Goal: Answer question/provide support: Share knowledge or assist other users

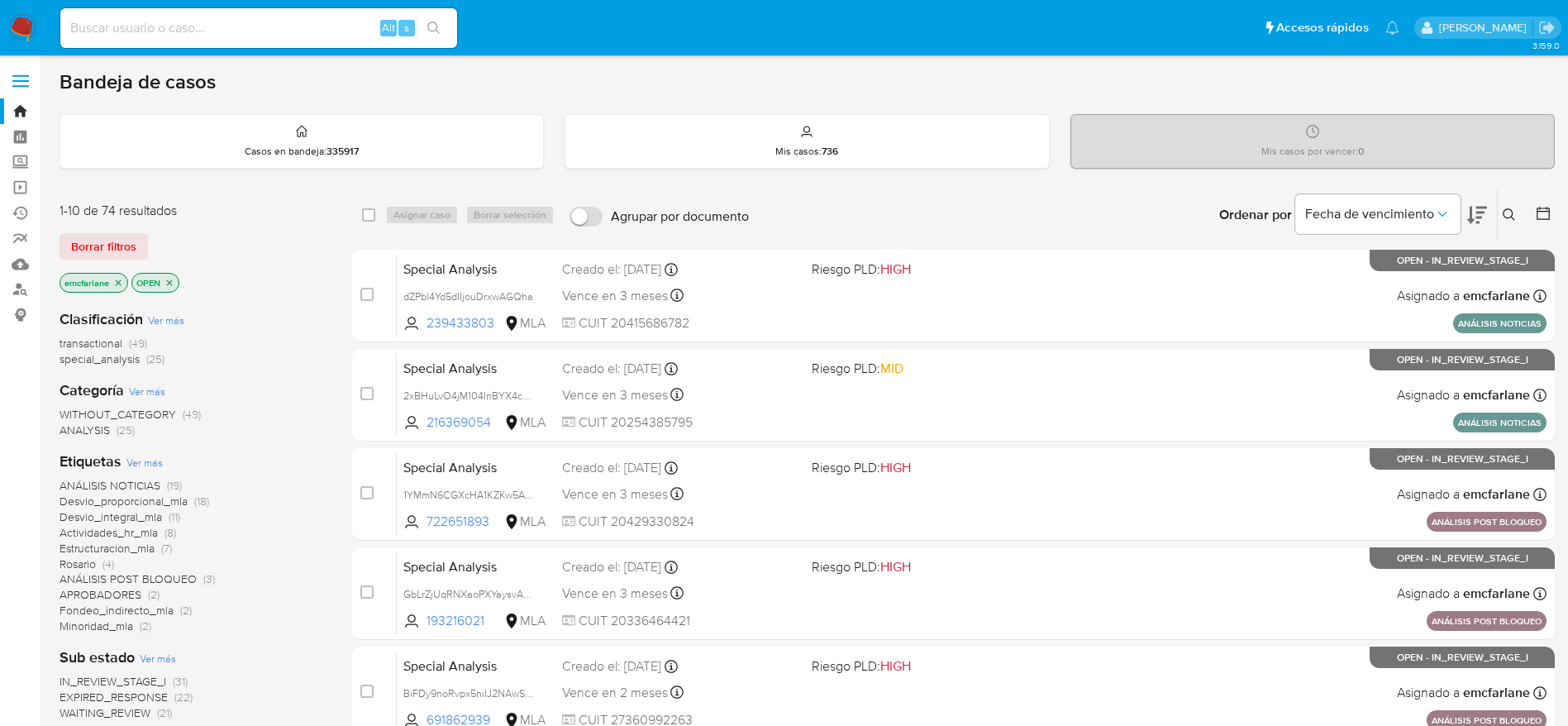
click at [192, 26] on input at bounding box center [259, 28] width 397 height 21
paste input "6L4sRQ0hORgHDhYqfJOmN0gf"
type input "6L4sRQ0hORgHDhYqfJOmN0gf"
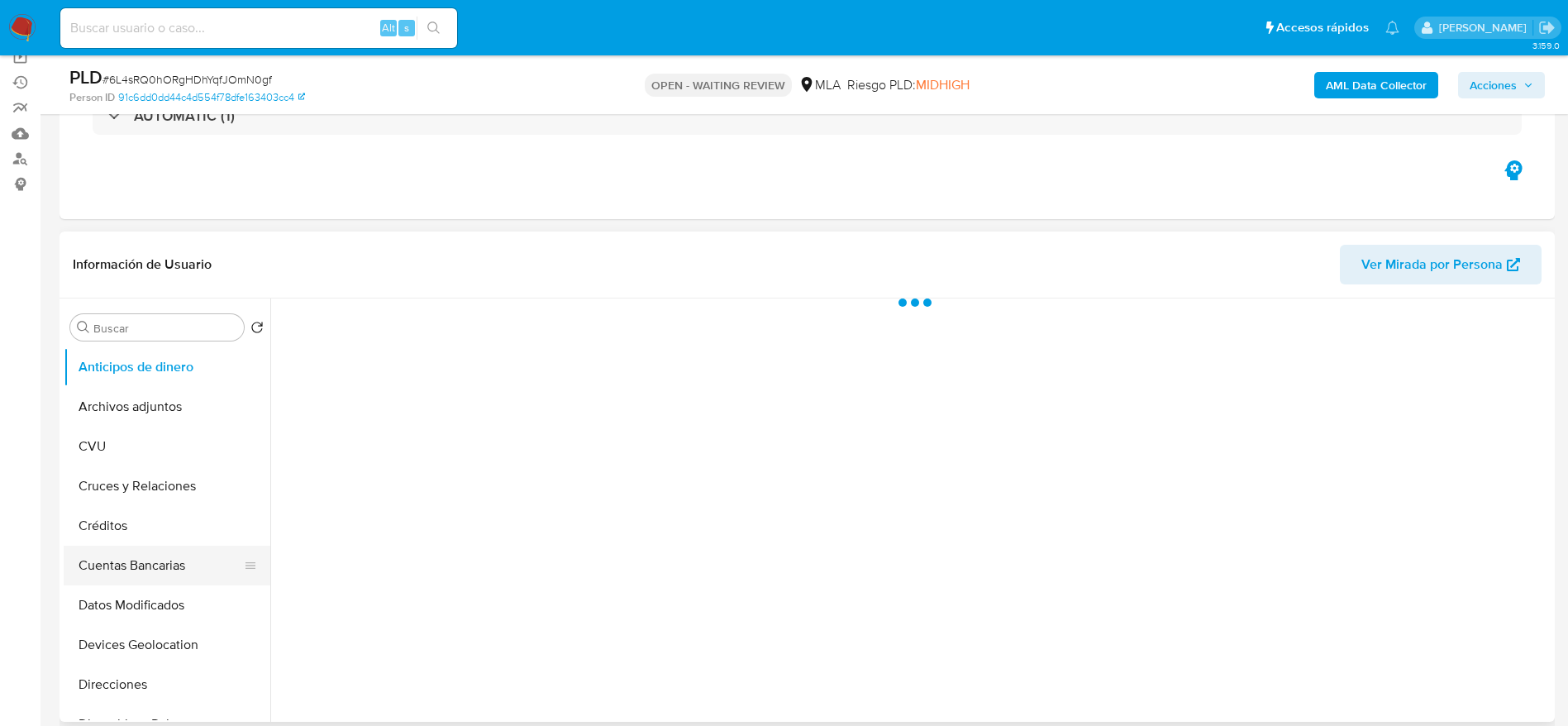
scroll to position [248, 0]
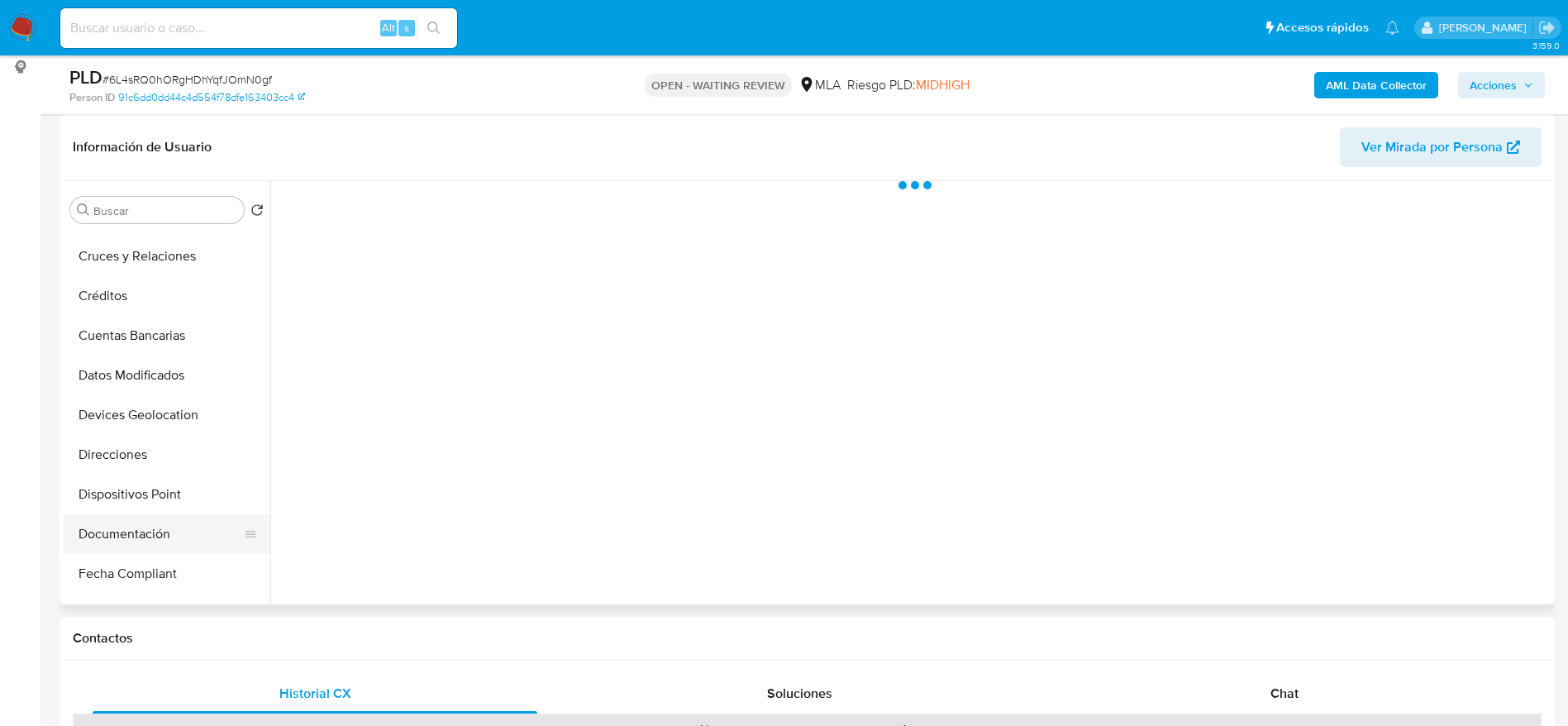
select select "10"
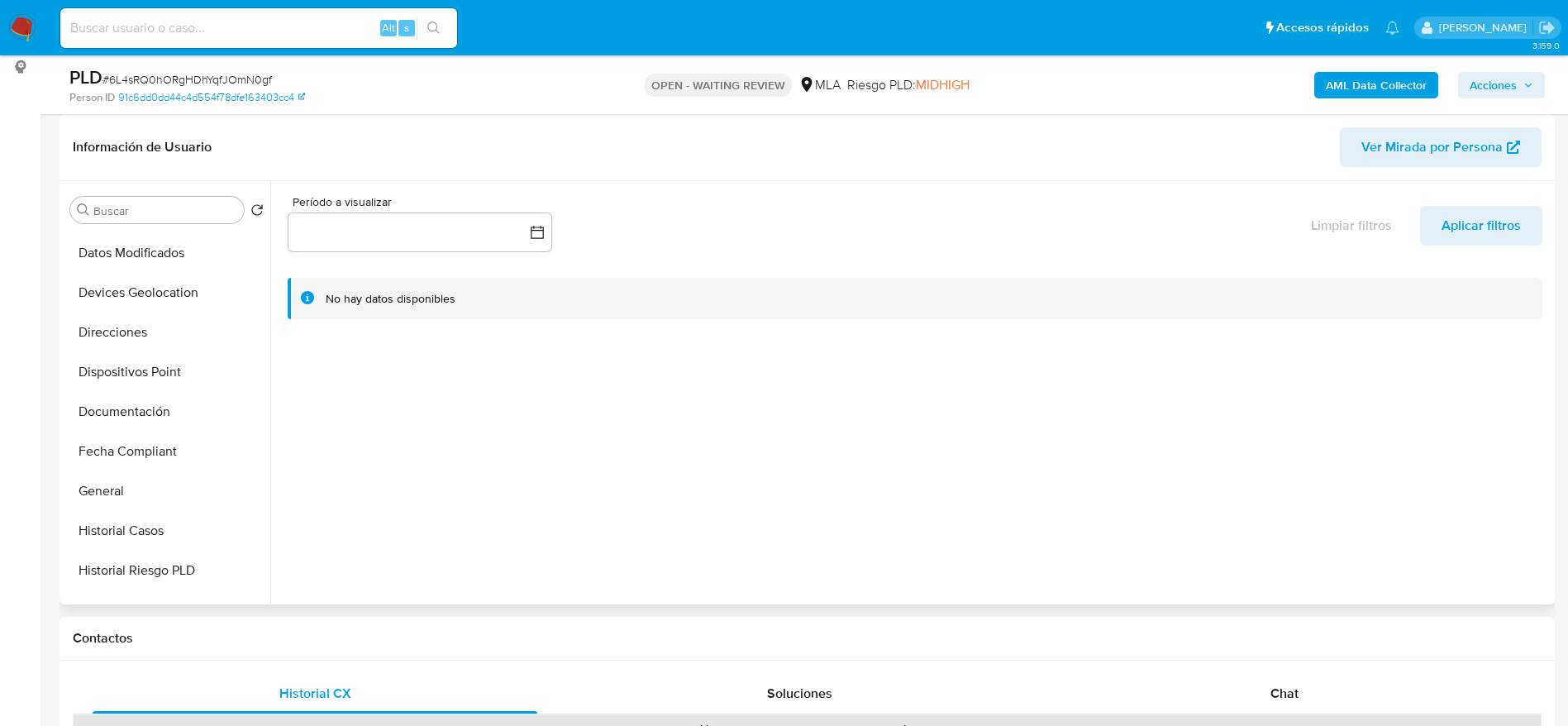
scroll to position [372, 0]
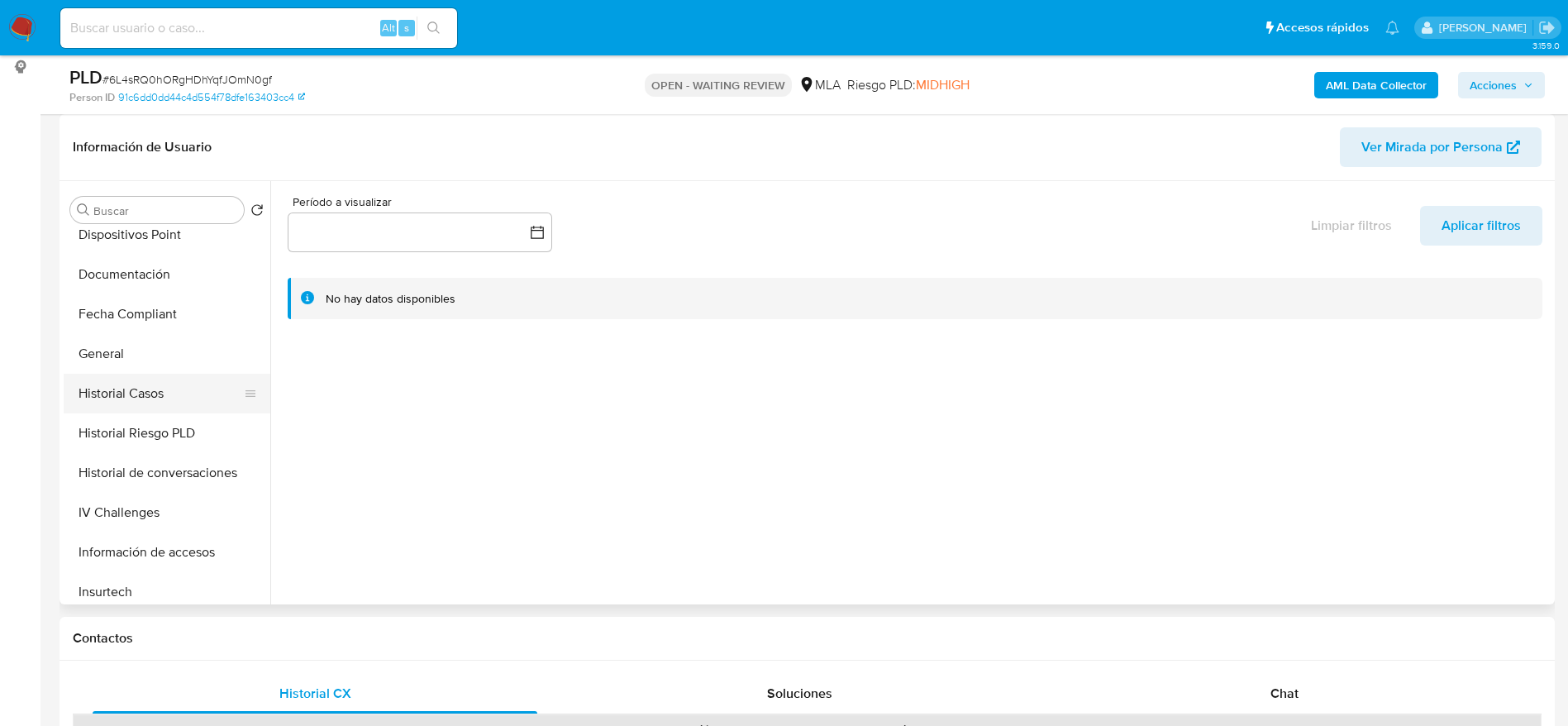
click at [134, 378] on button "Historial Casos" at bounding box center [161, 394] width 194 height 40
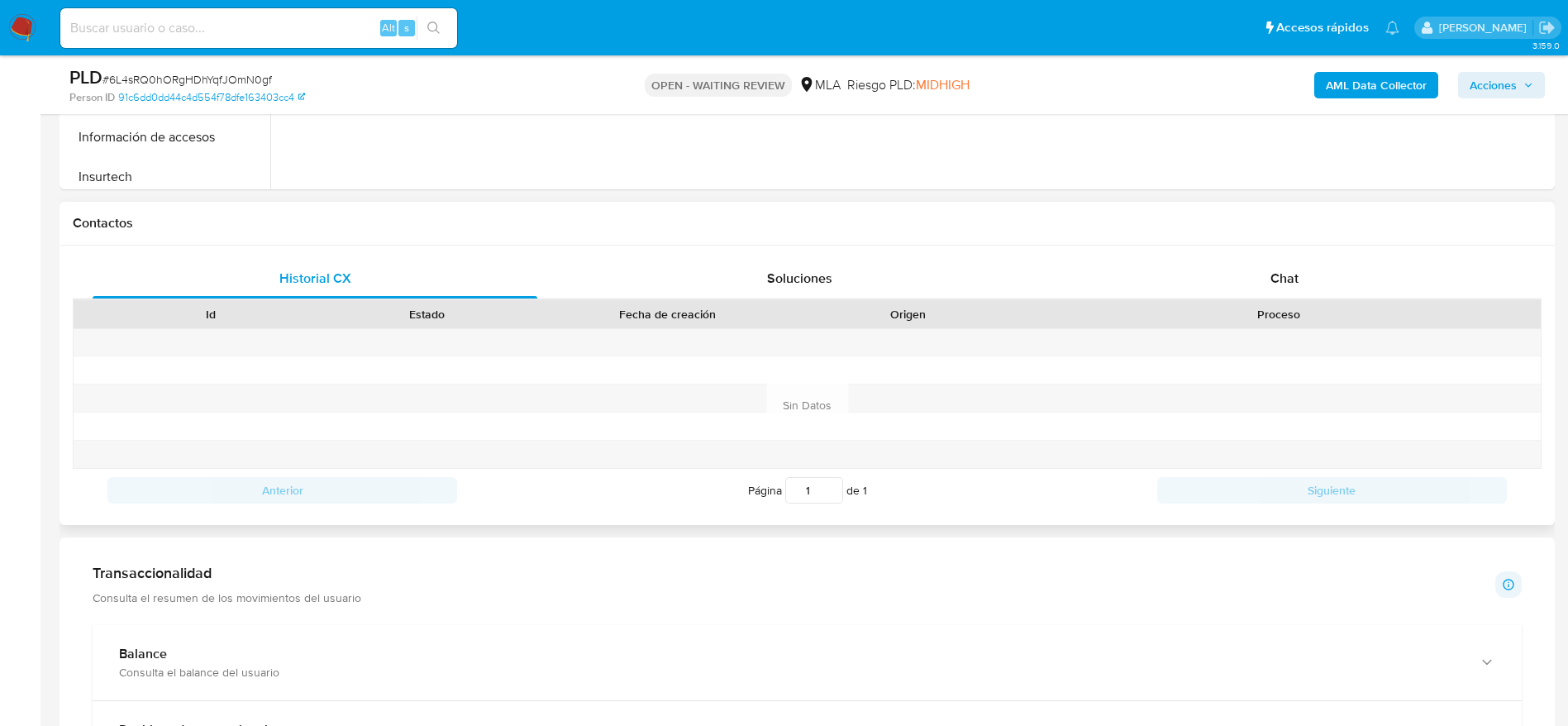
scroll to position [744, 0]
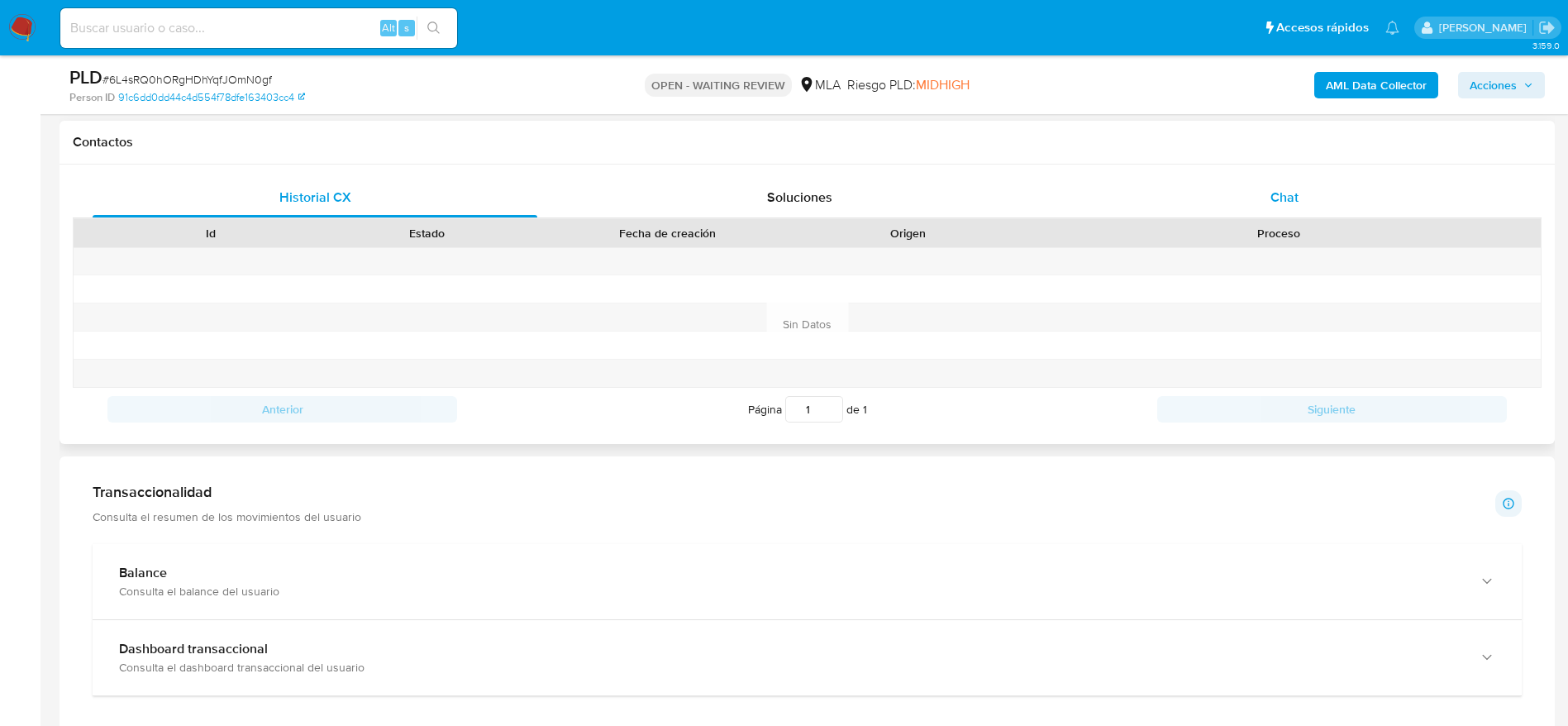
click at [1289, 205] on span "Chat" at bounding box center [1285, 196] width 28 height 19
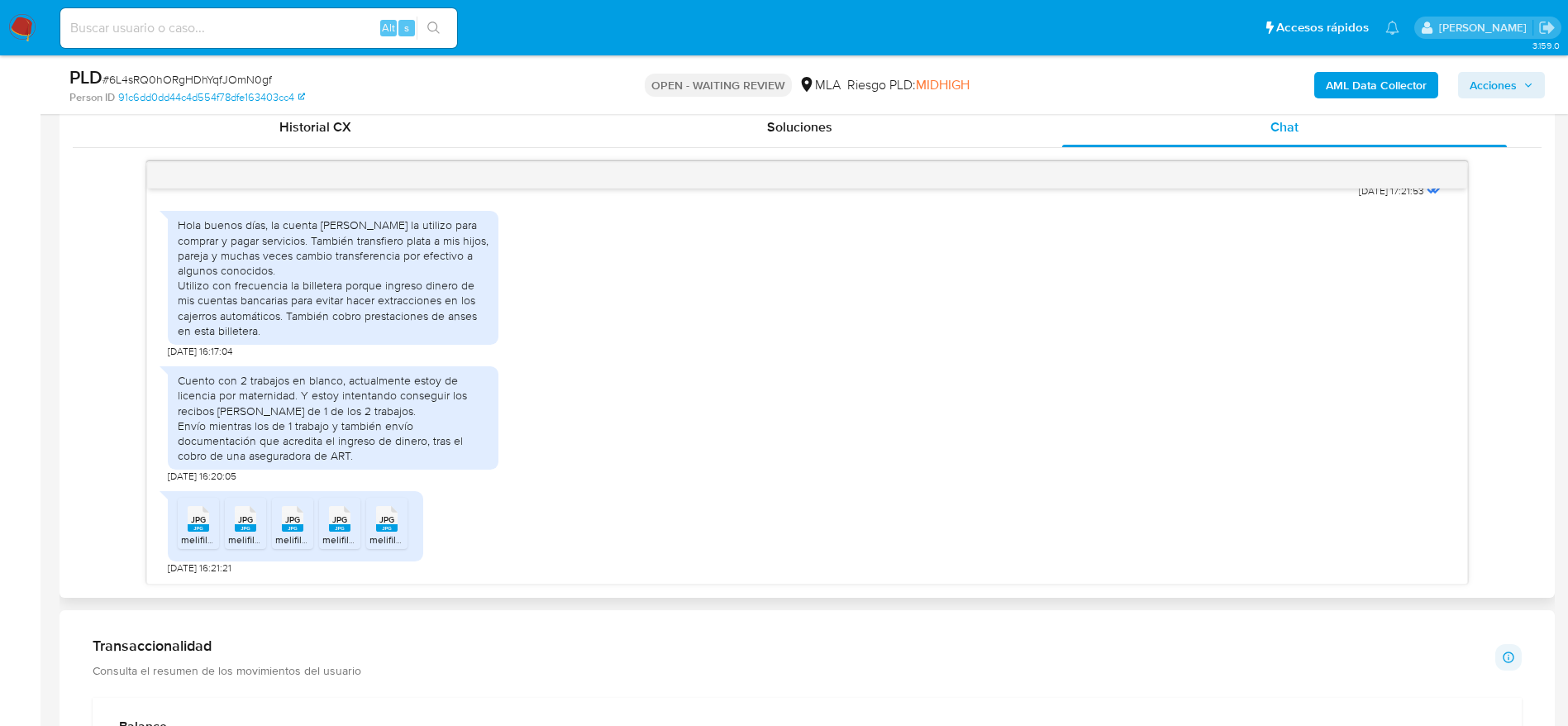
scroll to position [868, 0]
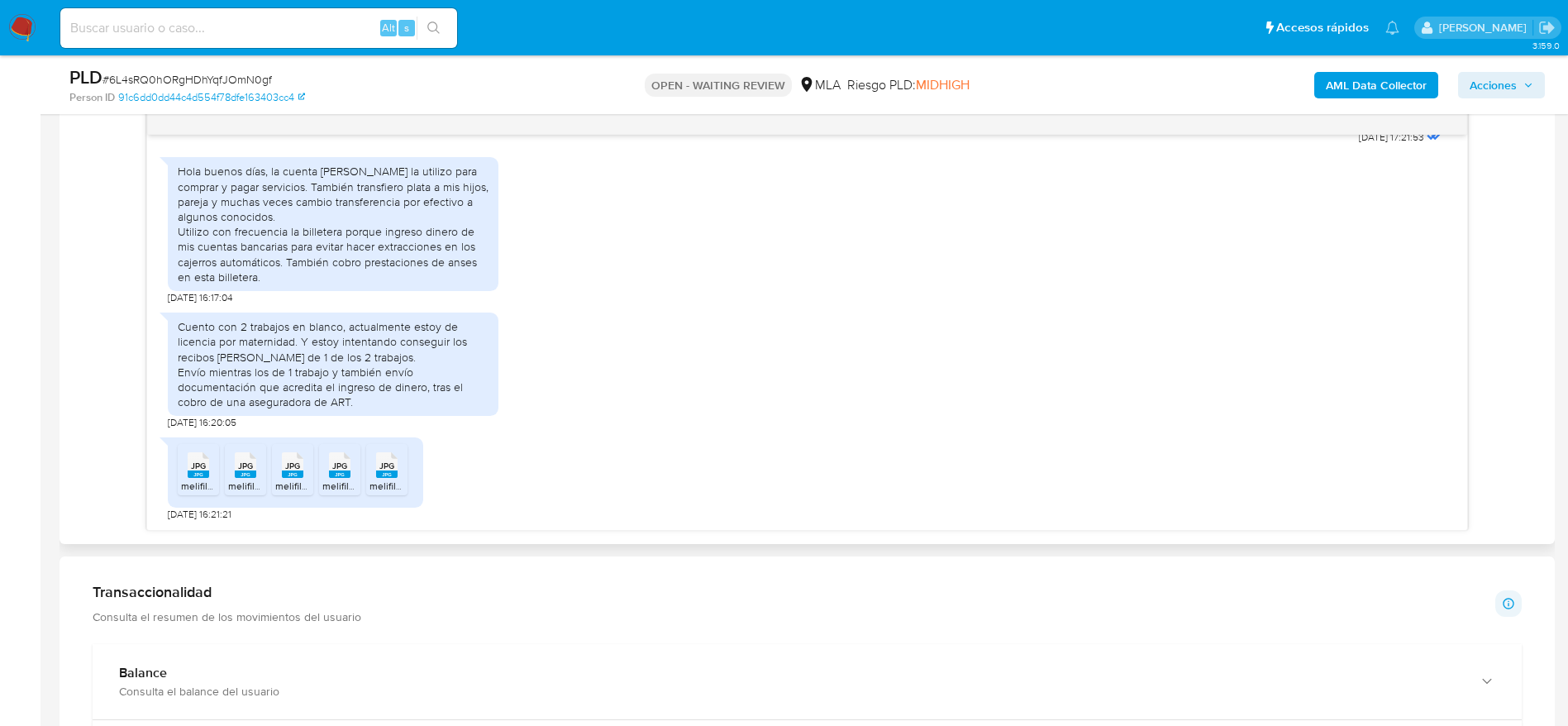
click at [194, 478] on icon "JPG" at bounding box center [198, 465] width 21 height 29
click at [235, 471] on icon "JPG" at bounding box center [245, 465] width 21 height 29
click at [296, 468] on span "JPG" at bounding box center [292, 466] width 15 height 11
click at [351, 467] on div "JPG JPG" at bounding box center [339, 463] width 35 height 32
click at [400, 469] on div "JPG JPG" at bounding box center [386, 463] width 35 height 32
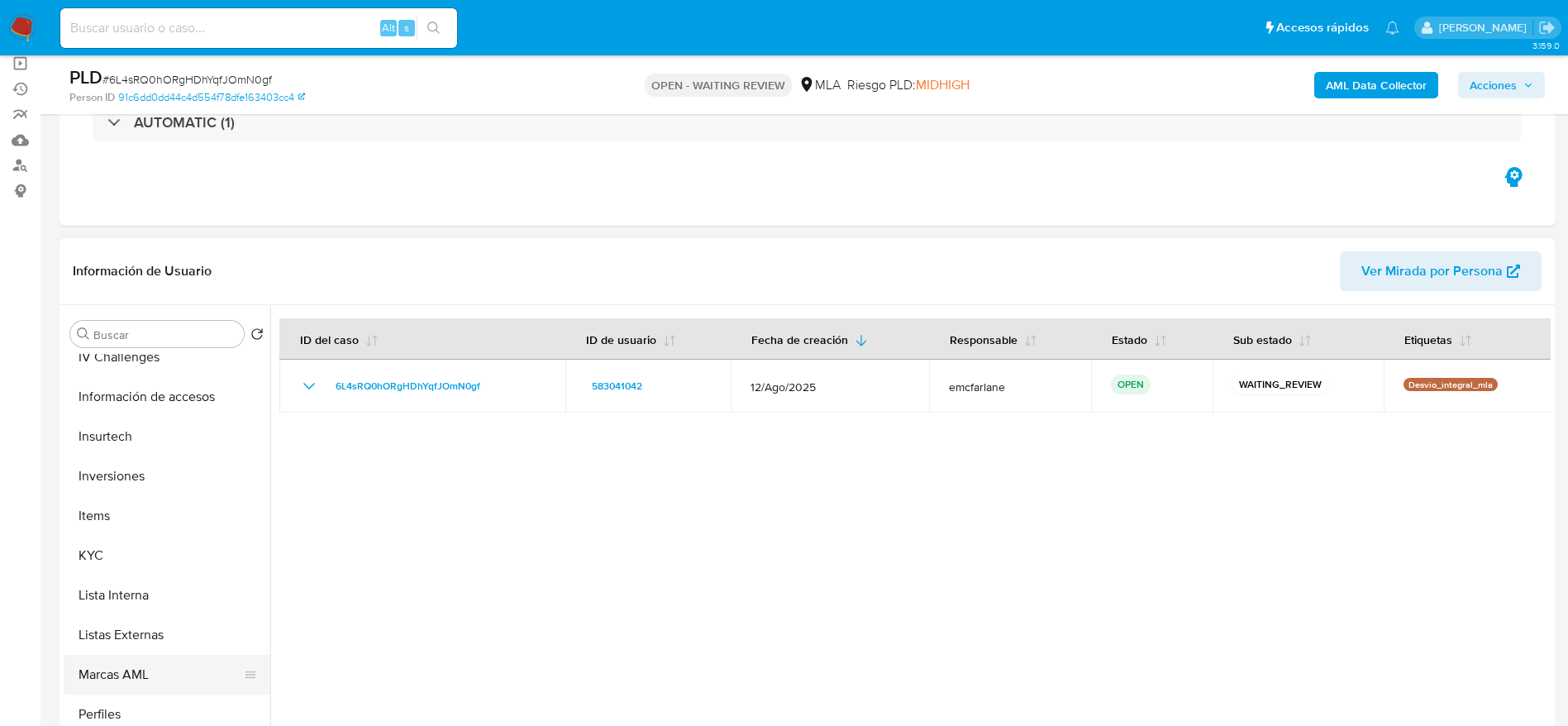
scroll to position [744, 0]
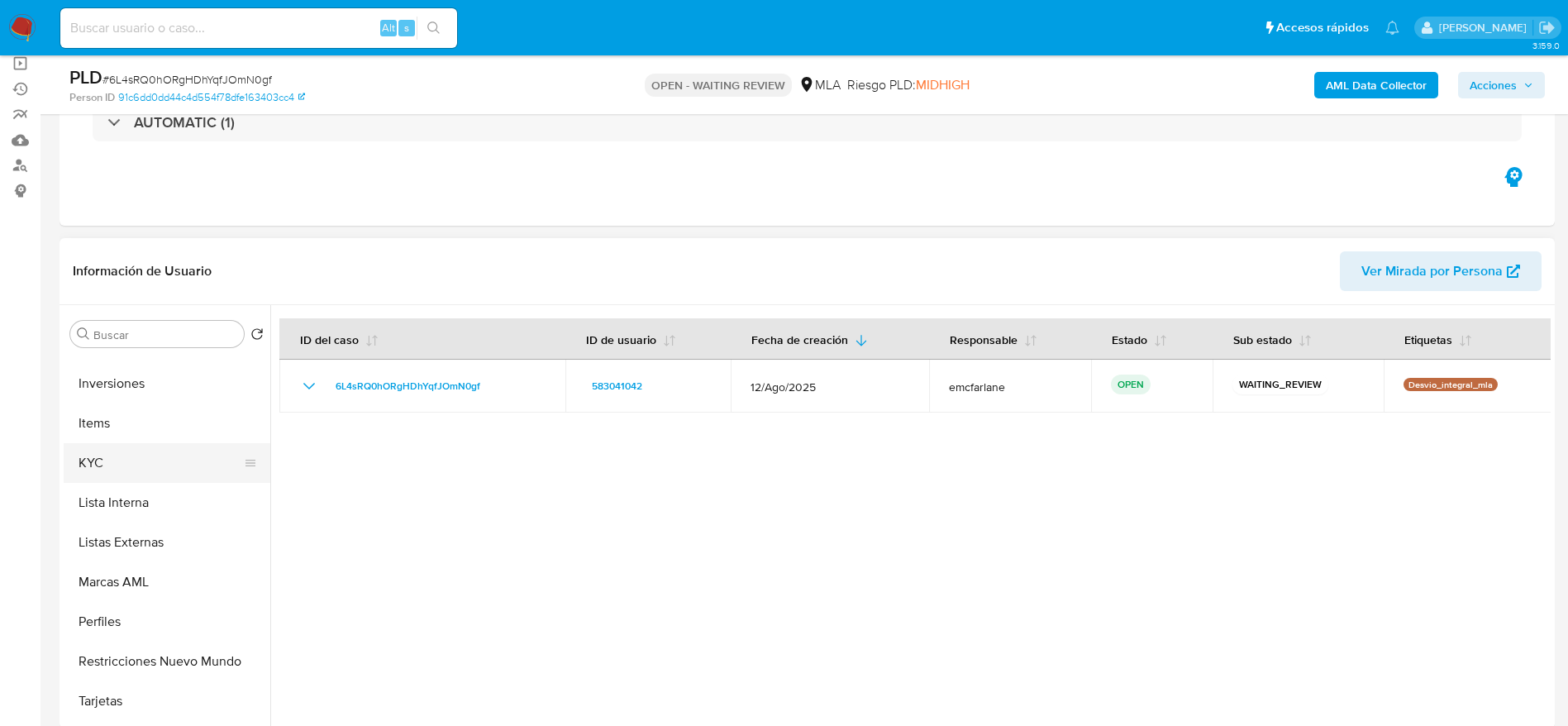
click at [105, 459] on button "KYC" at bounding box center [161, 463] width 194 height 40
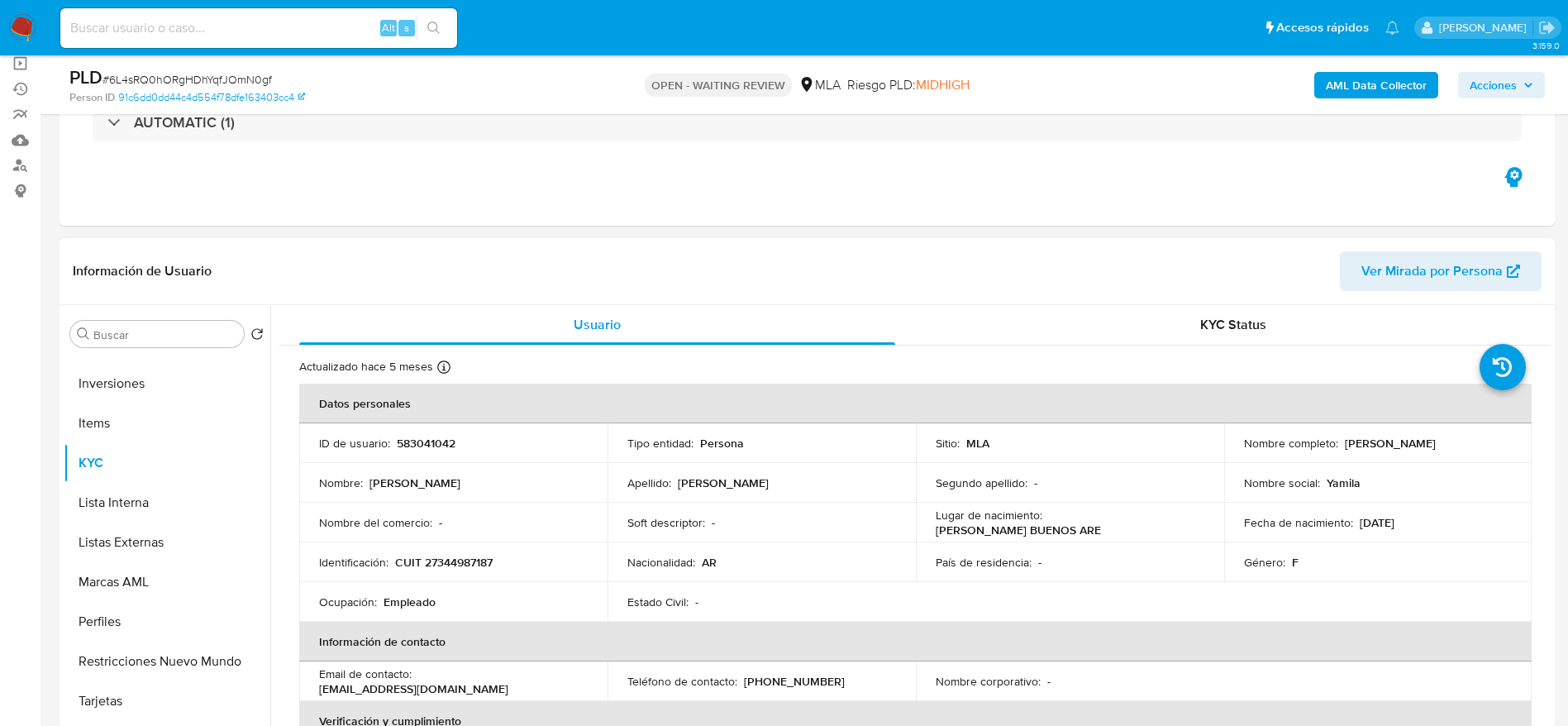
drag, startPoint x: 1339, startPoint y: 438, endPoint x: 1461, endPoint y: 431, distance: 122.2
click at [1461, 431] on td "Nombre completo : Yamila Lucila Lara" at bounding box center [1378, 443] width 308 height 40
copy p "[PERSON_NAME]"
click at [225, 83] on span "# 6L4sRQ0hORgHDhYqfJOmN0gf" at bounding box center [187, 79] width 170 height 17
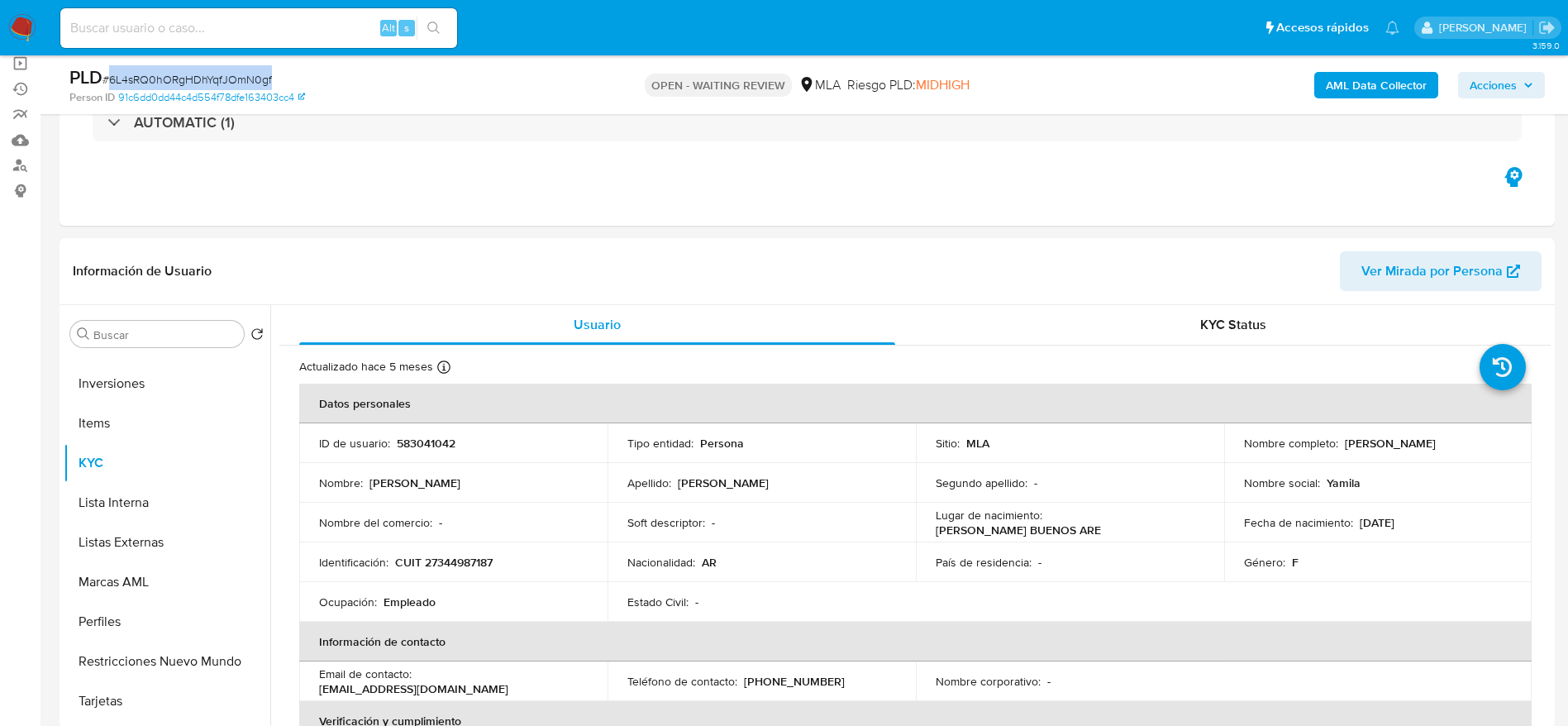
copy span "6L4sRQ0hORgHDhYqfJOmN0gf"
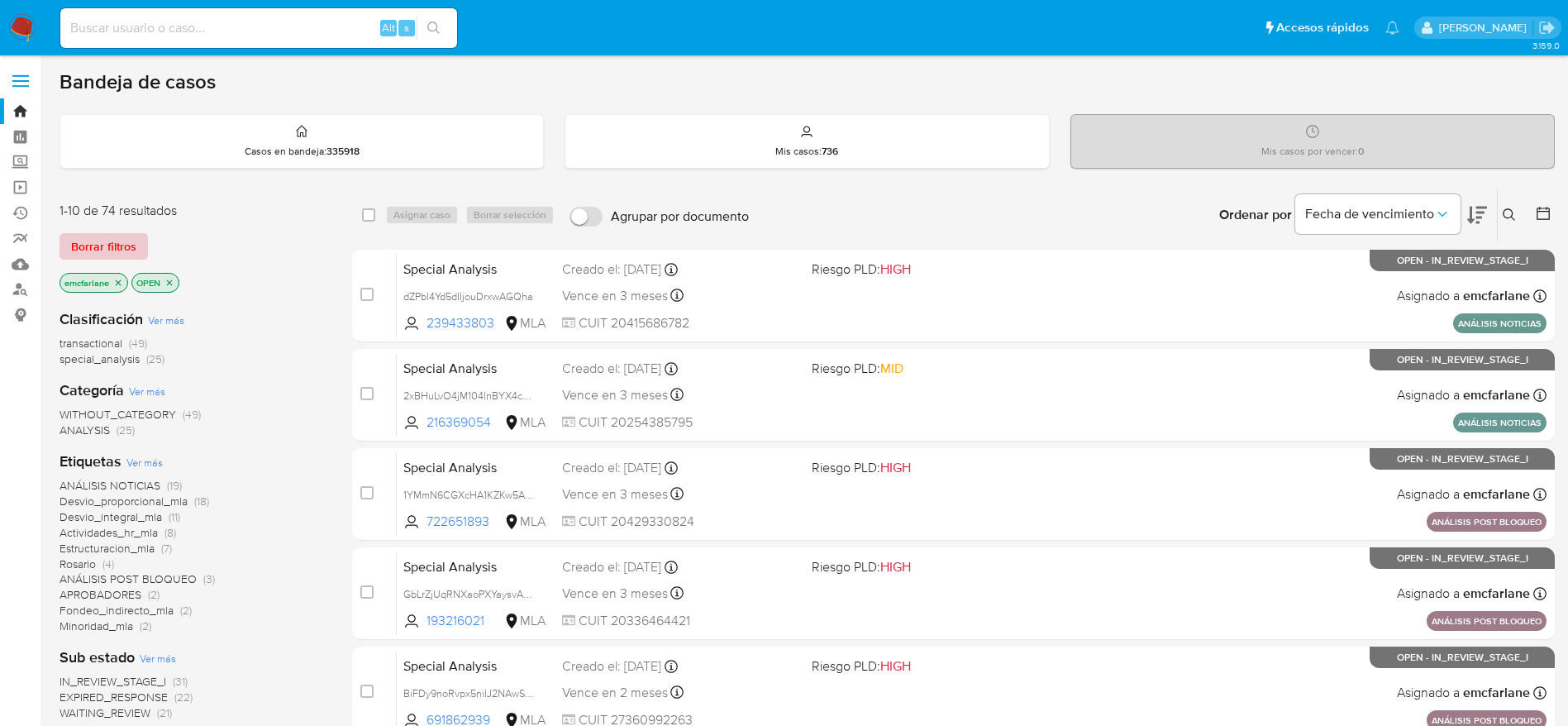
click at [78, 252] on span "Borrar filtros" at bounding box center [104, 246] width 66 height 23
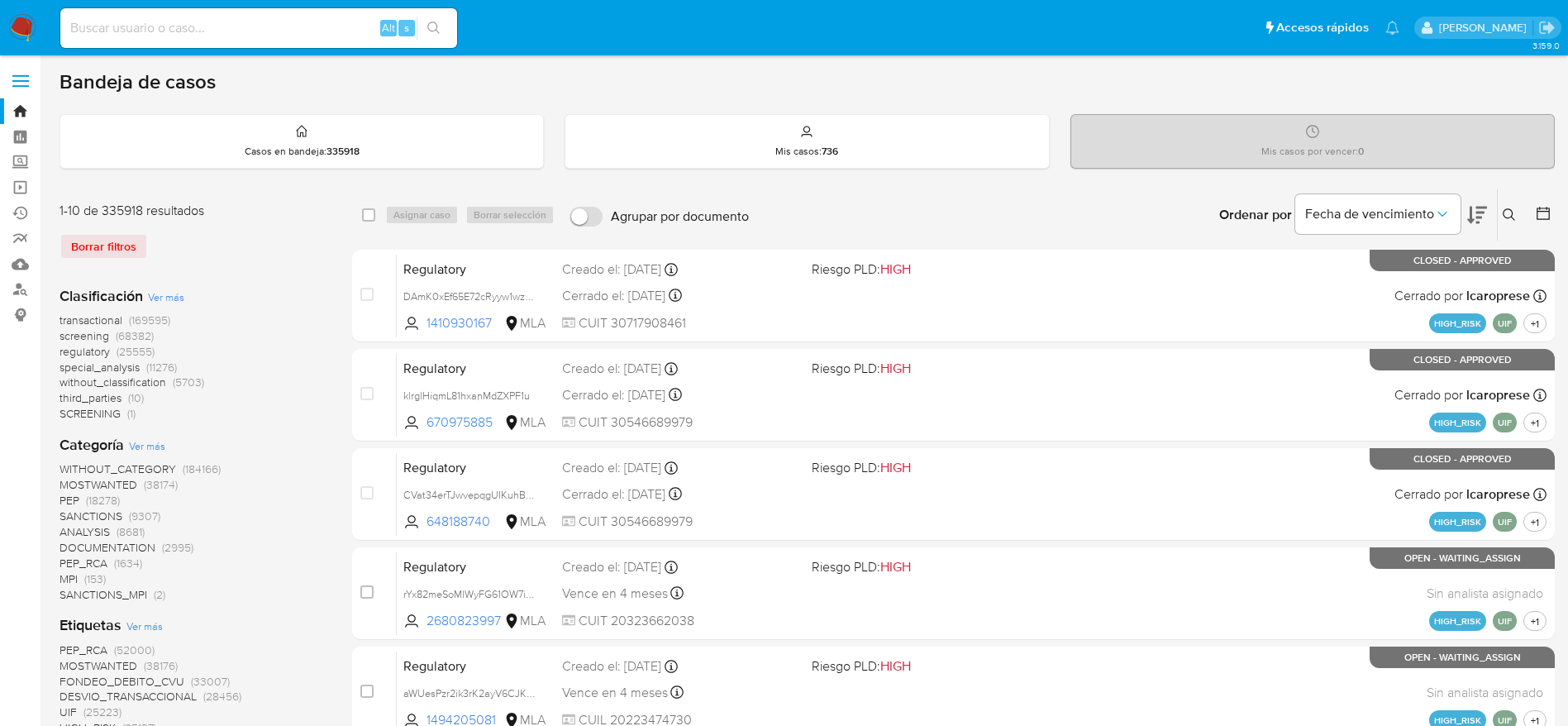
click at [1516, 205] on button at bounding box center [1511, 215] width 28 height 20
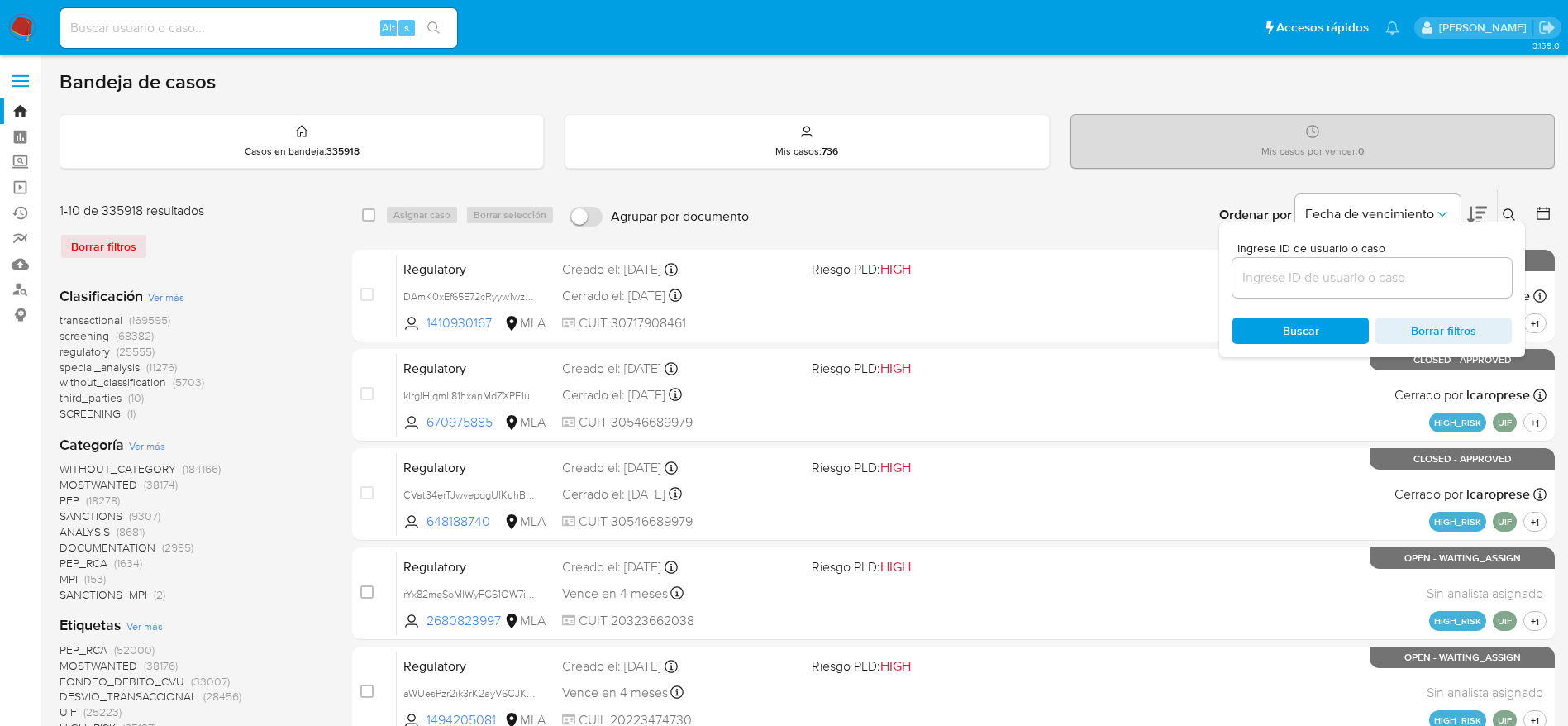
click at [1345, 271] on input at bounding box center [1372, 278] width 280 height 21
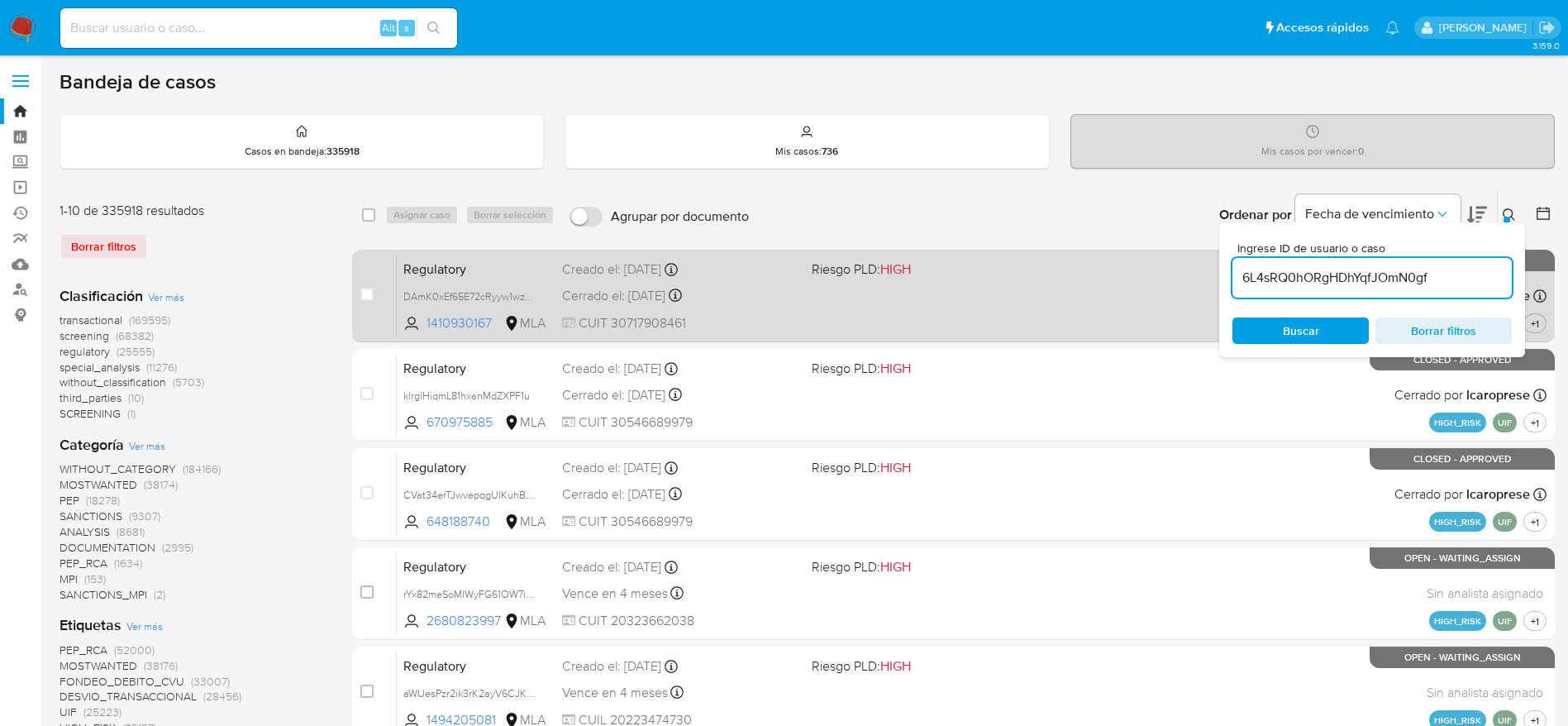
type input "6L4sRQ0hORgHDhYqfJOmN0gf"
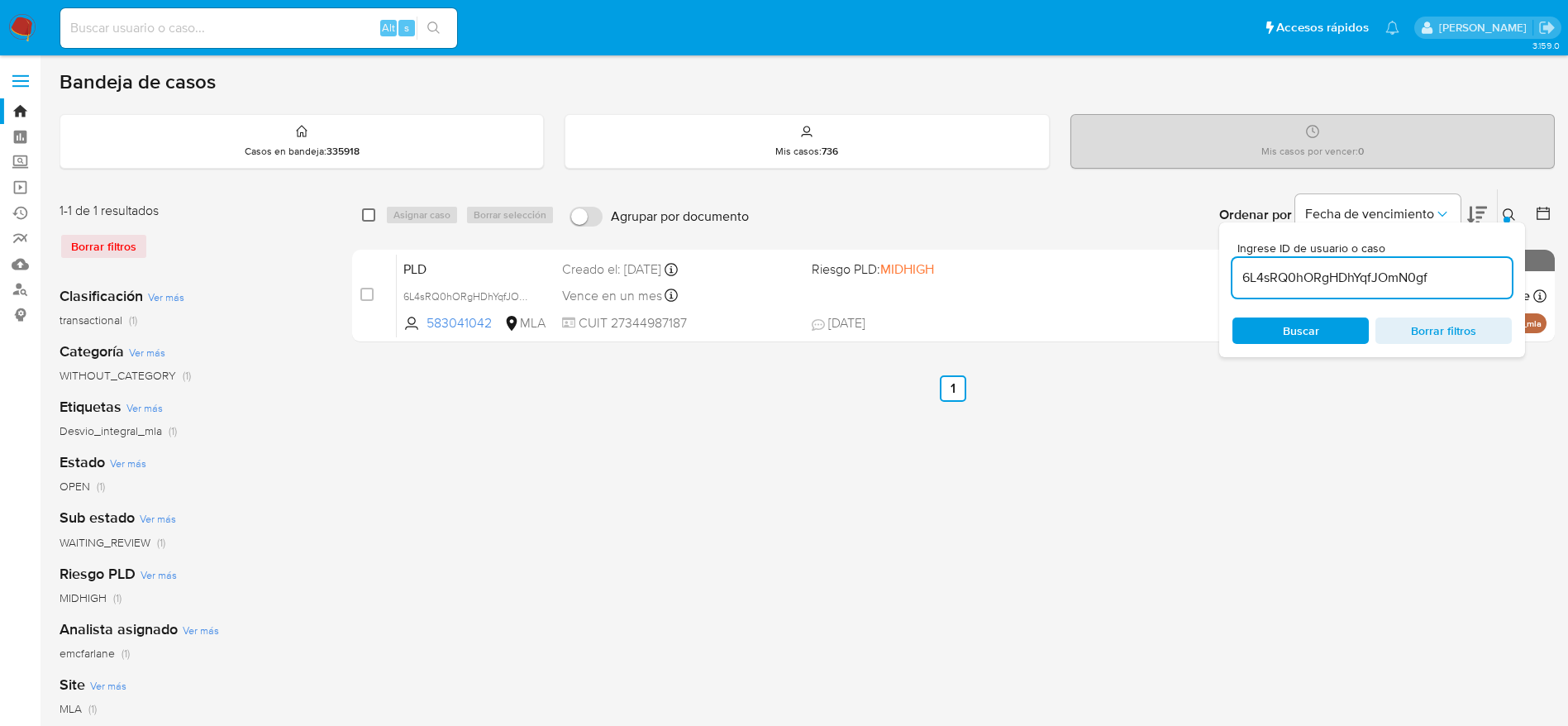
click at [370, 210] on input "checkbox" at bounding box center [369, 214] width 13 height 13
checkbox input "true"
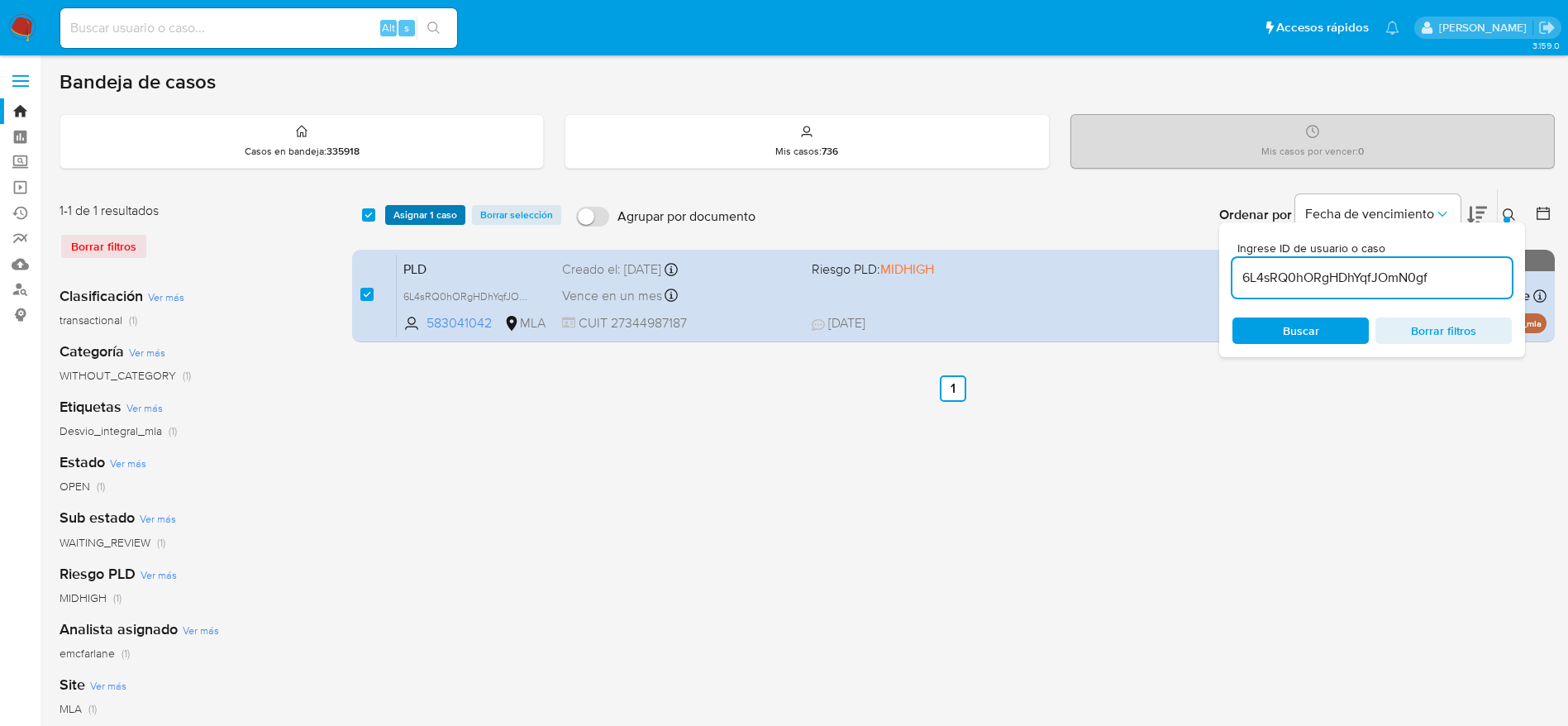
click at [402, 219] on span "Asignar 1 caso" at bounding box center [426, 215] width 64 height 17
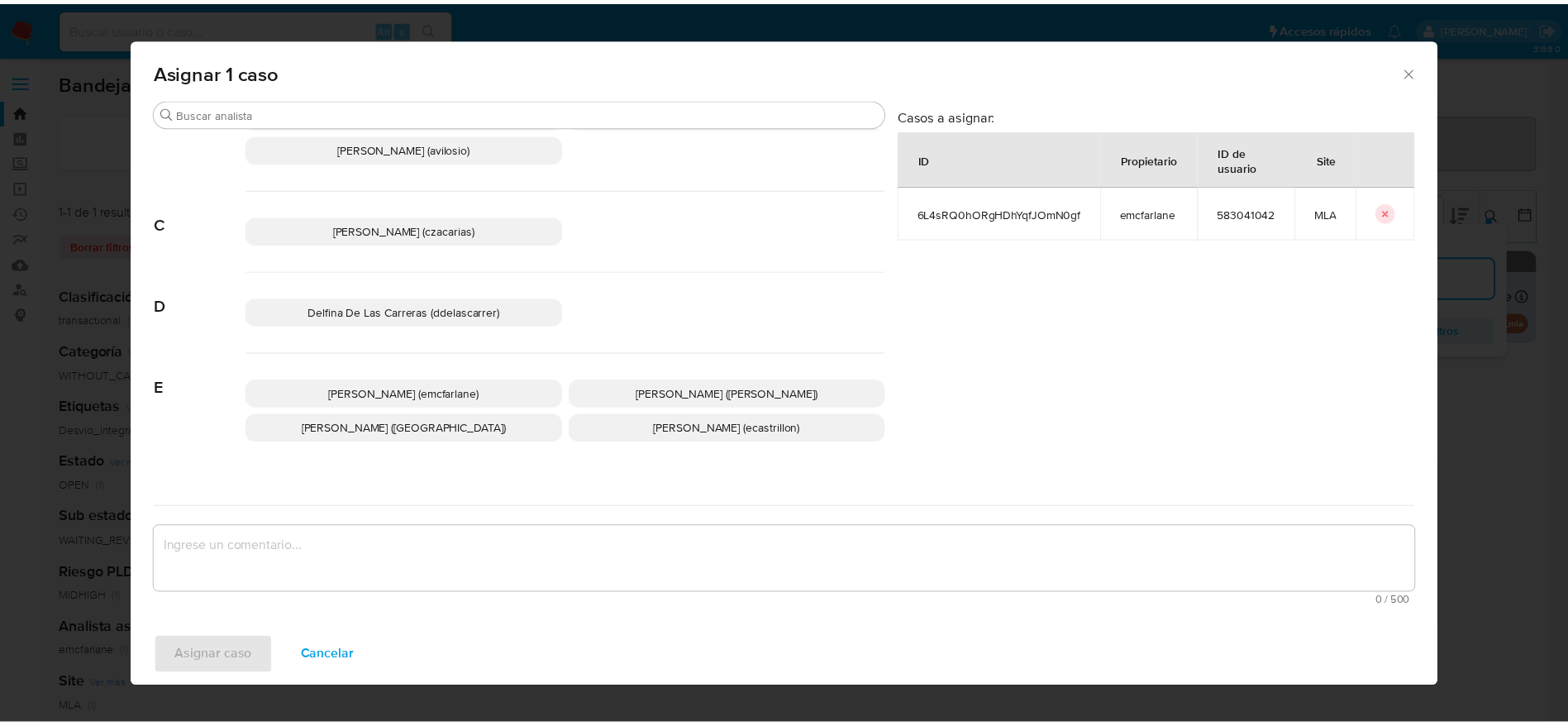
scroll to position [124, 0]
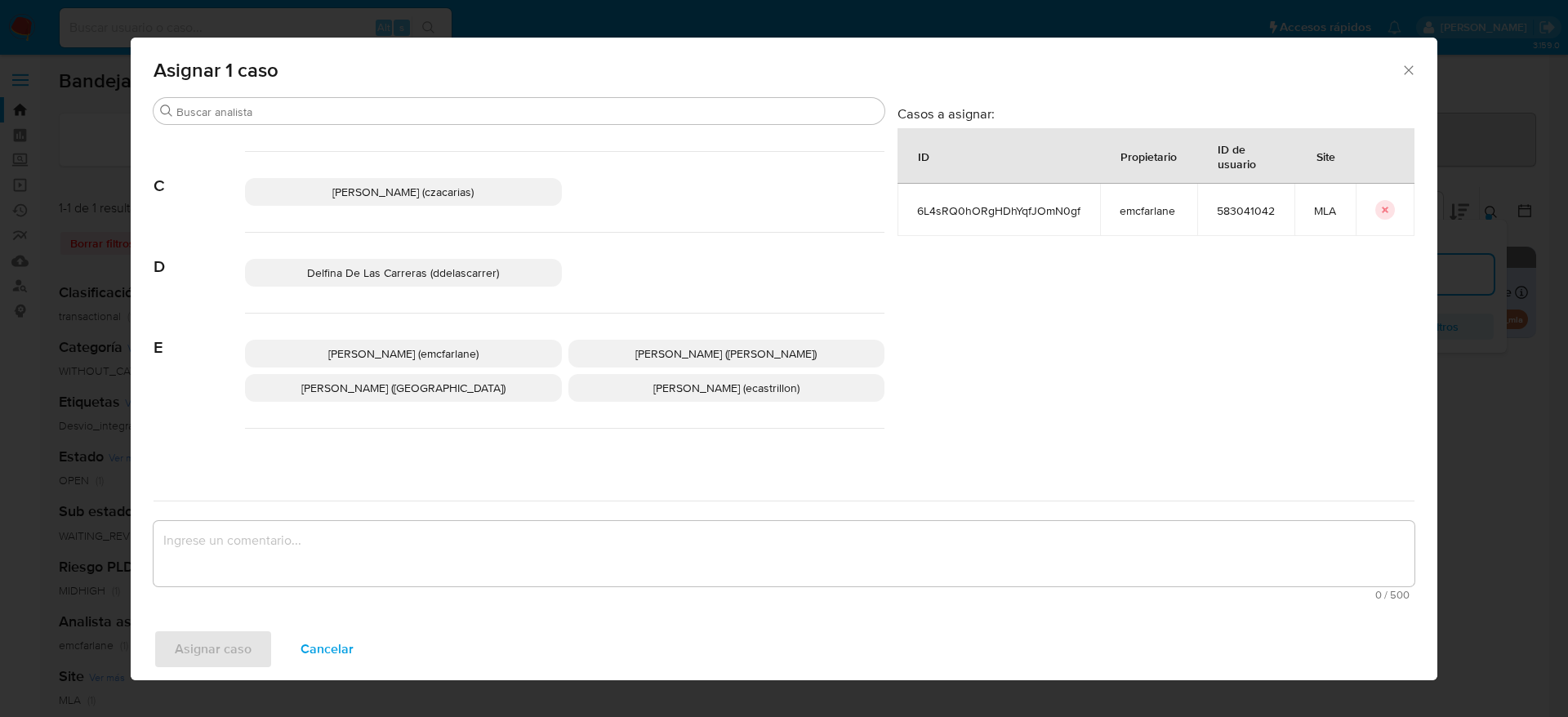
click at [444, 351] on span "Elaine Mc Farlane (emcfarlane)" at bounding box center [403, 354] width 150 height 17
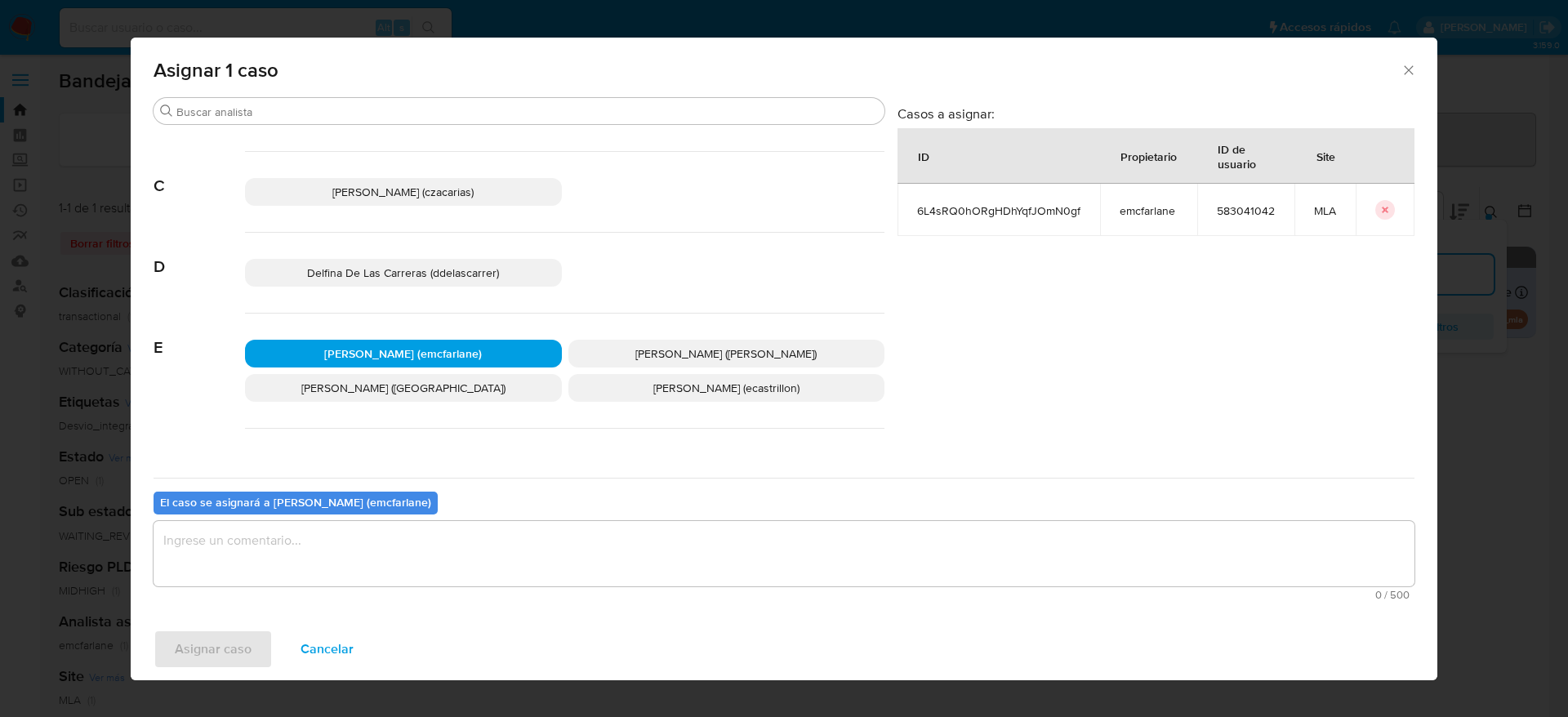
click at [367, 545] on textarea "assign-modal" at bounding box center [784, 554] width 1261 height 65
click at [250, 642] on span "Asignar caso" at bounding box center [212, 649] width 76 height 36
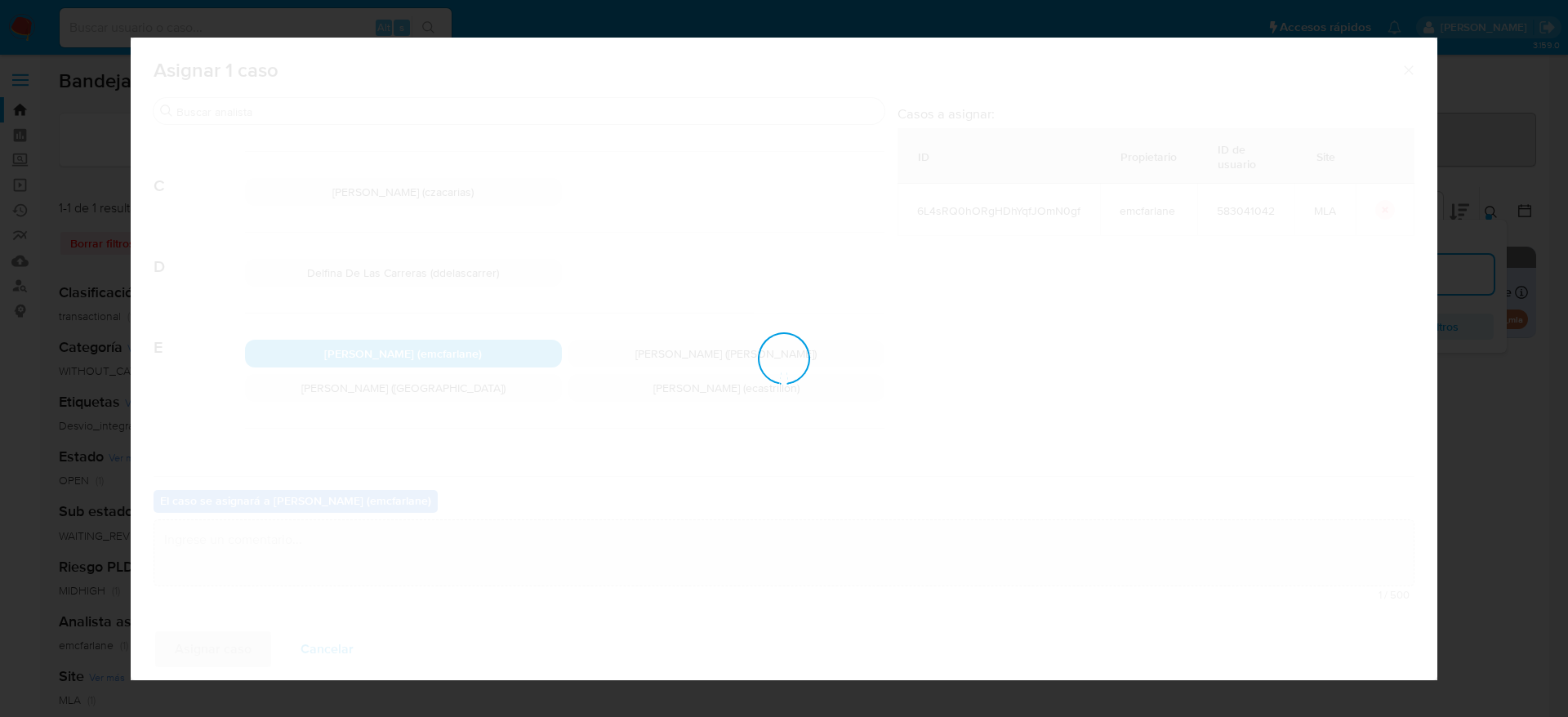
checkbox input "false"
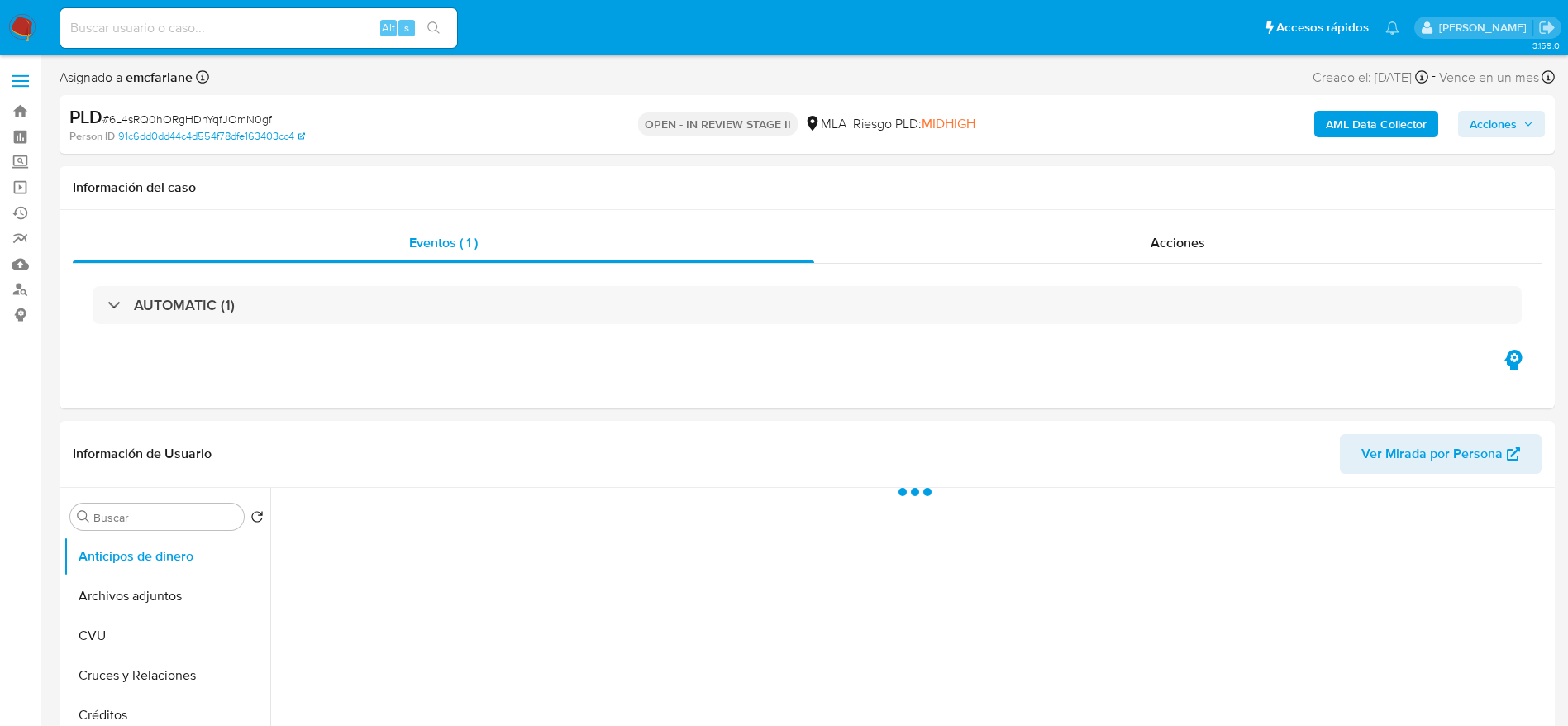
select select "10"
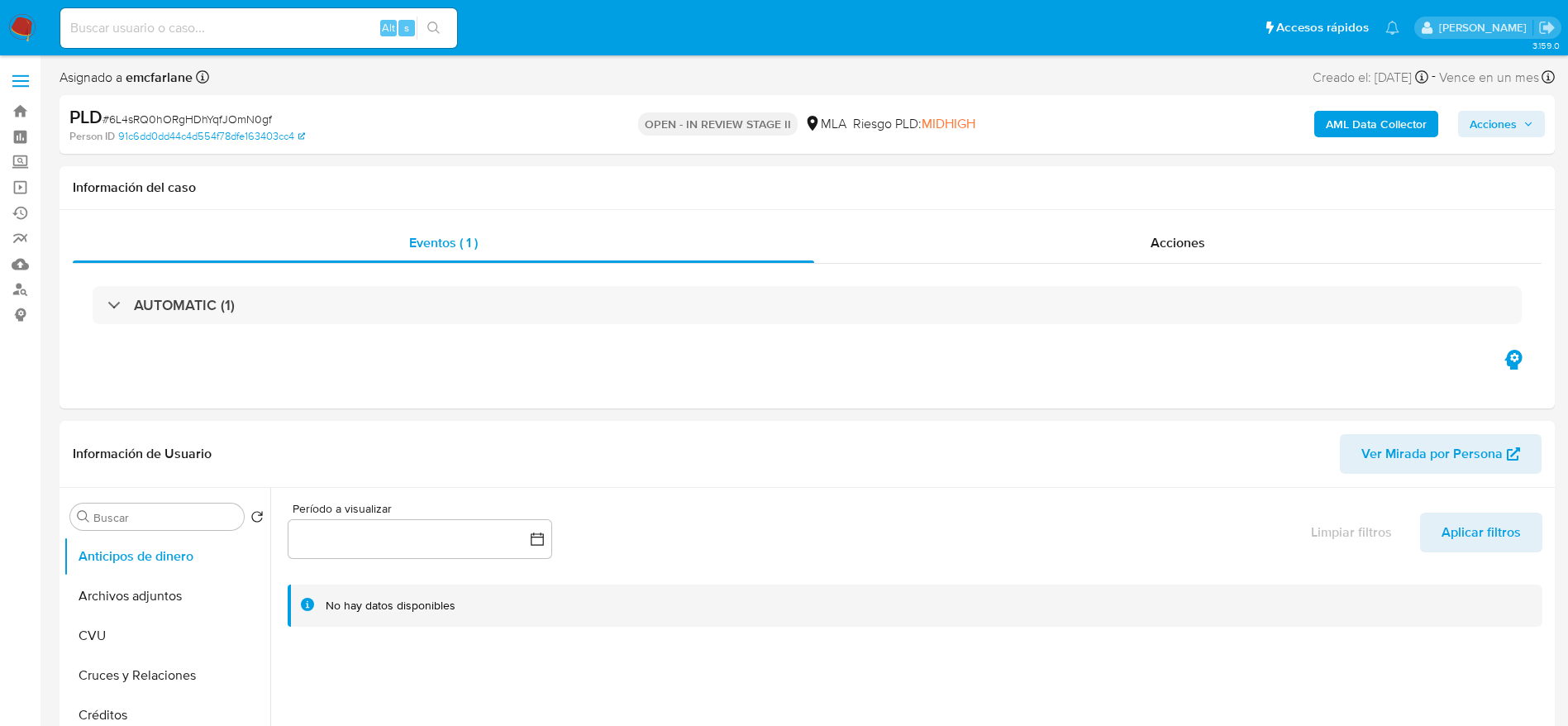
click at [1492, 118] on span "Acciones" at bounding box center [1492, 124] width 47 height 27
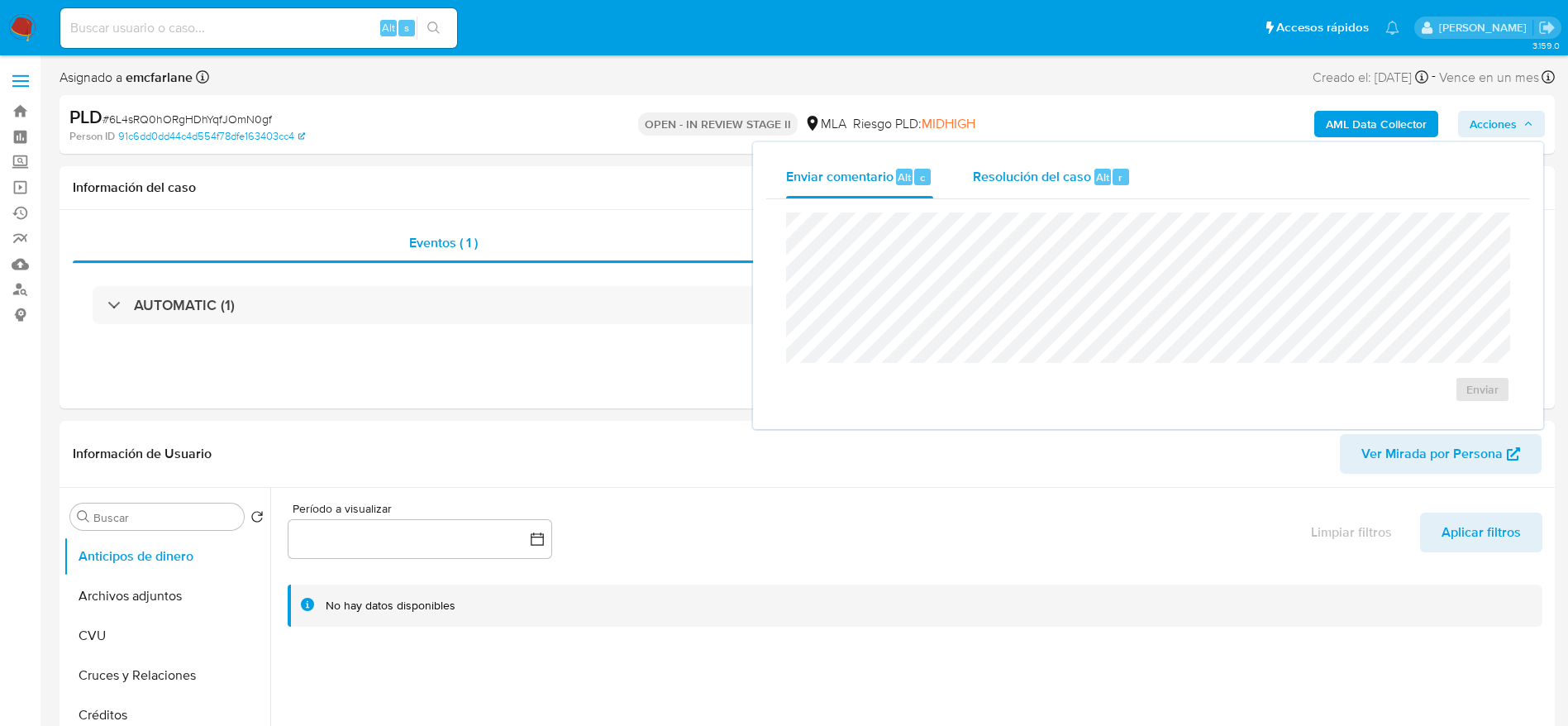
click at [1077, 180] on span "Resolución del caso" at bounding box center [1031, 176] width 118 height 19
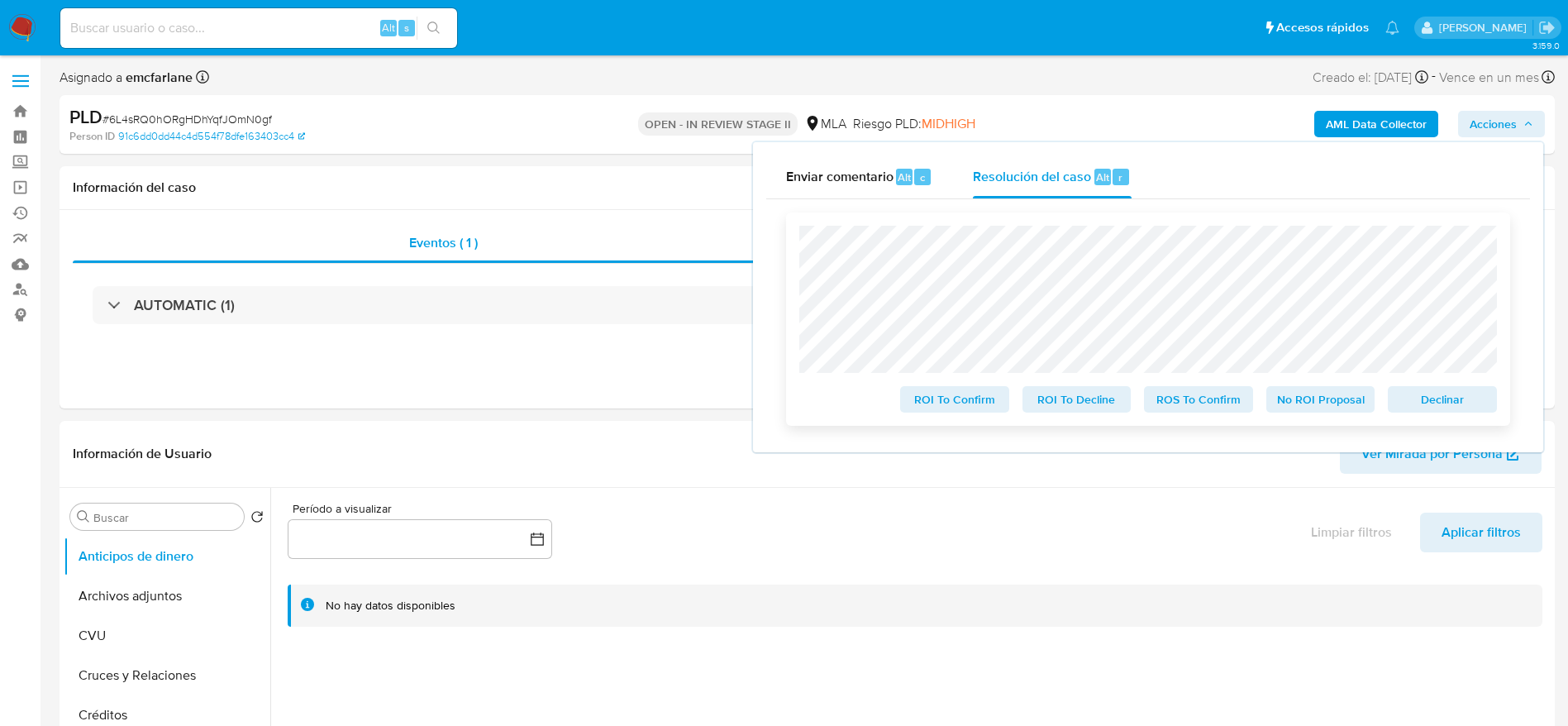
click at [1429, 411] on span "Declinar" at bounding box center [1442, 399] width 86 height 23
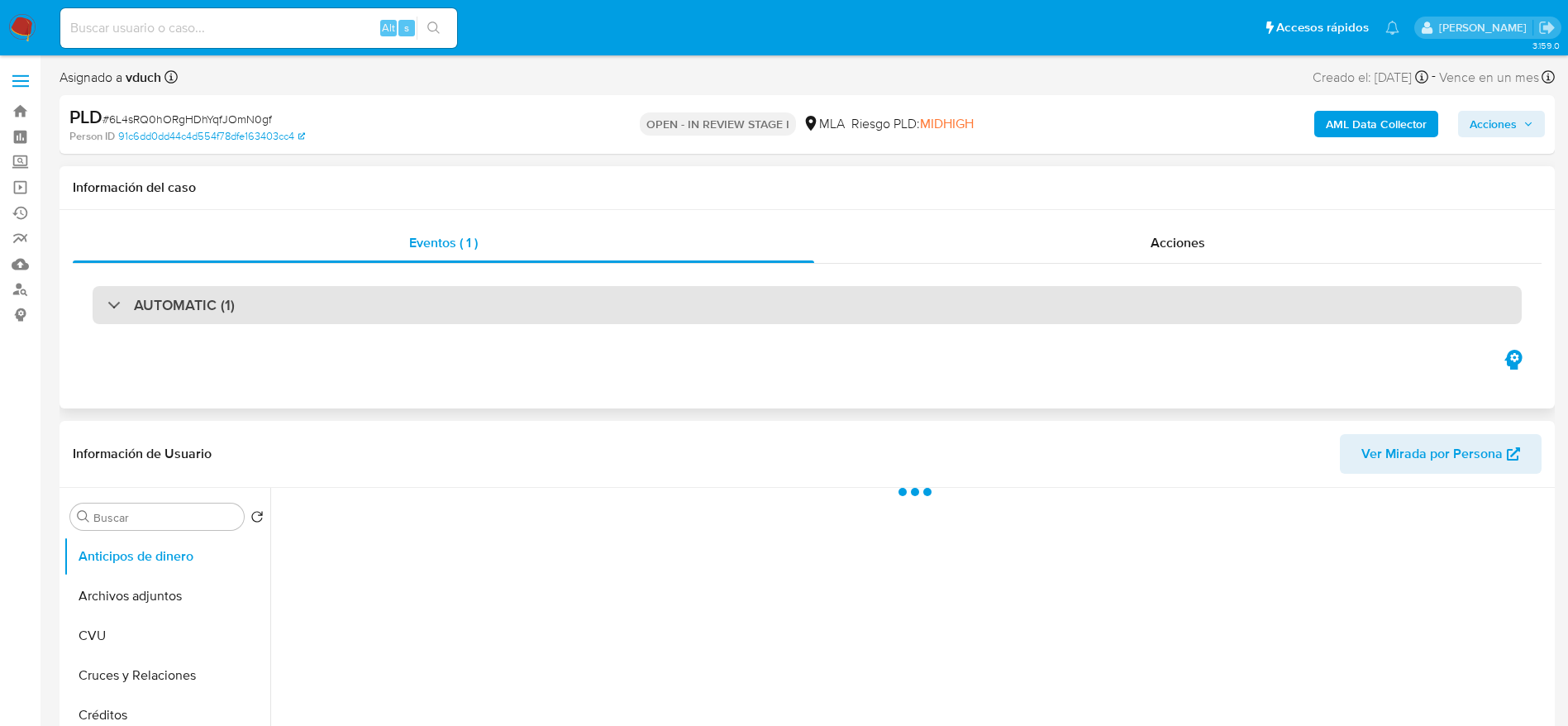
select select "10"
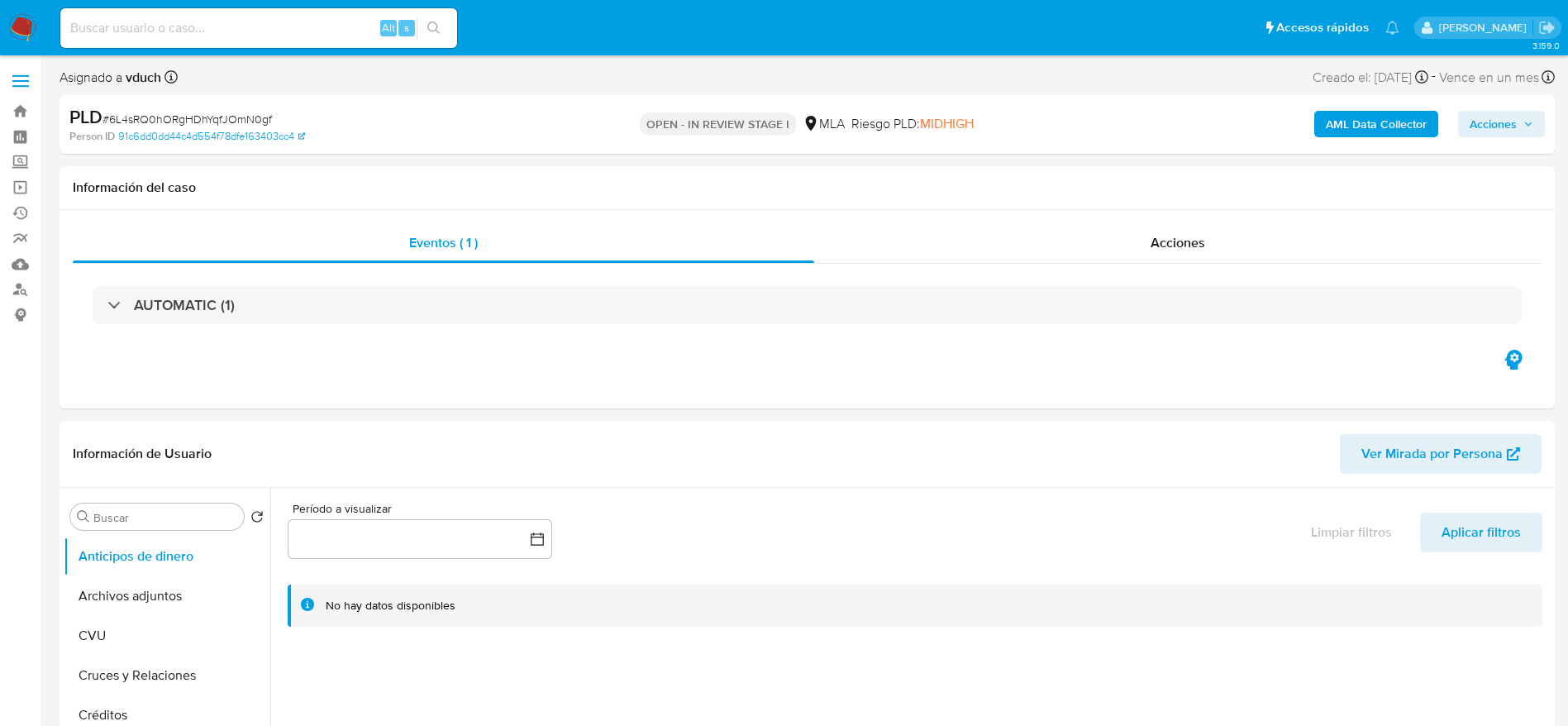
click at [173, 123] on span "# 6L4sRQ0hORgHDhYqfJOmN0gf" at bounding box center [187, 119] width 170 height 17
click at [173, 122] on span "# 6L4sRQ0hORgHDhYqfJOmN0gf" at bounding box center [187, 119] width 170 height 17
copy span "6L4sRQ0hORgHDhYqfJOmN0gf"
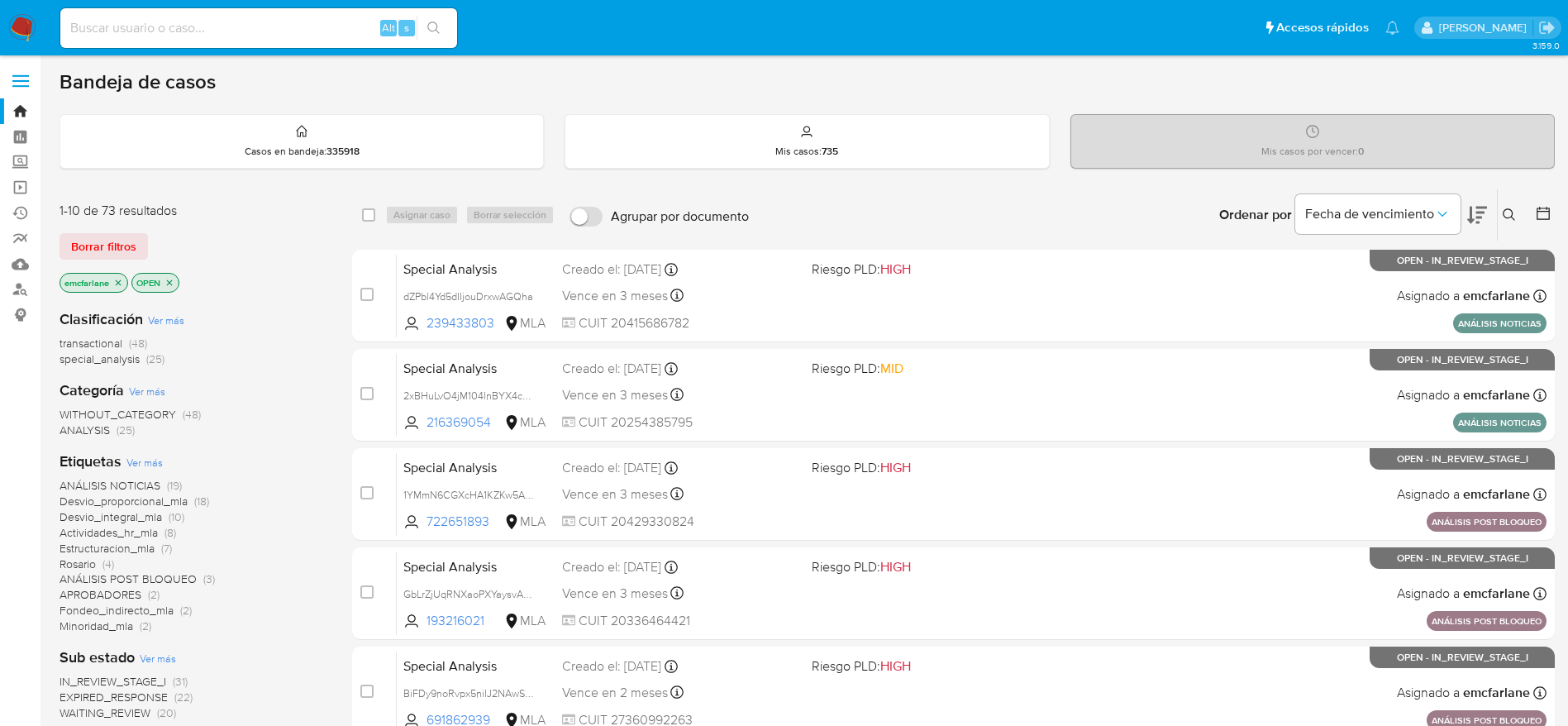
click at [122, 244] on span "Borrar filtros" at bounding box center [104, 246] width 66 height 23
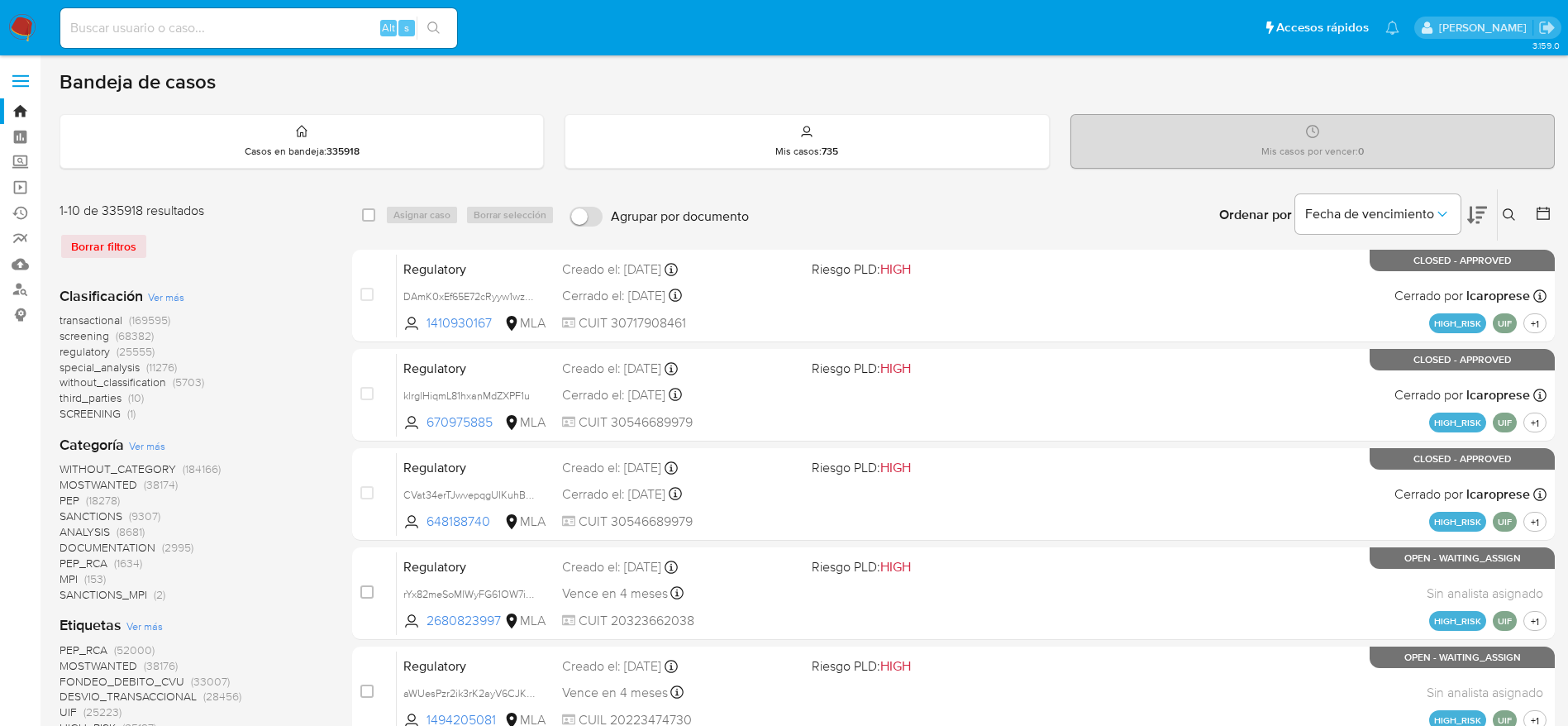
click at [1505, 217] on icon at bounding box center [1509, 214] width 13 height 13
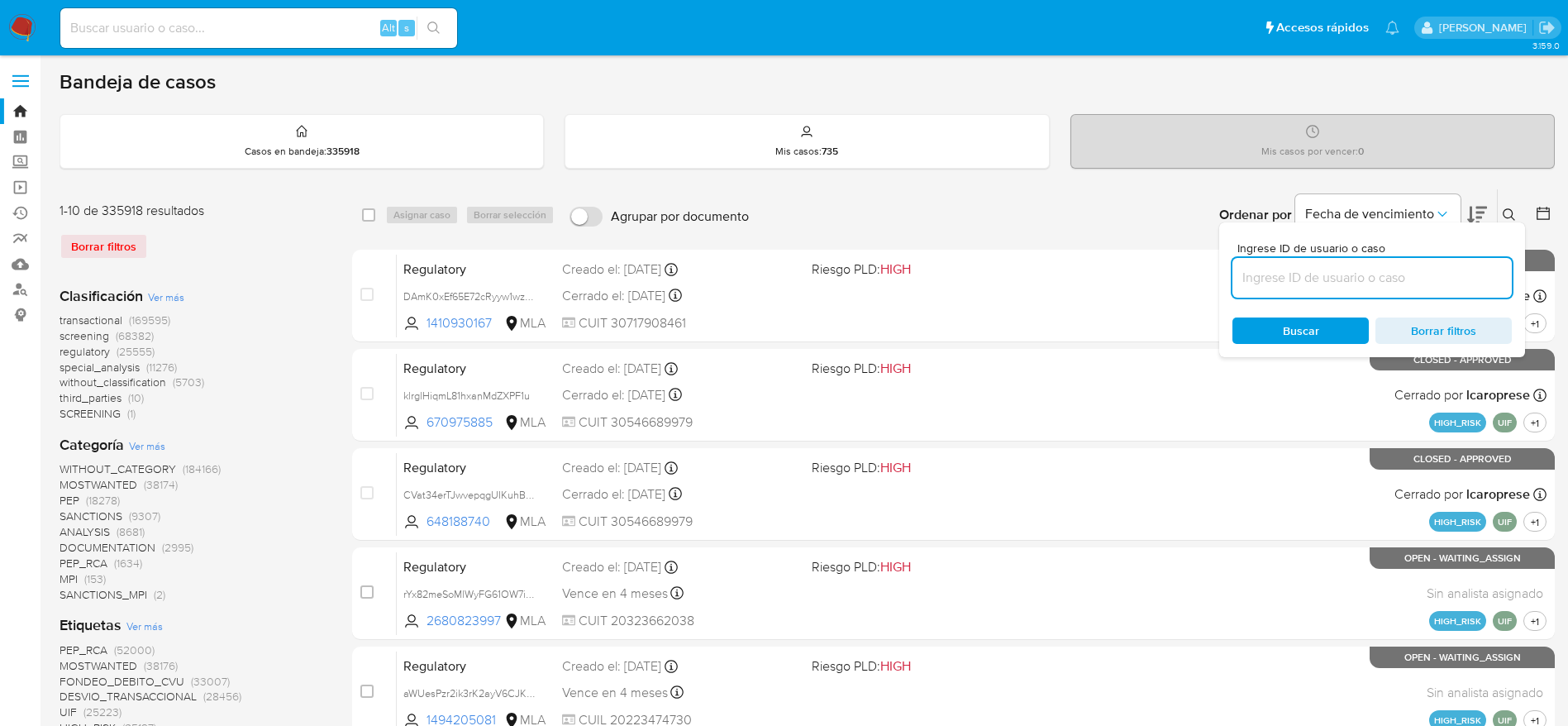
click at [1422, 279] on input at bounding box center [1372, 278] width 280 height 21
type input "6L4sRQ0hORgHDhYqfJOmN0gf"
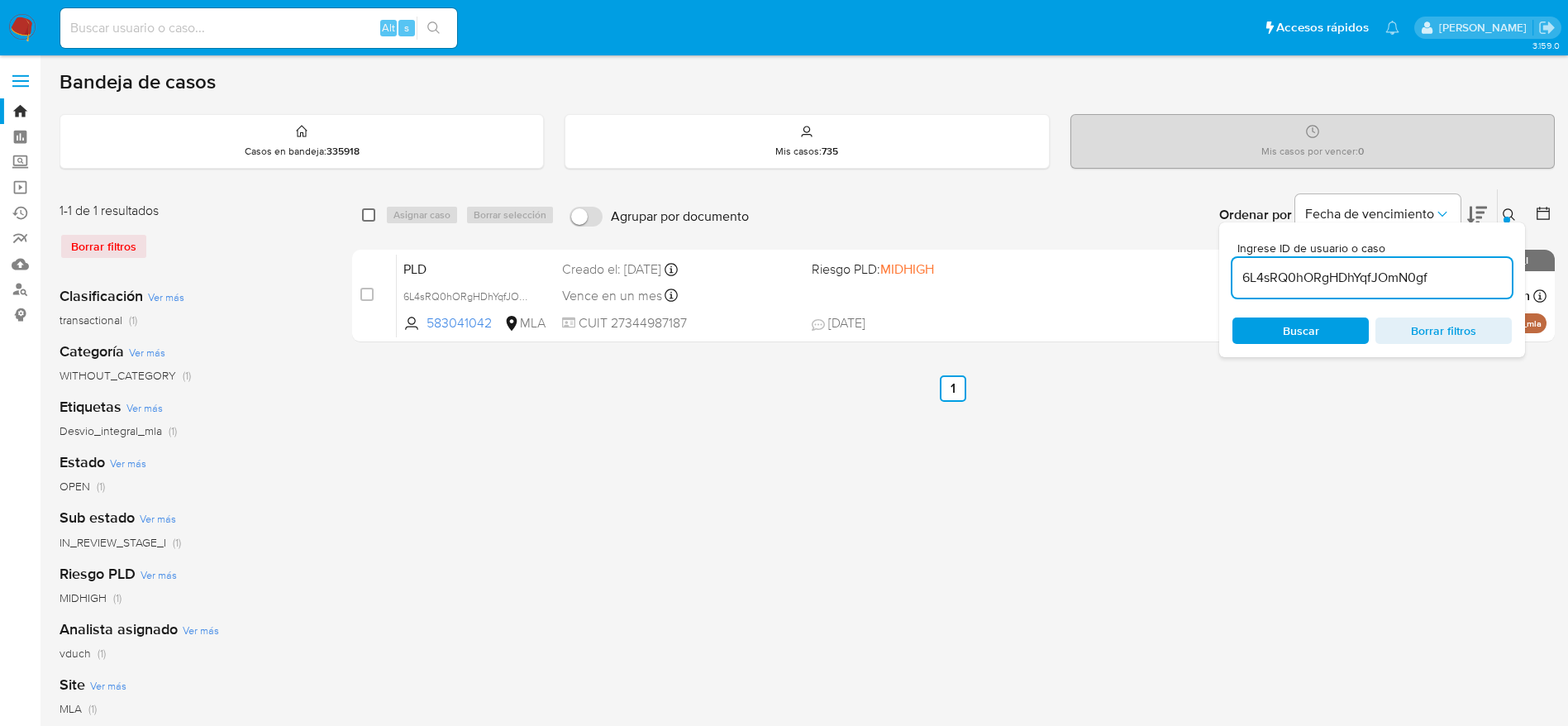
click at [370, 211] on input "checkbox" at bounding box center [369, 214] width 13 height 13
checkbox input "true"
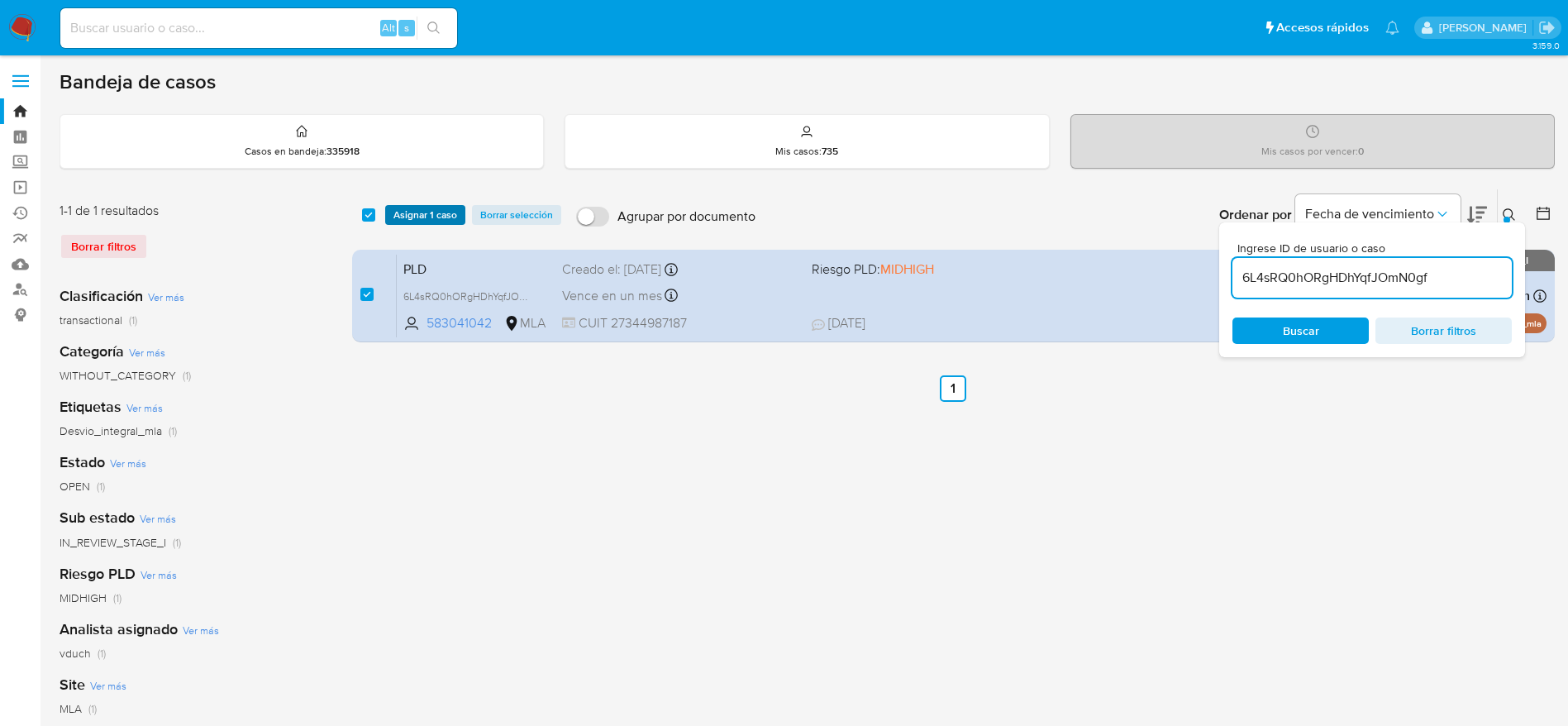
click at [396, 217] on span "Asignar 1 caso" at bounding box center [426, 215] width 64 height 17
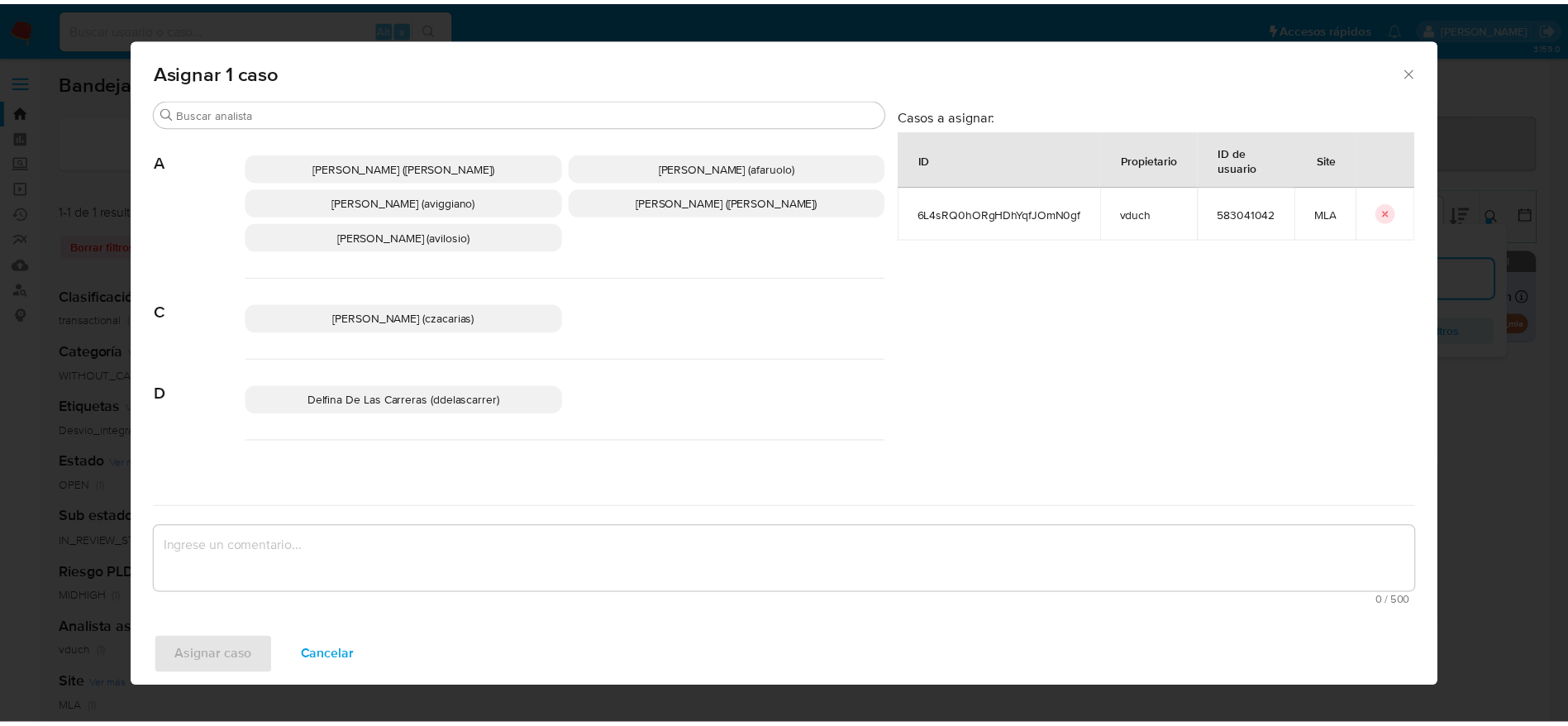
scroll to position [124, 0]
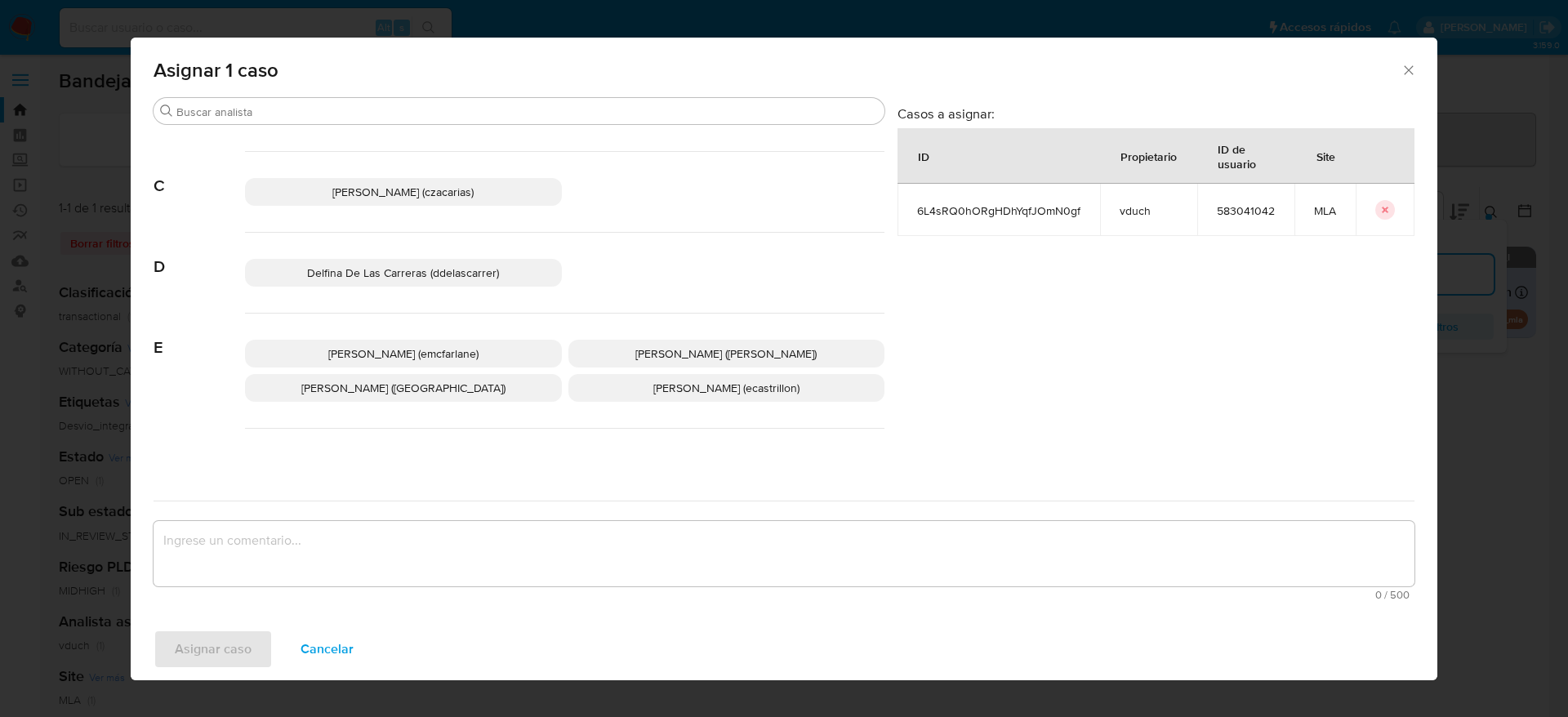
click at [468, 358] on span "[PERSON_NAME] (emcfarlane)" at bounding box center [403, 354] width 150 height 17
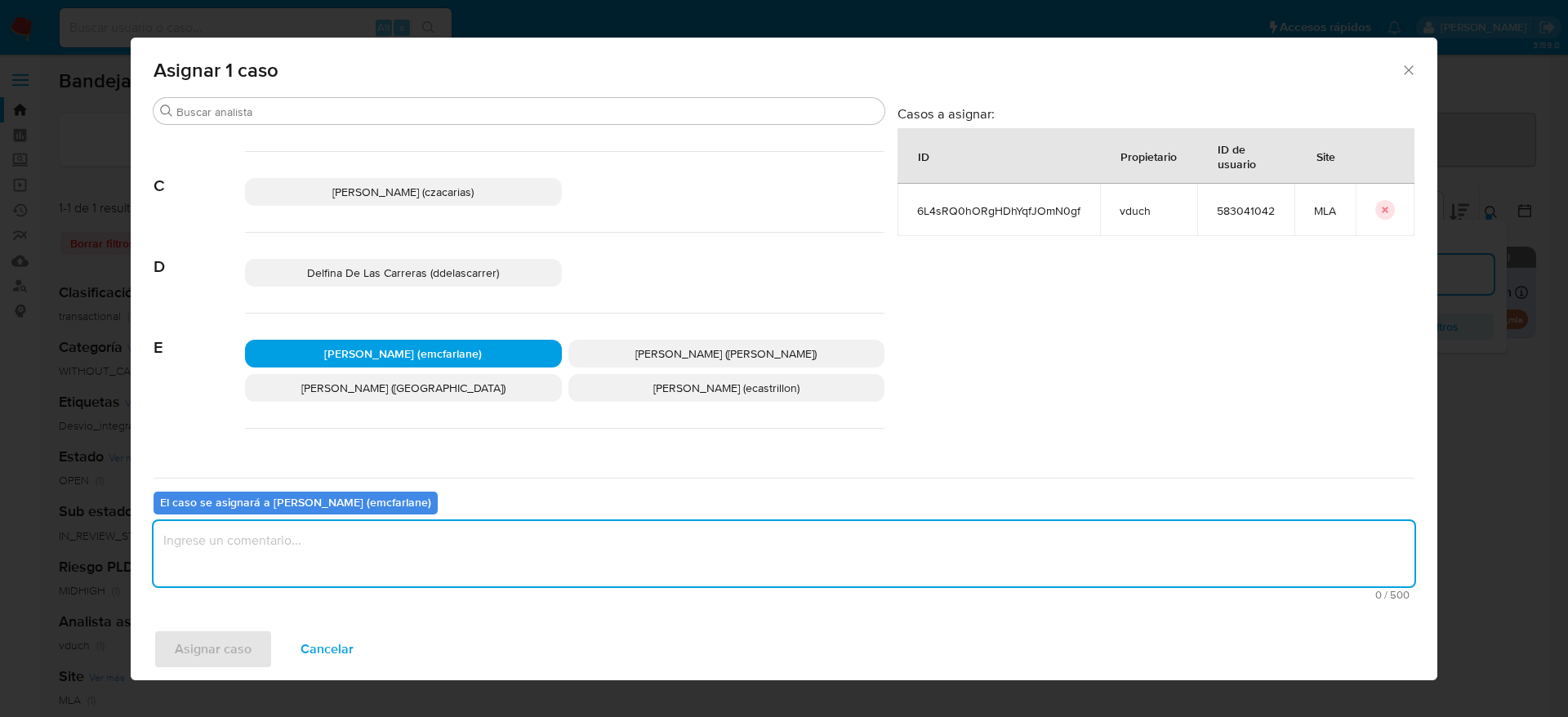
click at [438, 556] on textarea "assign-modal" at bounding box center [784, 554] width 1261 height 65
click at [241, 641] on span "Asignar caso" at bounding box center [212, 649] width 76 height 36
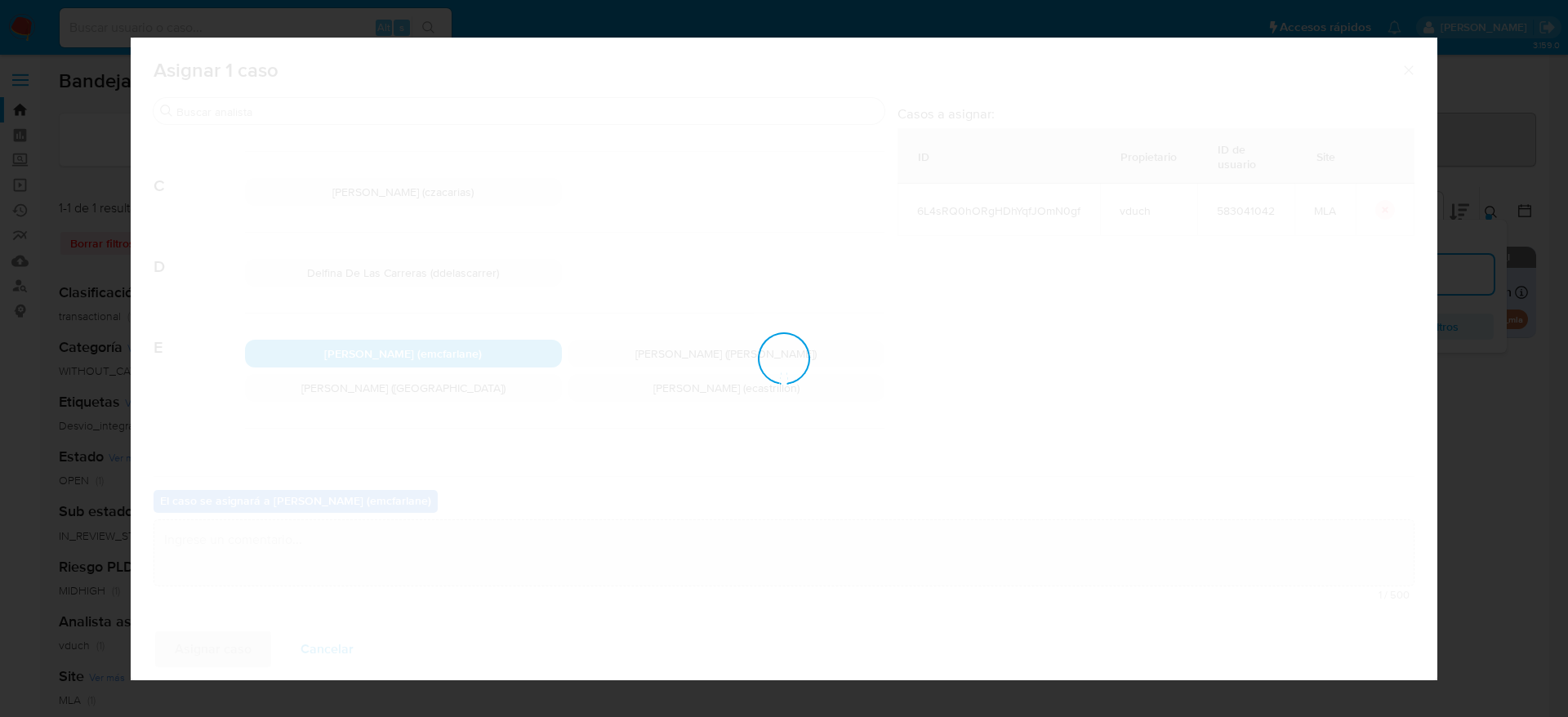
checkbox input "false"
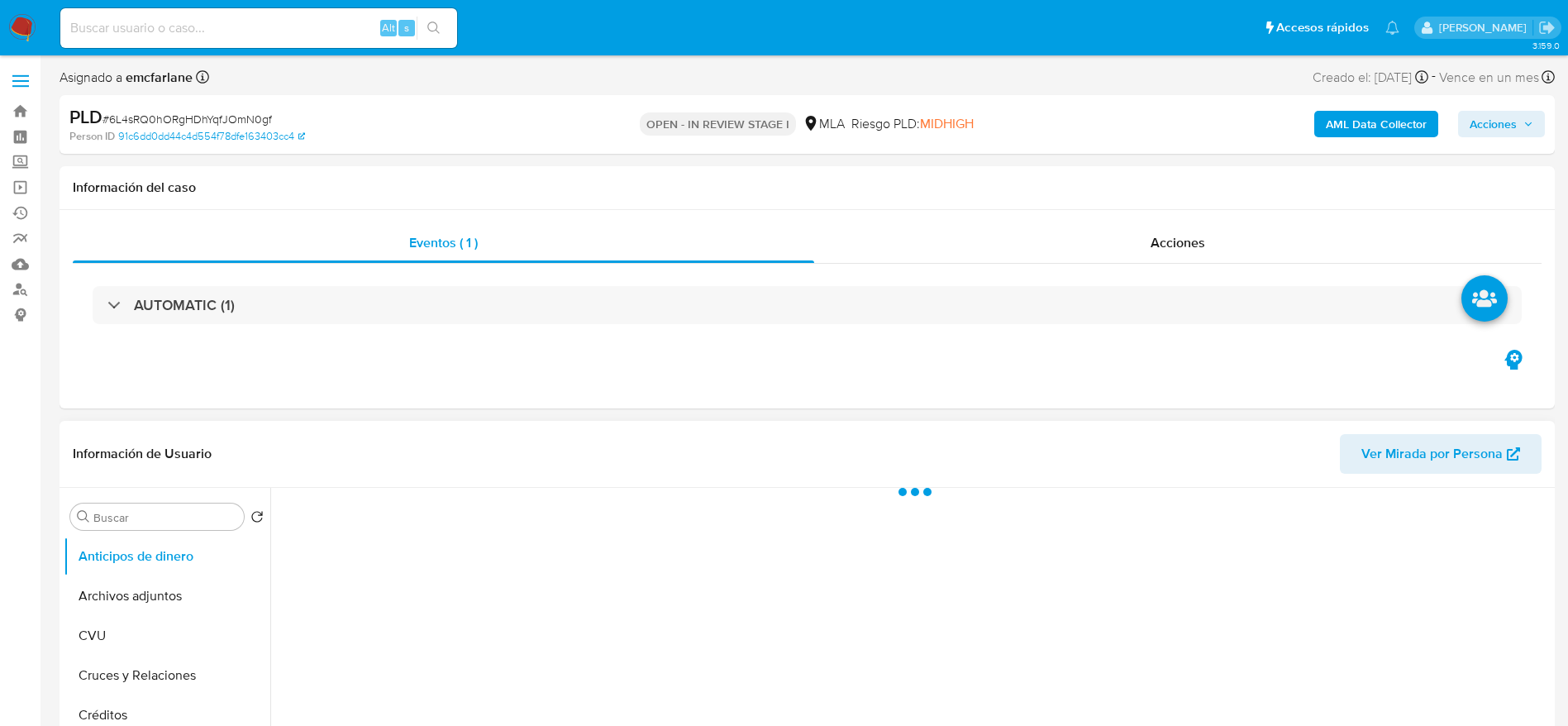
select select "10"
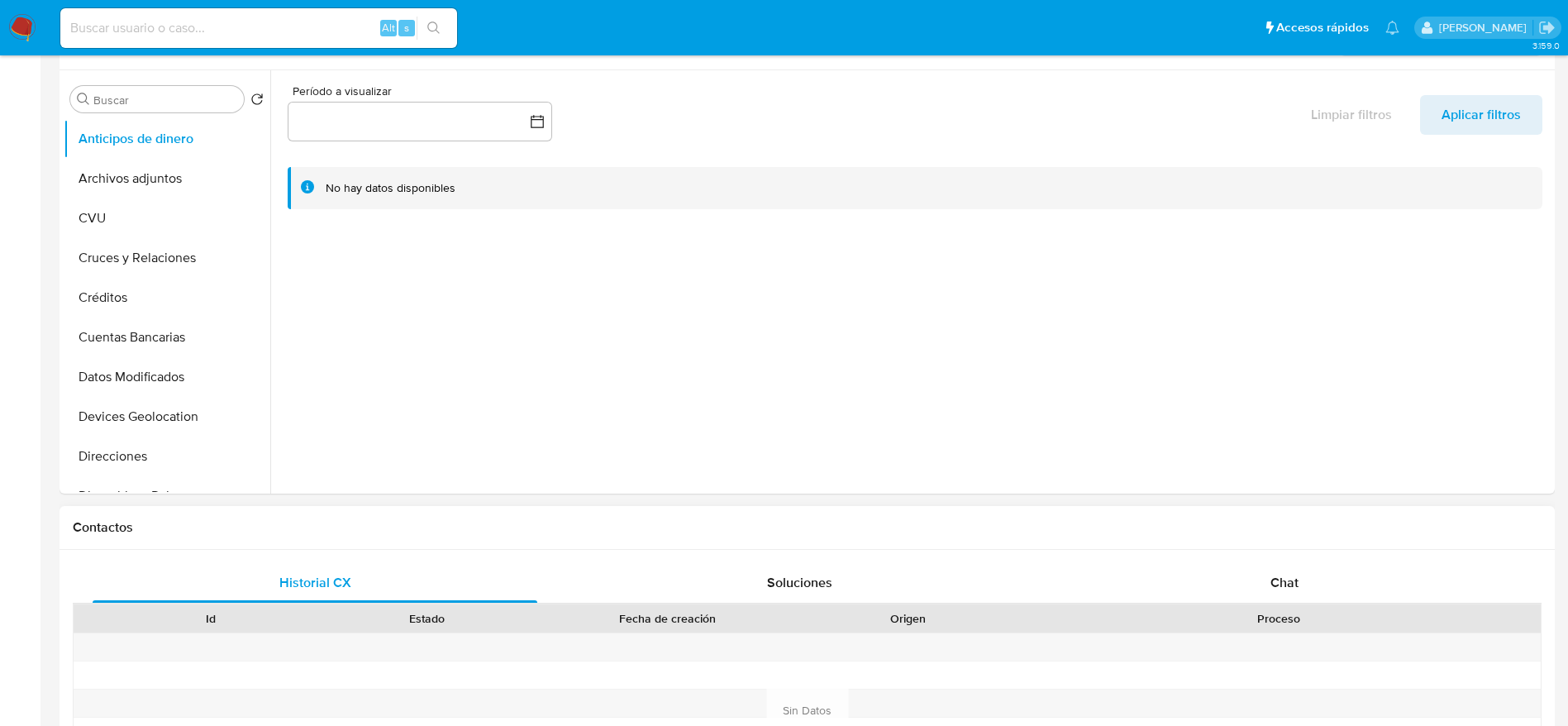
scroll to position [620, 0]
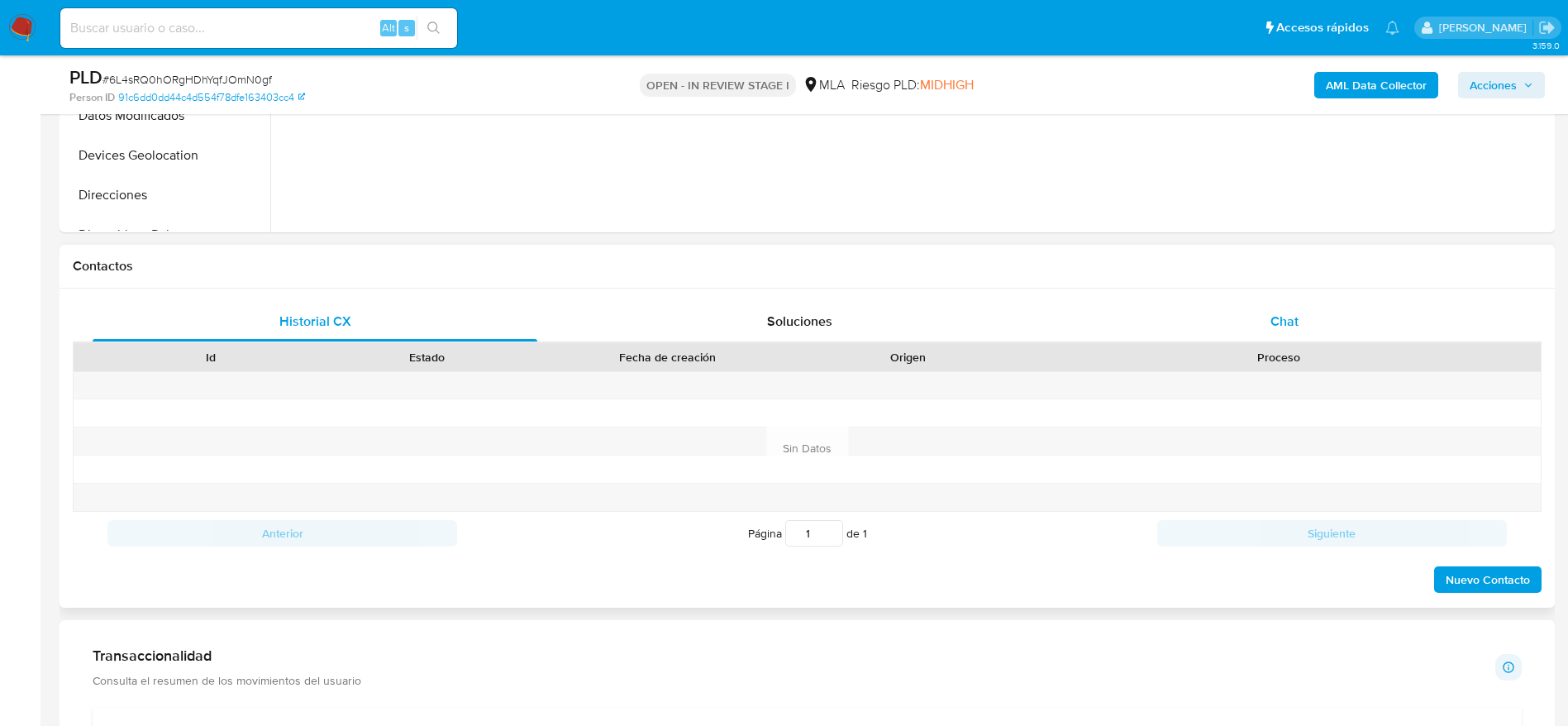
click at [1291, 331] on div "Chat" at bounding box center [1285, 322] width 445 height 40
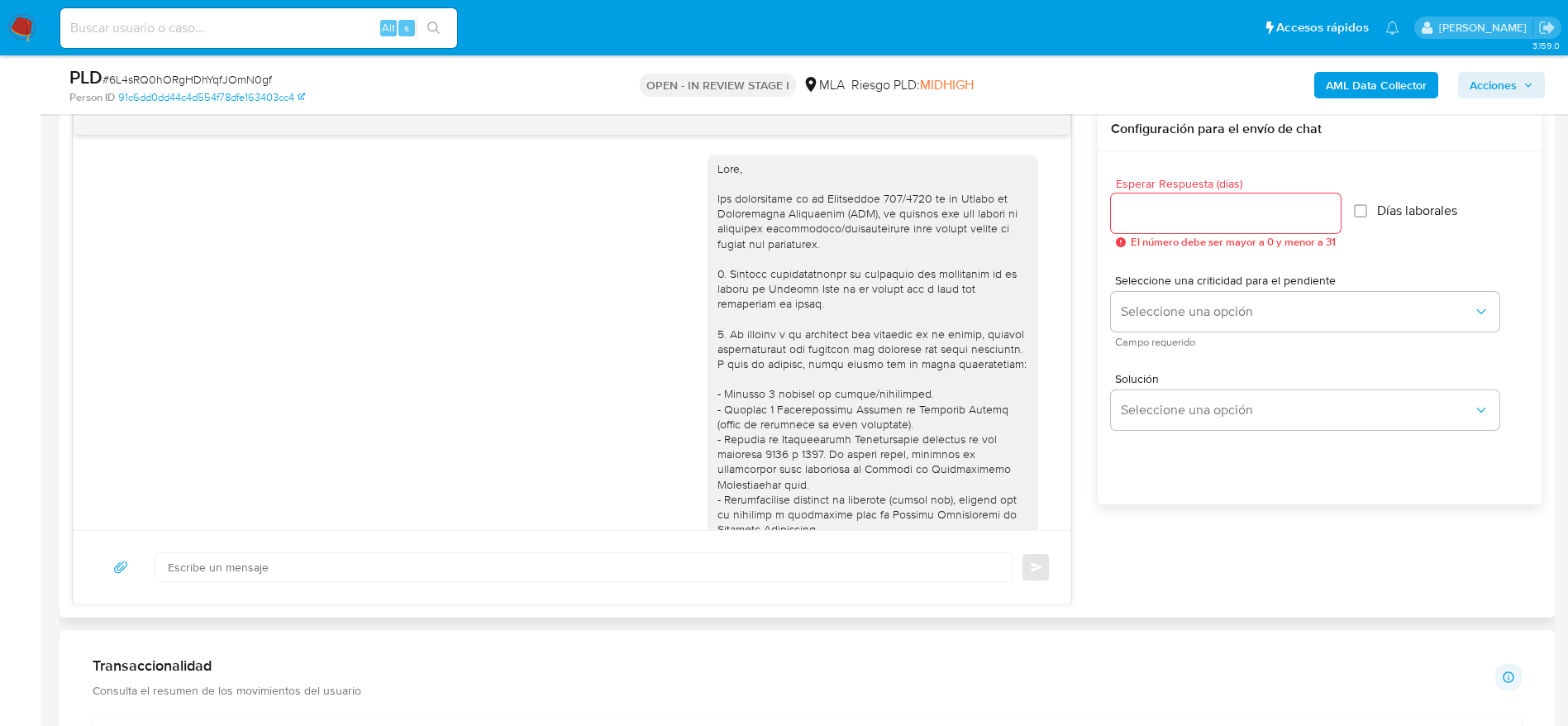
scroll to position [929, 0]
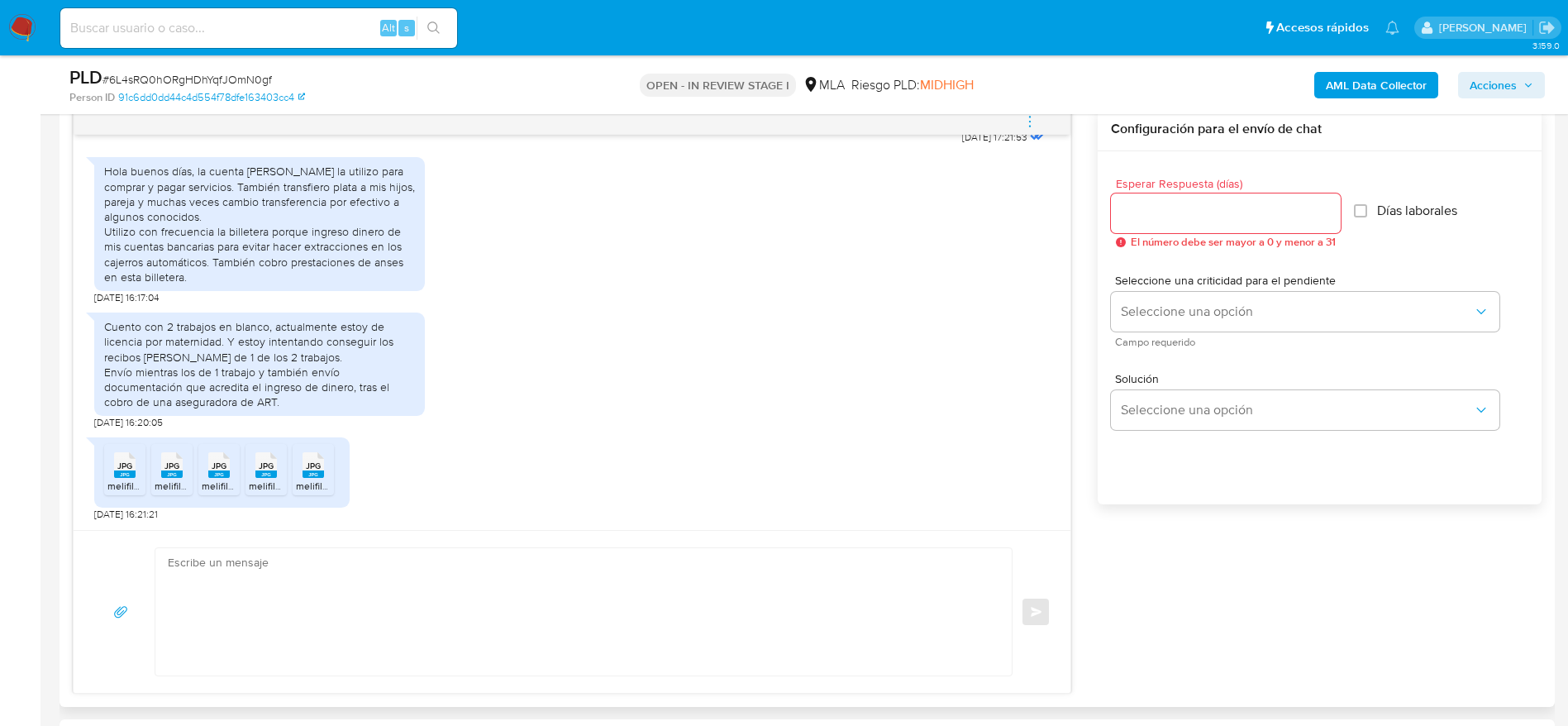
click at [463, 558] on textarea at bounding box center [579, 611] width 824 height 127
paste textarea "Hola Yamila Lucila Lara, Muchas gracias por tu respuesta. En función de las ope…"
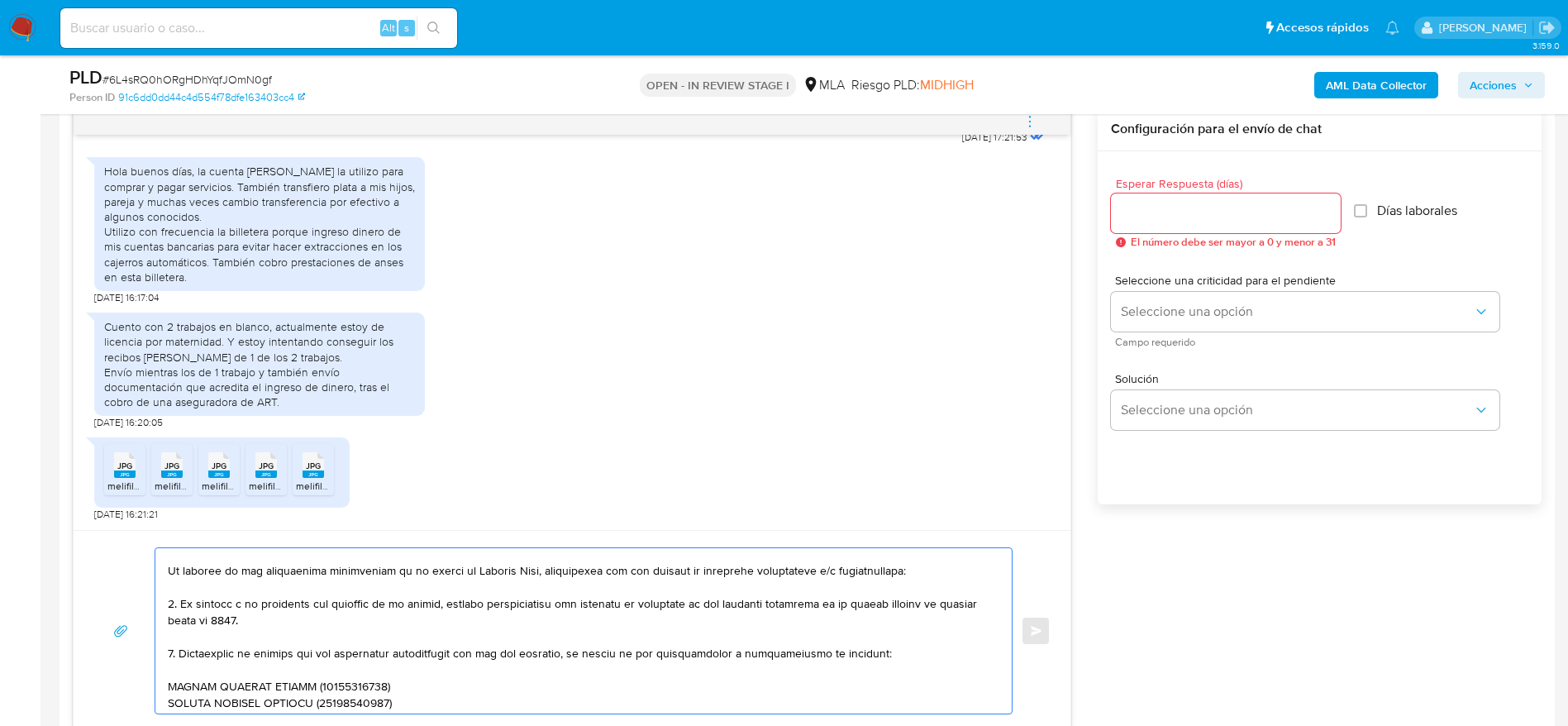
scroll to position [0, 0]
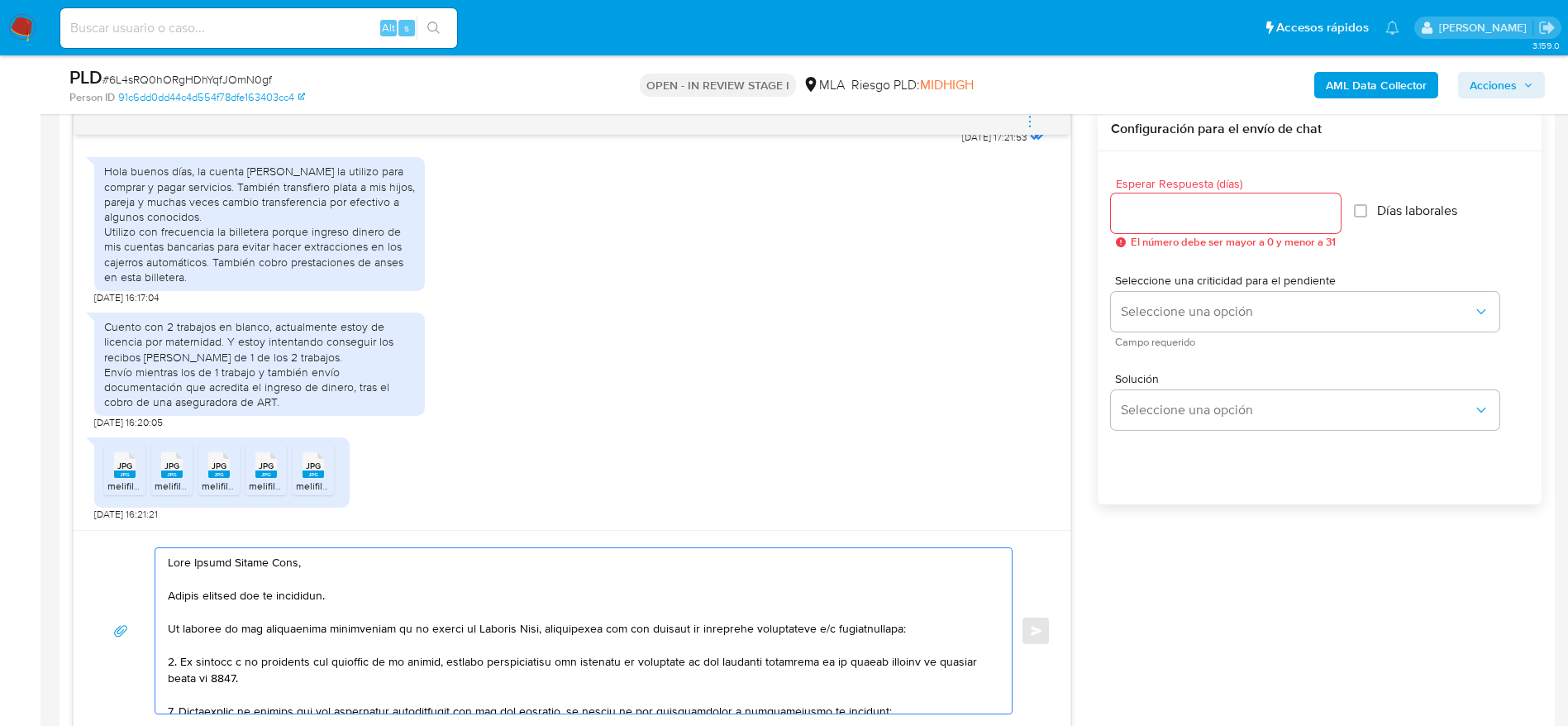
click at [458, 578] on textarea at bounding box center [579, 631] width 824 height 165
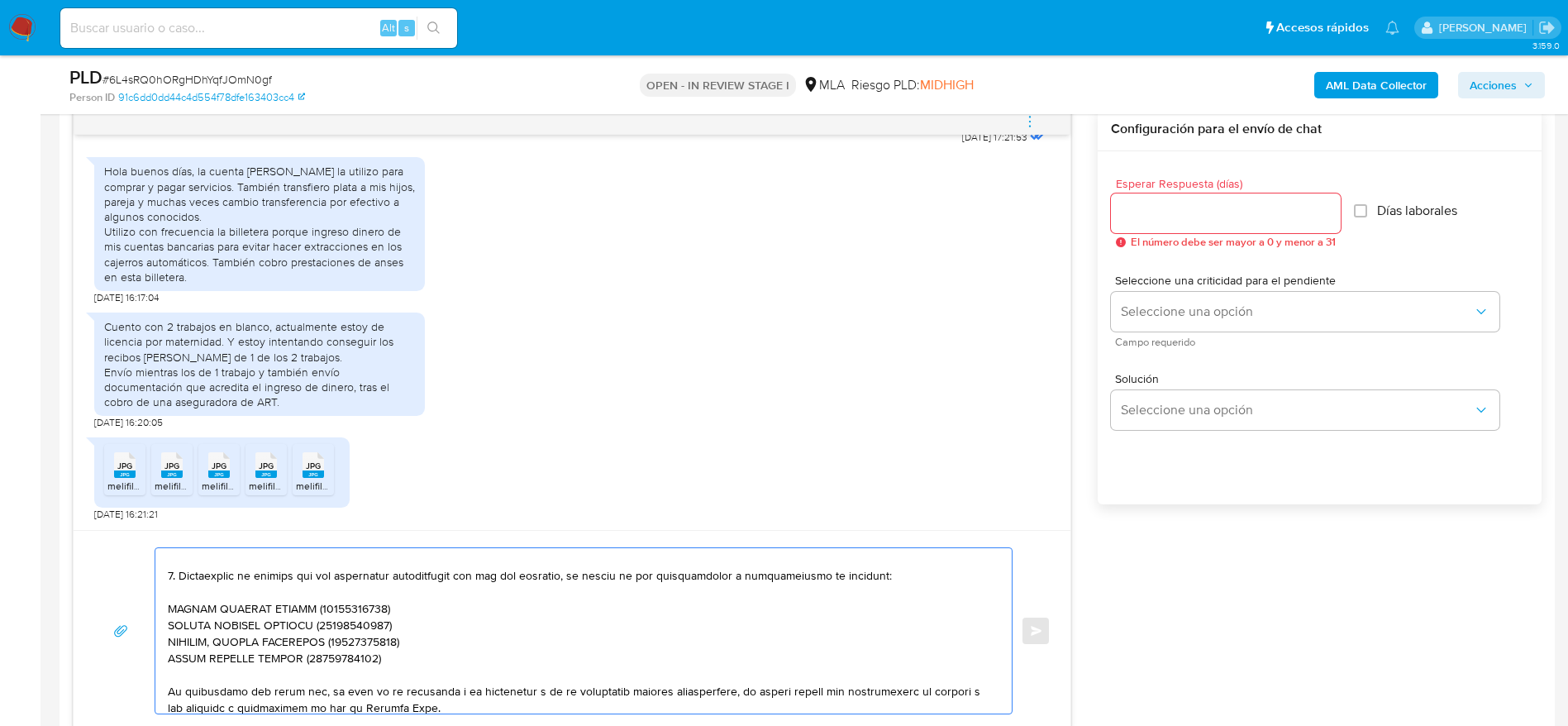
scroll to position [173, 0]
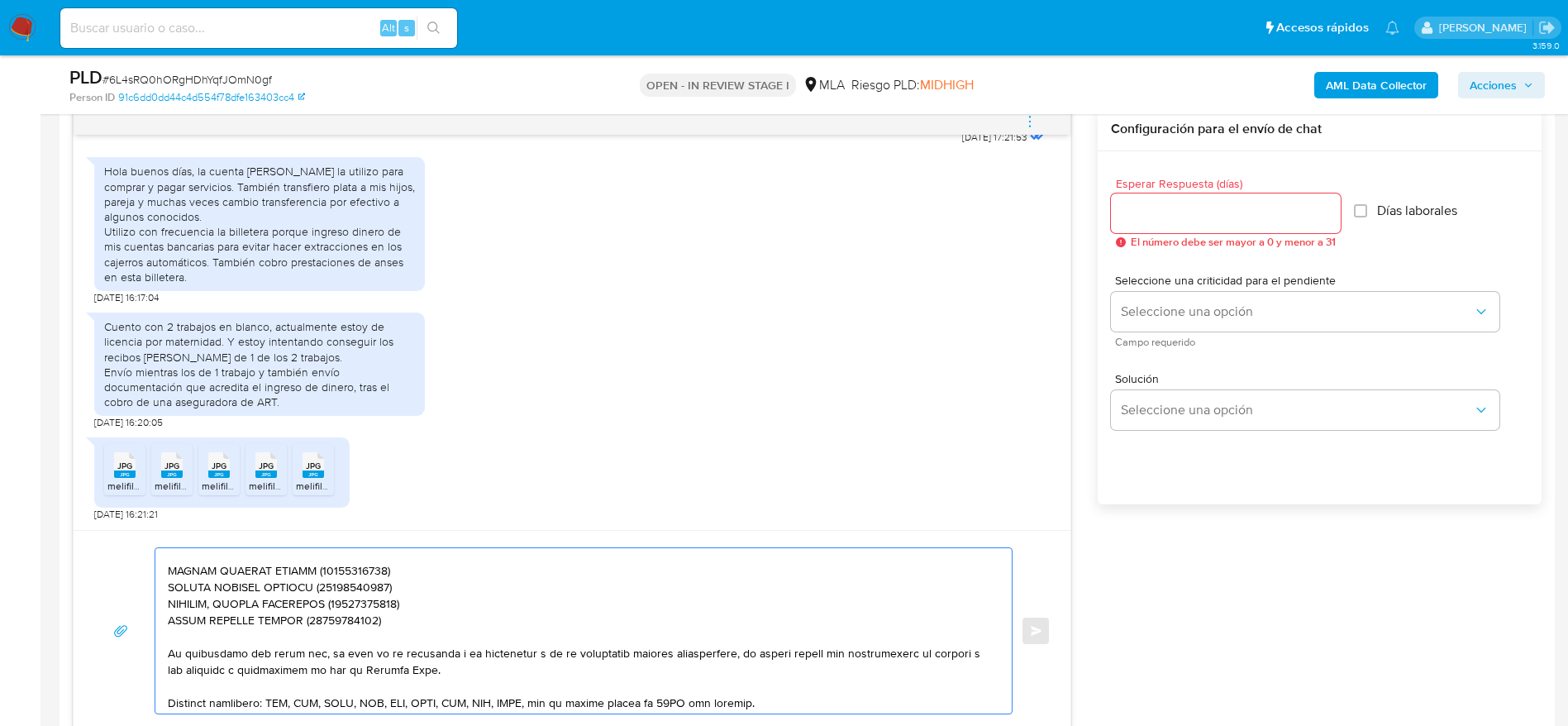
click at [220, 608] on textarea at bounding box center [579, 631] width 824 height 165
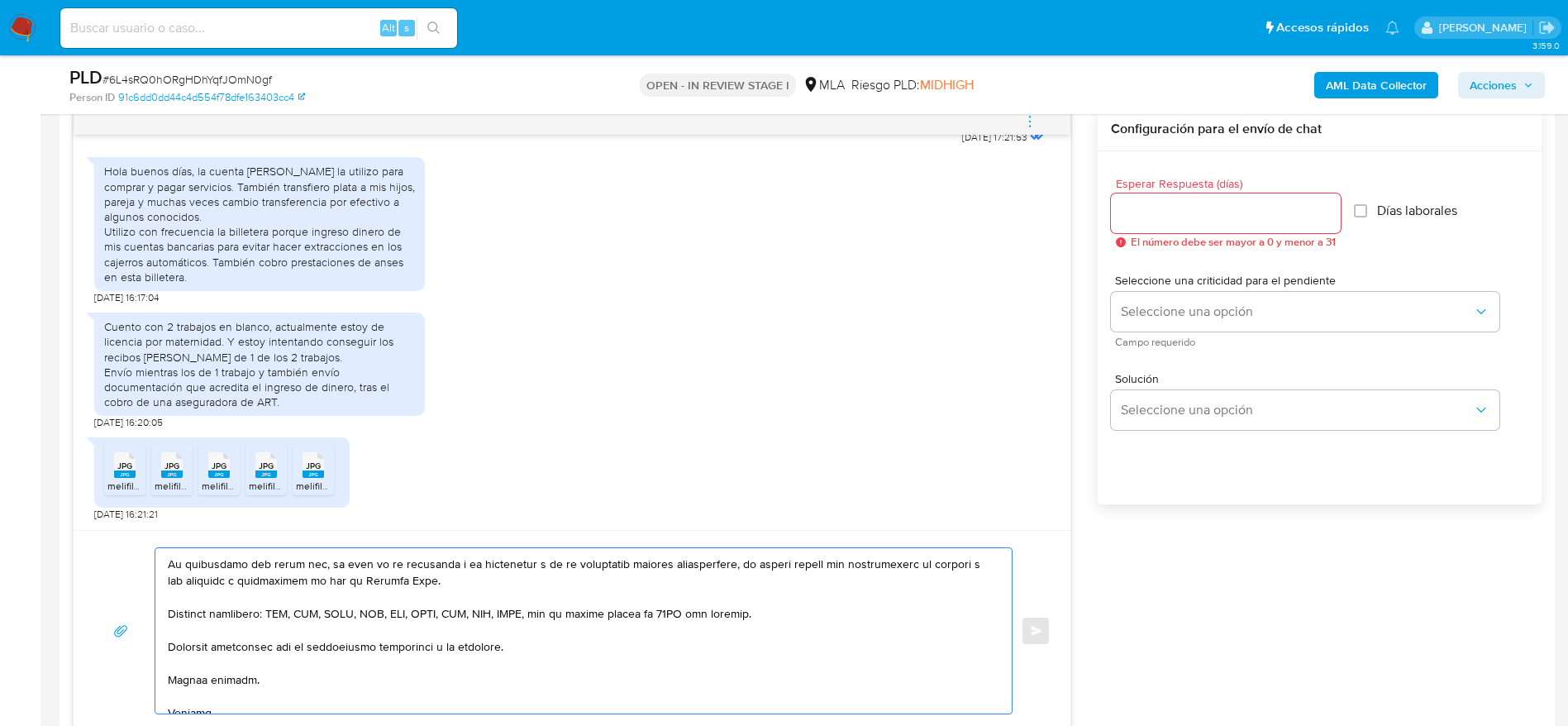
scroll to position [292, 0]
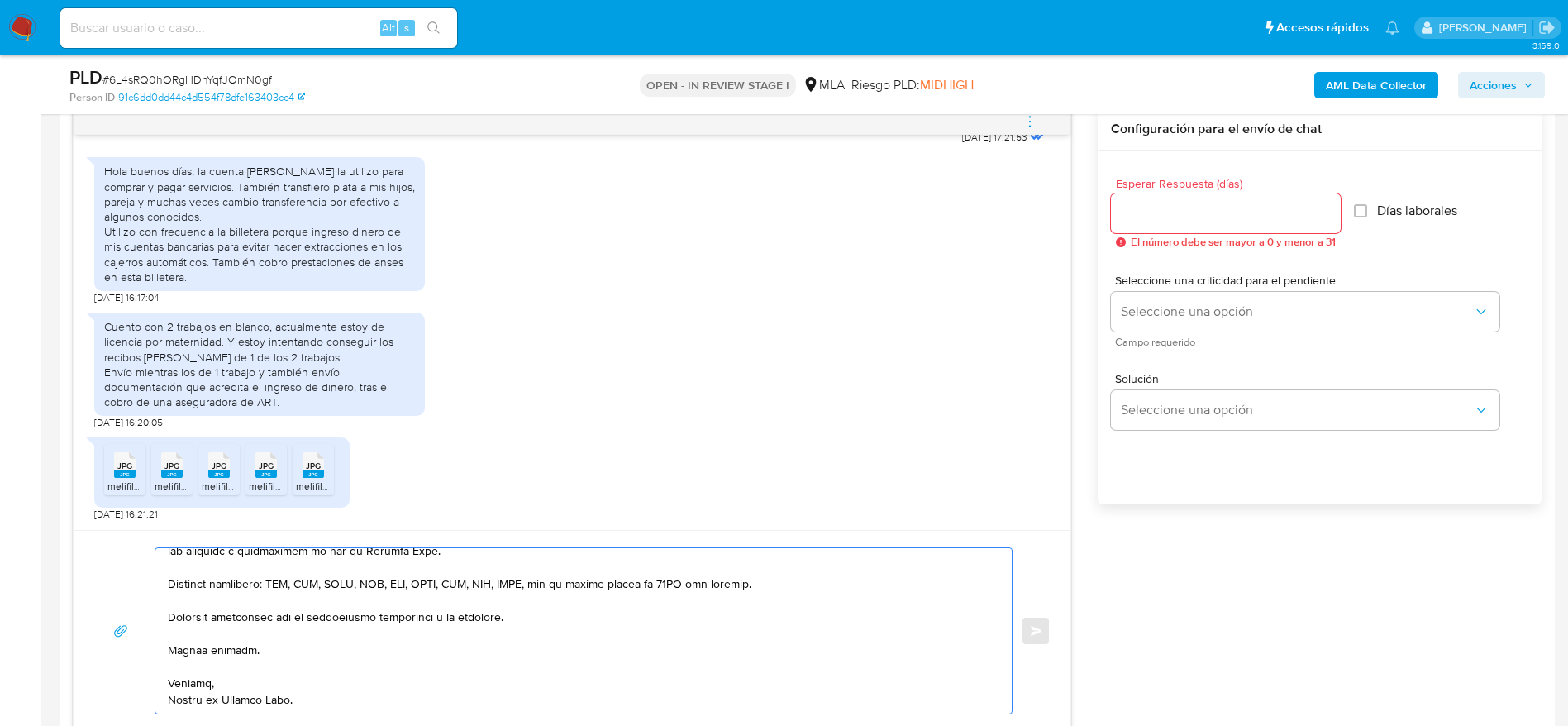
type textarea "Hola Yamila Lucila Lara, Muchas gracias por tu respuesta. En función de las ope…"
click at [1164, 203] on input "Esperar Respuesta (días)" at bounding box center [1226, 213] width 230 height 21
type input "1"
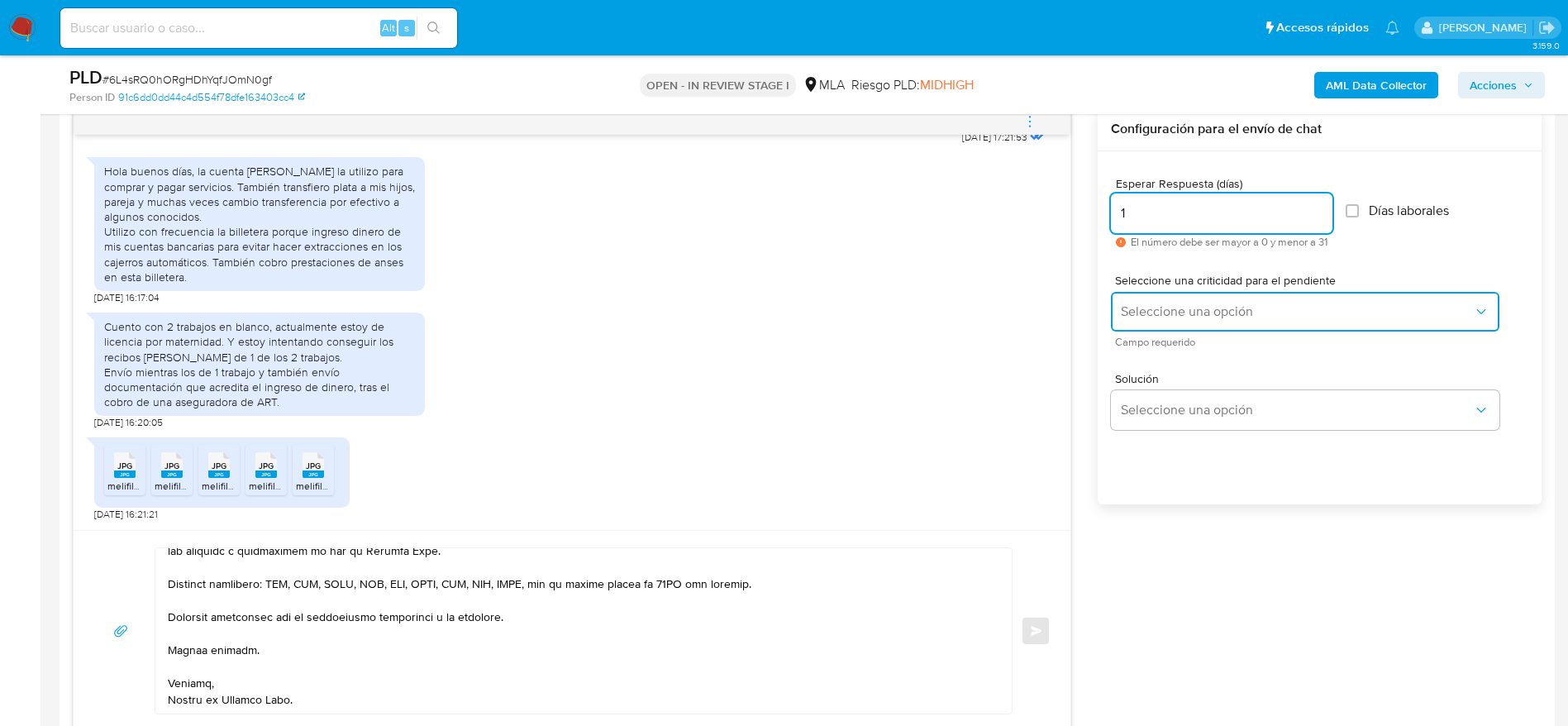
drag, startPoint x: 1166, startPoint y: 305, endPoint x: 1160, endPoint y: 371, distance: 66.3
click at [1166, 310] on span "Seleccione una opción" at bounding box center [1297, 312] width 352 height 17
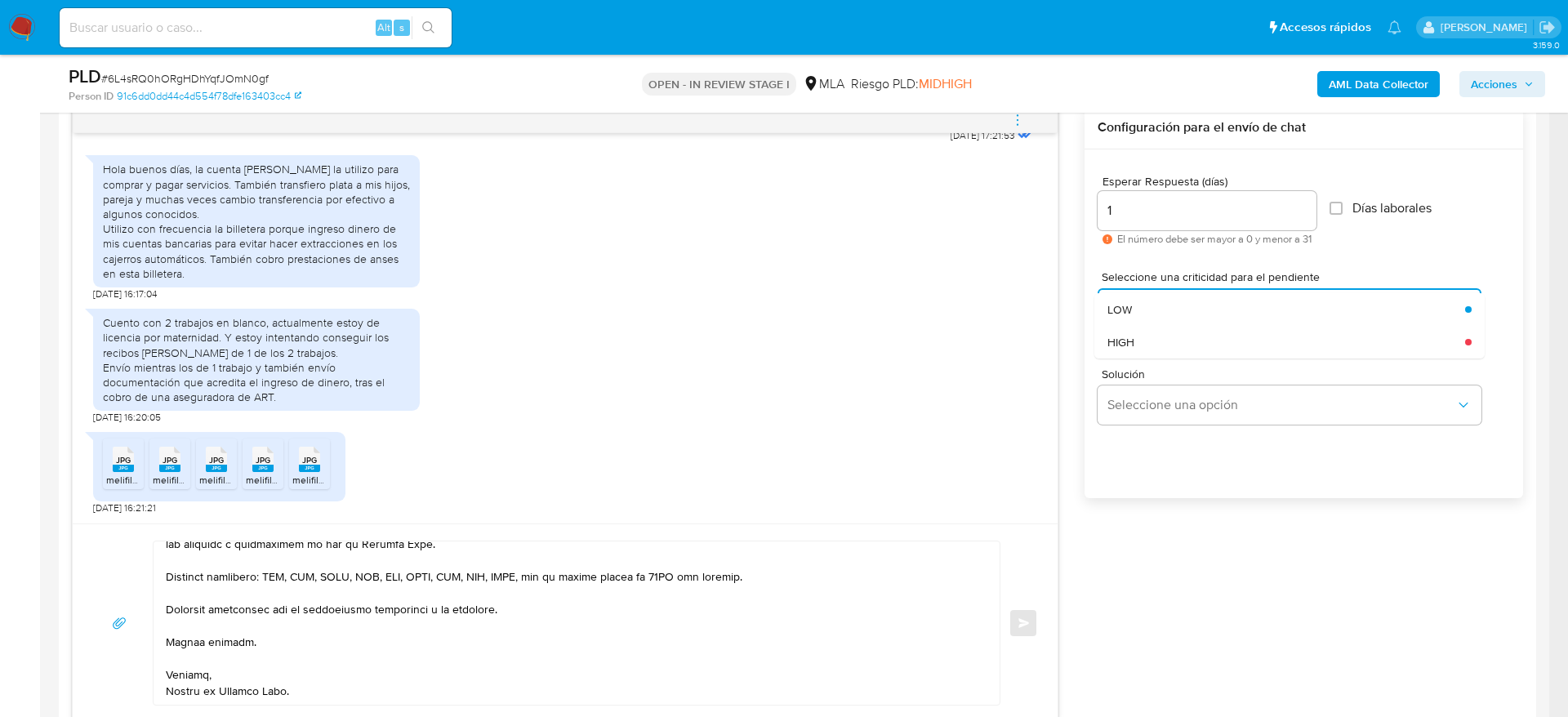
click at [1134, 346] on span "HIGH" at bounding box center [1121, 342] width 27 height 15
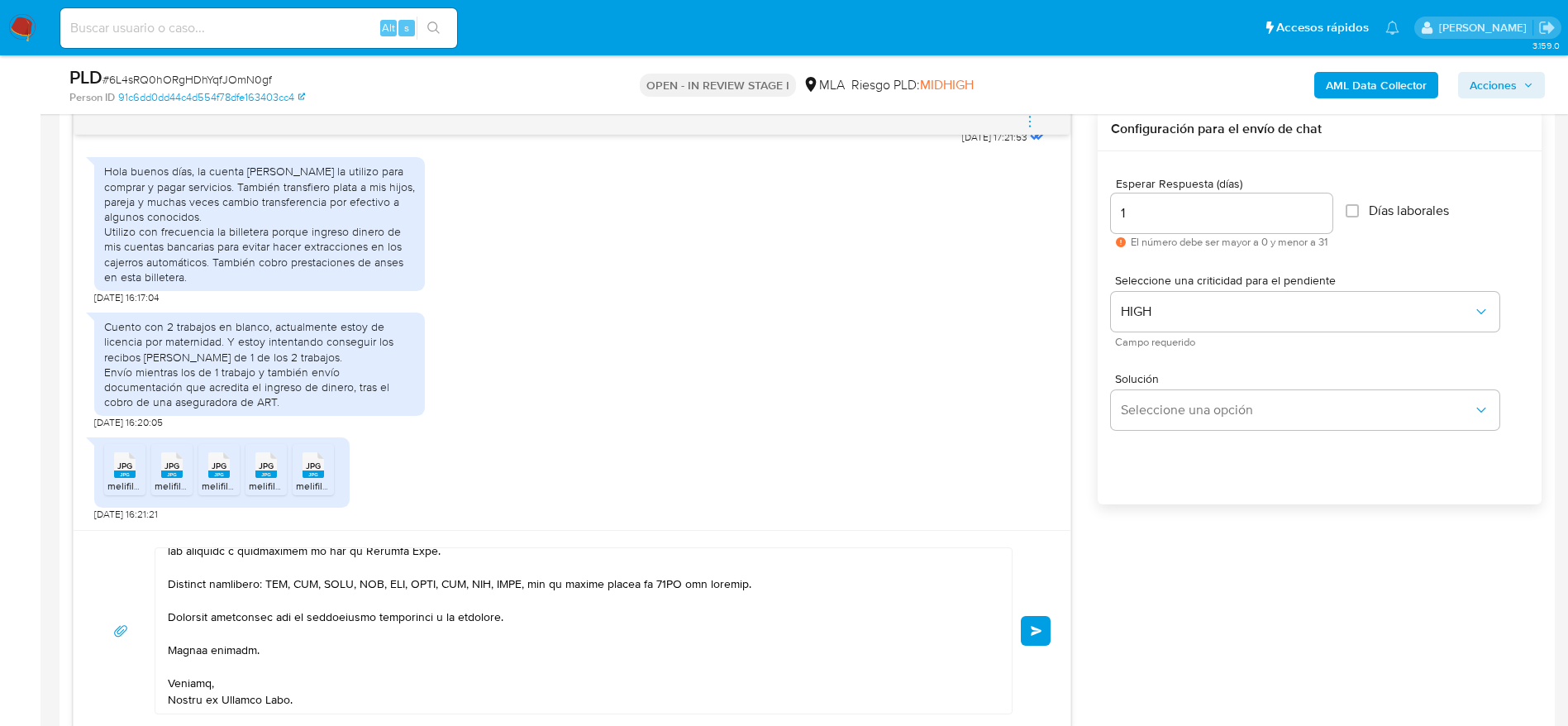
click at [1044, 634] on button "Enviar" at bounding box center [1035, 630] width 29 height 29
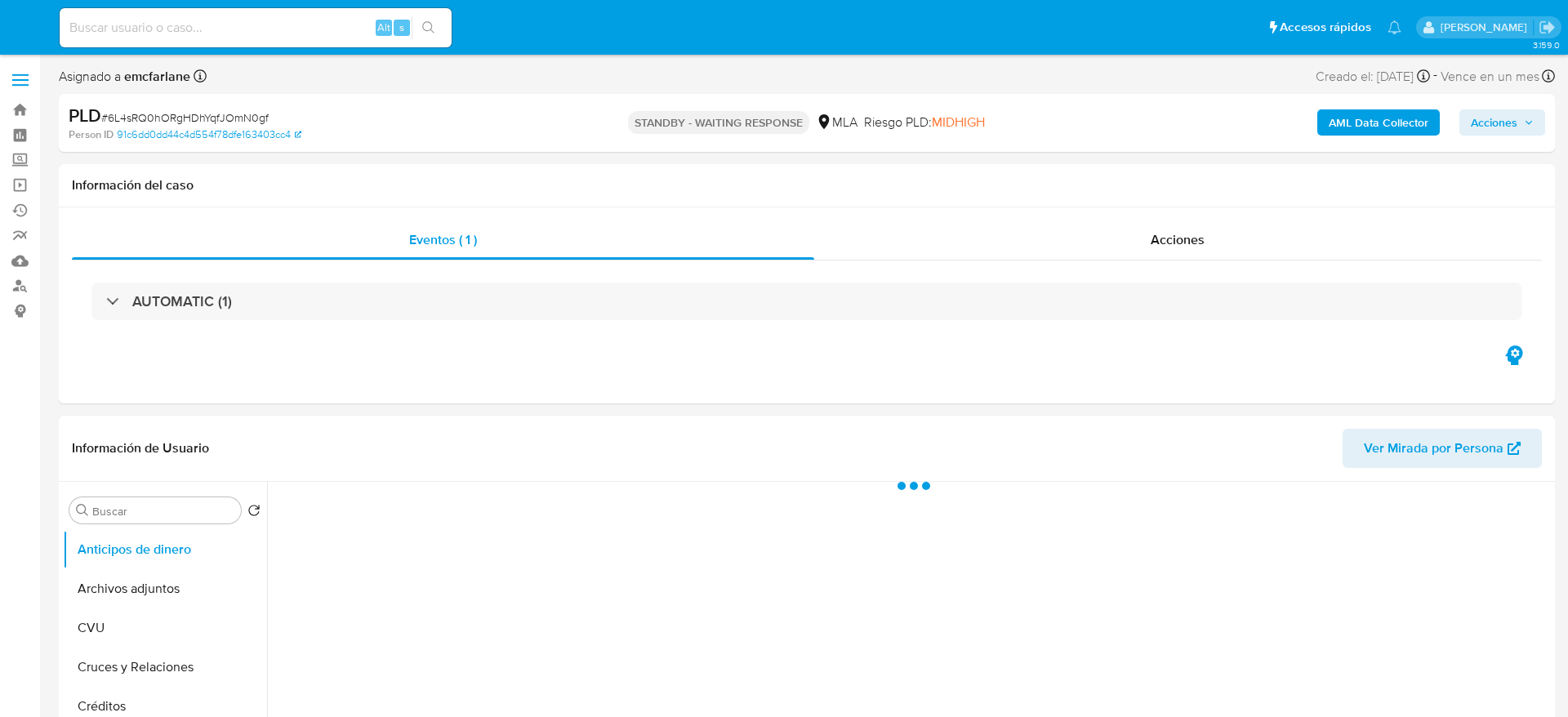
select select "10"
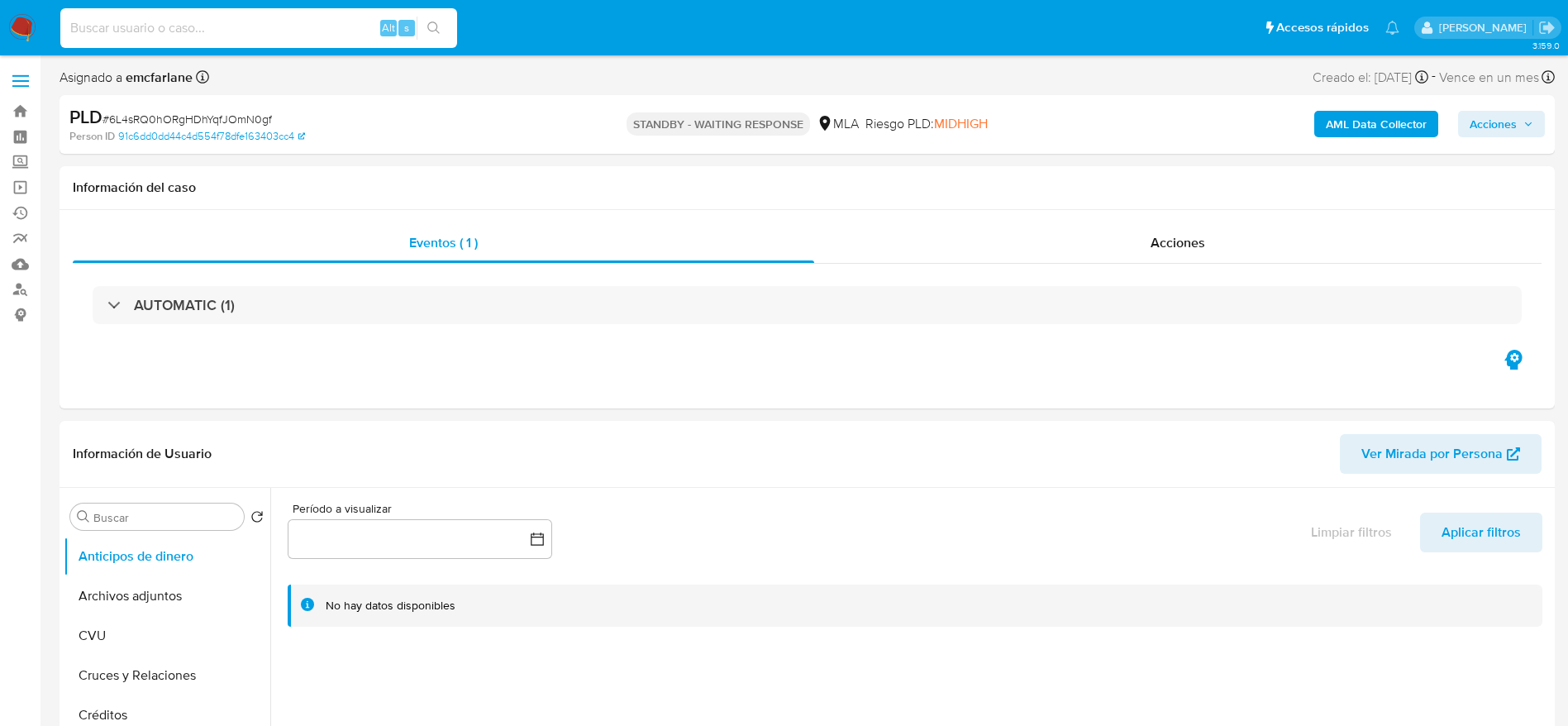
click at [266, 20] on input at bounding box center [259, 28] width 397 height 21
paste input "77diUUzZOpzWQZeQYeYvhoIa"
type input "77diUUzZOpzWQZeQYeYvhoIa"
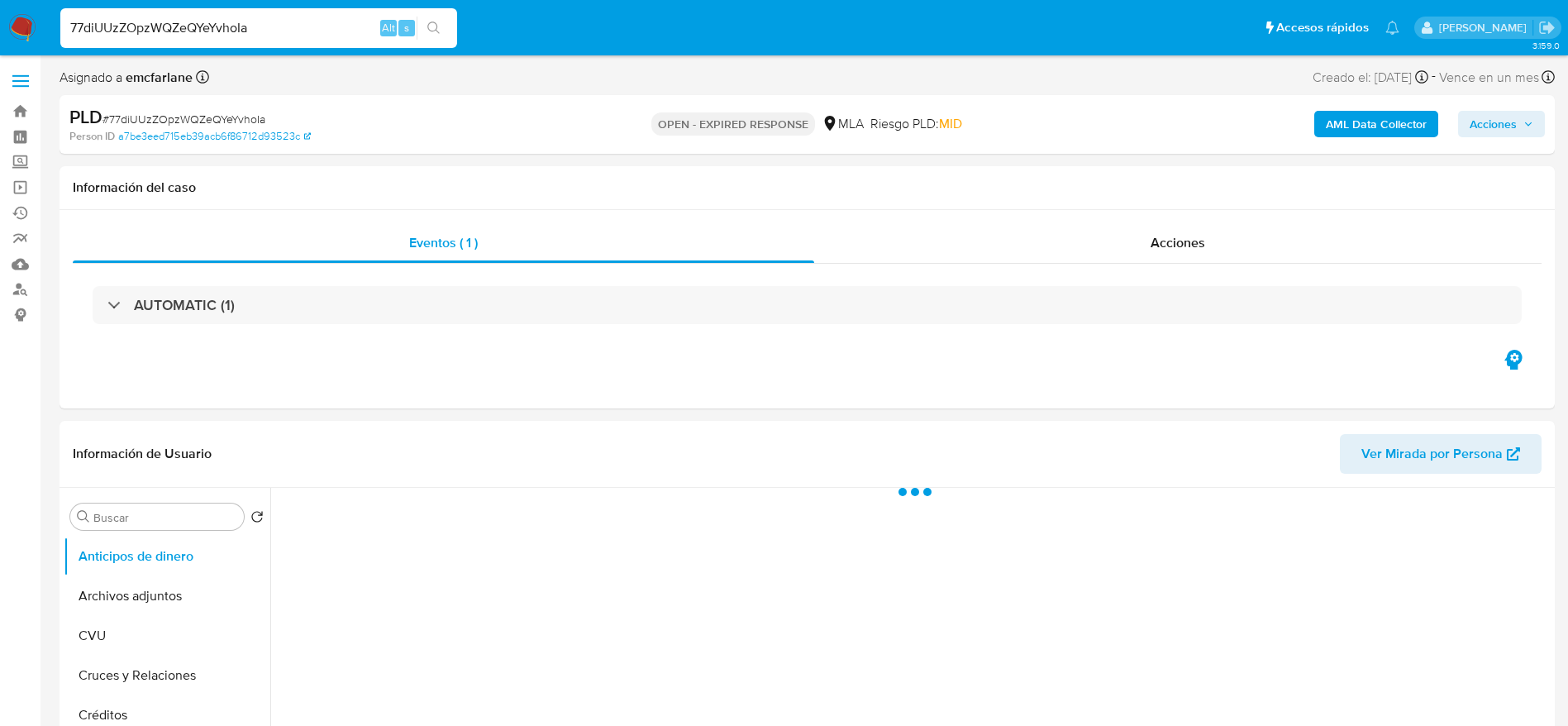
select select "10"
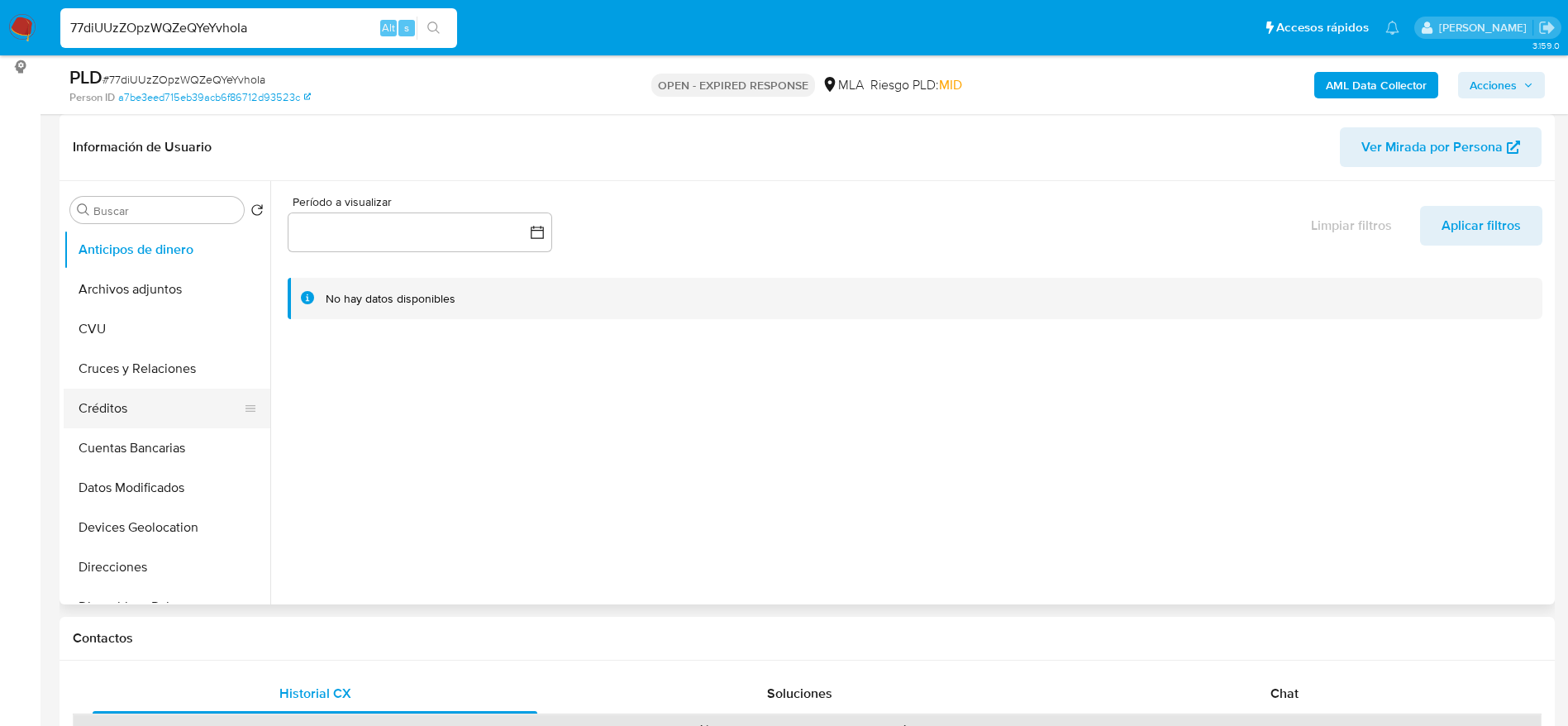
scroll to position [248, 0]
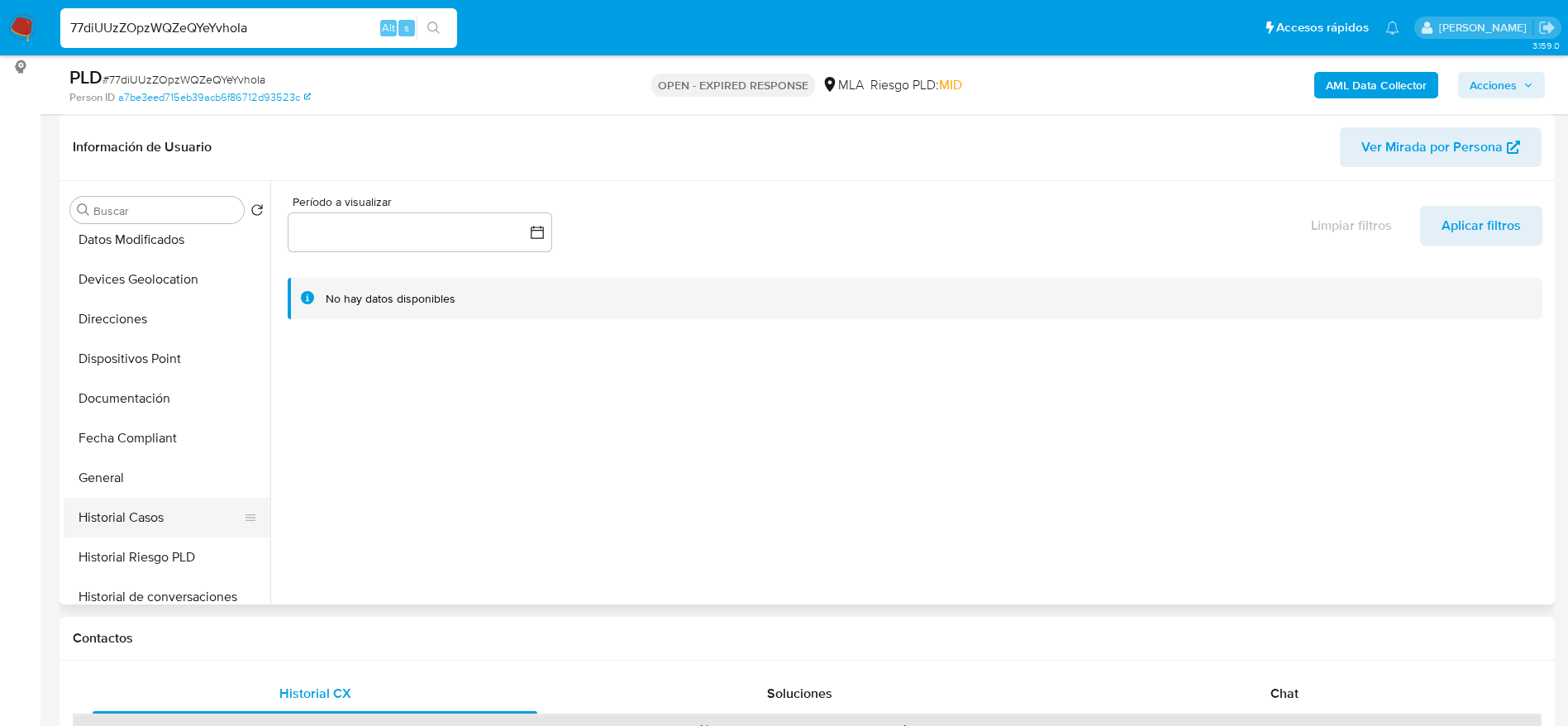
click at [154, 523] on button "Historial Casos" at bounding box center [161, 517] width 194 height 40
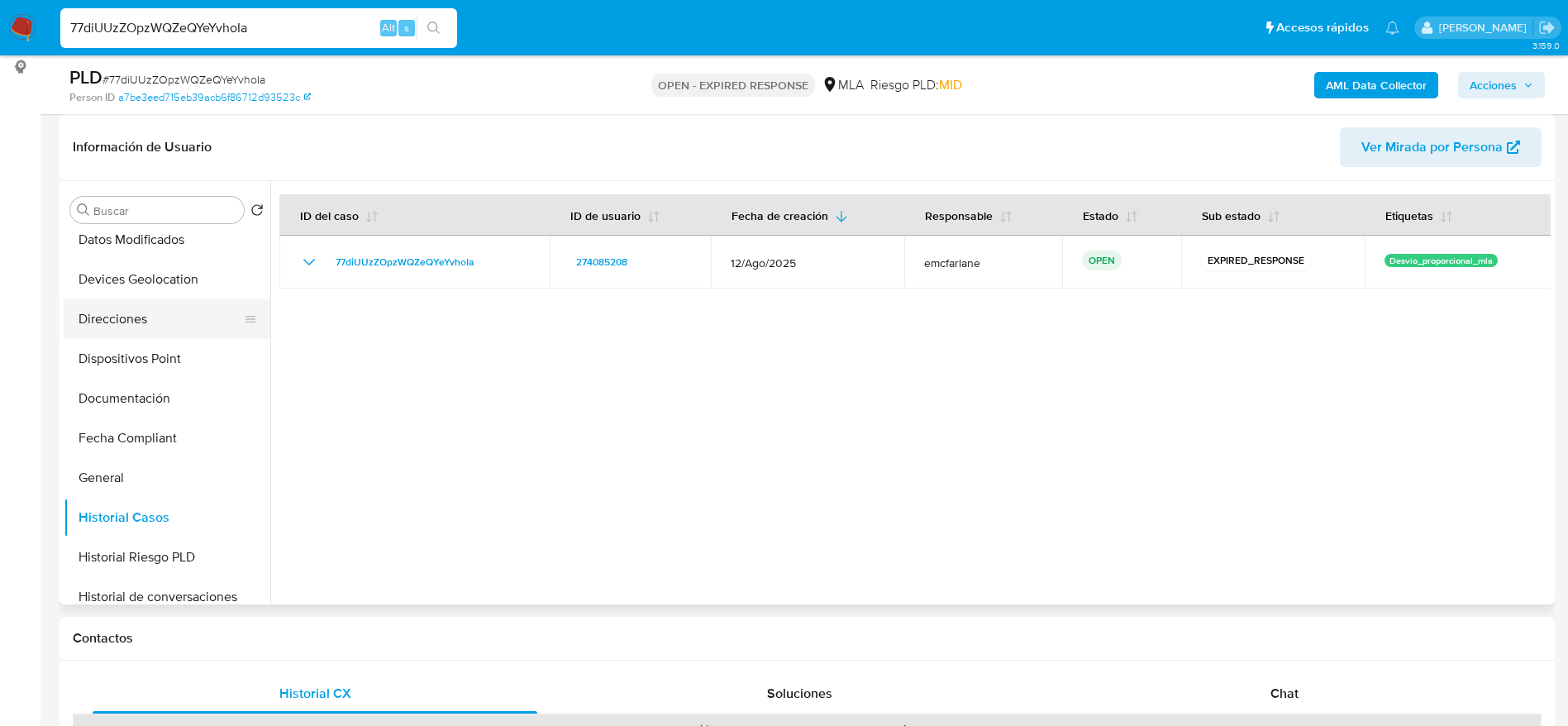
click at [132, 317] on button "Direcciones" at bounding box center [161, 319] width 194 height 40
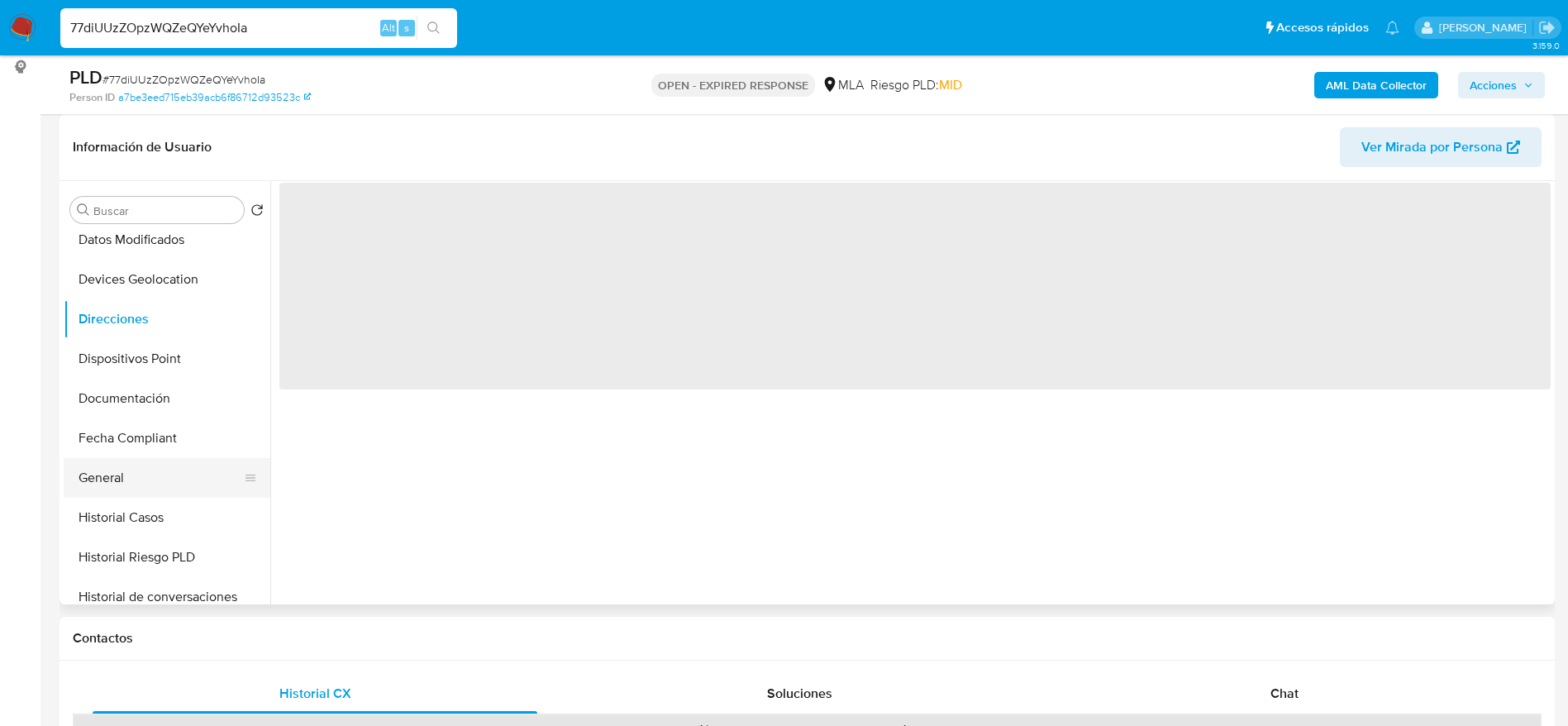
click at [118, 483] on button "General" at bounding box center [161, 478] width 194 height 40
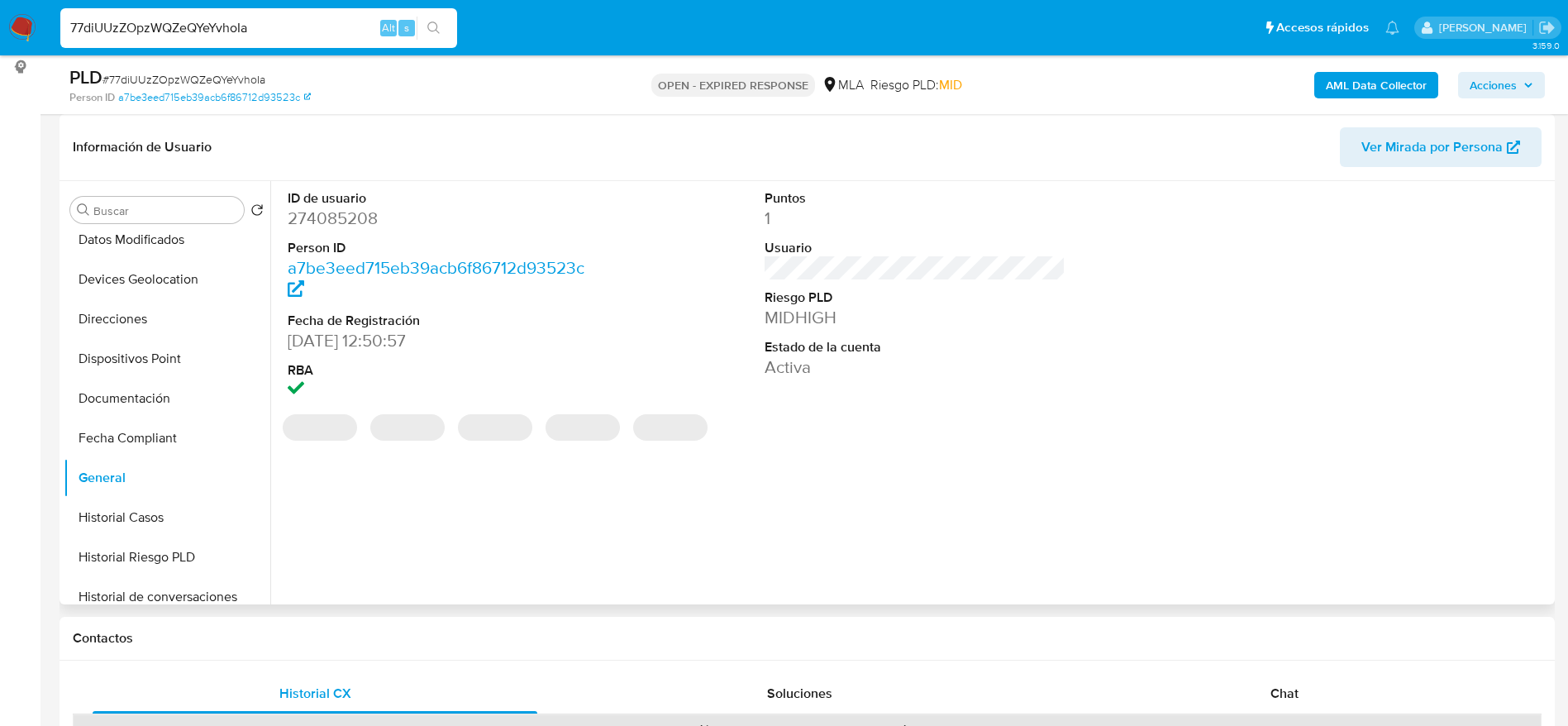
click at [333, 211] on dd "274085208" at bounding box center [439, 219] width 302 height 23
copy dd "274085208"
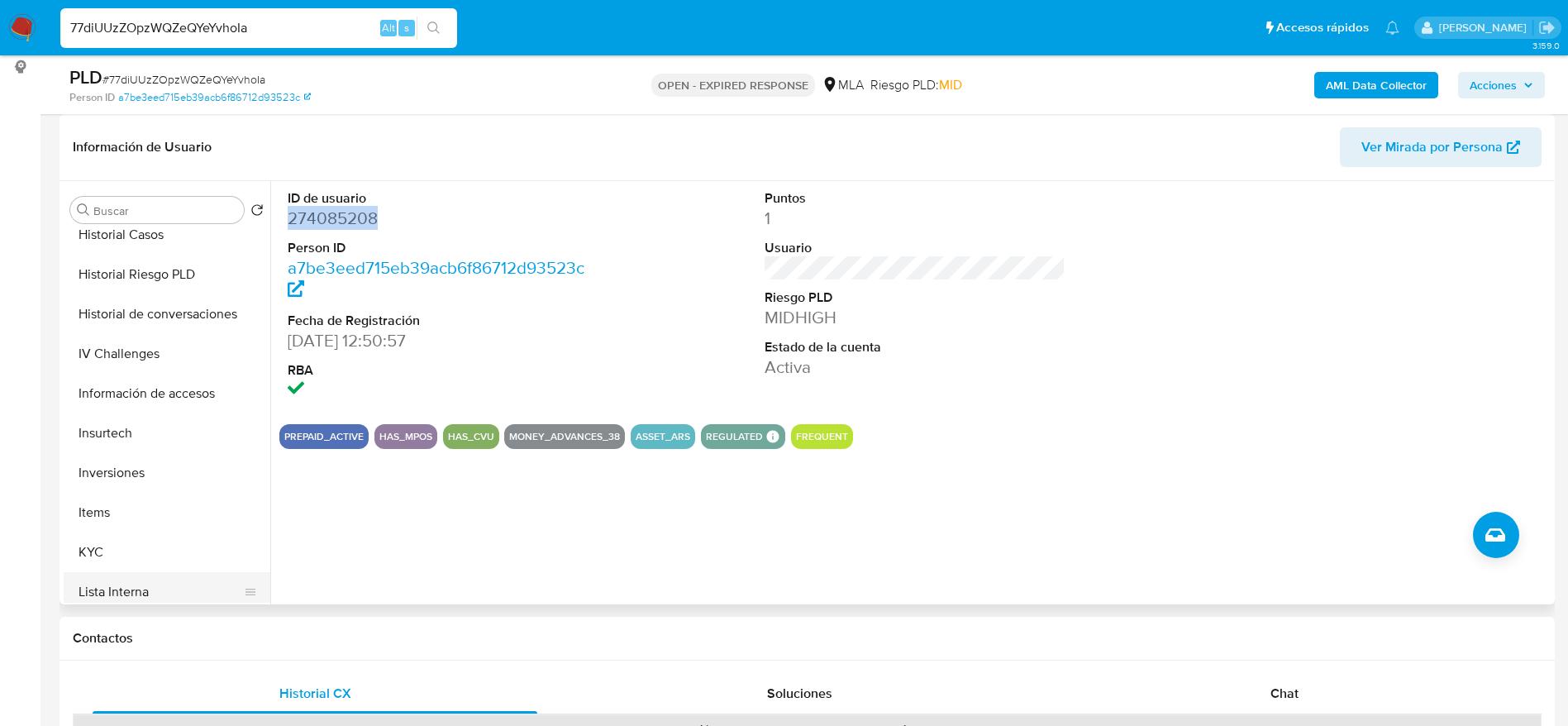
scroll to position [620, 0]
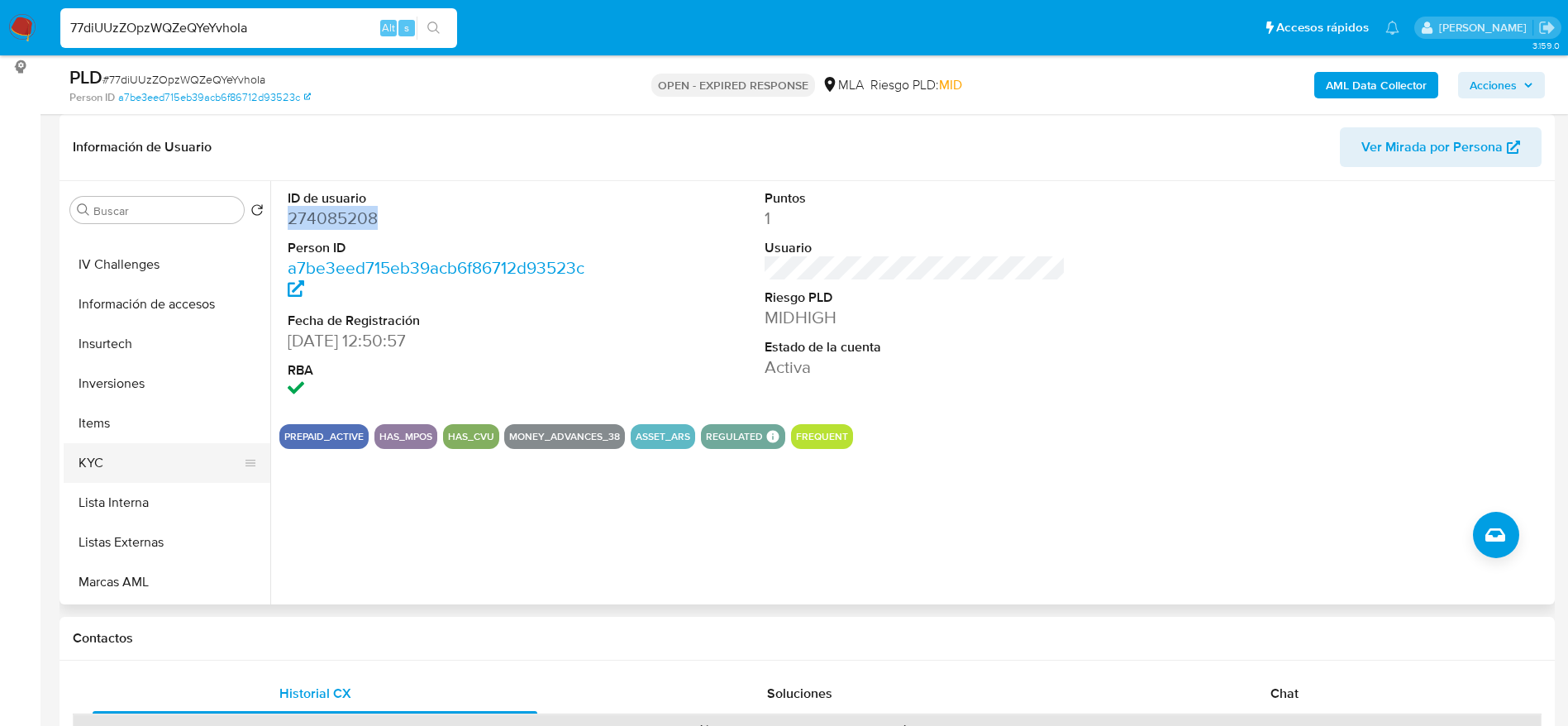
click at [135, 467] on button "KYC" at bounding box center [161, 463] width 194 height 40
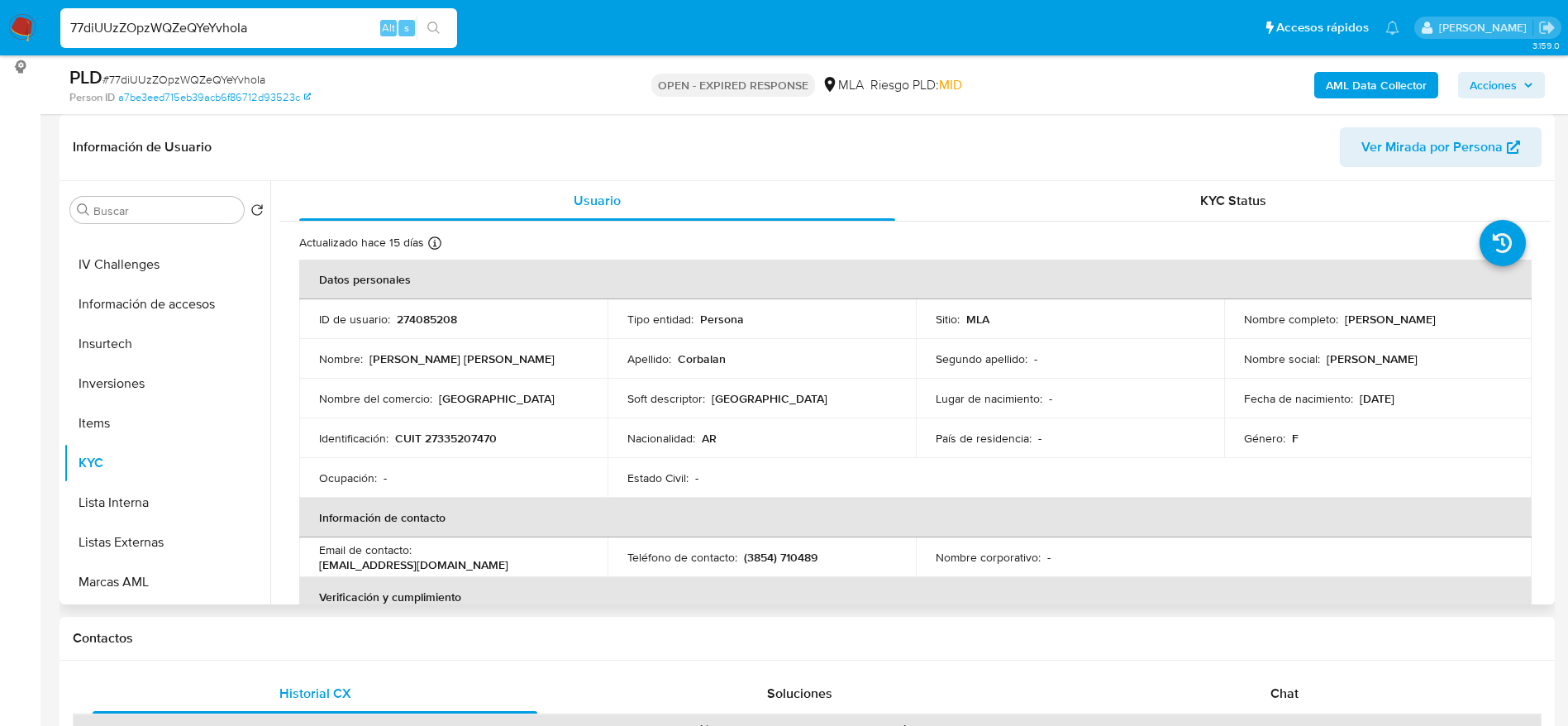
click at [440, 425] on td "Identificación : CUIT 27335207470" at bounding box center [453, 438] width 308 height 40
click at [453, 442] on p "CUIT 27335207470" at bounding box center [446, 438] width 101 height 15
copy p "27335207470"
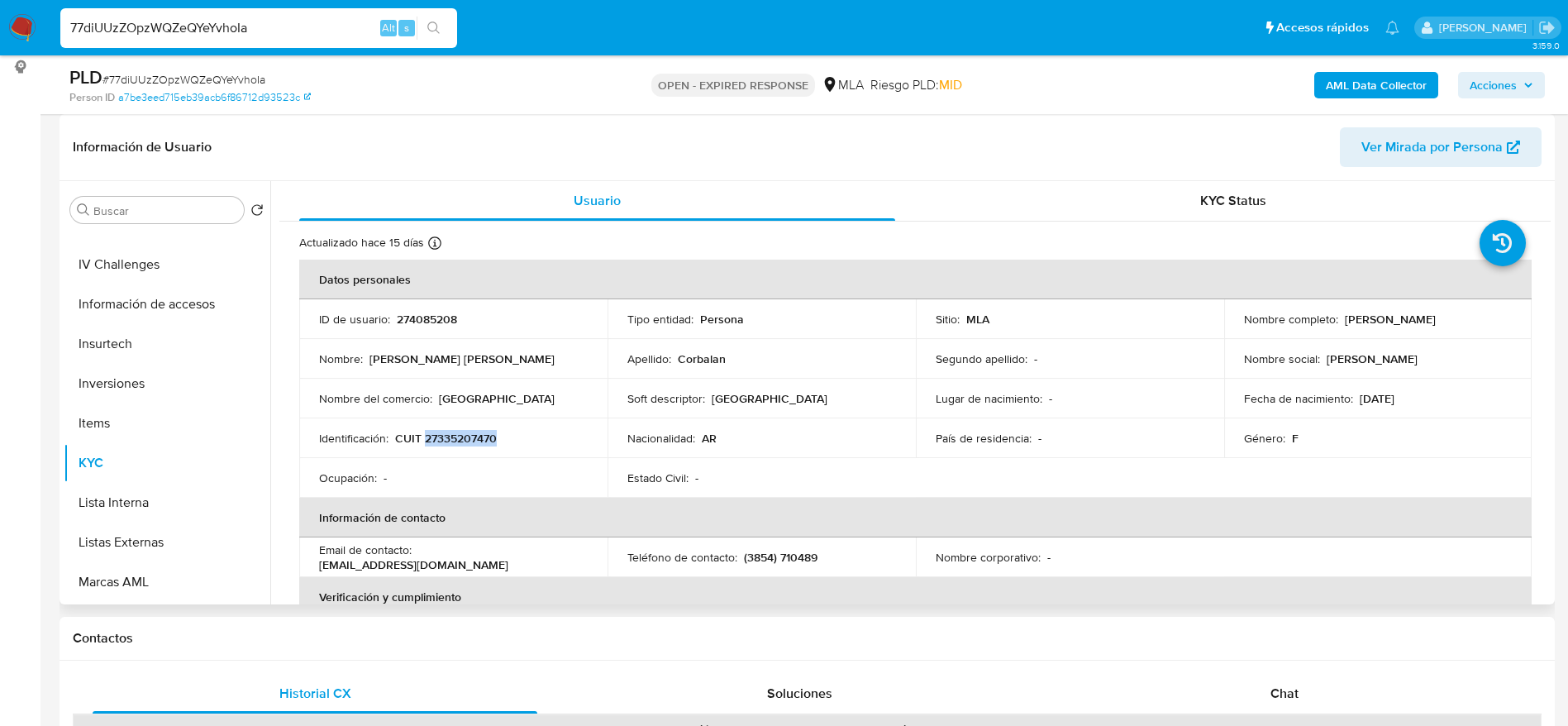
scroll to position [0, 0]
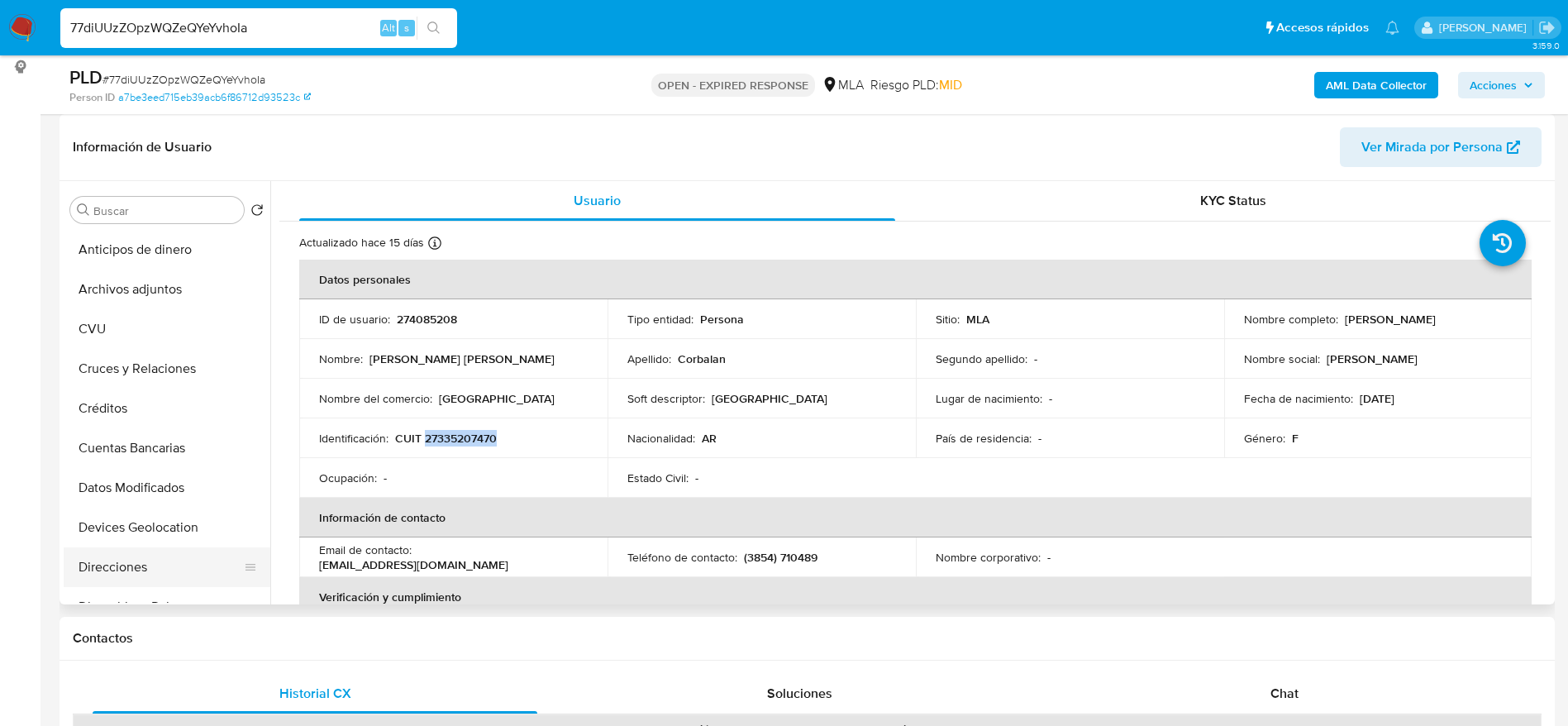
click at [148, 571] on button "Direcciones" at bounding box center [161, 567] width 194 height 40
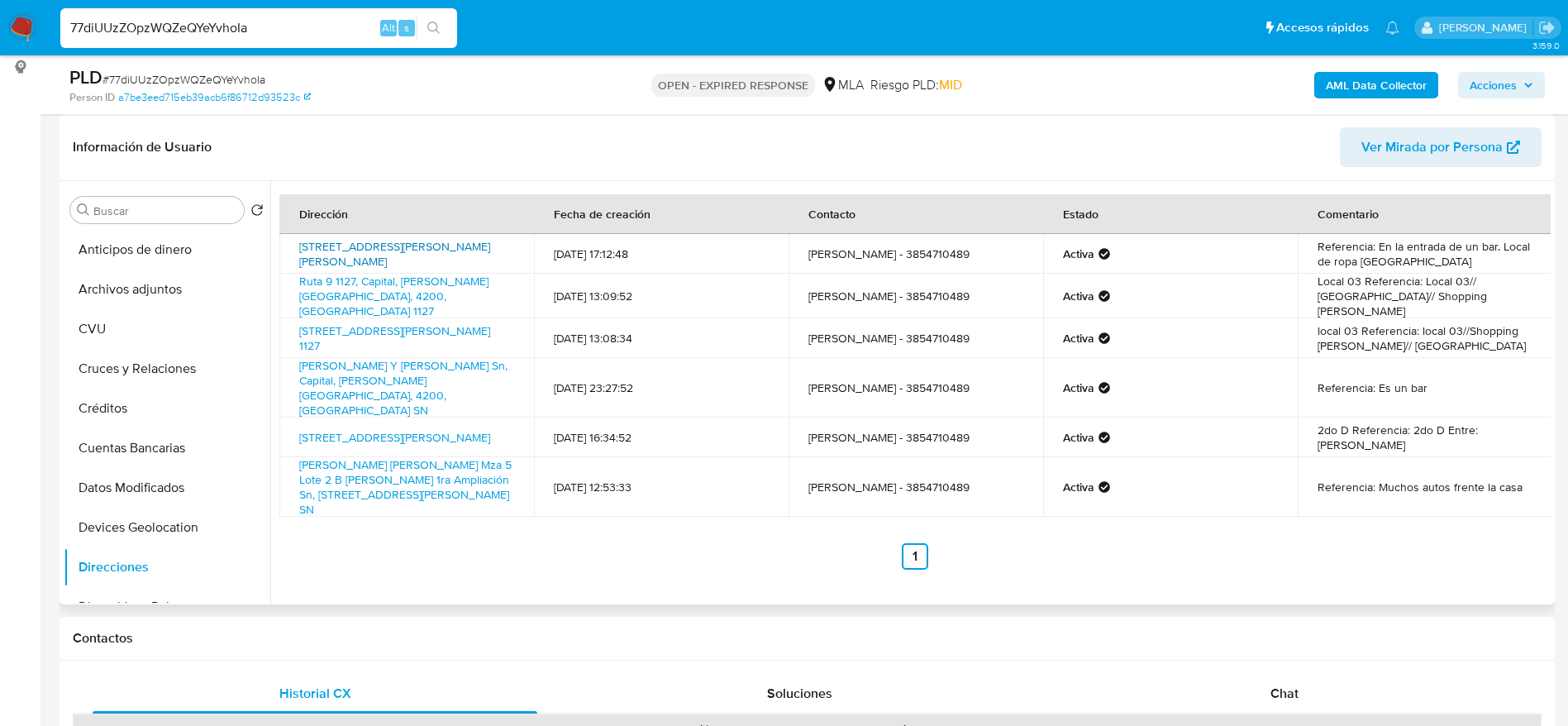
click at [442, 248] on link "Independencia 46, Santiago Del Estero, Santiago Del Estero, 4200, Argentina 46" at bounding box center [394, 253] width 191 height 31
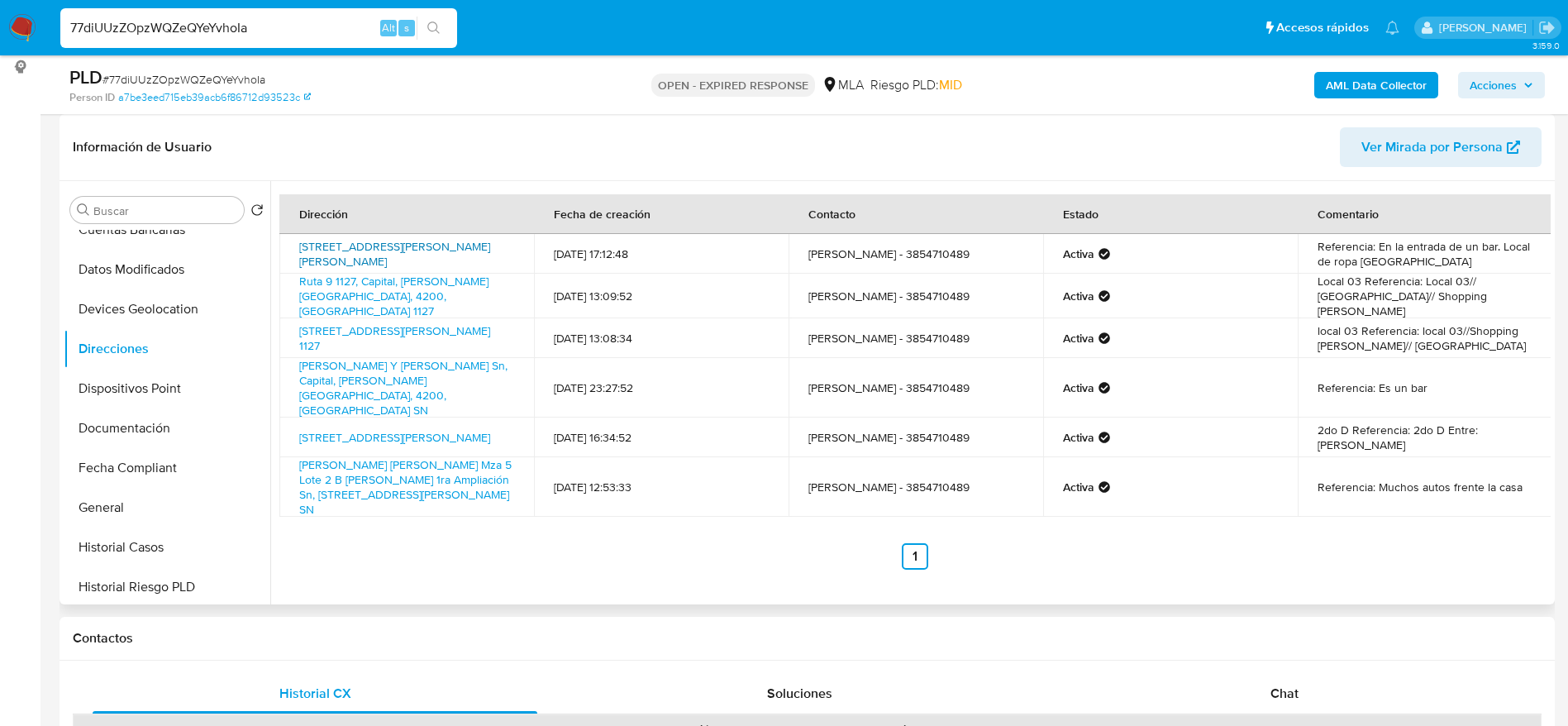
scroll to position [496, 0]
click at [109, 590] on button "KYC" at bounding box center [161, 586] width 194 height 40
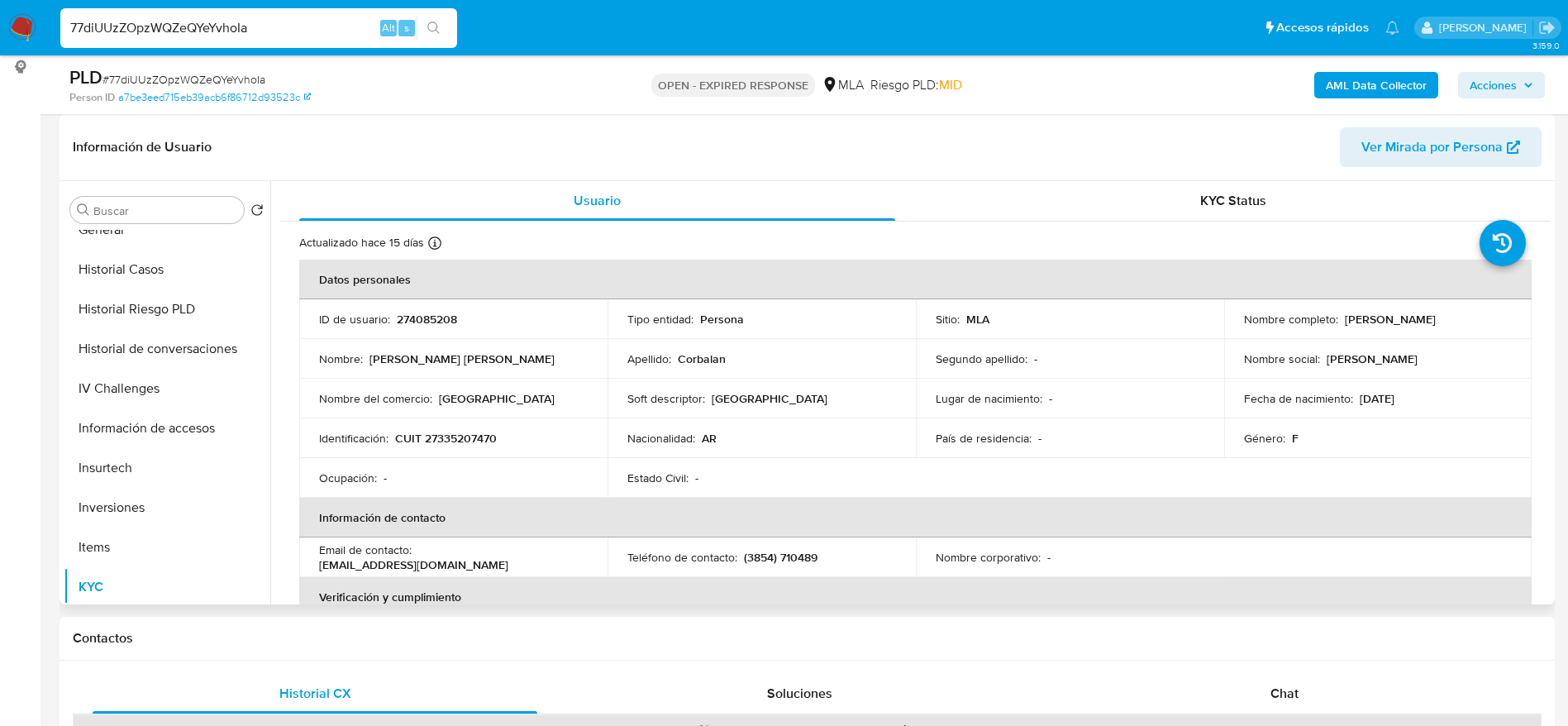
click at [450, 442] on p "CUIT 27335207470" at bounding box center [446, 438] width 101 height 15
copy p "27335207470"
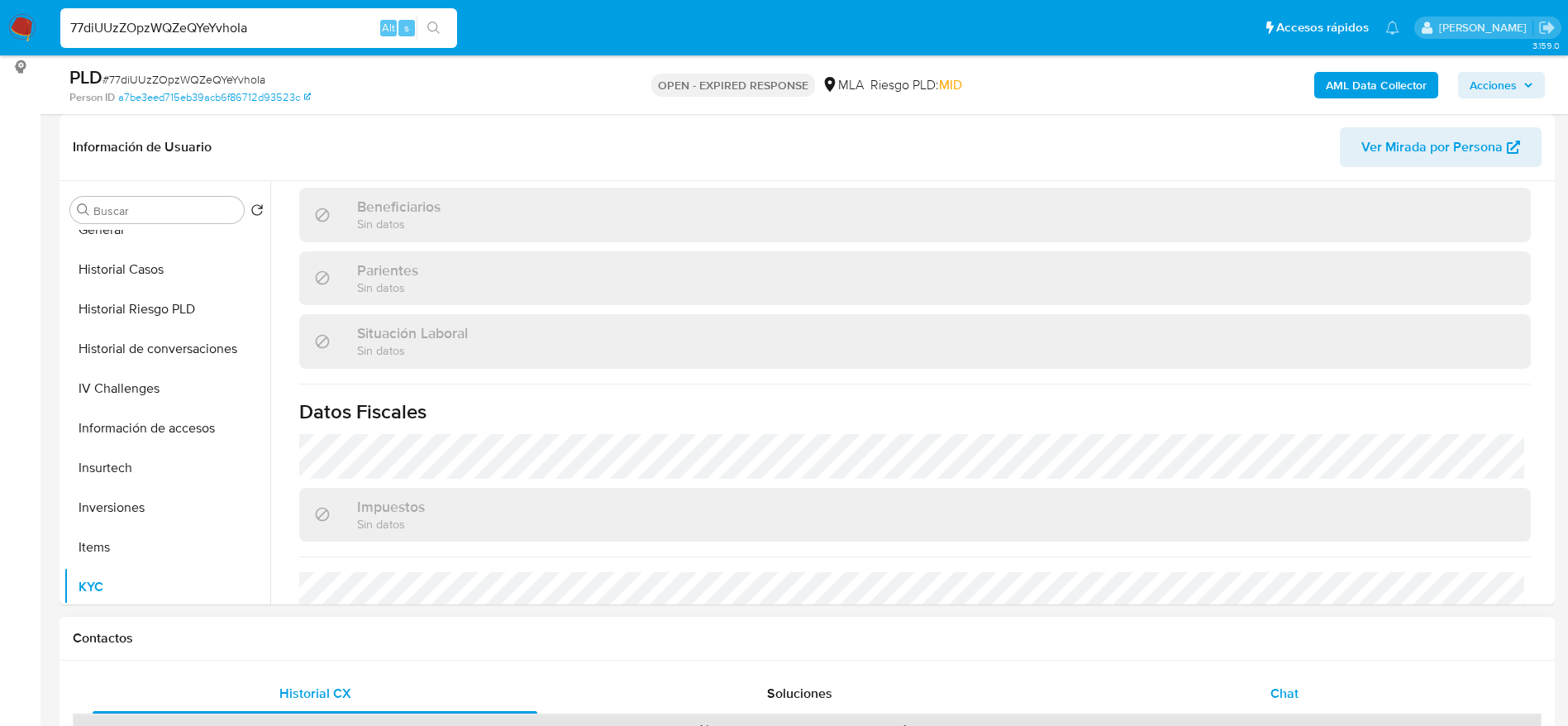
click at [1307, 682] on div "Chat" at bounding box center [1285, 693] width 445 height 40
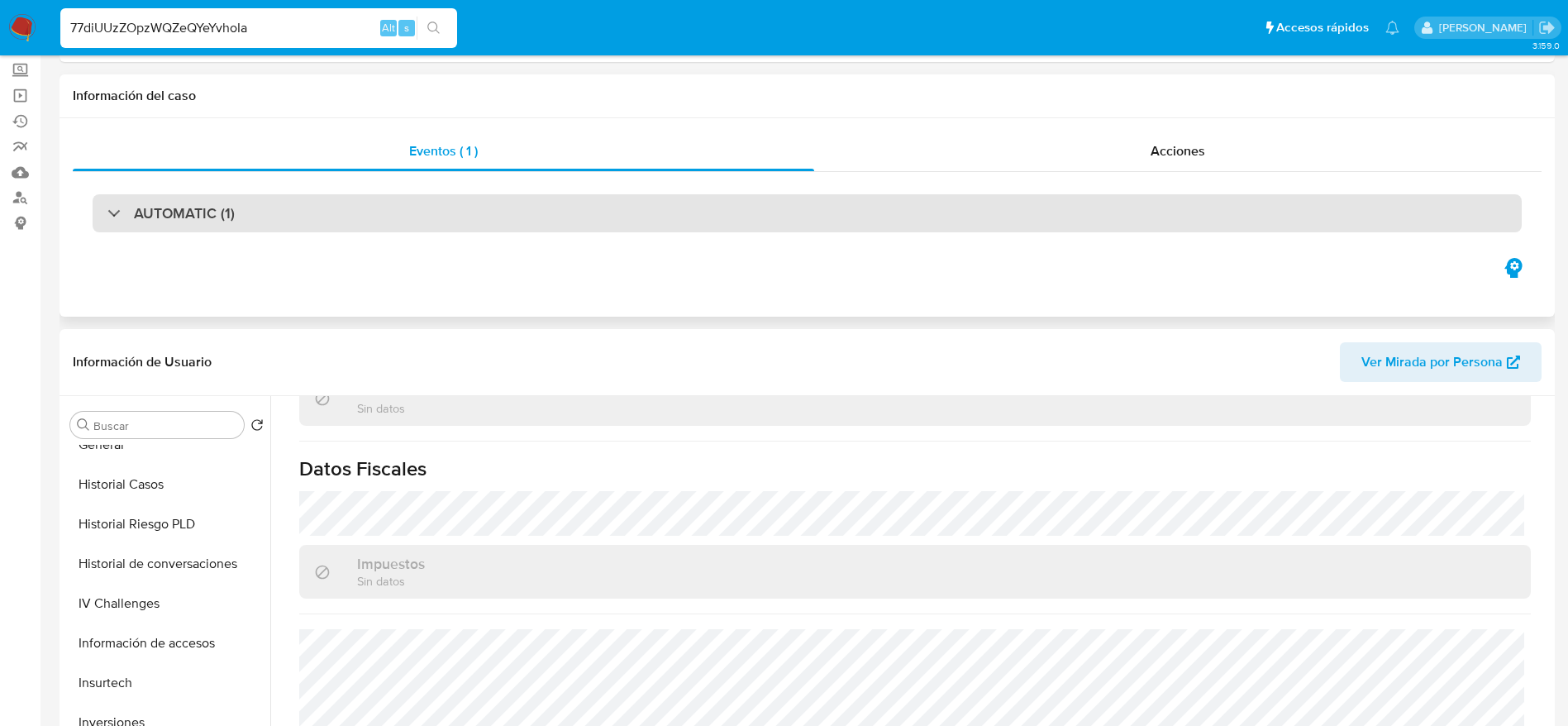
scroll to position [0, 0]
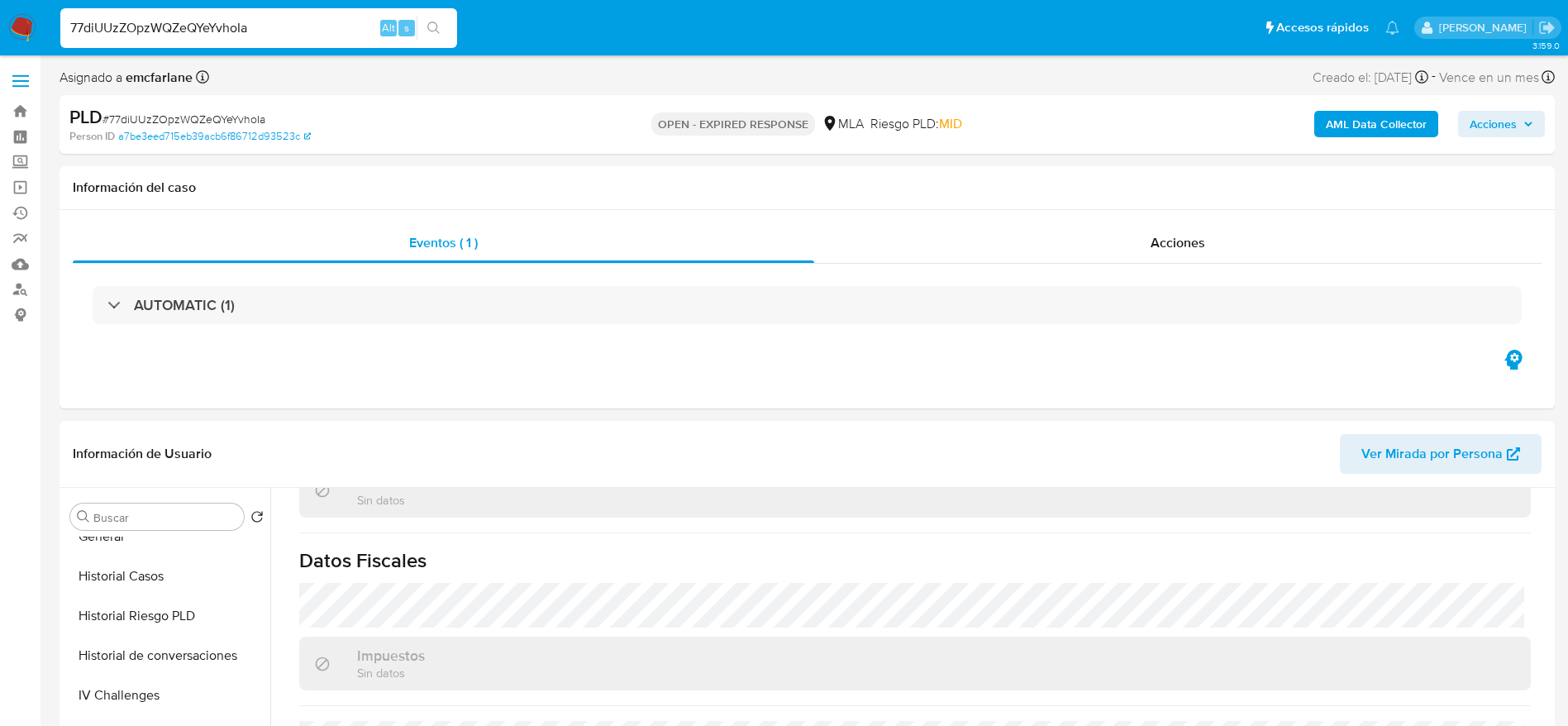
click at [138, 115] on span "# 77diUUzZOpzWQZeQYeYvhoIa" at bounding box center [183, 119] width 163 height 17
copy span "77diUUzZOpzWQZeQYeYvhoIa"
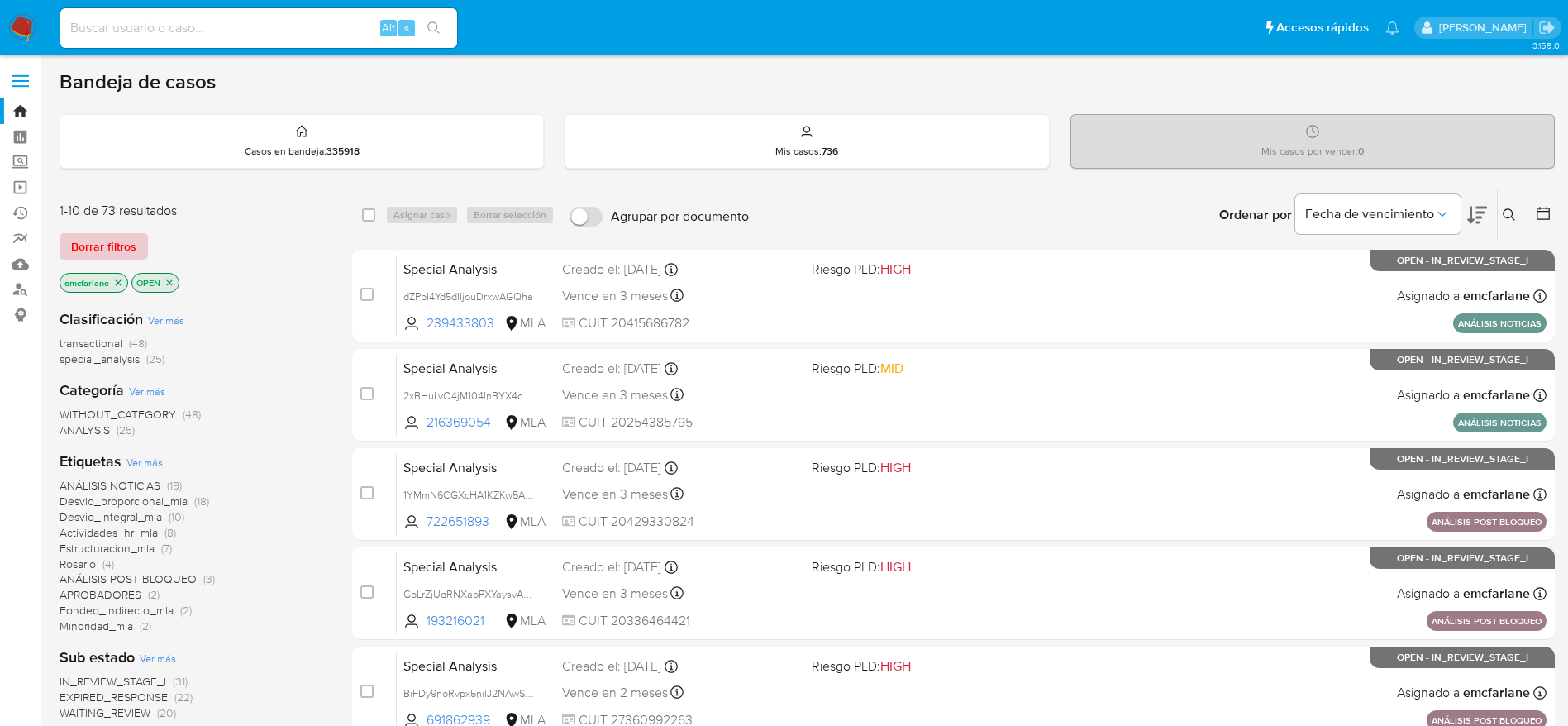
click at [111, 242] on span "Borrar filtros" at bounding box center [104, 246] width 66 height 23
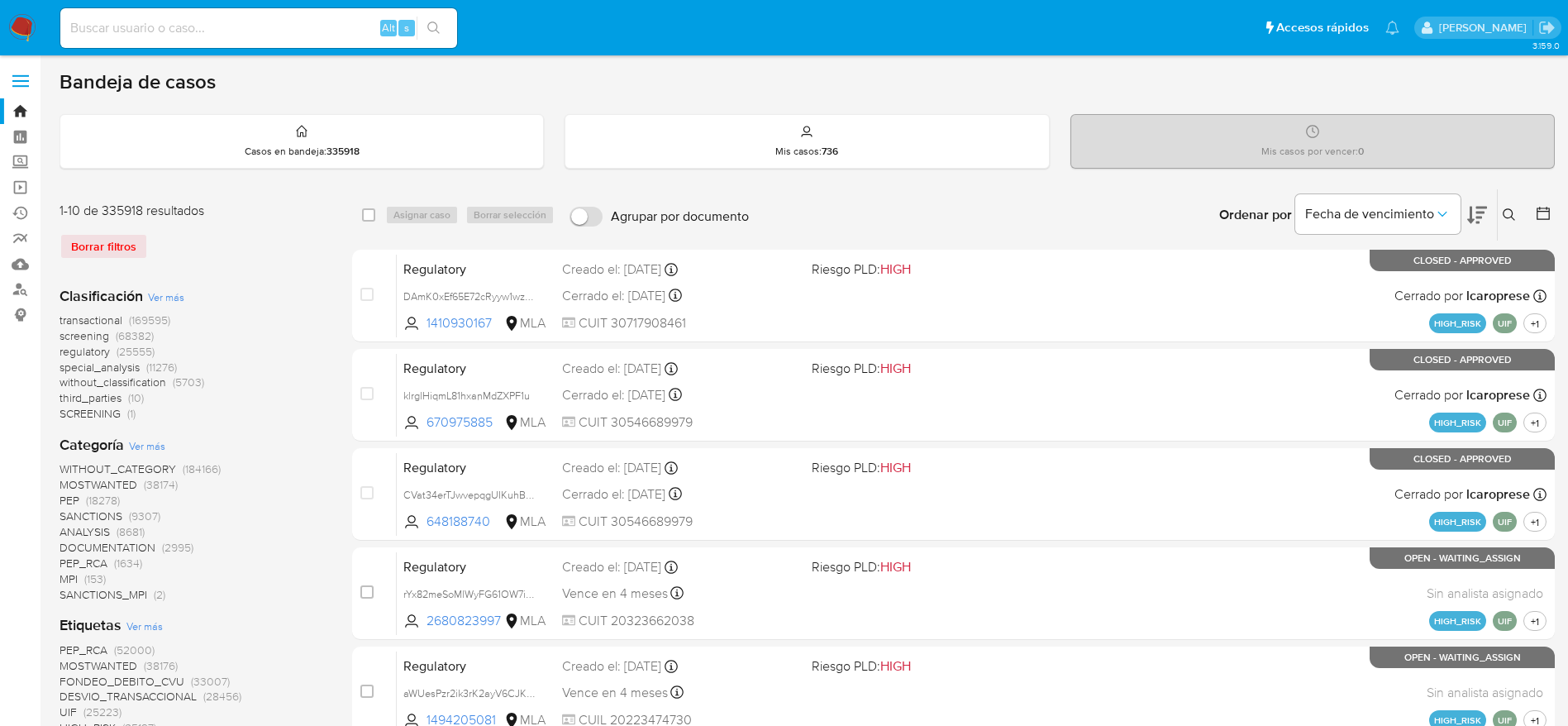
click at [1510, 216] on icon at bounding box center [1509, 214] width 13 height 13
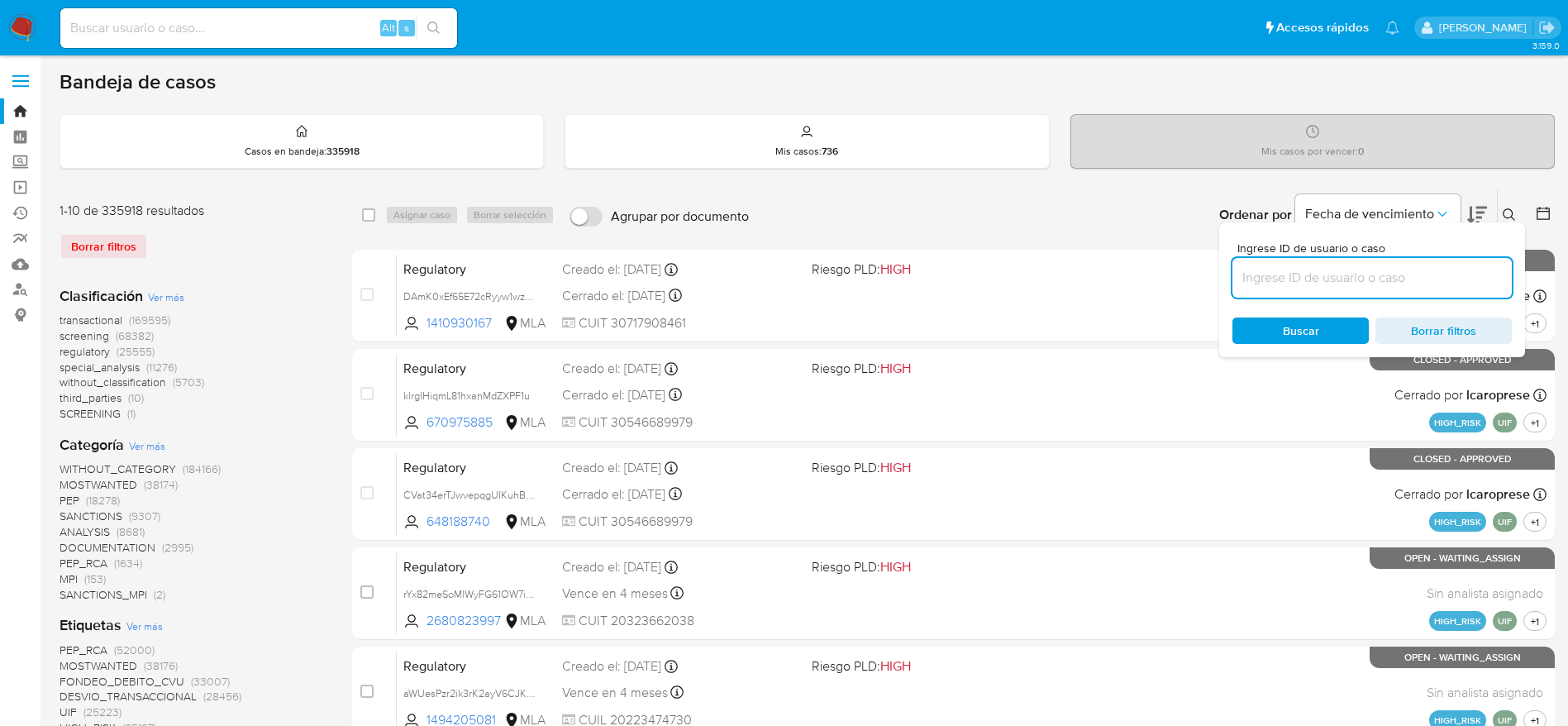
click at [1419, 279] on input at bounding box center [1372, 278] width 280 height 21
type input "77diUUzZOpzWQZeQYeYvhoIa"
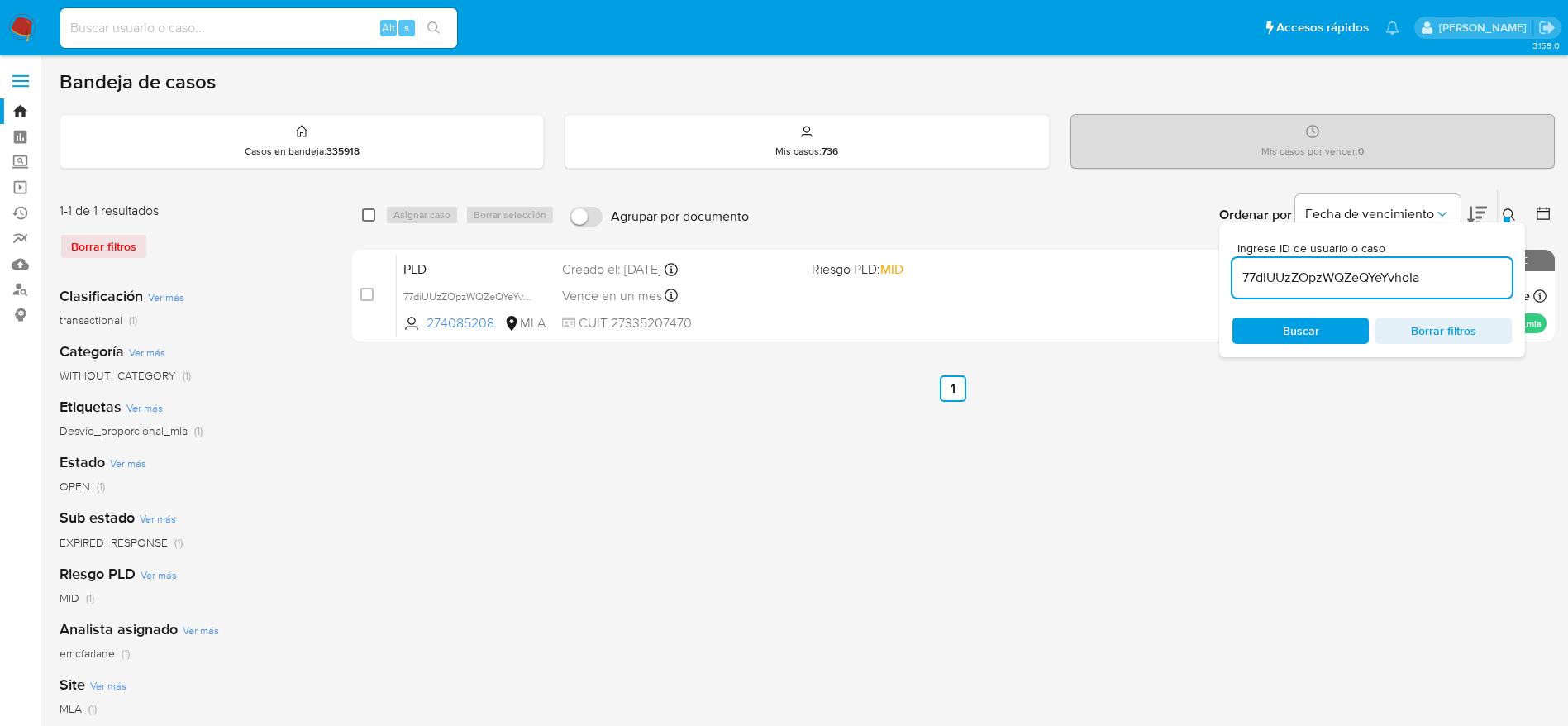
click at [368, 212] on input "checkbox" at bounding box center [369, 214] width 13 height 13
checkbox input "true"
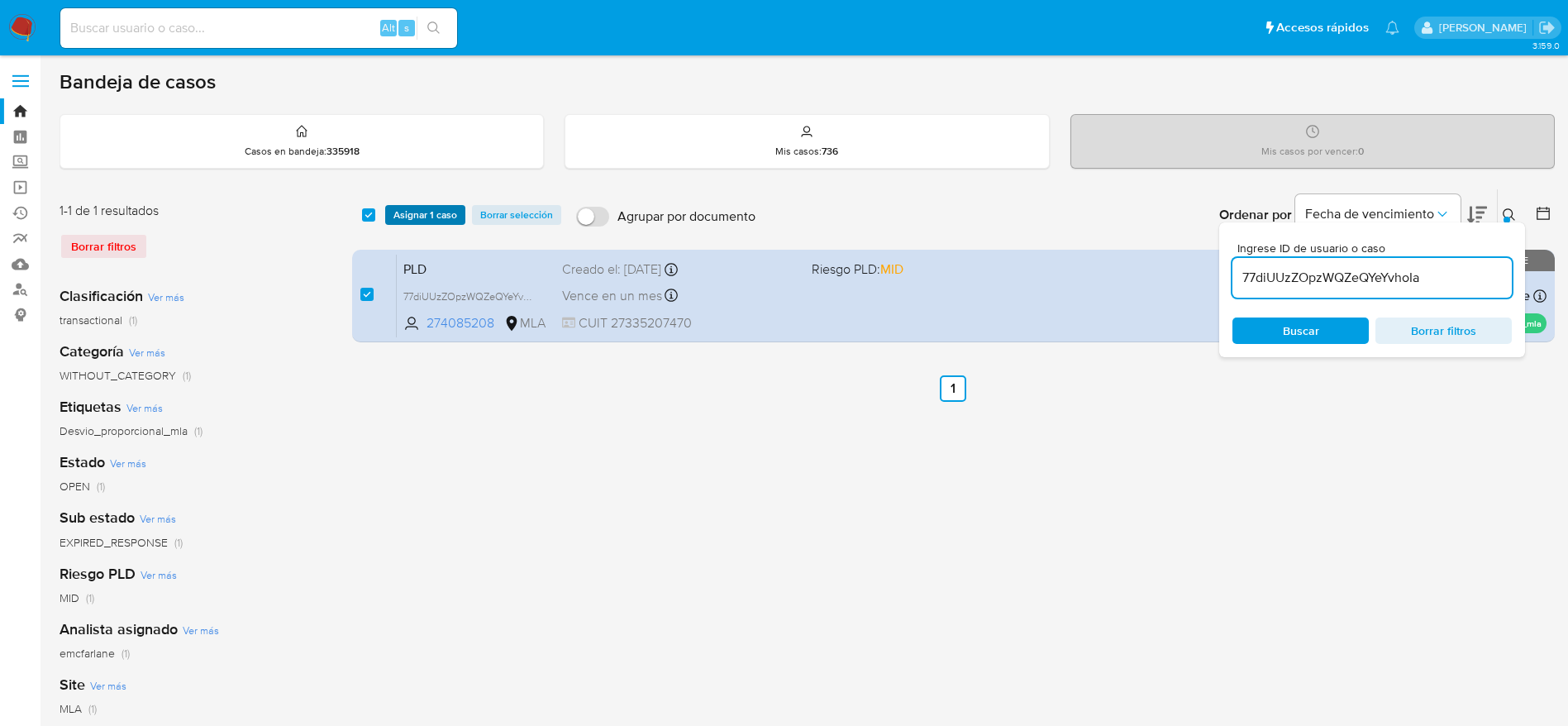
click at [406, 210] on span "Asignar 1 caso" at bounding box center [426, 215] width 64 height 17
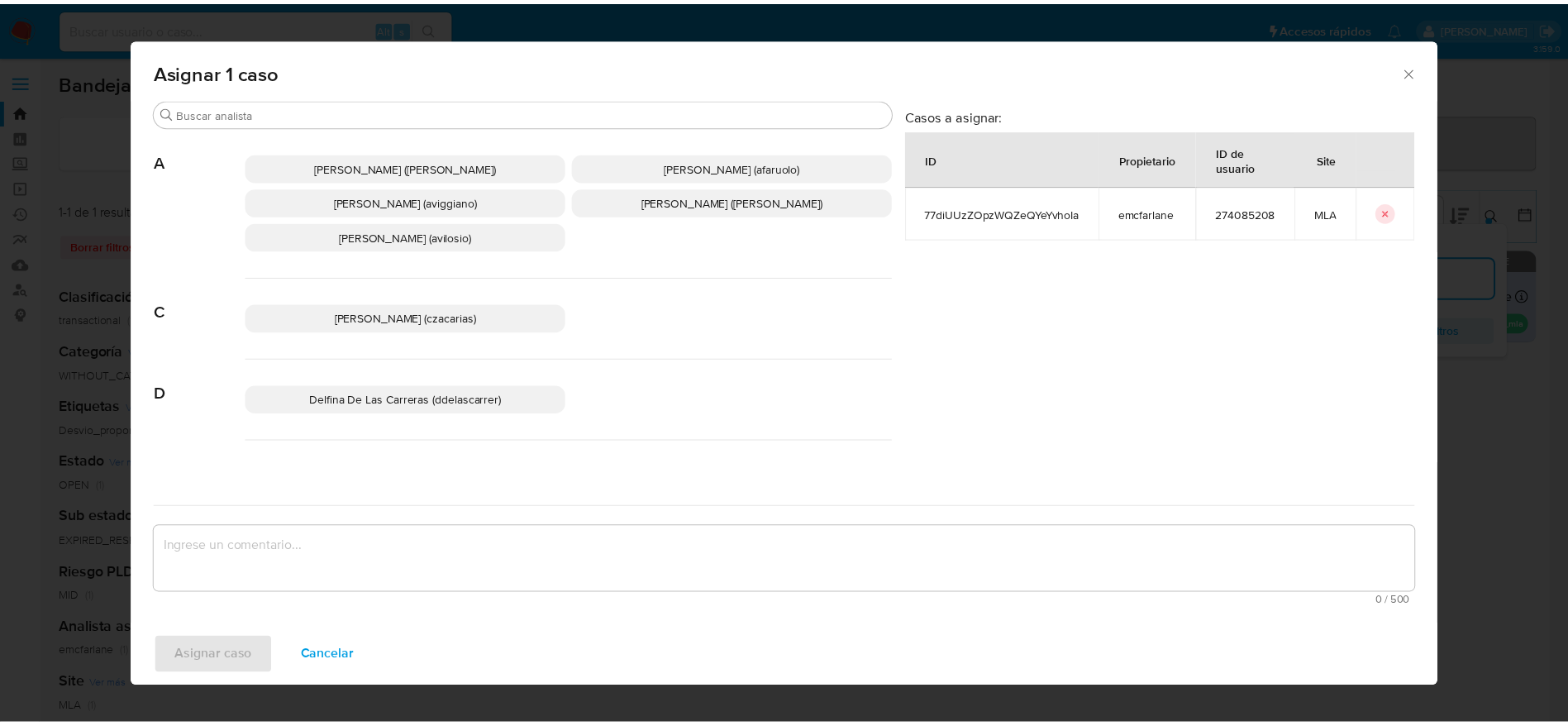
scroll to position [124, 0]
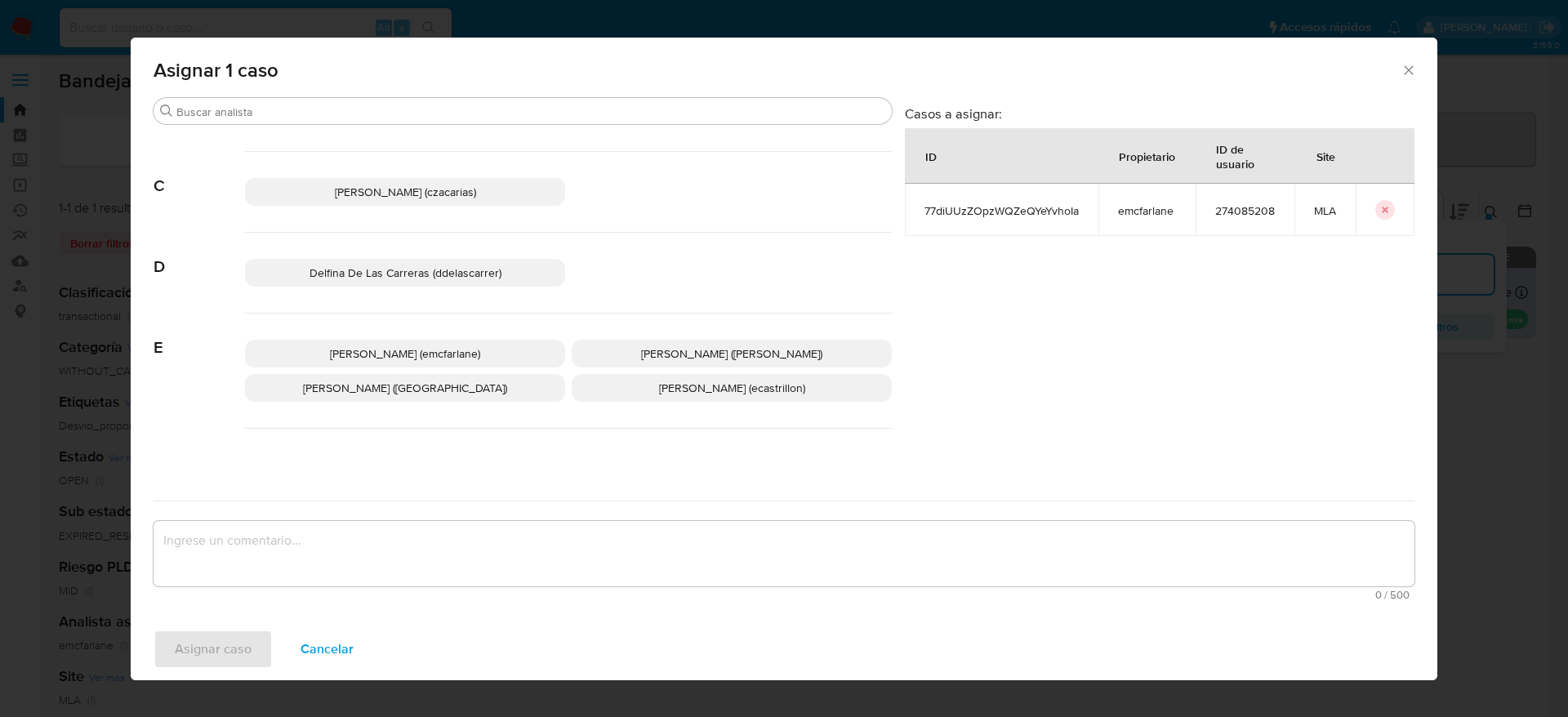
click at [426, 358] on span "Elaine Mc Farlane (emcfarlane)" at bounding box center [405, 354] width 150 height 17
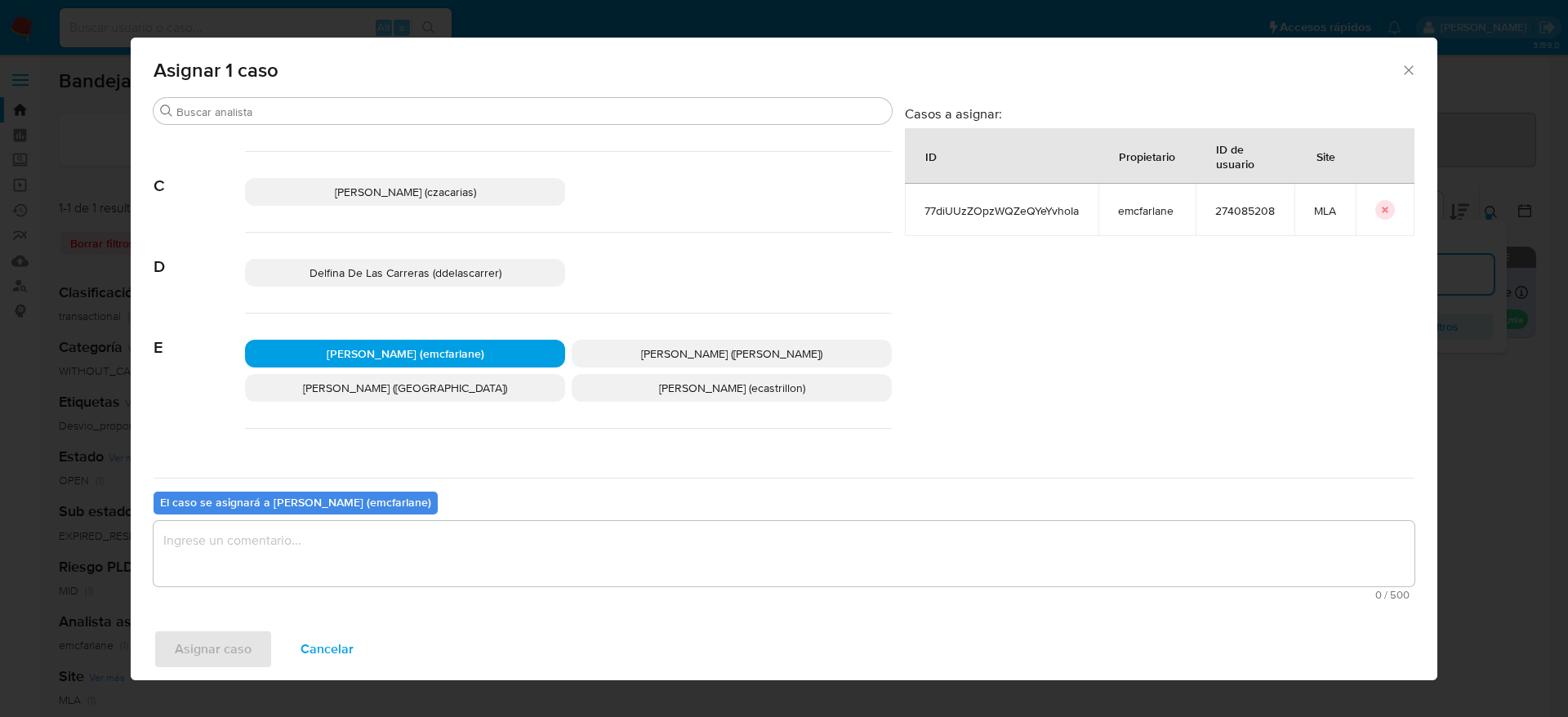
click at [315, 581] on textarea "assign-modal" at bounding box center [784, 554] width 1261 height 65
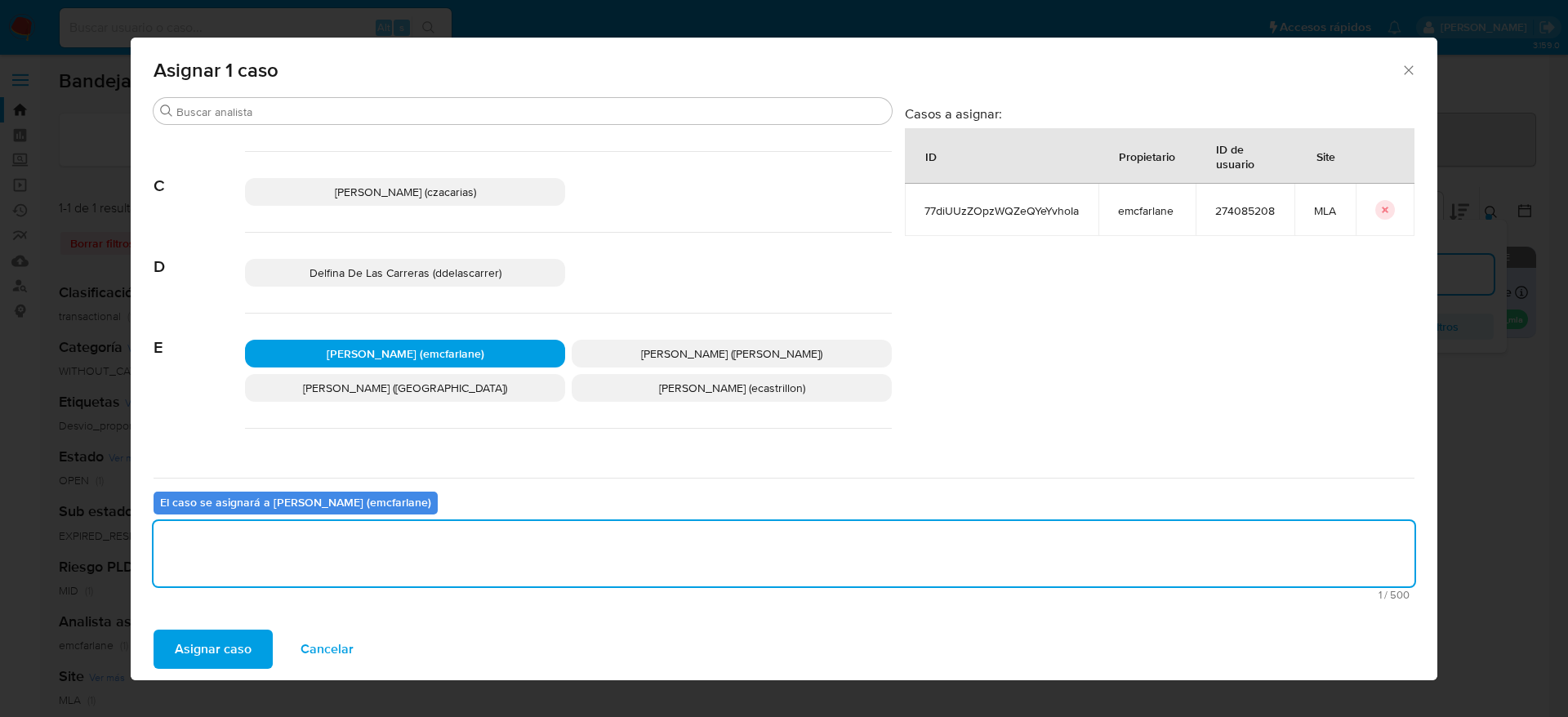
click at [186, 652] on span "Asignar caso" at bounding box center [212, 649] width 76 height 36
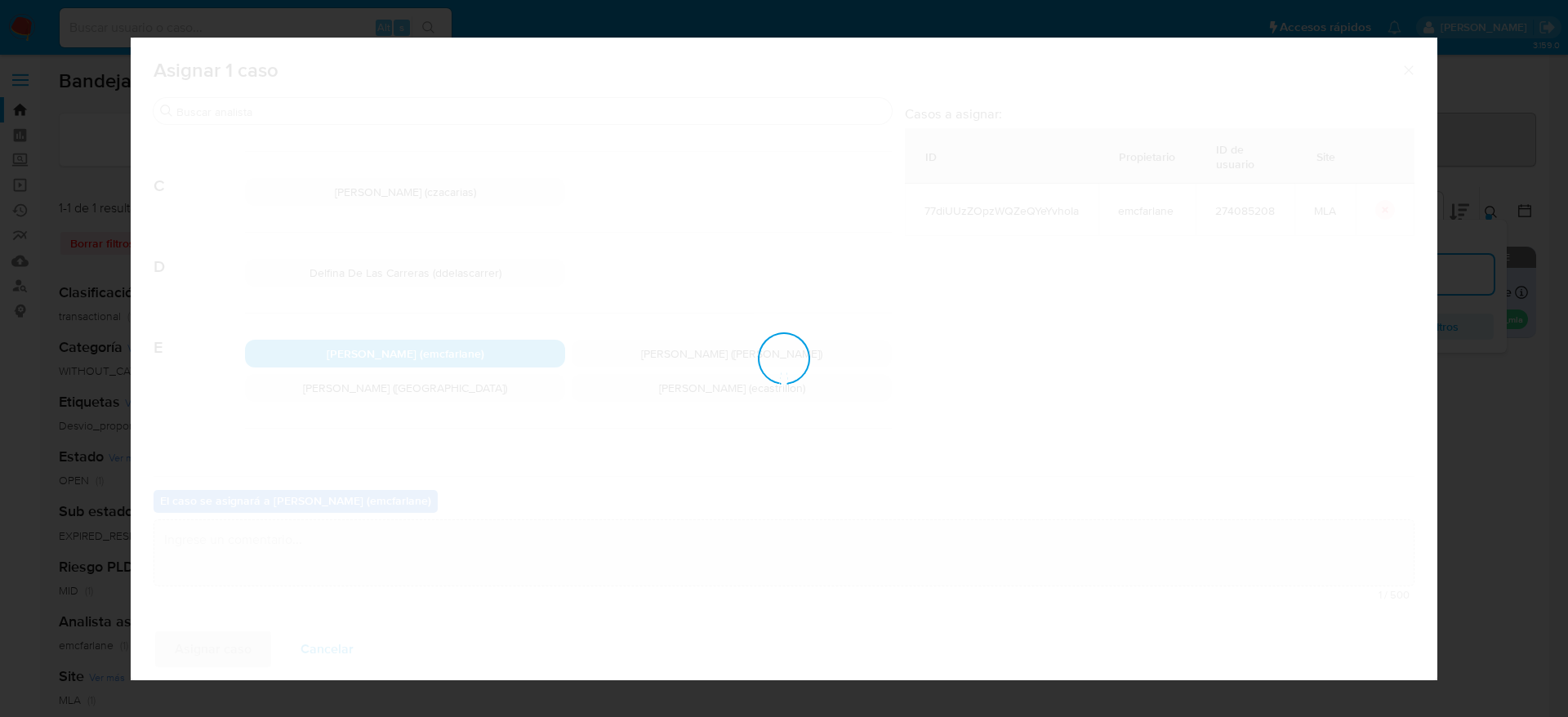
checkbox input "false"
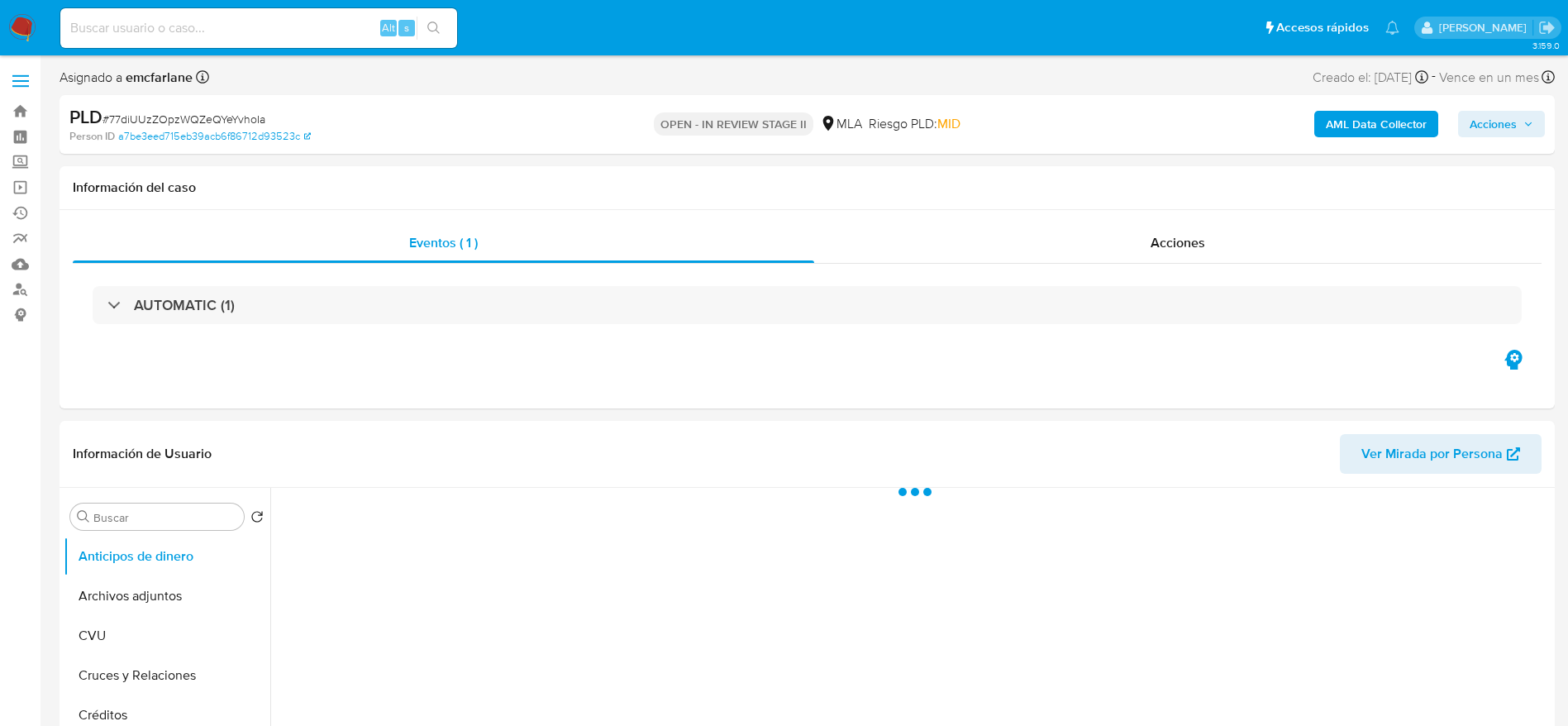
click at [1505, 134] on span "Acciones" at bounding box center [1492, 124] width 47 height 27
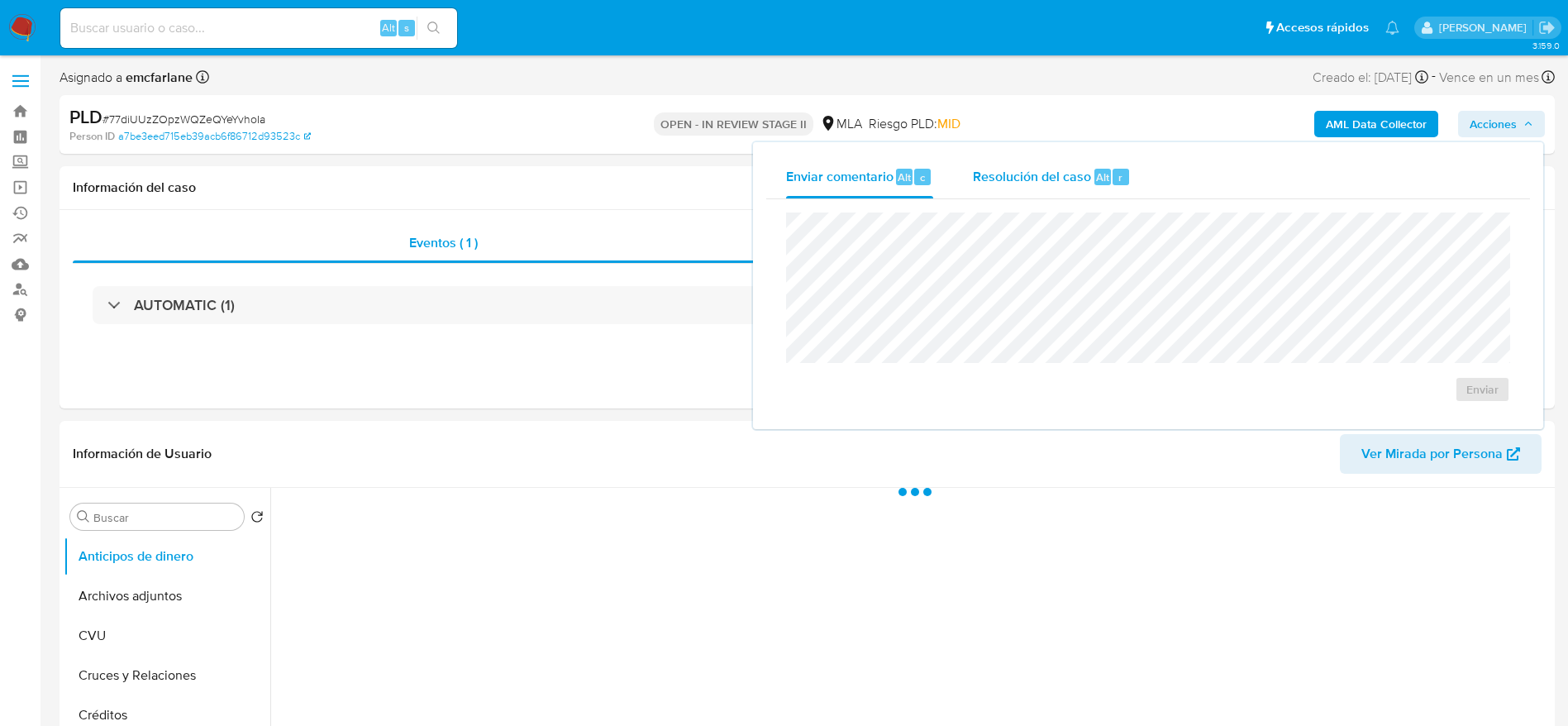
click at [1134, 184] on button "Resolución del caso Alt r" at bounding box center [1052, 177] width 197 height 43
select select "10"
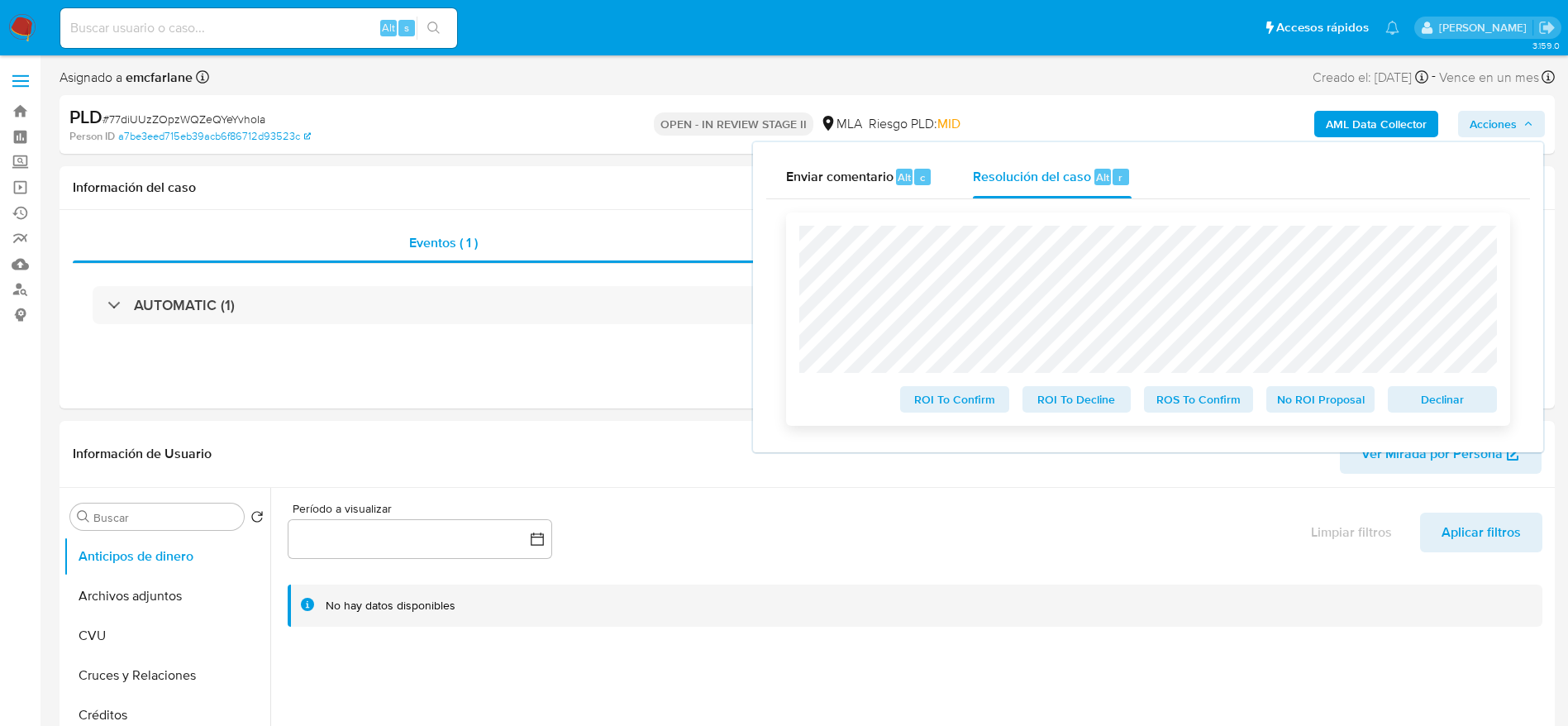
click at [1449, 399] on span "Declinar" at bounding box center [1442, 399] width 86 height 23
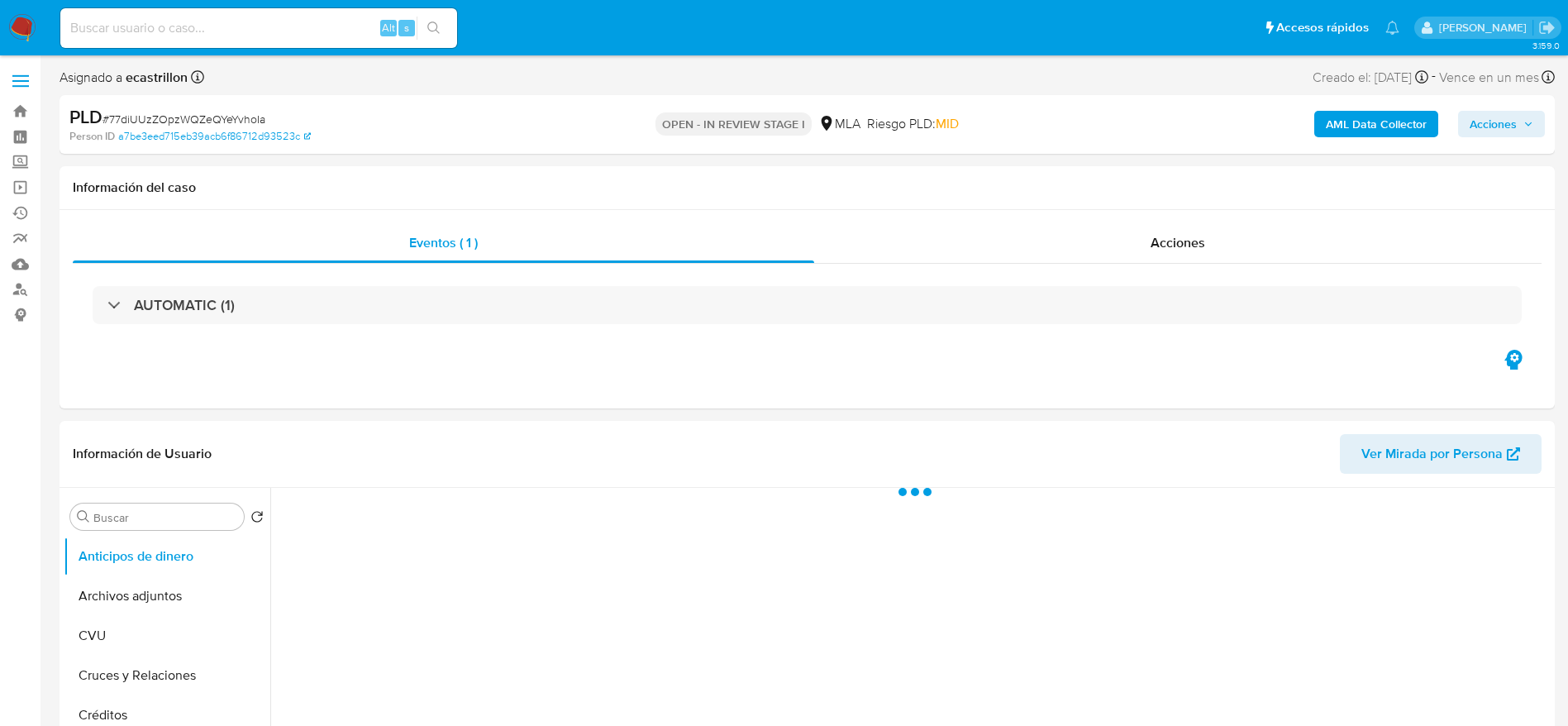
select select "10"
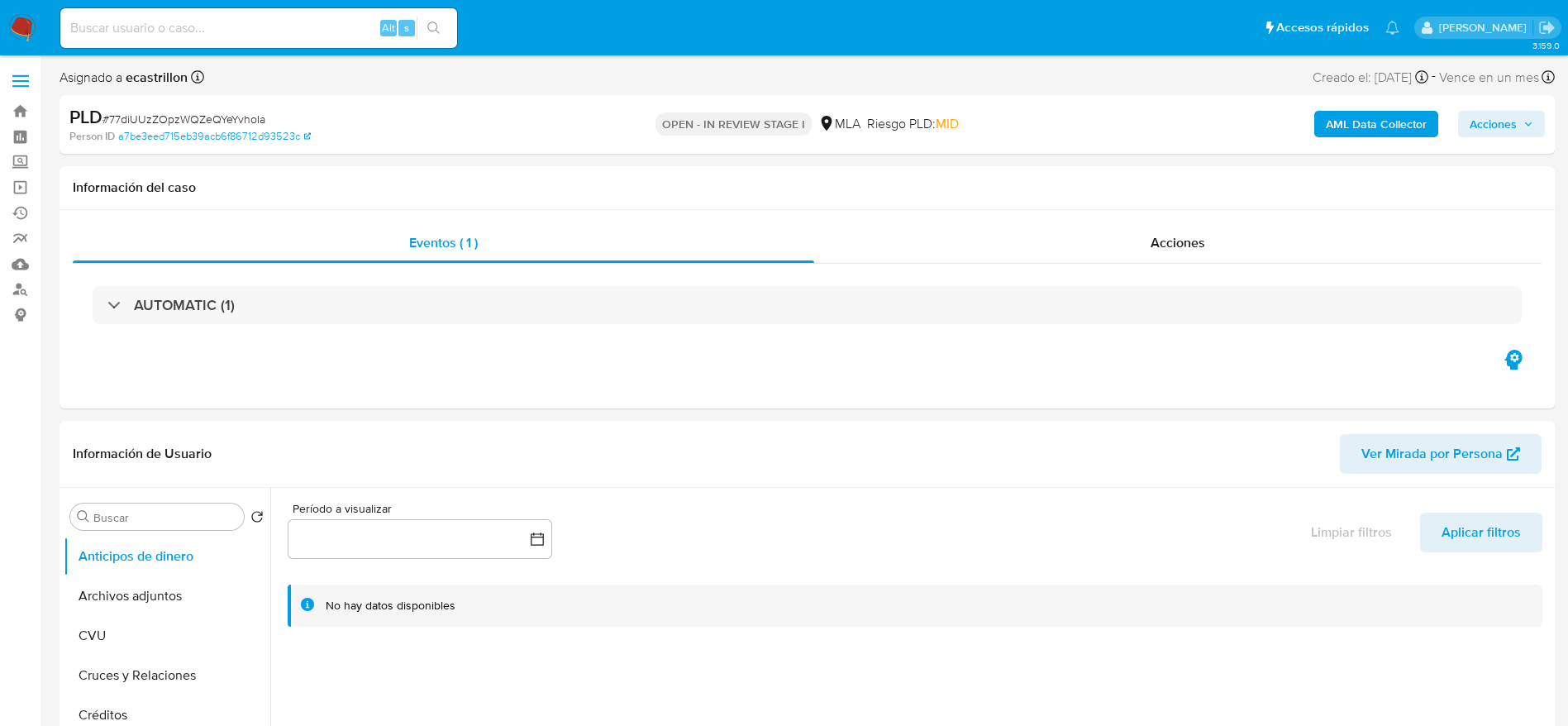
click at [213, 107] on div "PLD # 77diUUzZOpzWQZeQYeYvhoIa" at bounding box center [312, 117] width 486 height 25
copy span "77diUUzZOpzWQZeQYeYvhoIa"
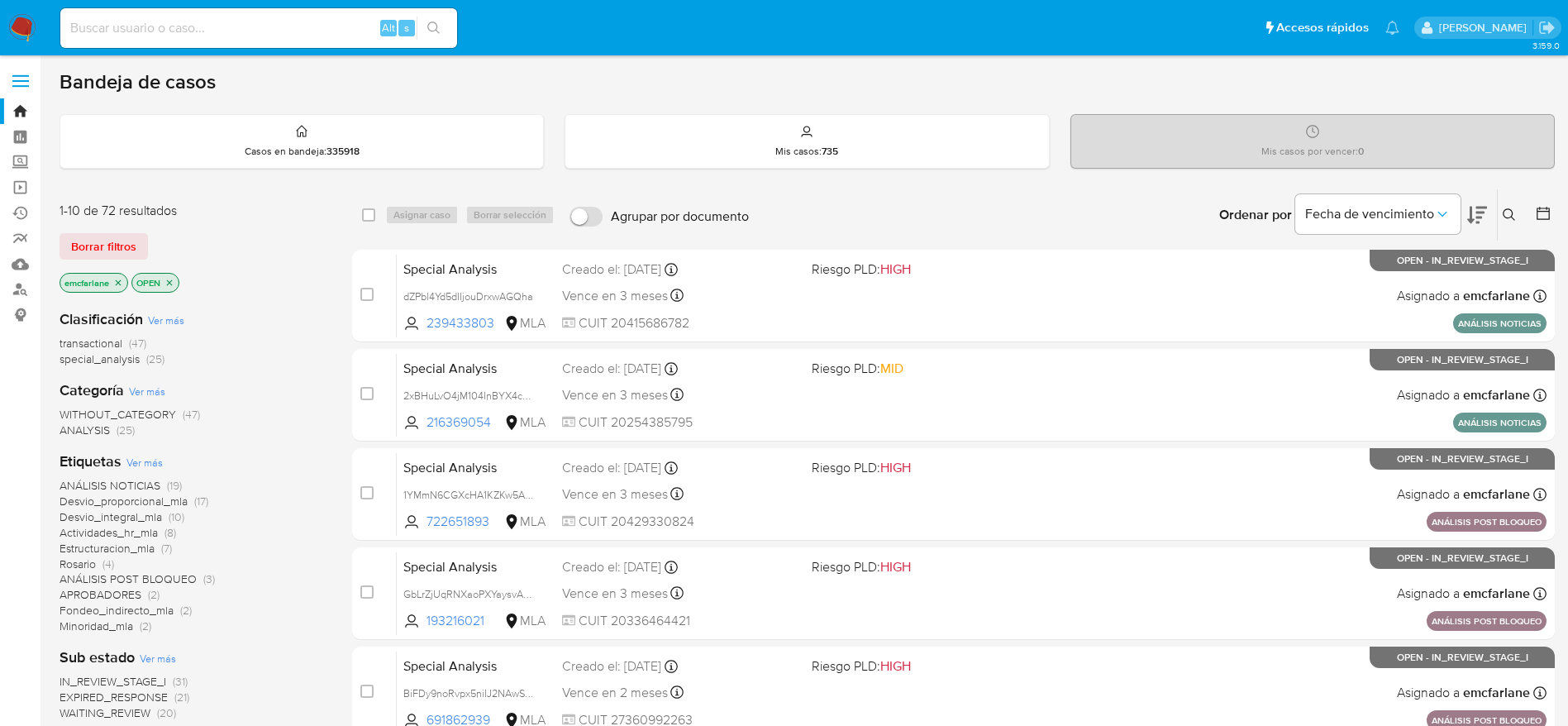
click at [126, 247] on span "Borrar filtros" at bounding box center [104, 246] width 66 height 23
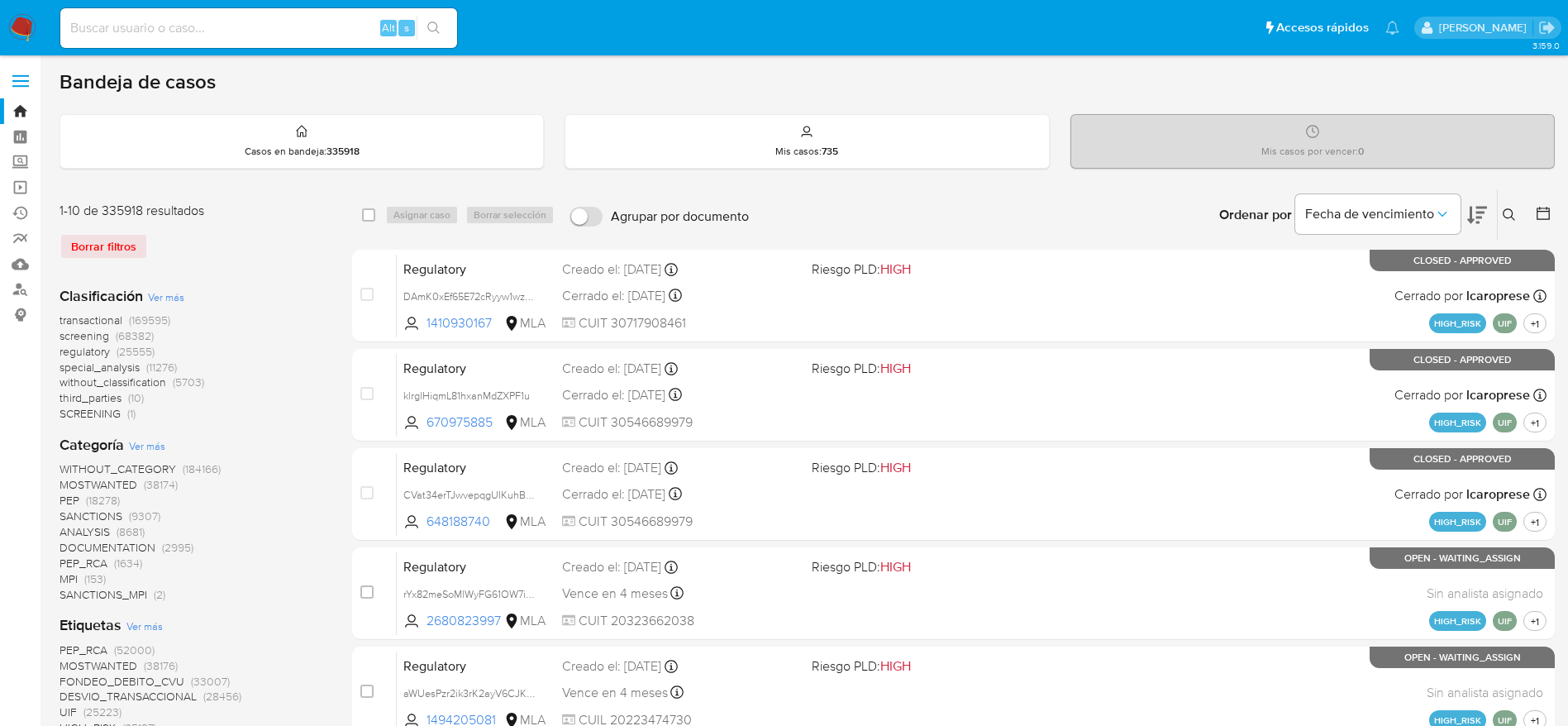
click at [1505, 211] on icon at bounding box center [1509, 214] width 12 height 12
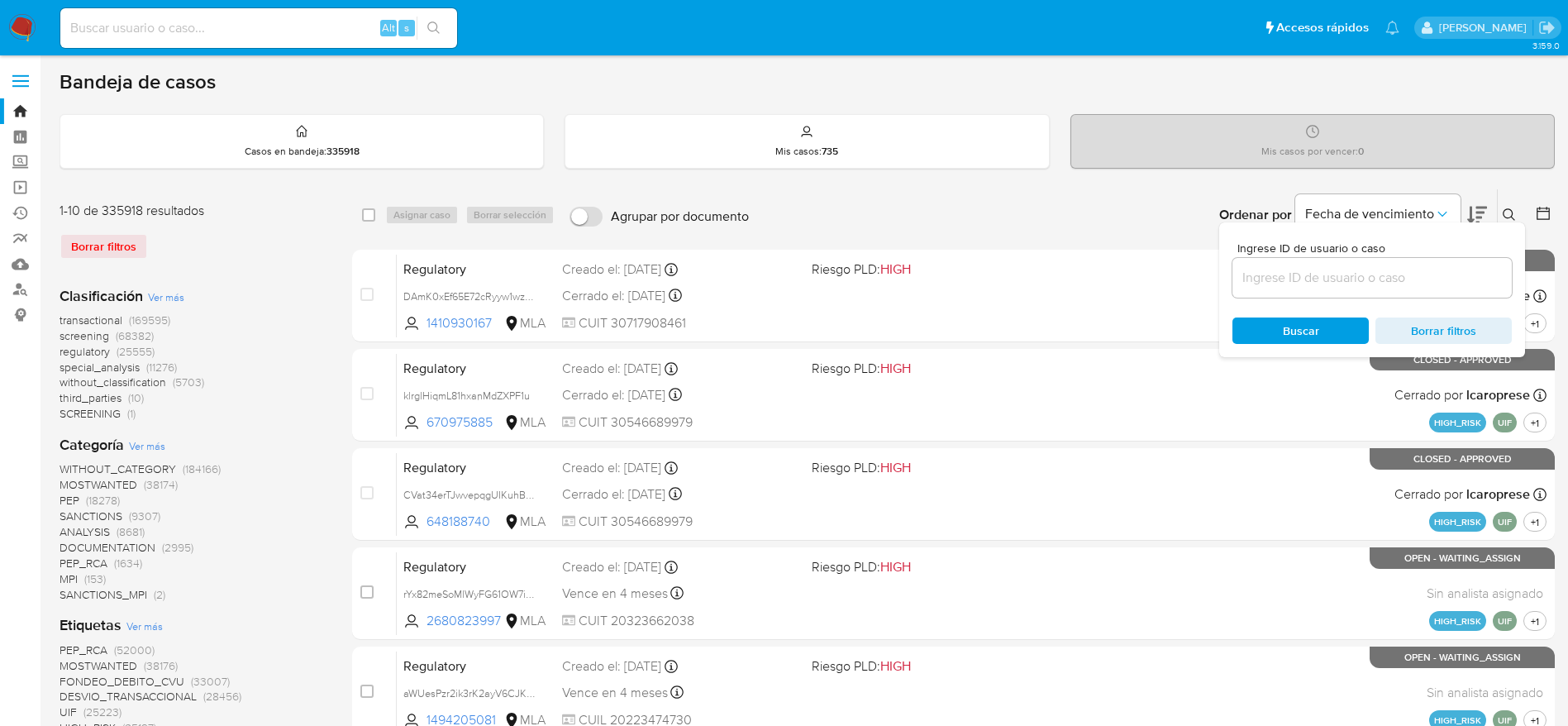
click at [1409, 287] on input at bounding box center [1372, 278] width 280 height 21
type input "77diUUzZOpzWQZeQYeYvhoIa"
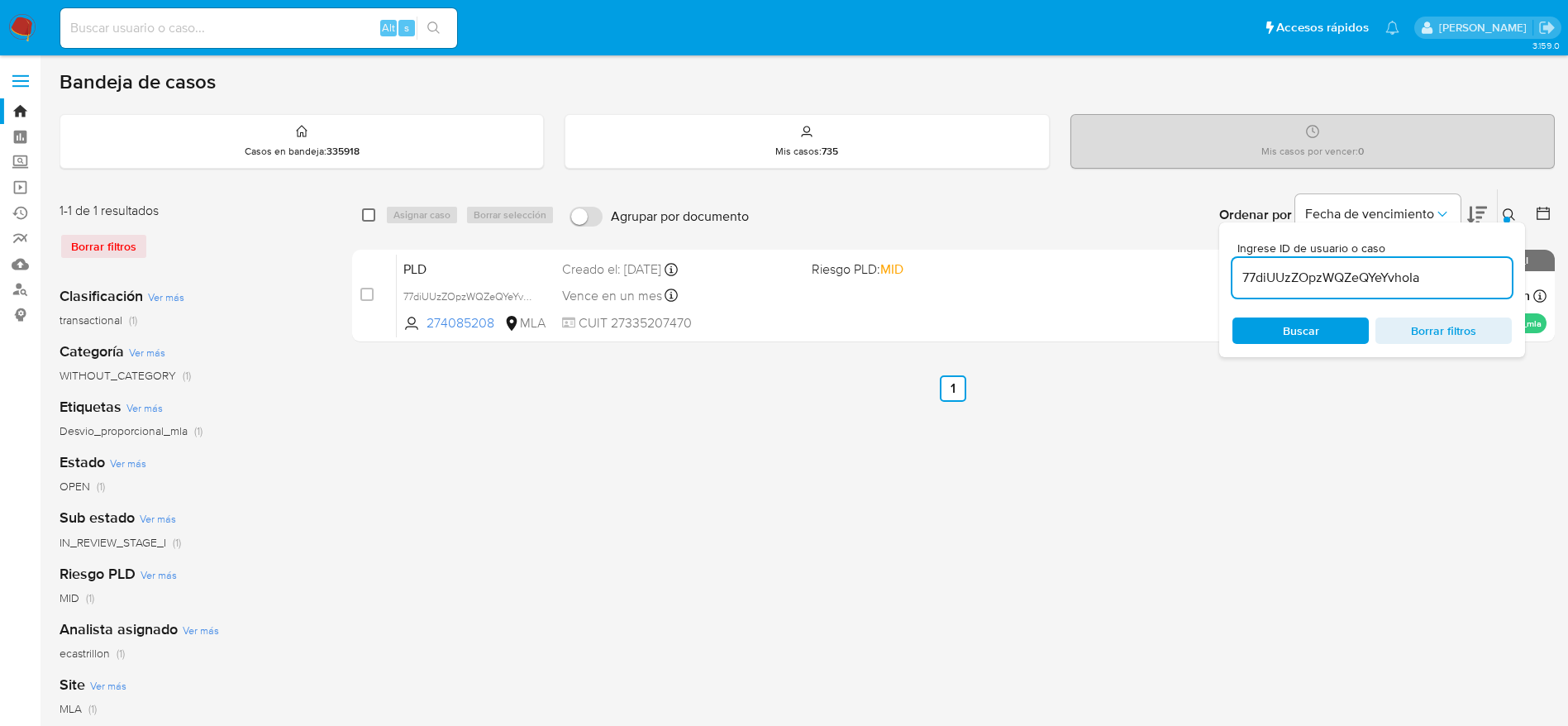
click at [362, 215] on input "checkbox" at bounding box center [369, 214] width 13 height 13
checkbox input "true"
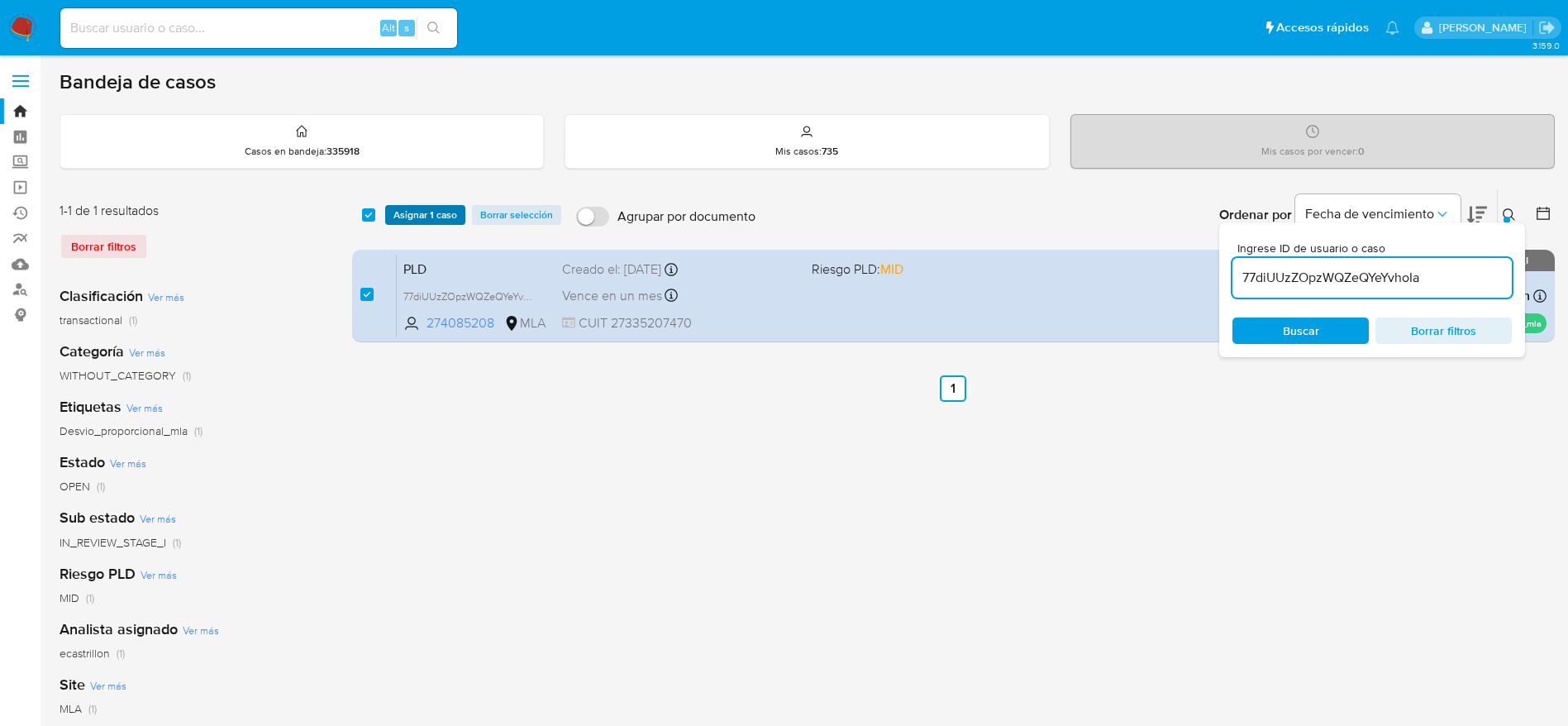
click at [397, 210] on span "Asignar 1 caso" at bounding box center [426, 215] width 64 height 17
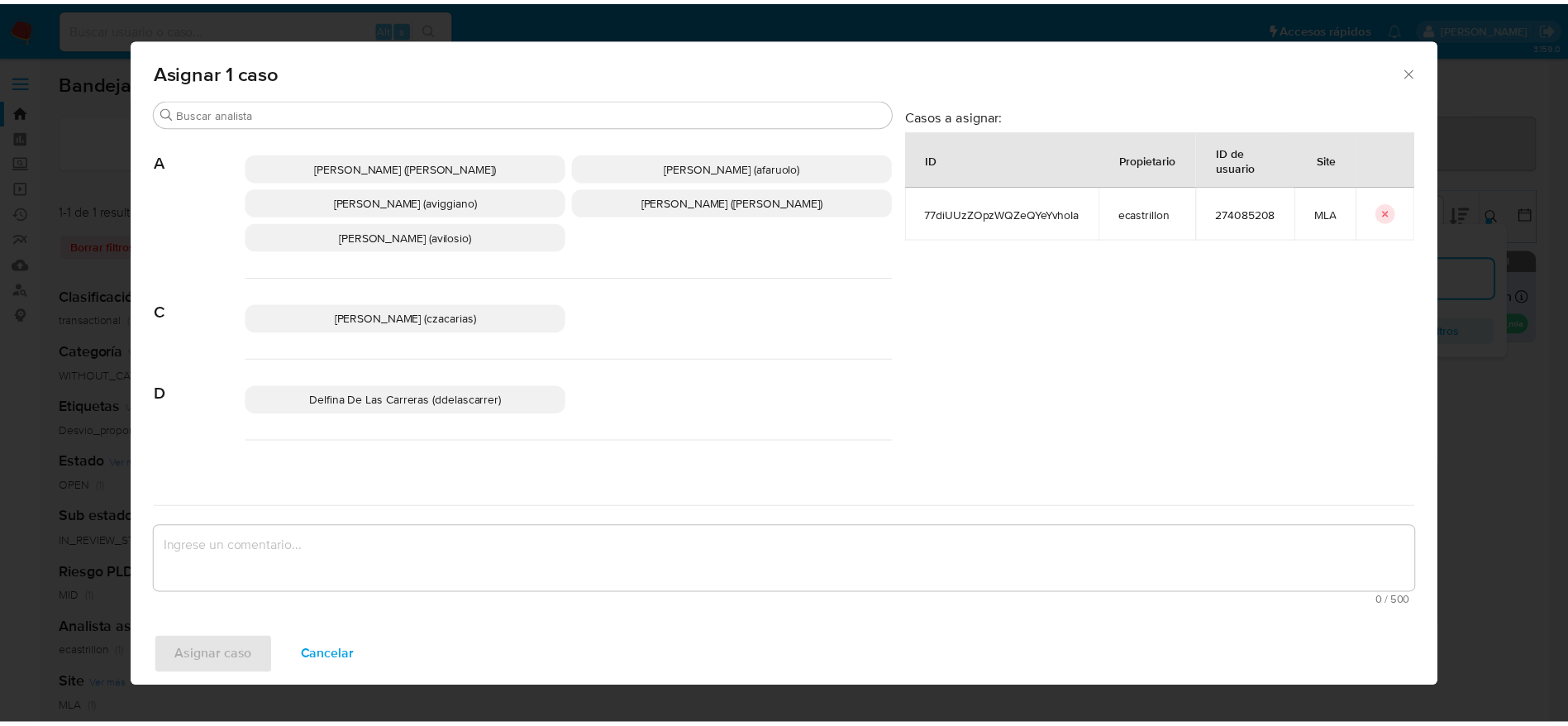
scroll to position [124, 0]
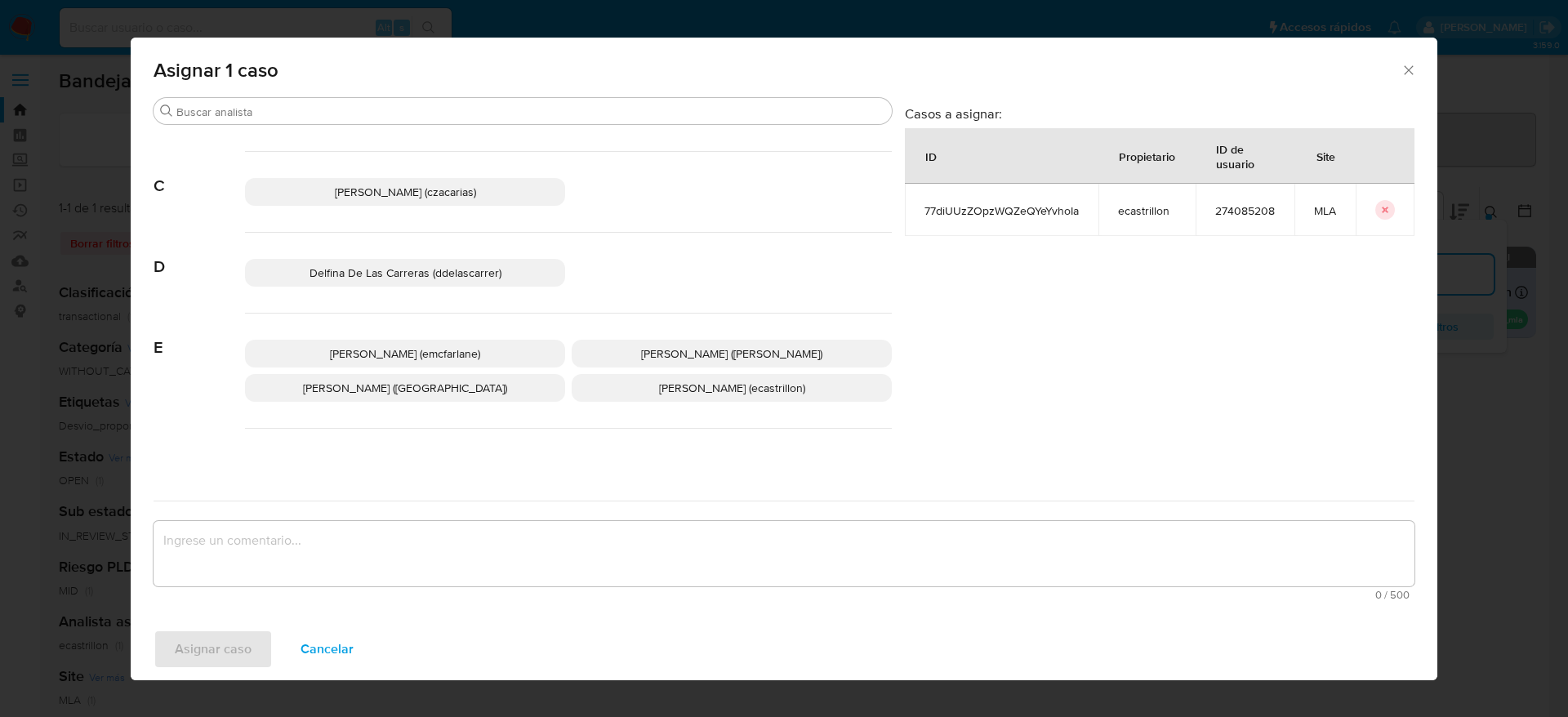
click at [440, 351] on span "Elaine Mc Farlane (emcfarlane)" at bounding box center [405, 354] width 150 height 17
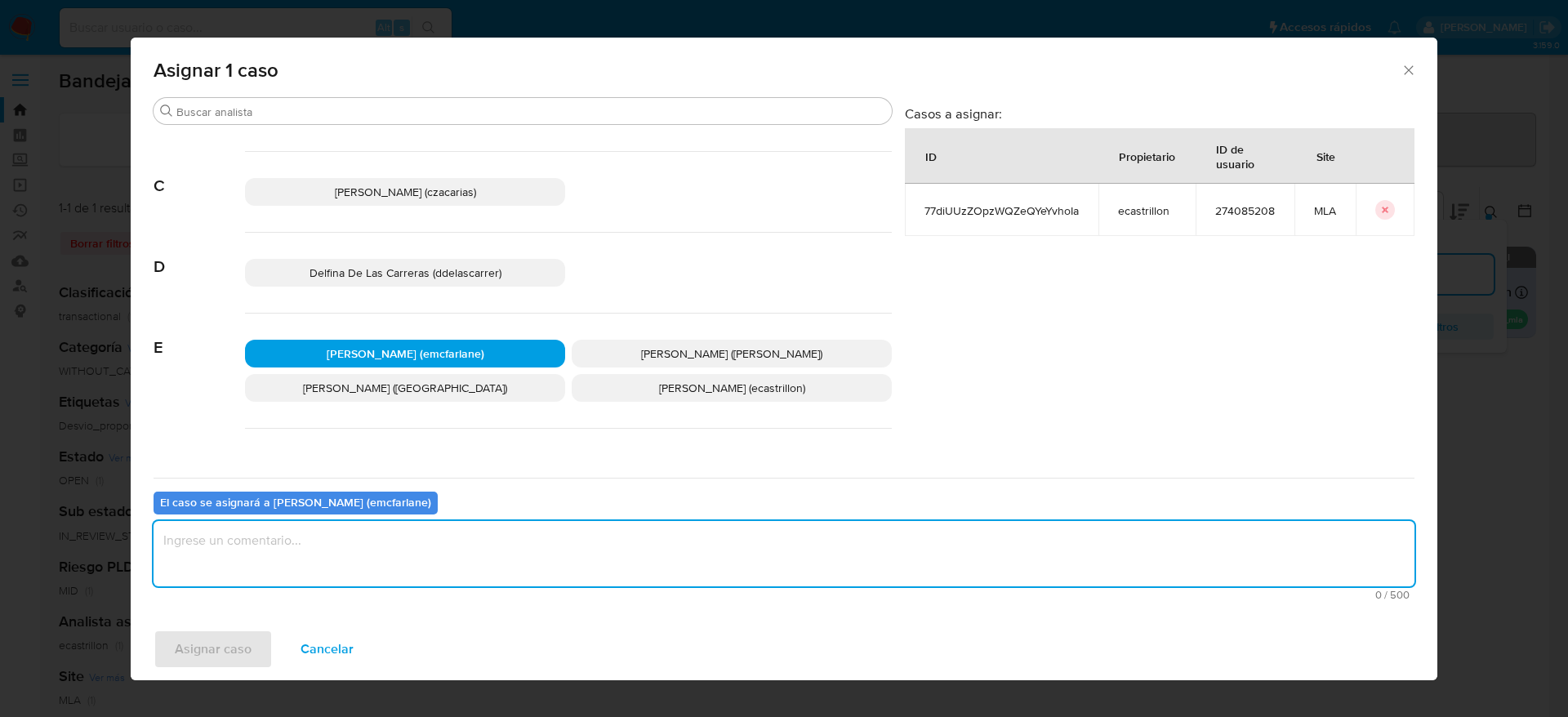
drag, startPoint x: 362, startPoint y: 563, endPoint x: 347, endPoint y: 570, distance: 16.6
click at [362, 563] on textarea "assign-modal" at bounding box center [784, 554] width 1261 height 65
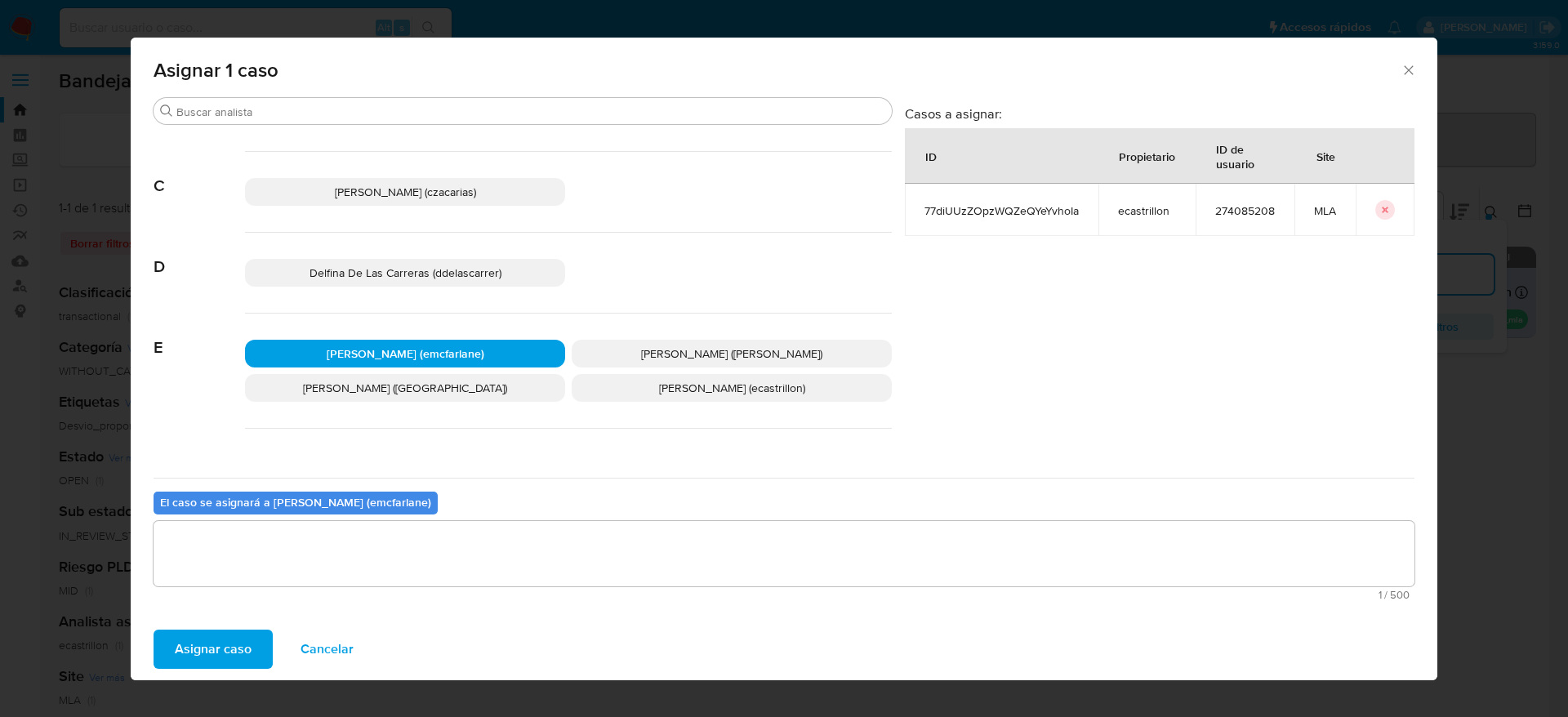
click at [218, 642] on span "Asignar caso" at bounding box center [212, 649] width 76 height 36
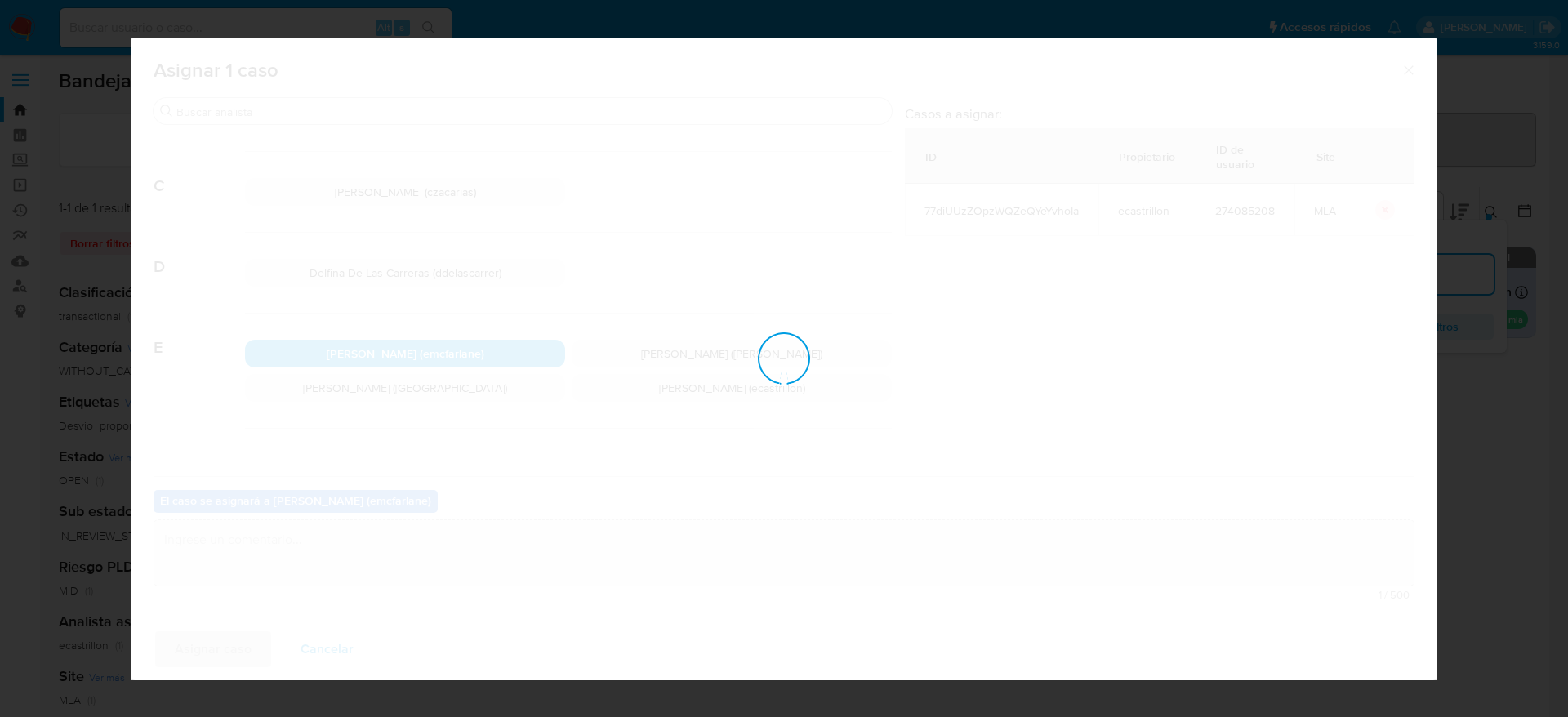
checkbox input "false"
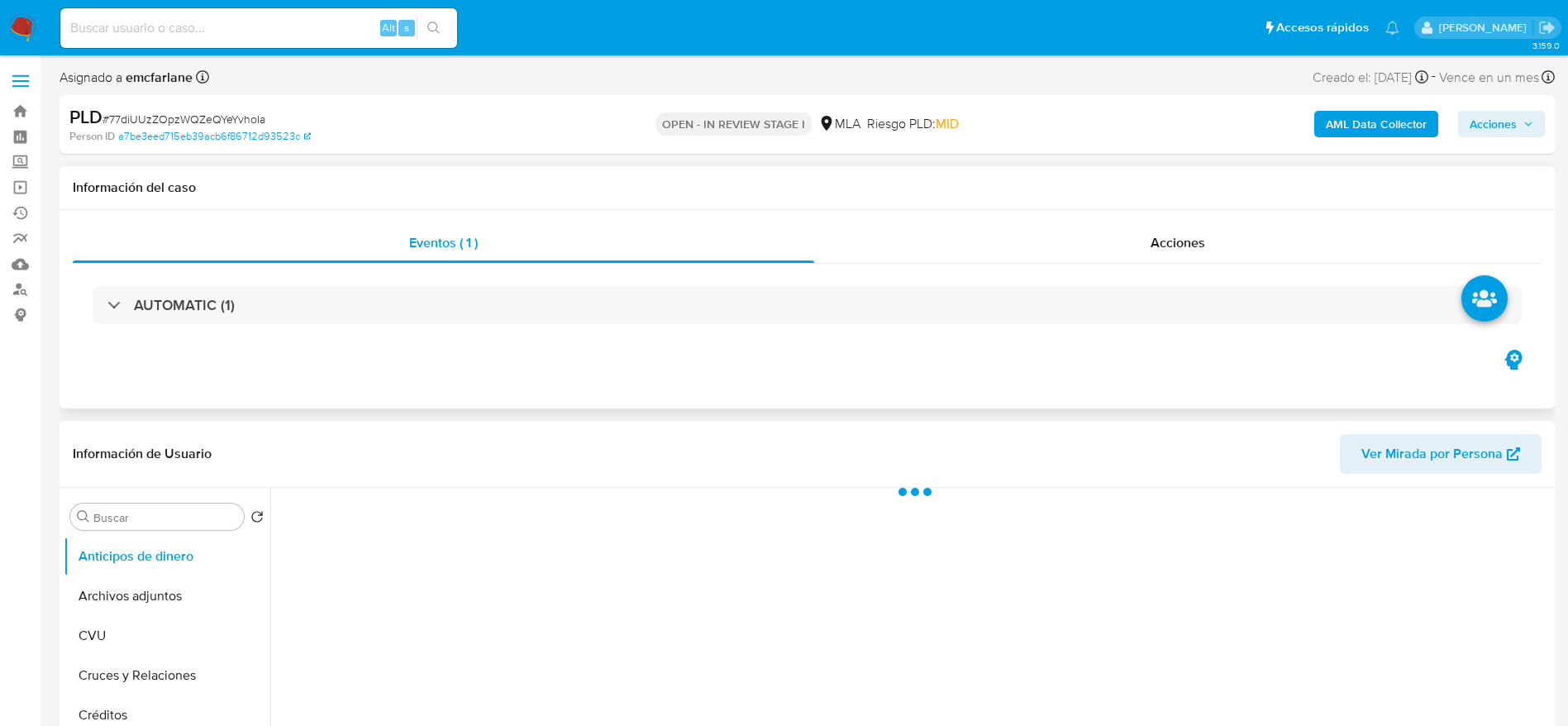
select select "10"
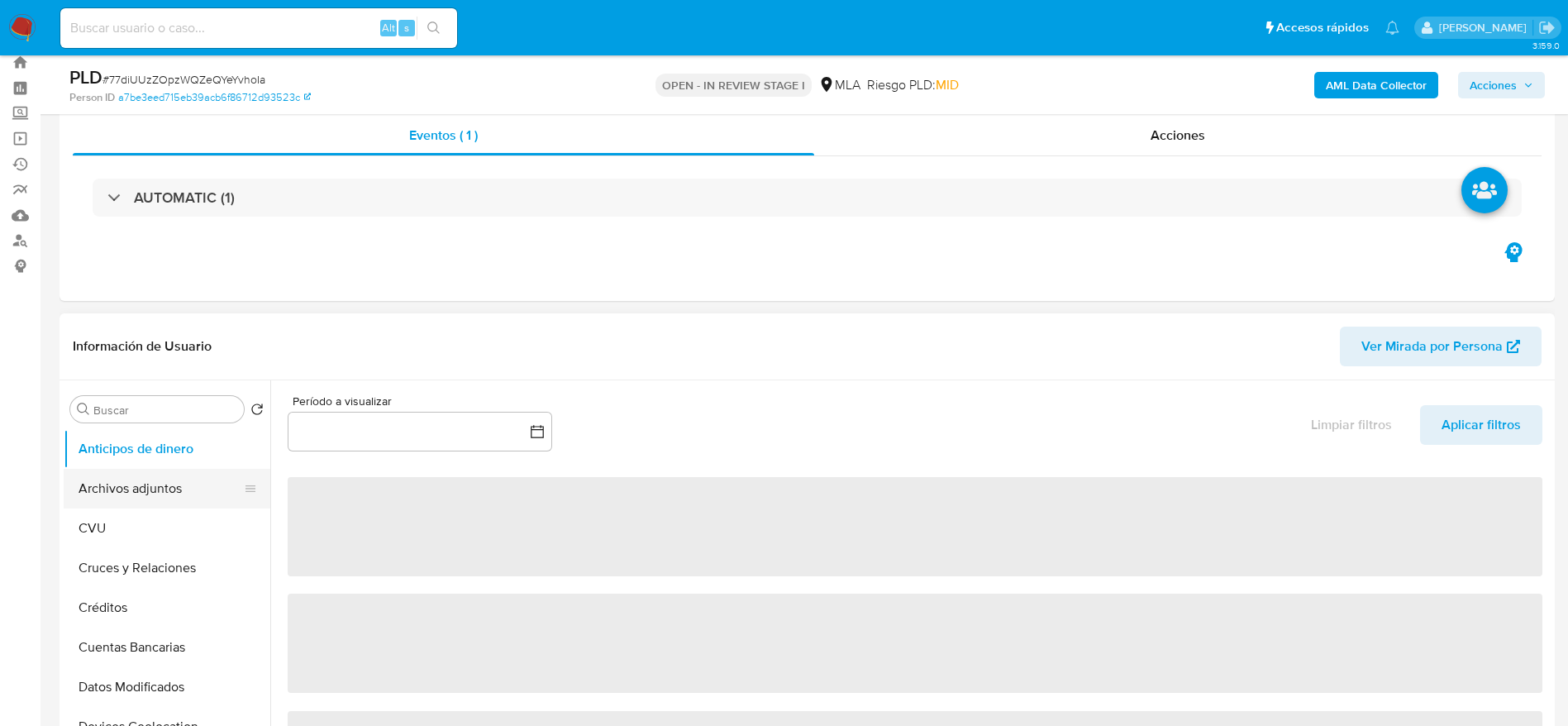
scroll to position [124, 0]
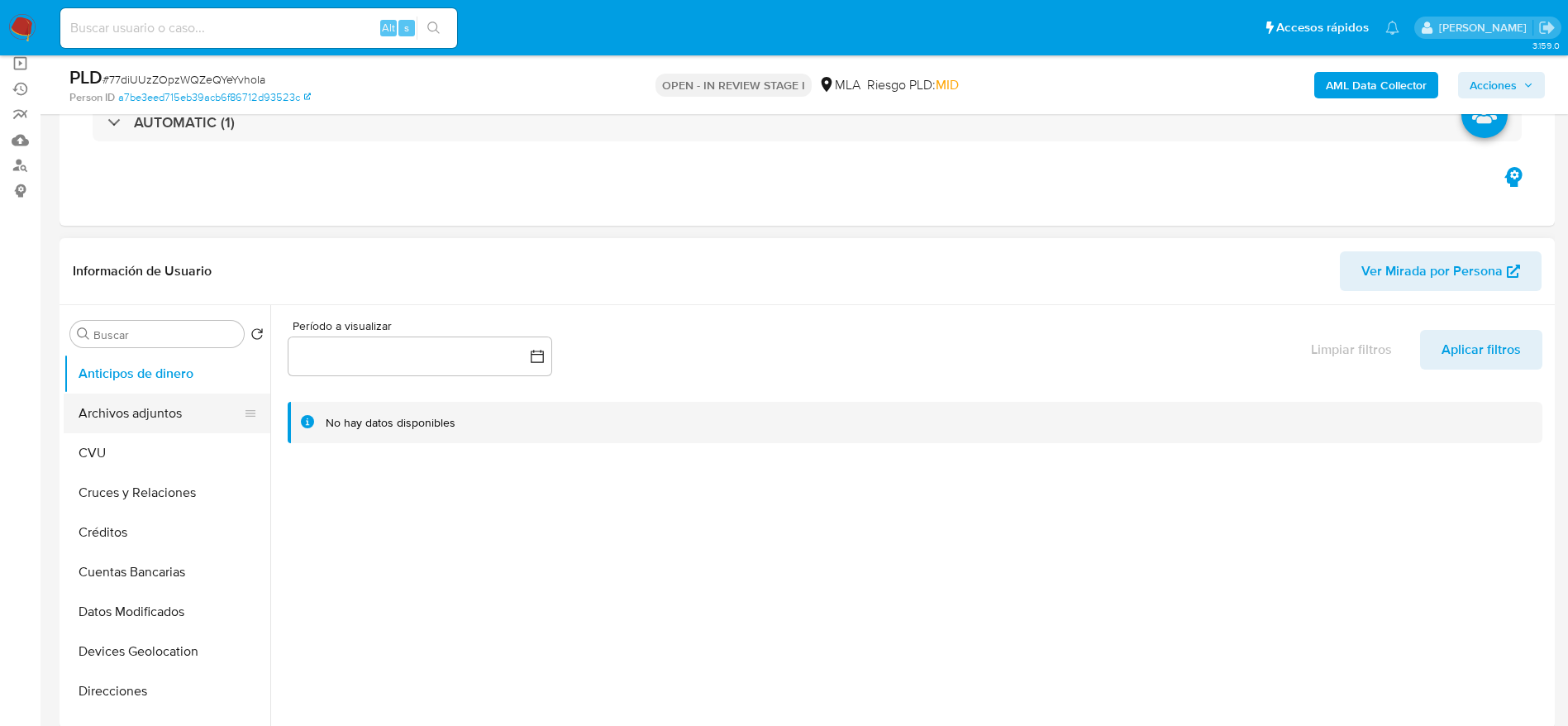
click at [132, 399] on button "Archivos adjuntos" at bounding box center [161, 413] width 194 height 40
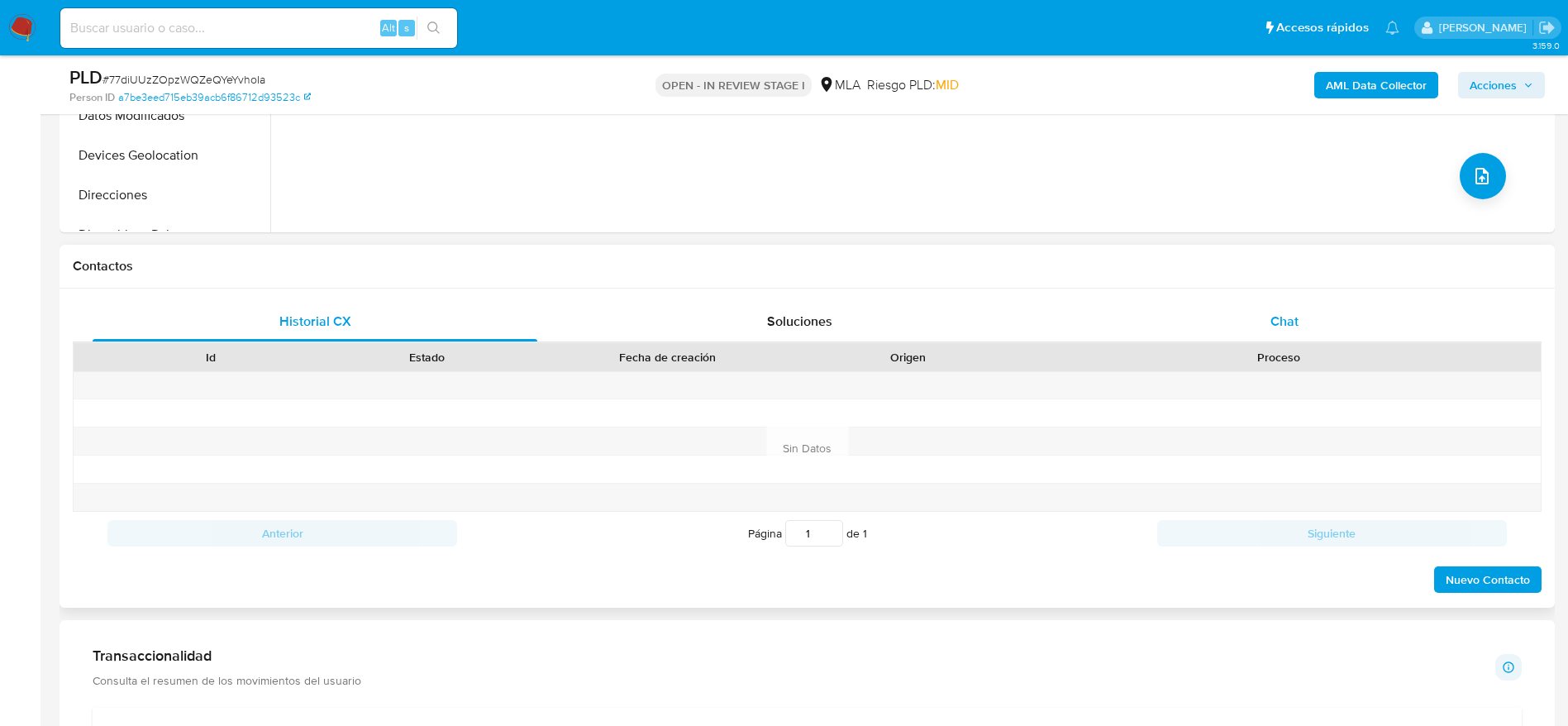
click at [1285, 329] on span "Chat" at bounding box center [1285, 321] width 28 height 19
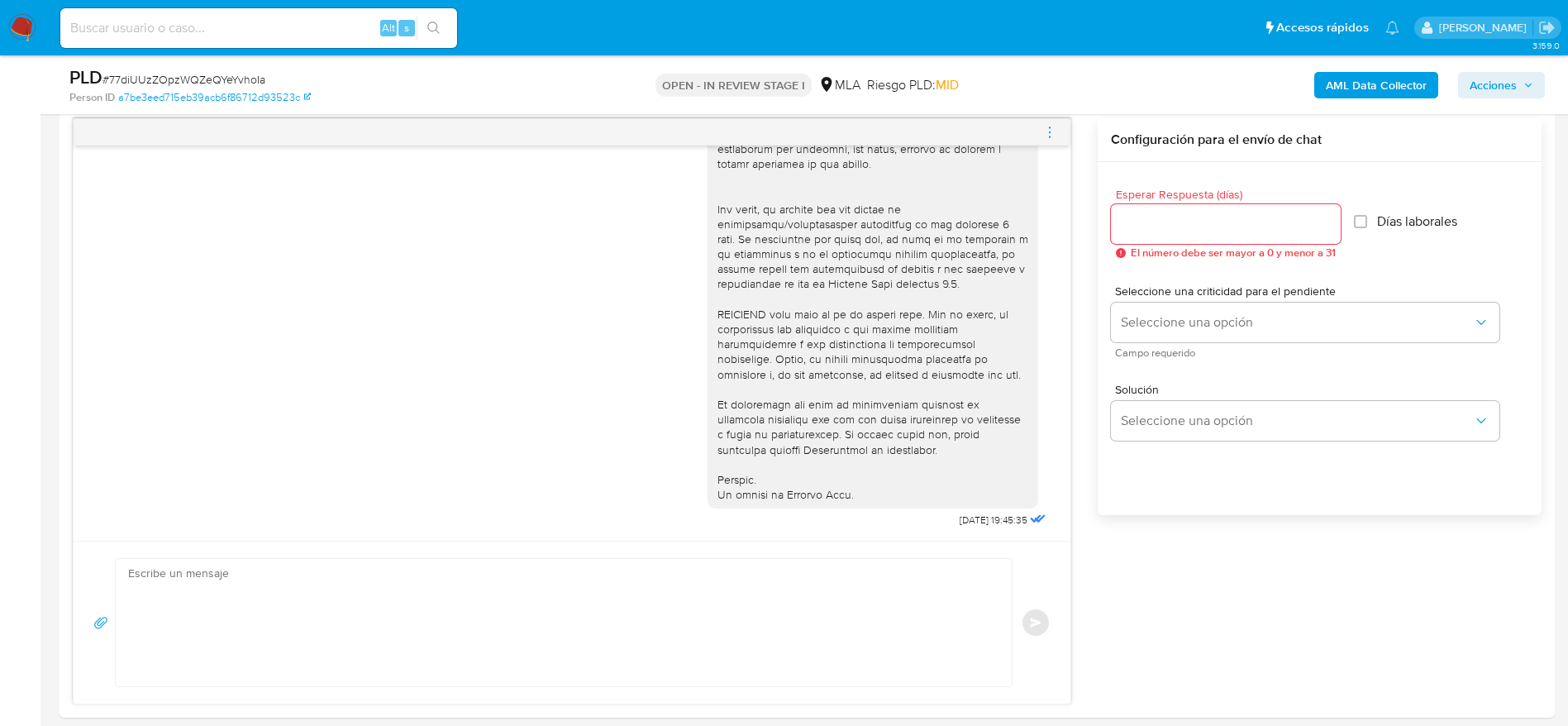
scroll to position [993, 0]
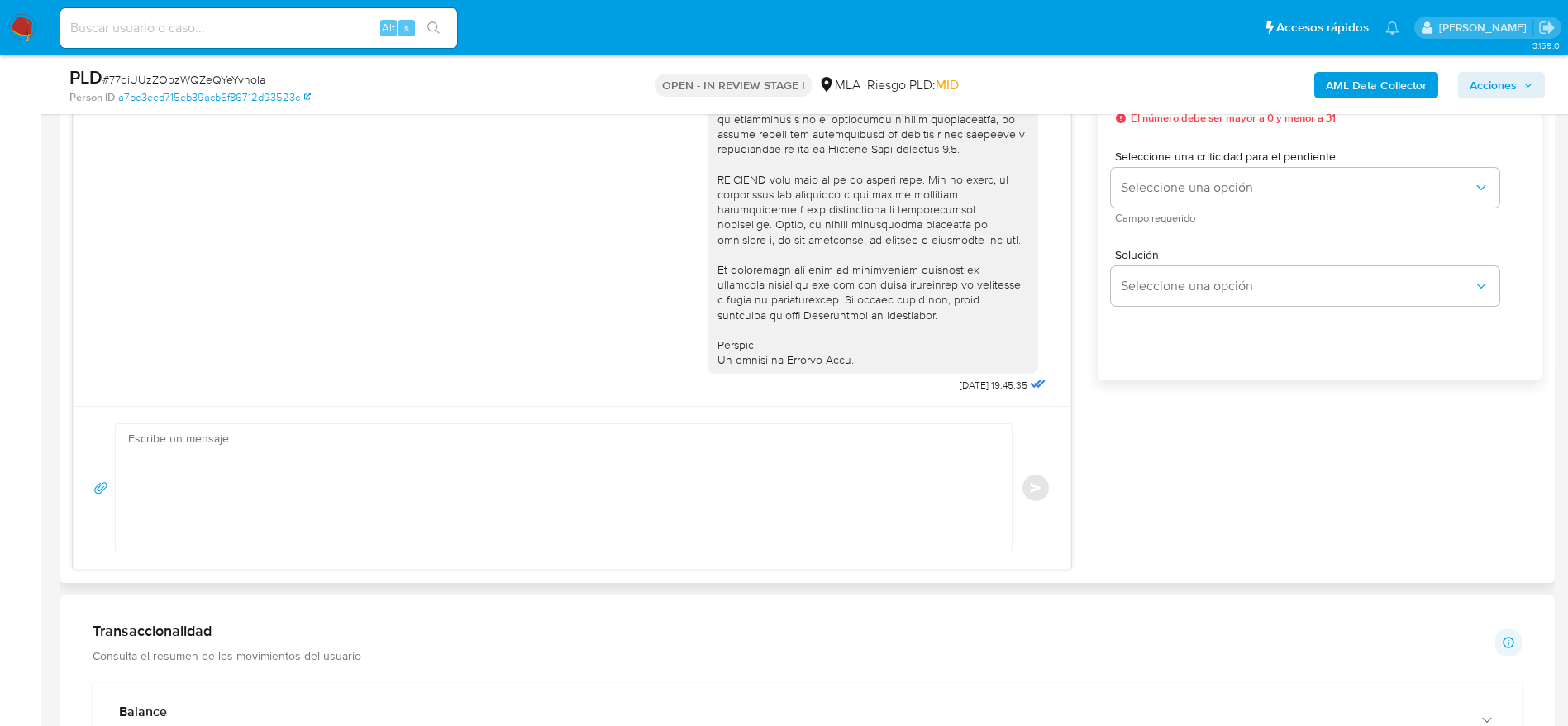
click at [346, 519] on textarea at bounding box center [559, 487] width 863 height 127
paste textarea "Hola! Queremos informarte que el uso de la cuenta es personal y no se deben can…"
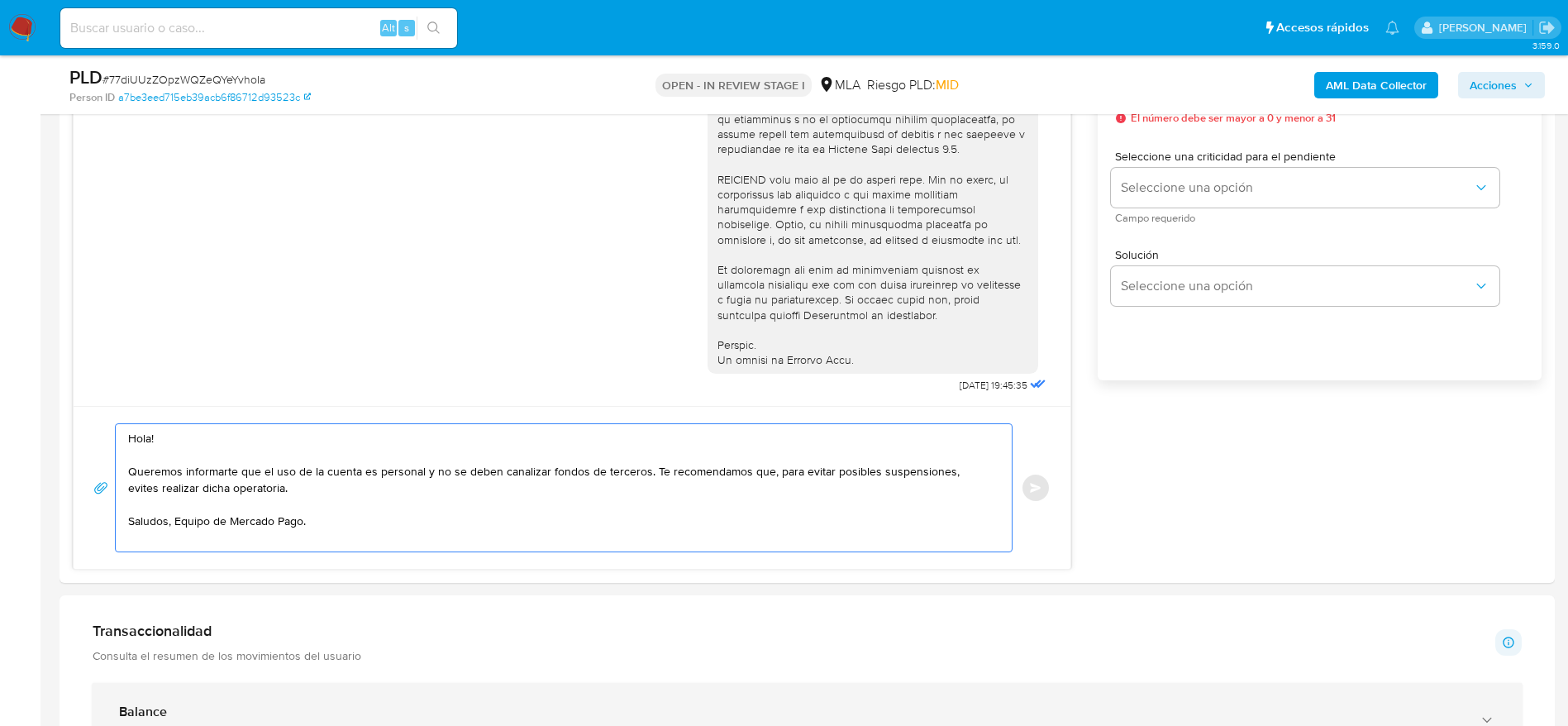
type textarea "Hola! Queremos informarte que el uso de la cuenta es personal y no se deben can…"
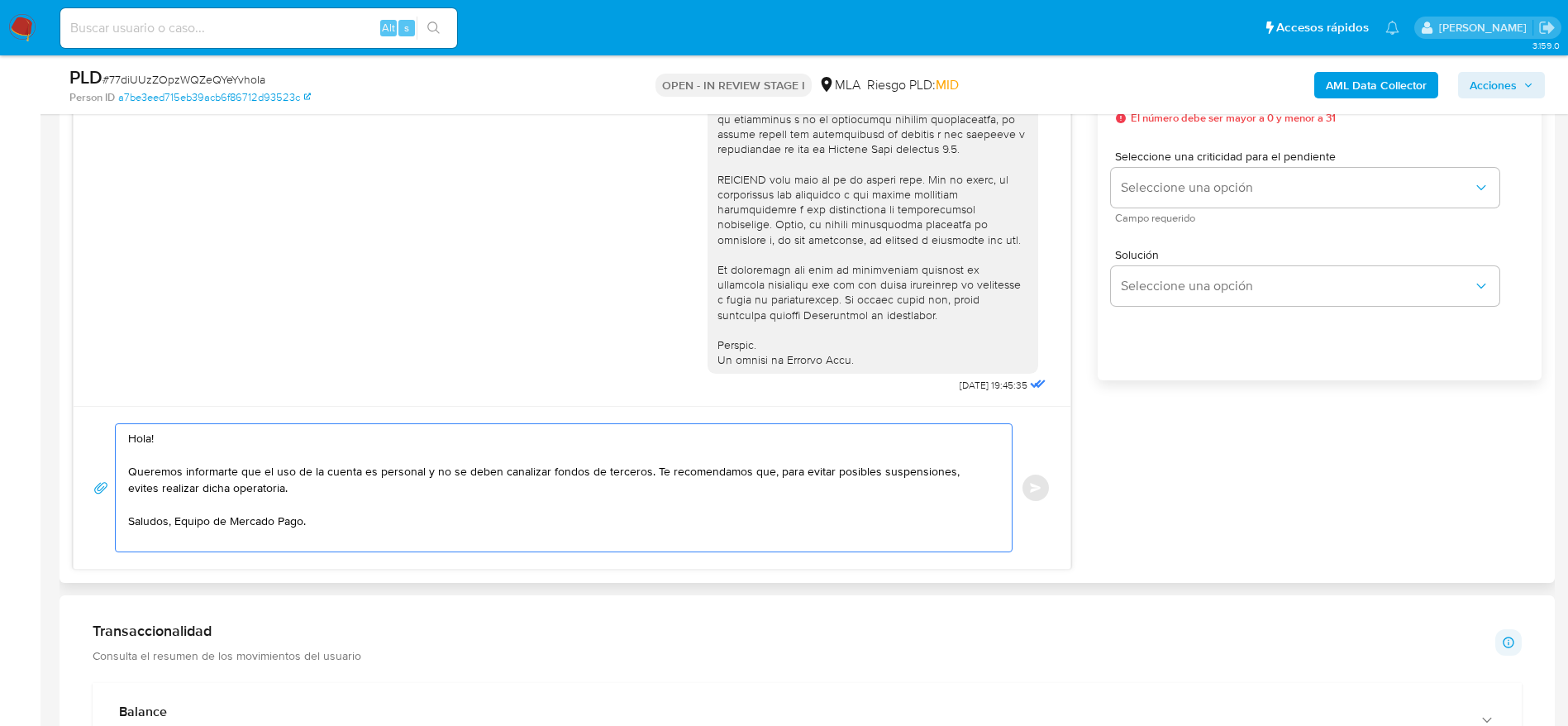
drag, startPoint x: 312, startPoint y: 531, endPoint x: 129, endPoint y: 440, distance: 204.4
click at [129, 440] on textarea "Hola! Queremos informarte que el uso de la cuenta es personal y no se deben can…" at bounding box center [559, 487] width 863 height 127
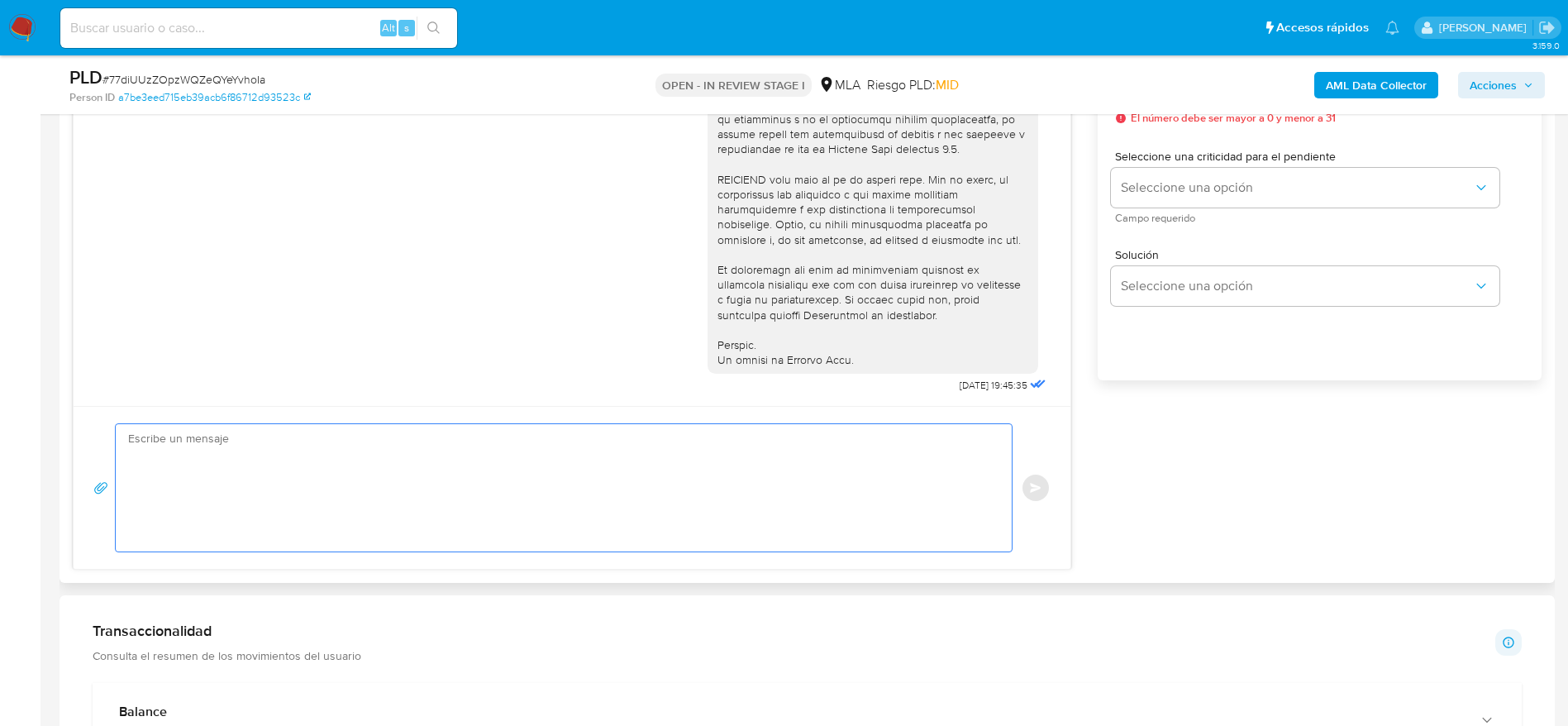
paste textarea "Hola! Queremos informarte que el uso de la cuenta es personal y no se deben can…"
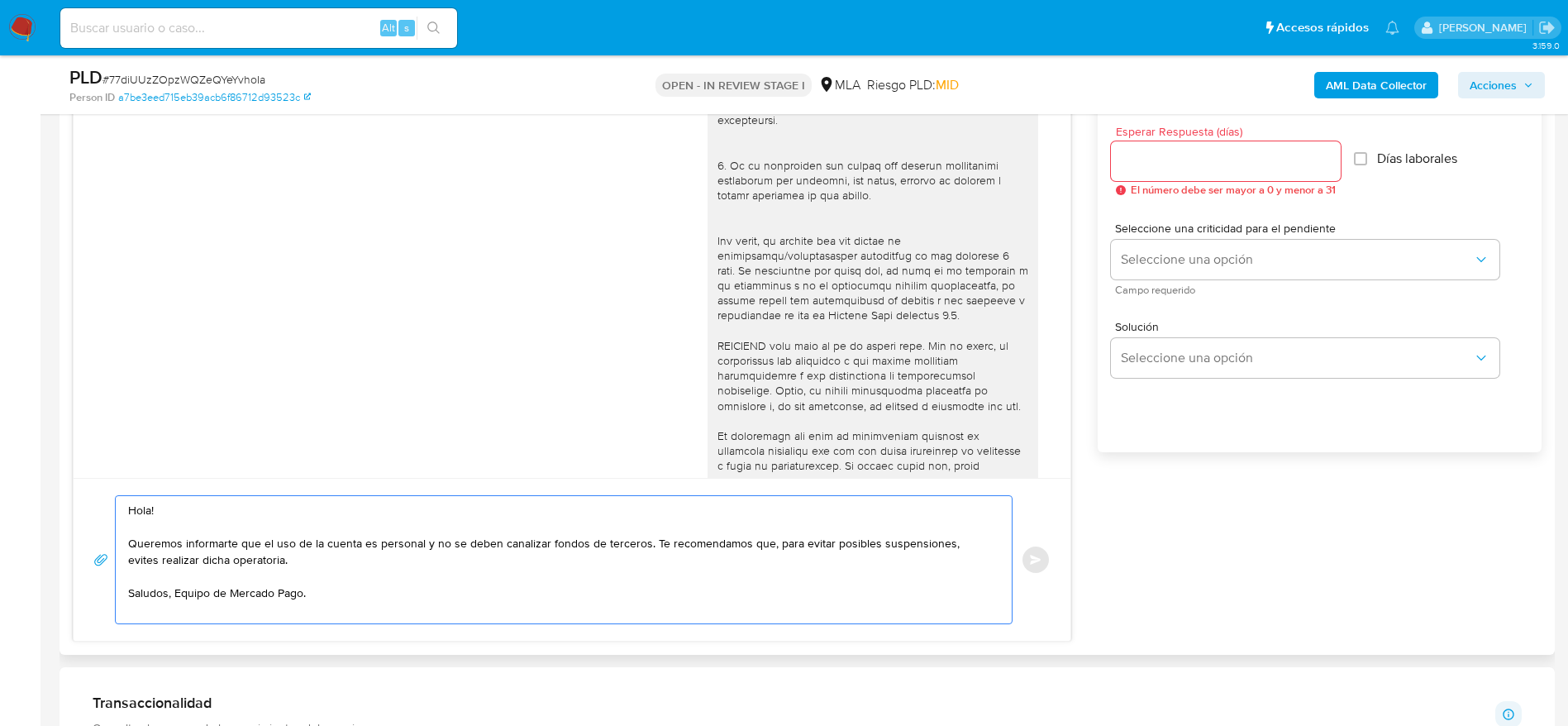
scroll to position [868, 0]
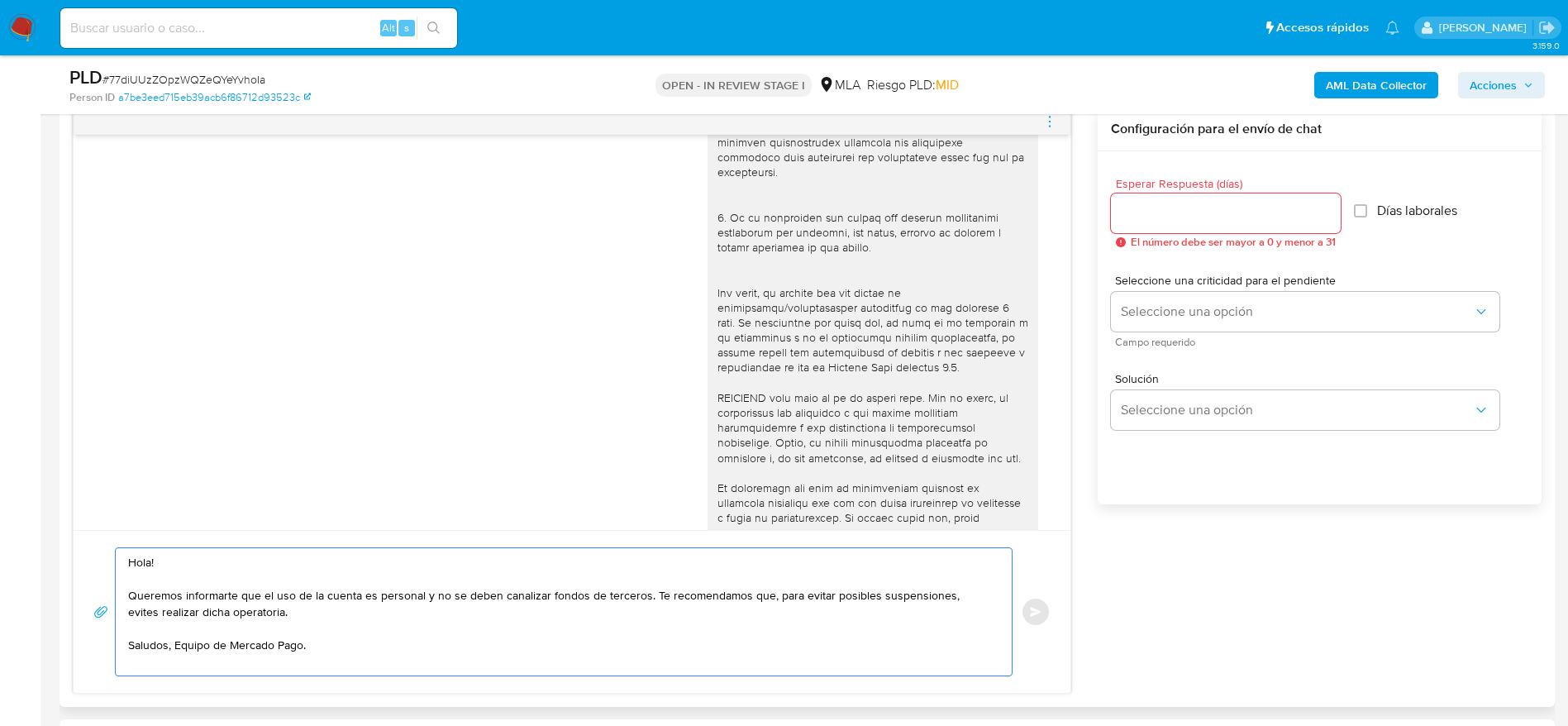
type textarea "Hola! Queremos informarte que el uso de la cuenta es personal y no se deben can…"
click at [1163, 216] on input "Esperar Respuesta (días)" at bounding box center [1226, 213] width 230 height 21
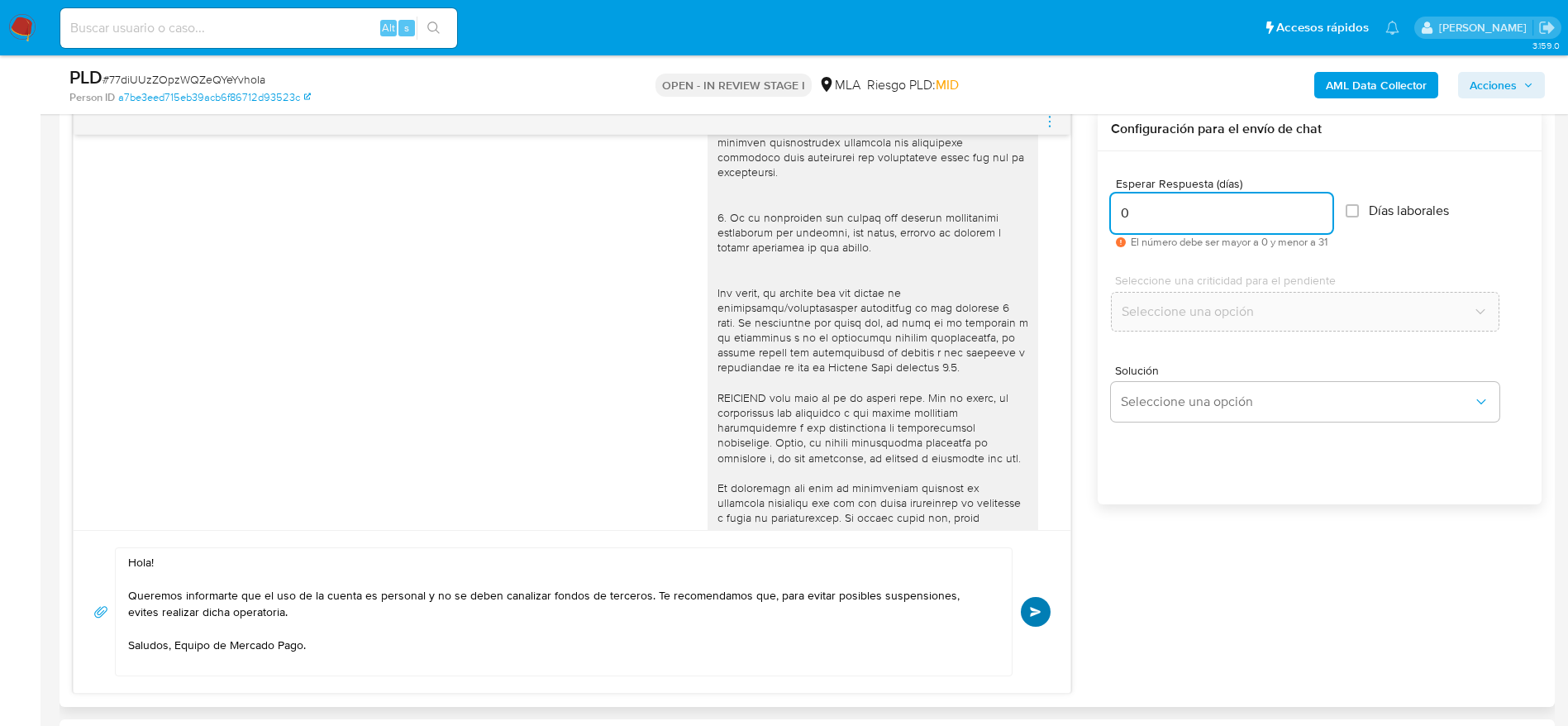
type input "0"
click at [1033, 612] on span "Enviar" at bounding box center [1035, 611] width 12 height 10
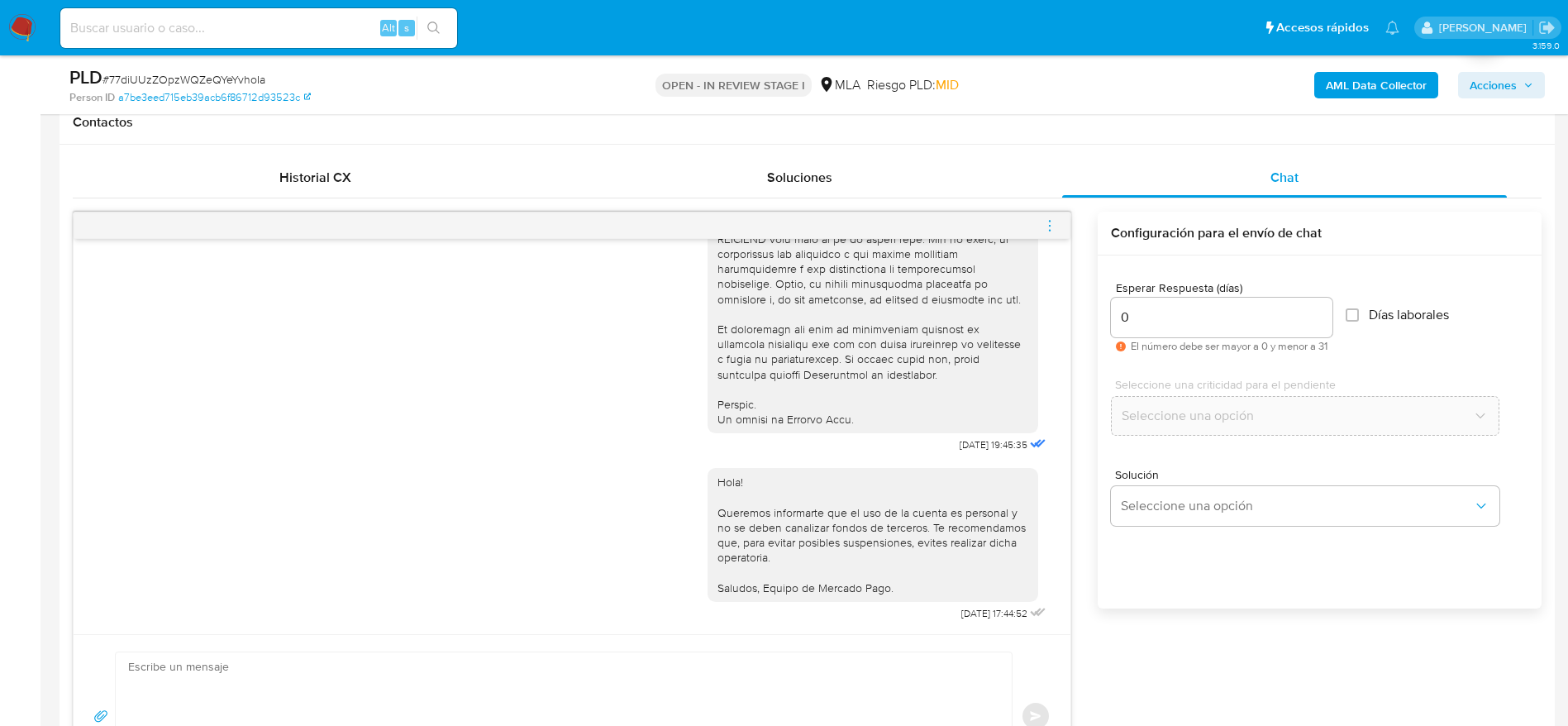
scroll to position [620, 0]
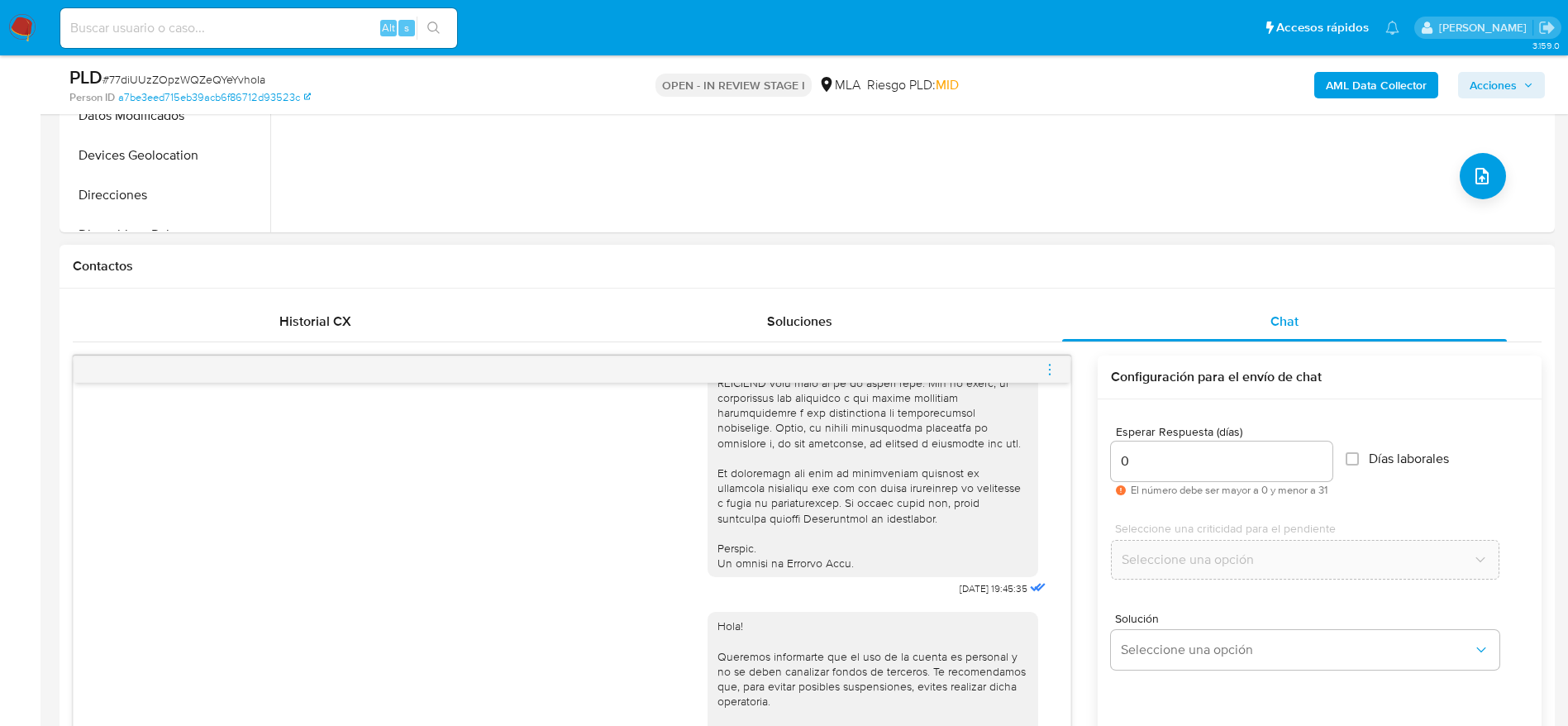
click at [1053, 364] on icon "menu-action" at bounding box center [1049, 370] width 15 height 15
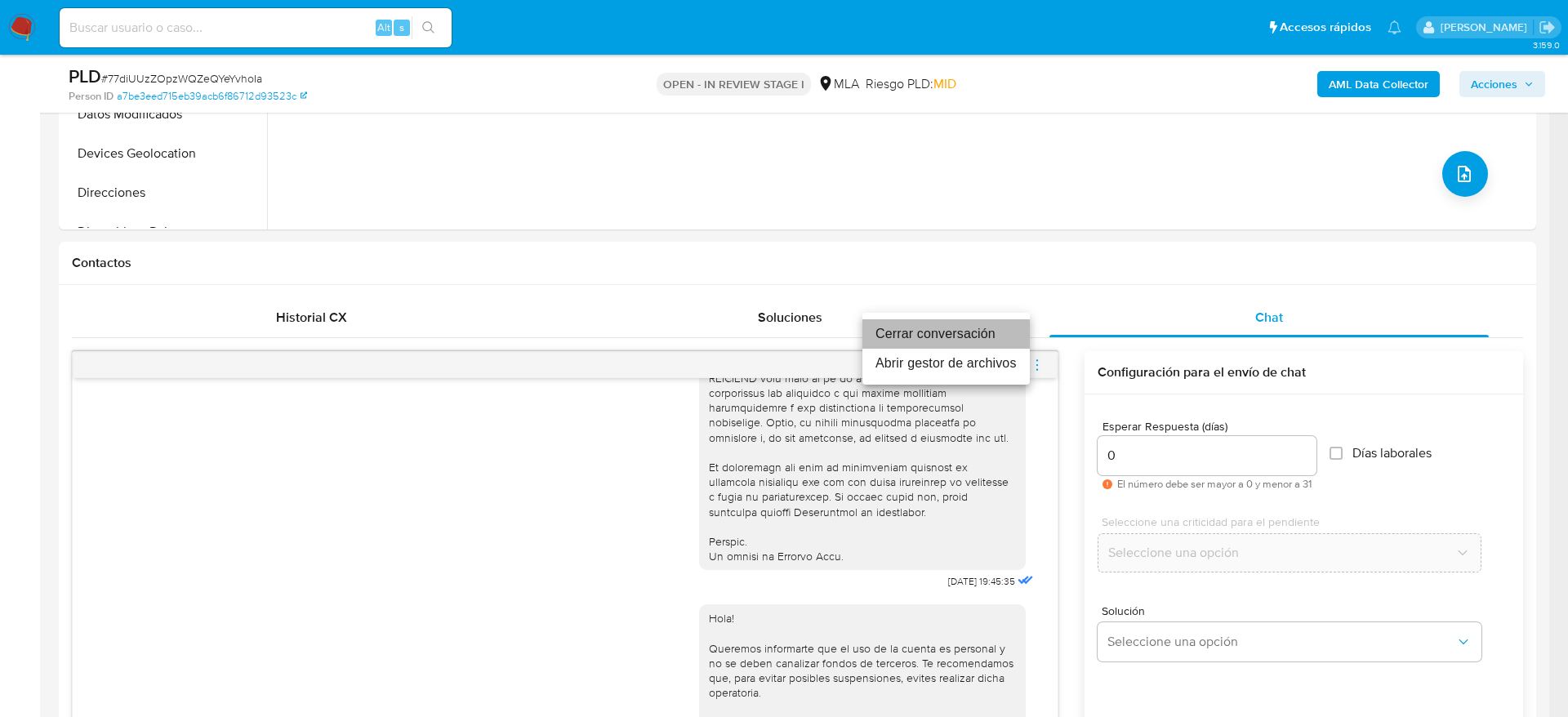
click at [934, 323] on li "Cerrar conversación" at bounding box center [946, 333] width 168 height 29
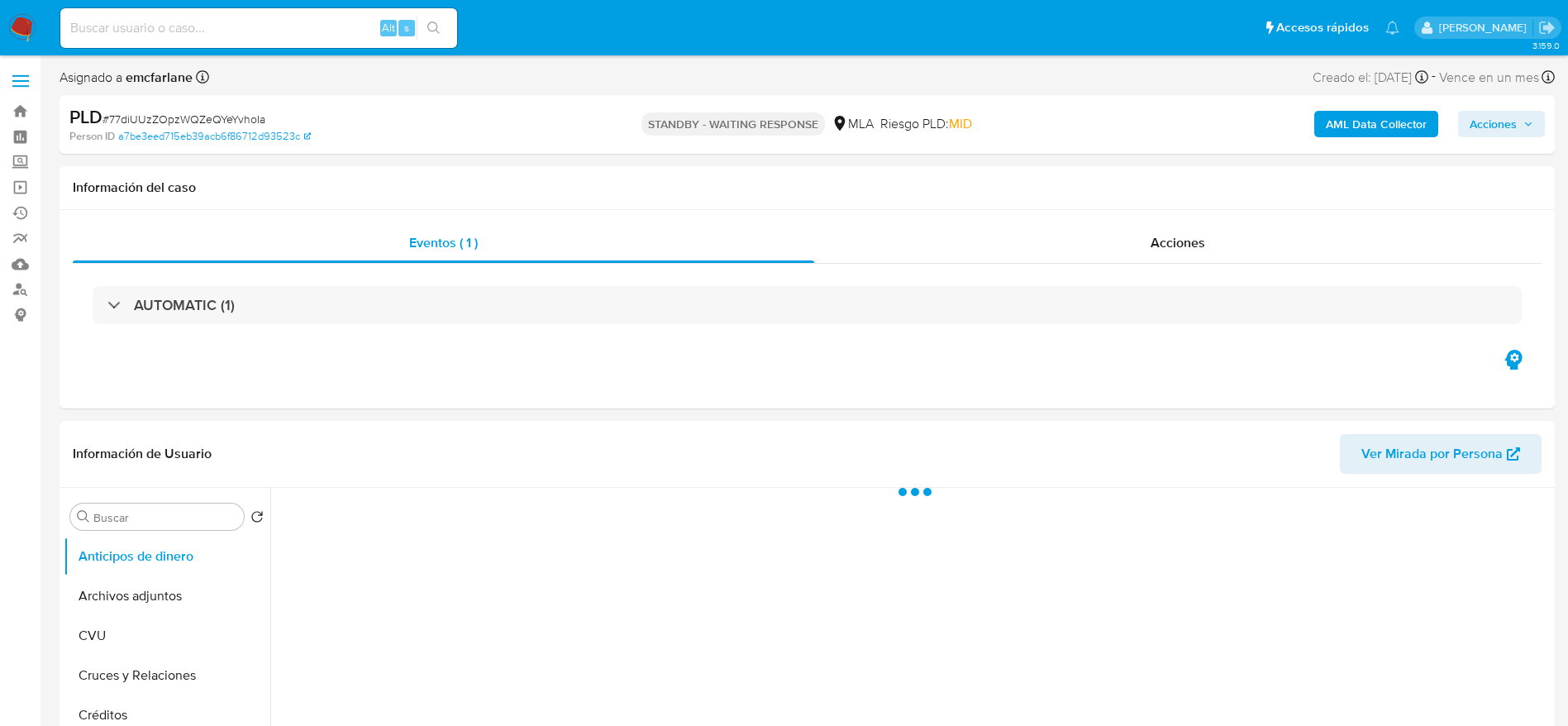
click at [176, 118] on span "# 77diUUzZOpzWQZeQYeYvhoIa" at bounding box center [183, 119] width 163 height 17
select select "10"
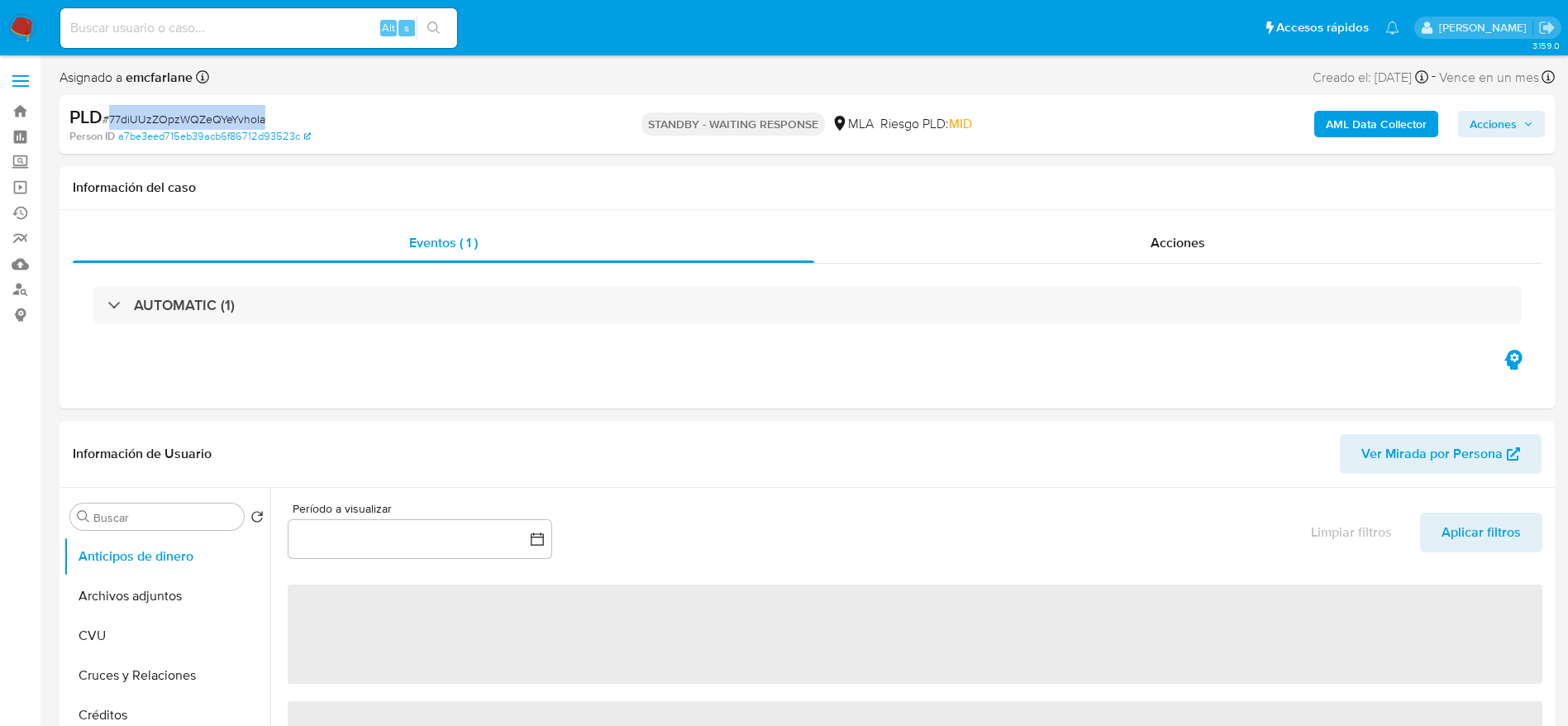
click at [176, 118] on span "# 77diUUzZOpzWQZeQYeYvhoIa" at bounding box center [183, 119] width 163 height 17
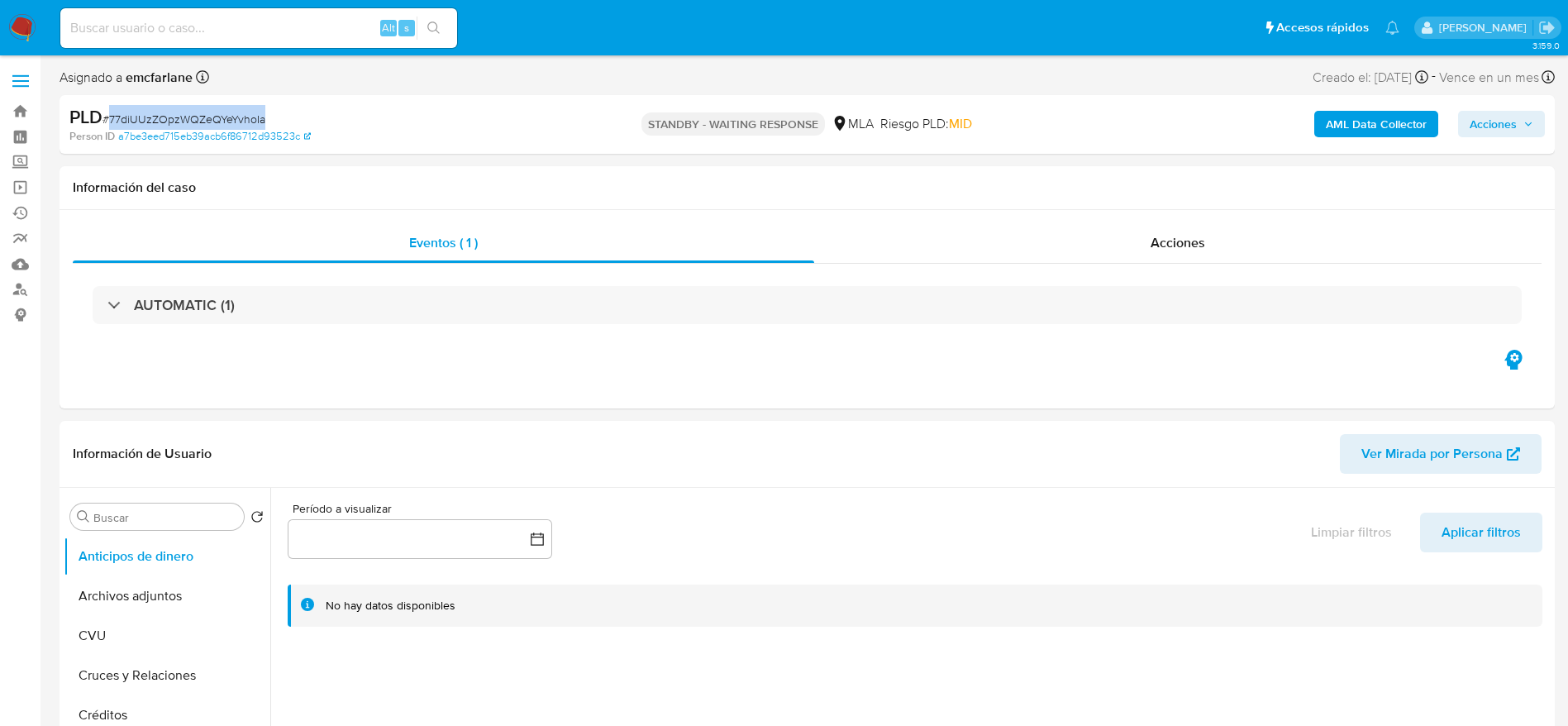
copy span "77diUUzZOpzWQZeQYeYvhoIa"
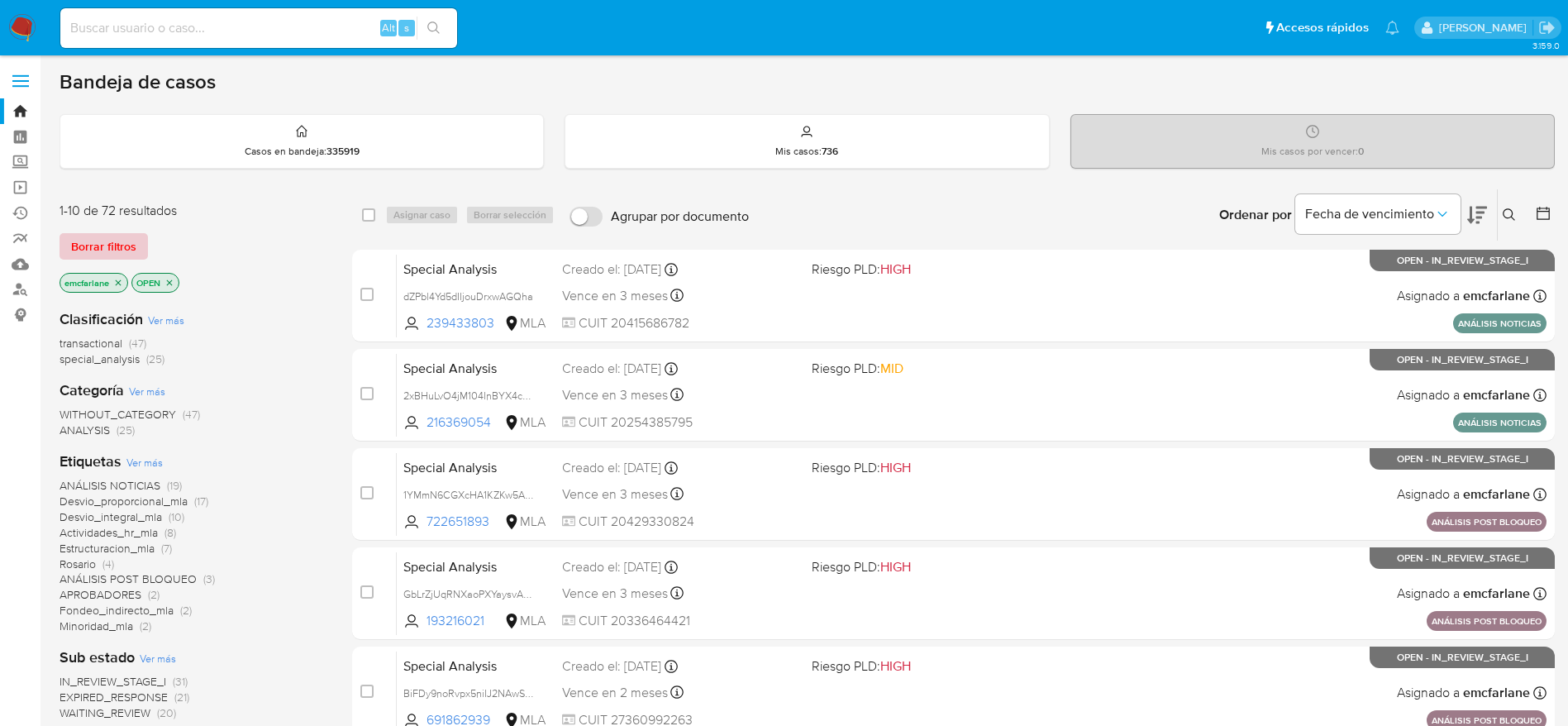
click at [84, 241] on span "Borrar filtros" at bounding box center [104, 246] width 66 height 23
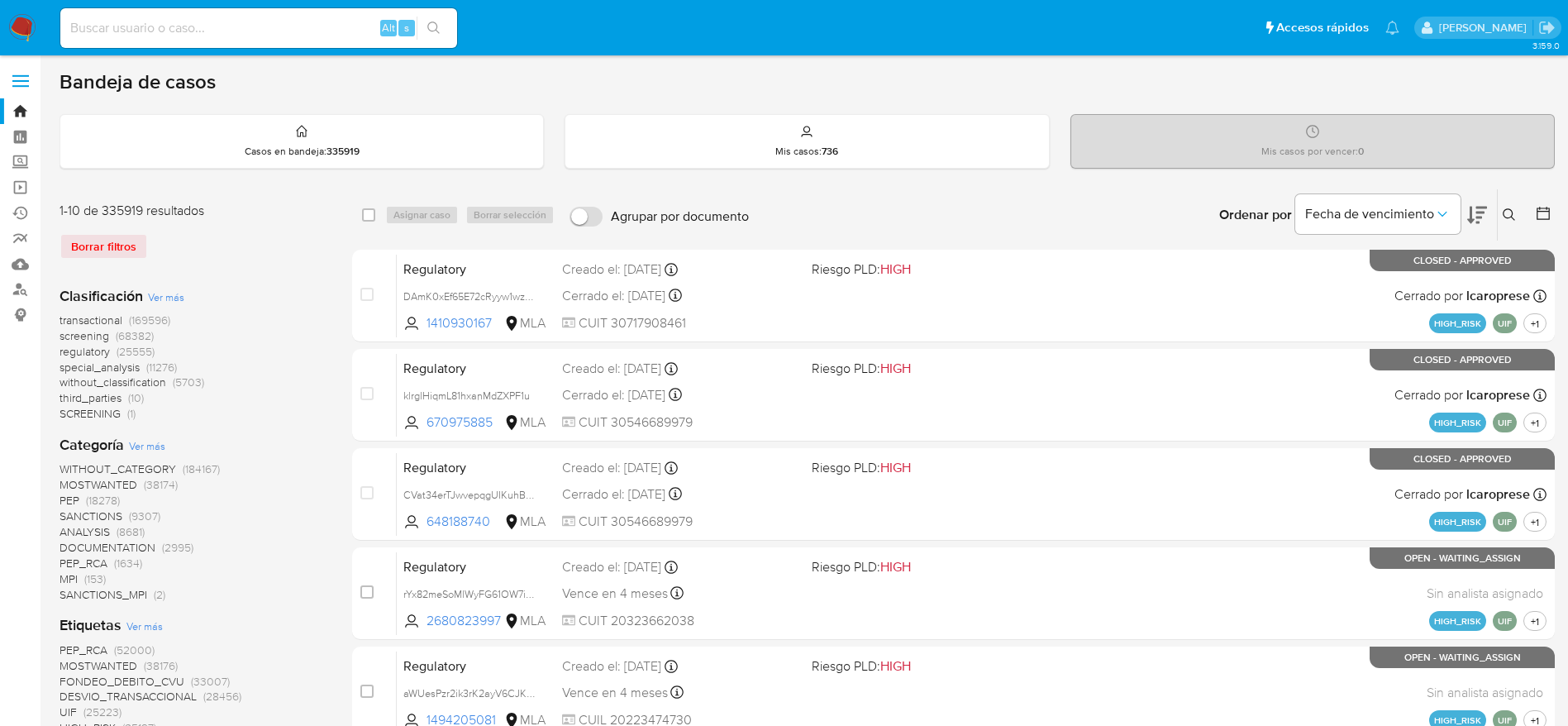
drag, startPoint x: 1509, startPoint y: 210, endPoint x: 1488, endPoint y: 244, distance: 40.0
click at [1510, 211] on icon at bounding box center [1509, 214] width 13 height 13
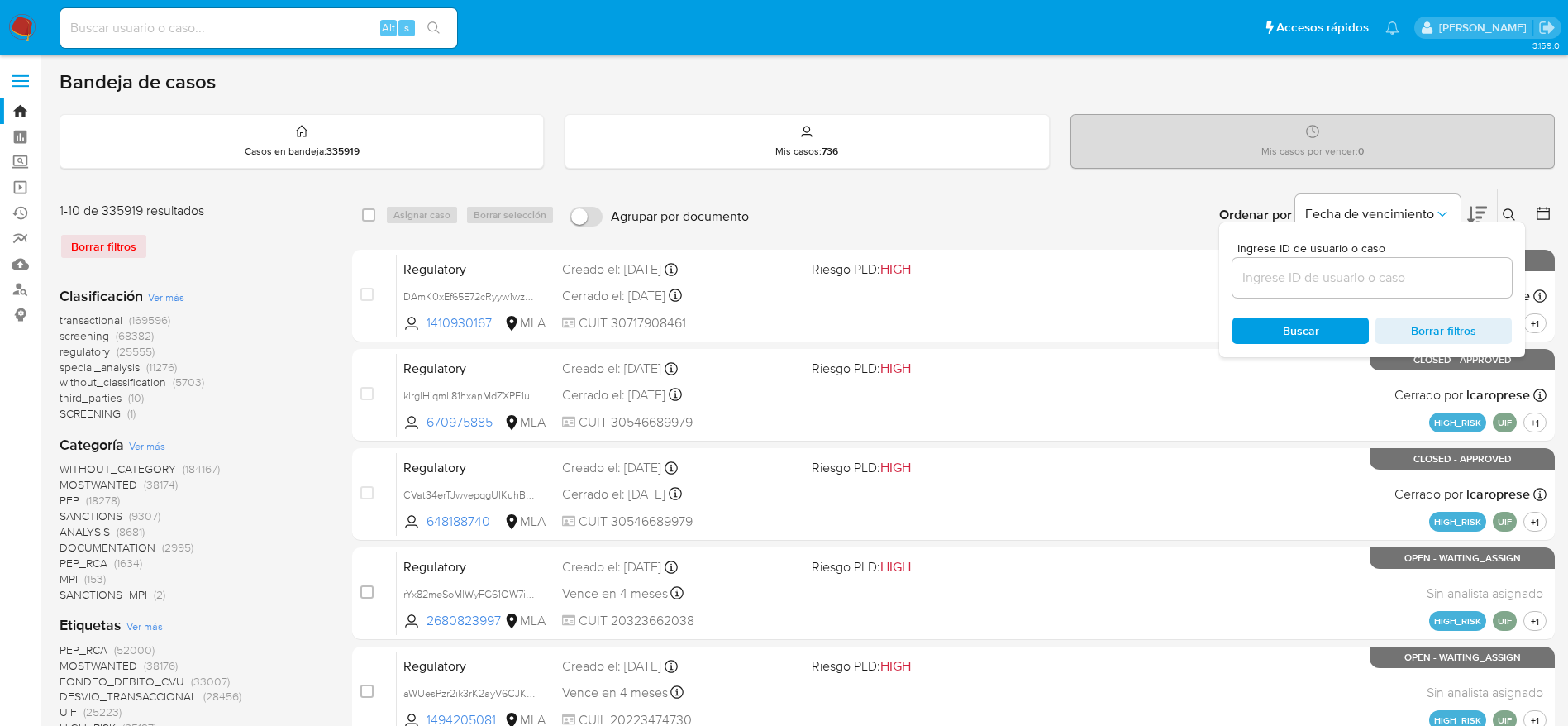
click at [1387, 280] on input at bounding box center [1372, 278] width 280 height 21
type input "77diUUzZOpzWQZeQYeYvhoIa"
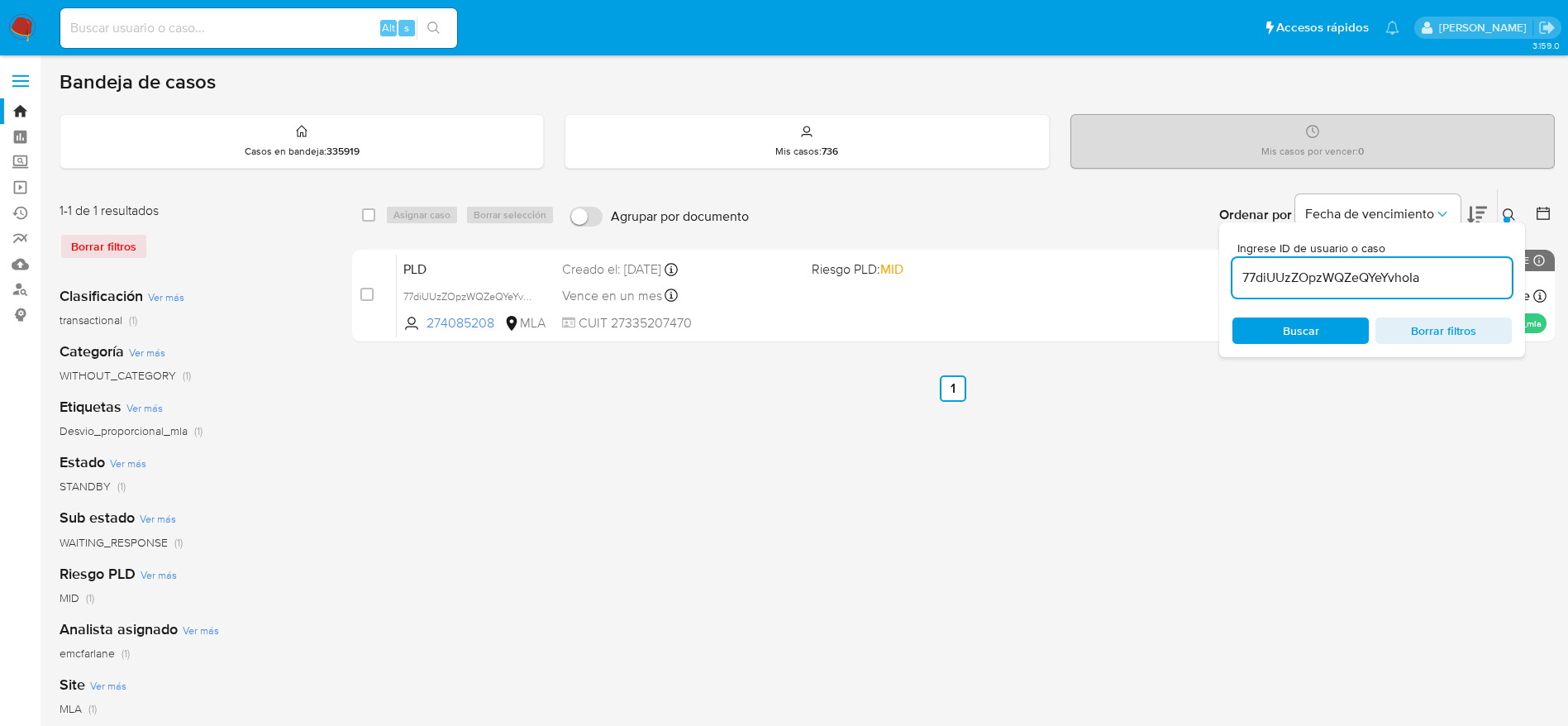
click at [365, 213] on input "checkbox" at bounding box center [369, 214] width 13 height 13
checkbox input "true"
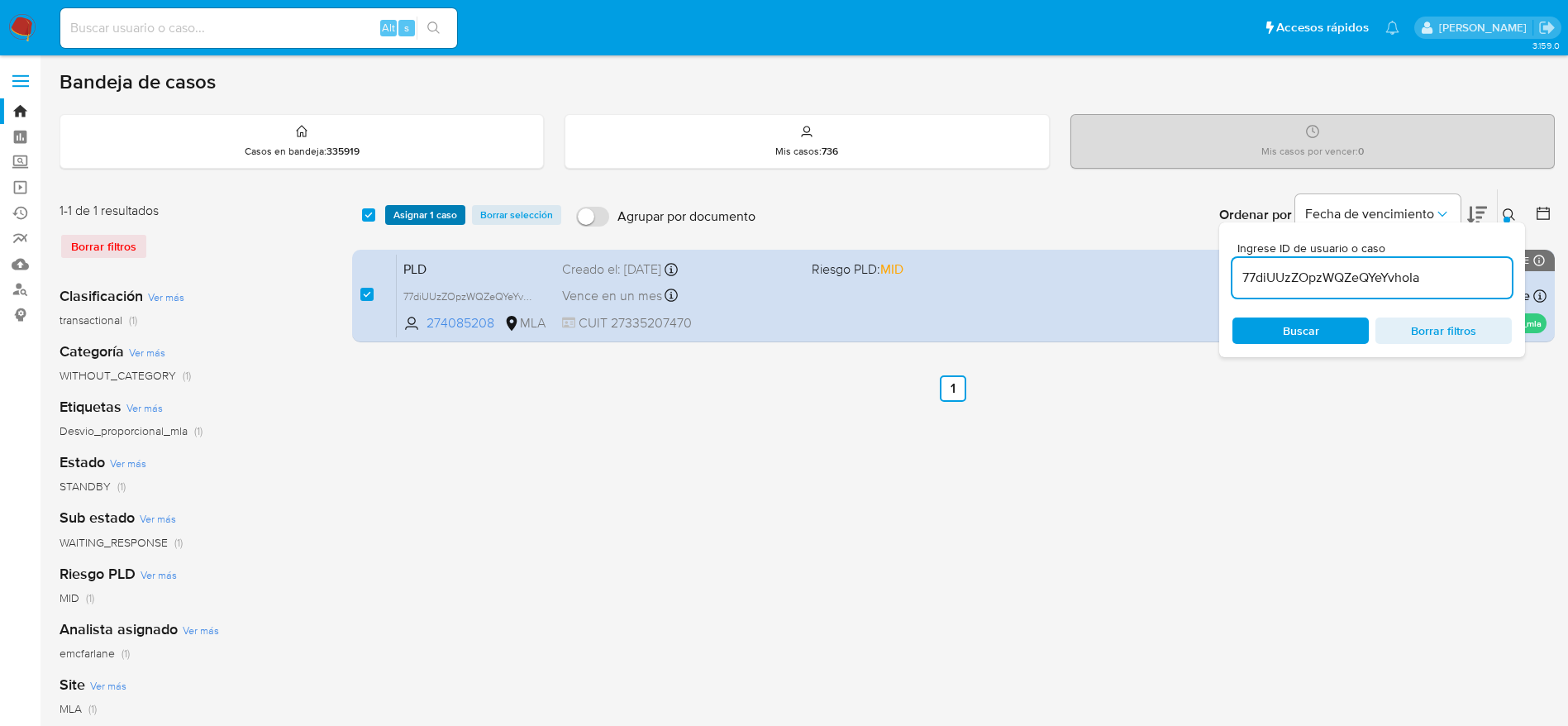
click at [404, 219] on span "Asignar 1 caso" at bounding box center [426, 215] width 64 height 17
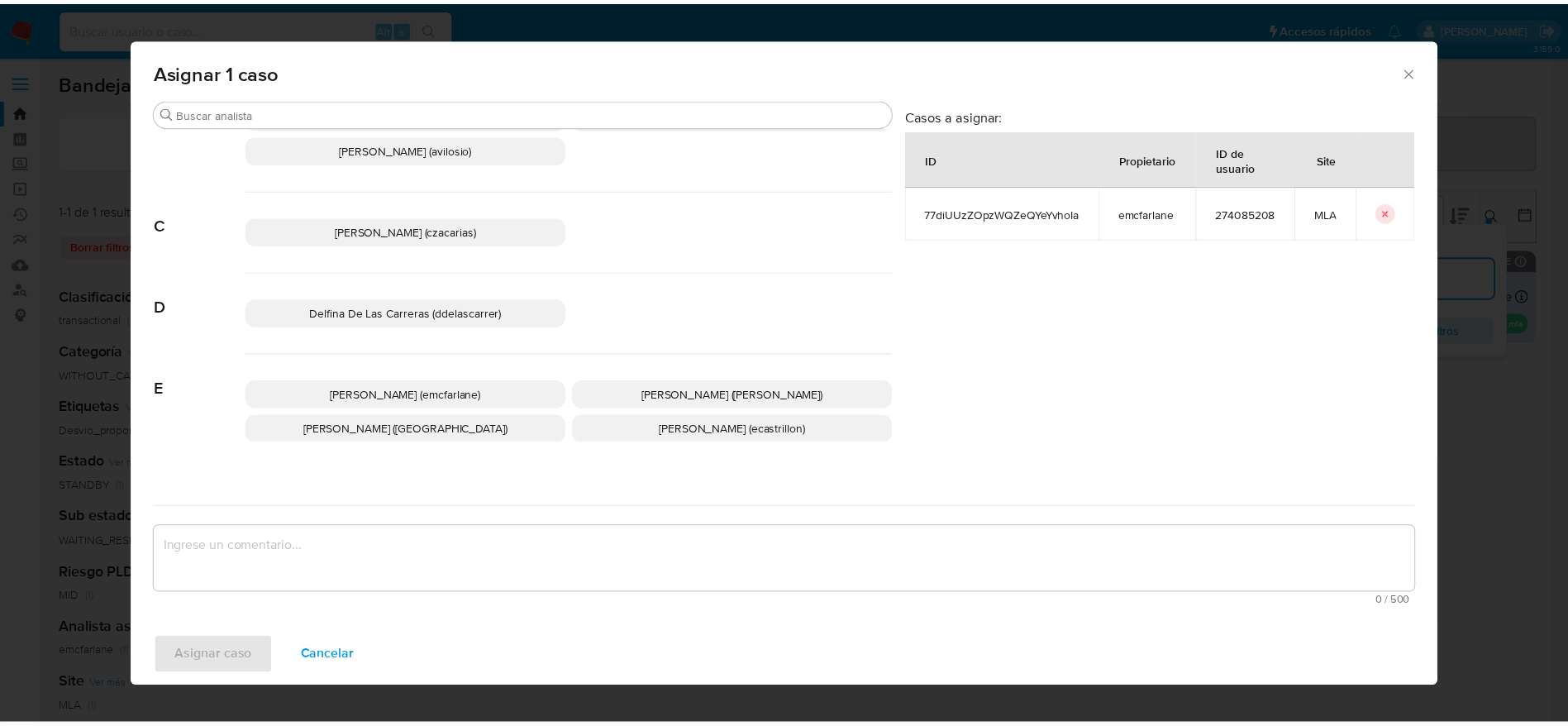
scroll to position [124, 0]
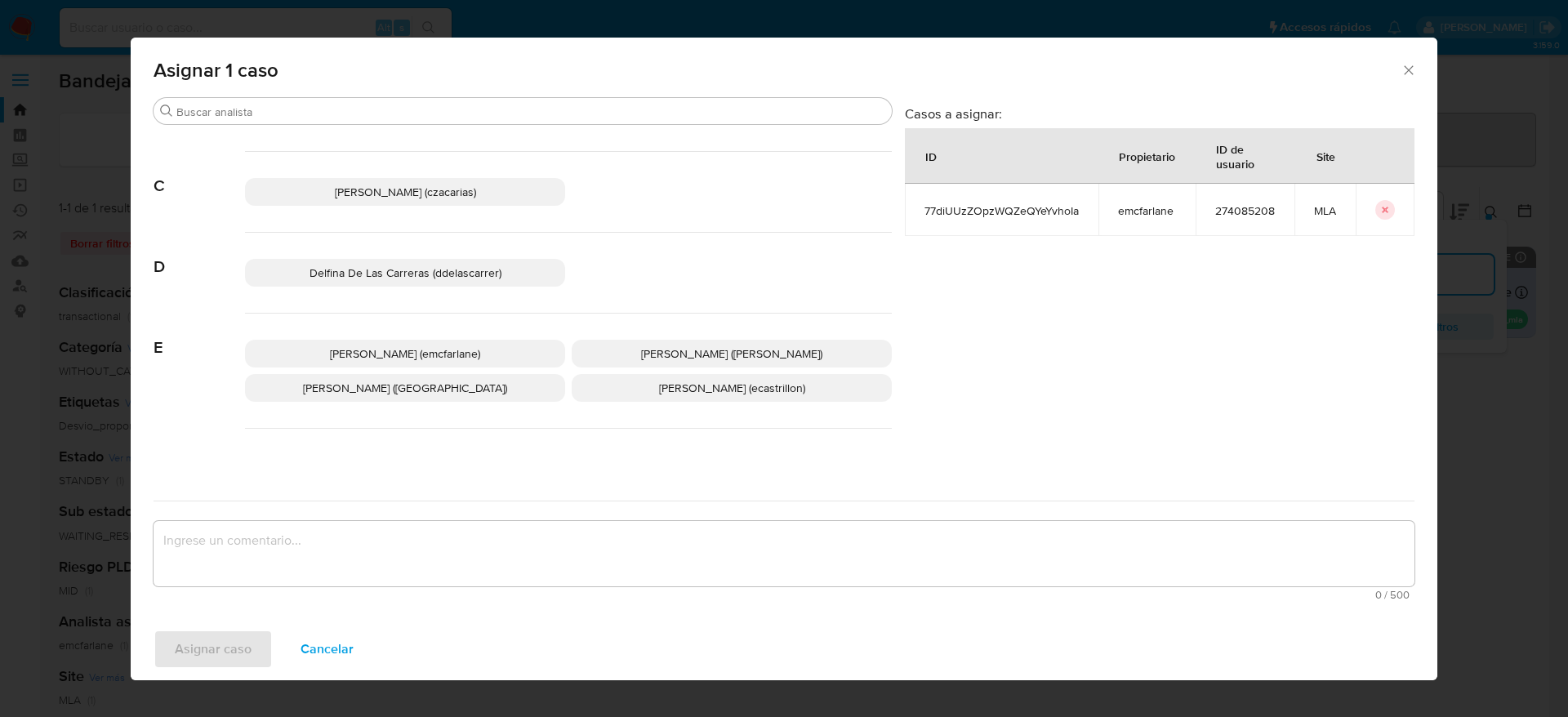
click at [406, 367] on p "Elaine Mc Farlane (emcfarlane)" at bounding box center [405, 354] width 320 height 28
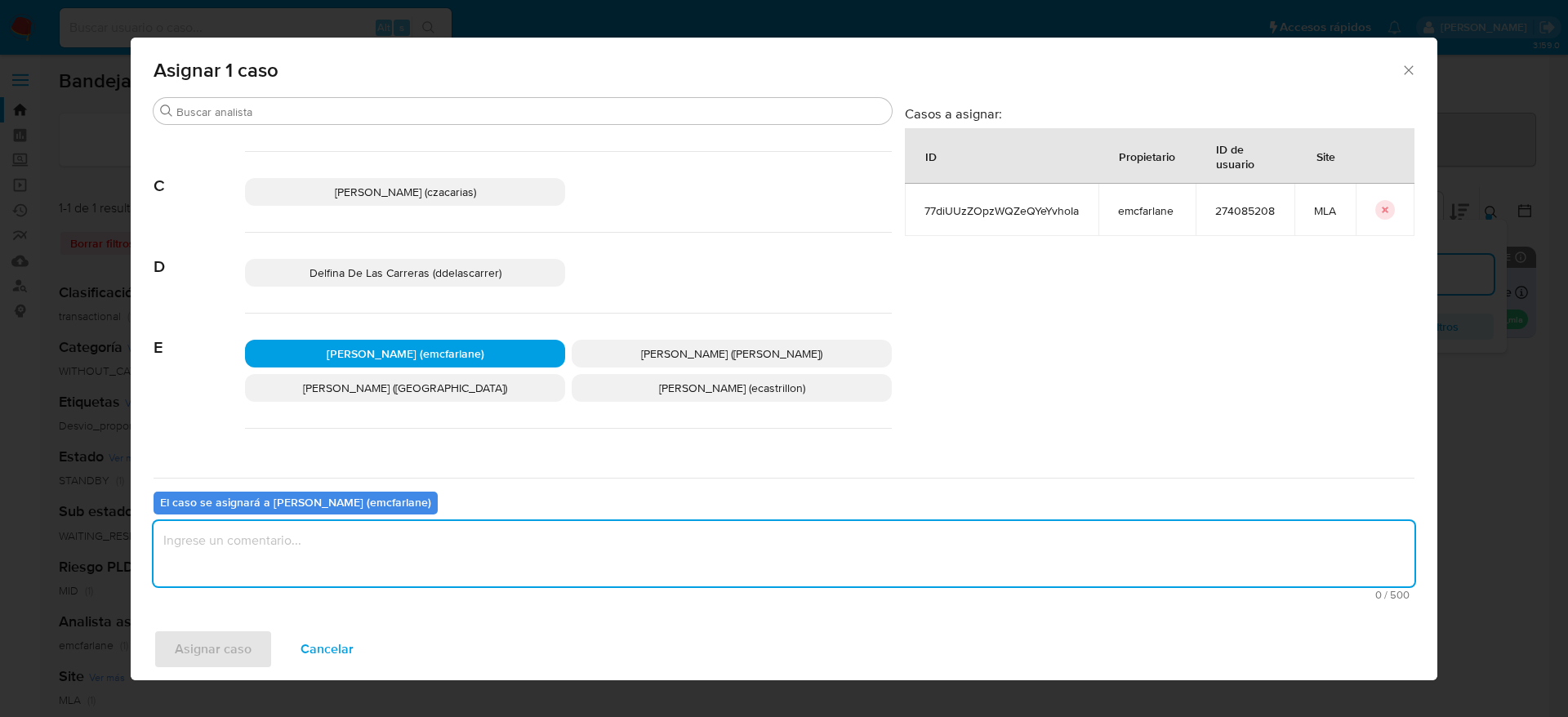
click at [347, 569] on textarea "assign-modal" at bounding box center [784, 554] width 1261 height 65
click at [184, 650] on span "Asignar caso" at bounding box center [212, 649] width 76 height 36
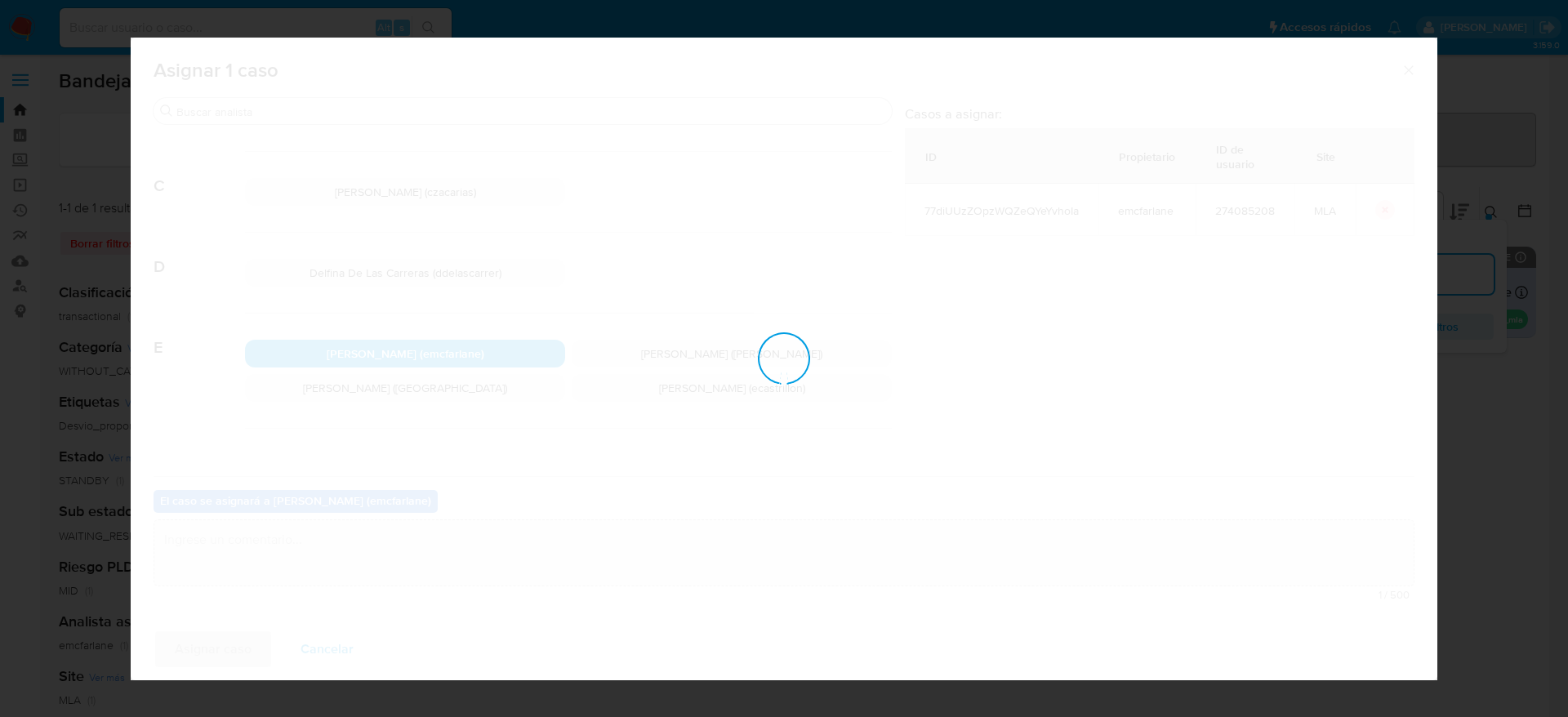
checkbox input "false"
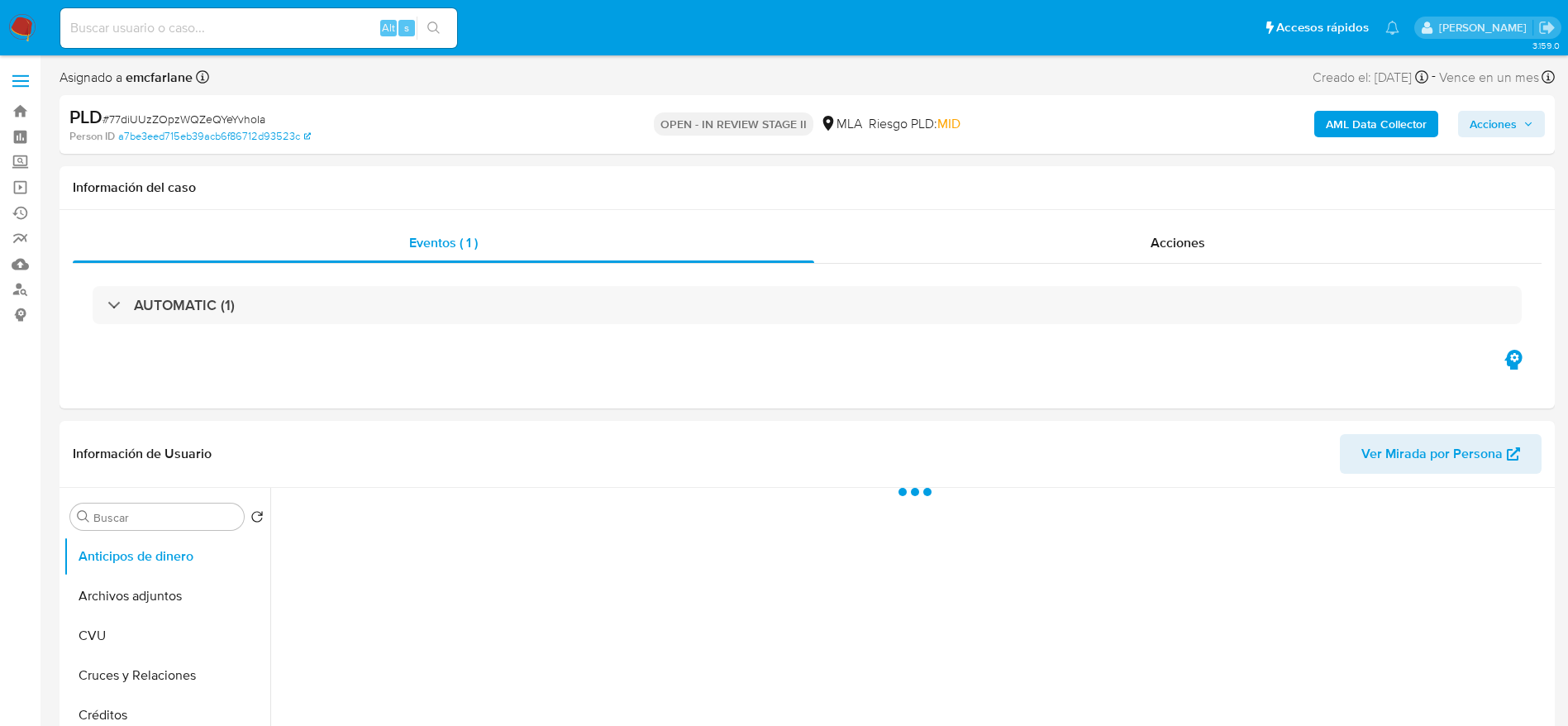
select select "10"
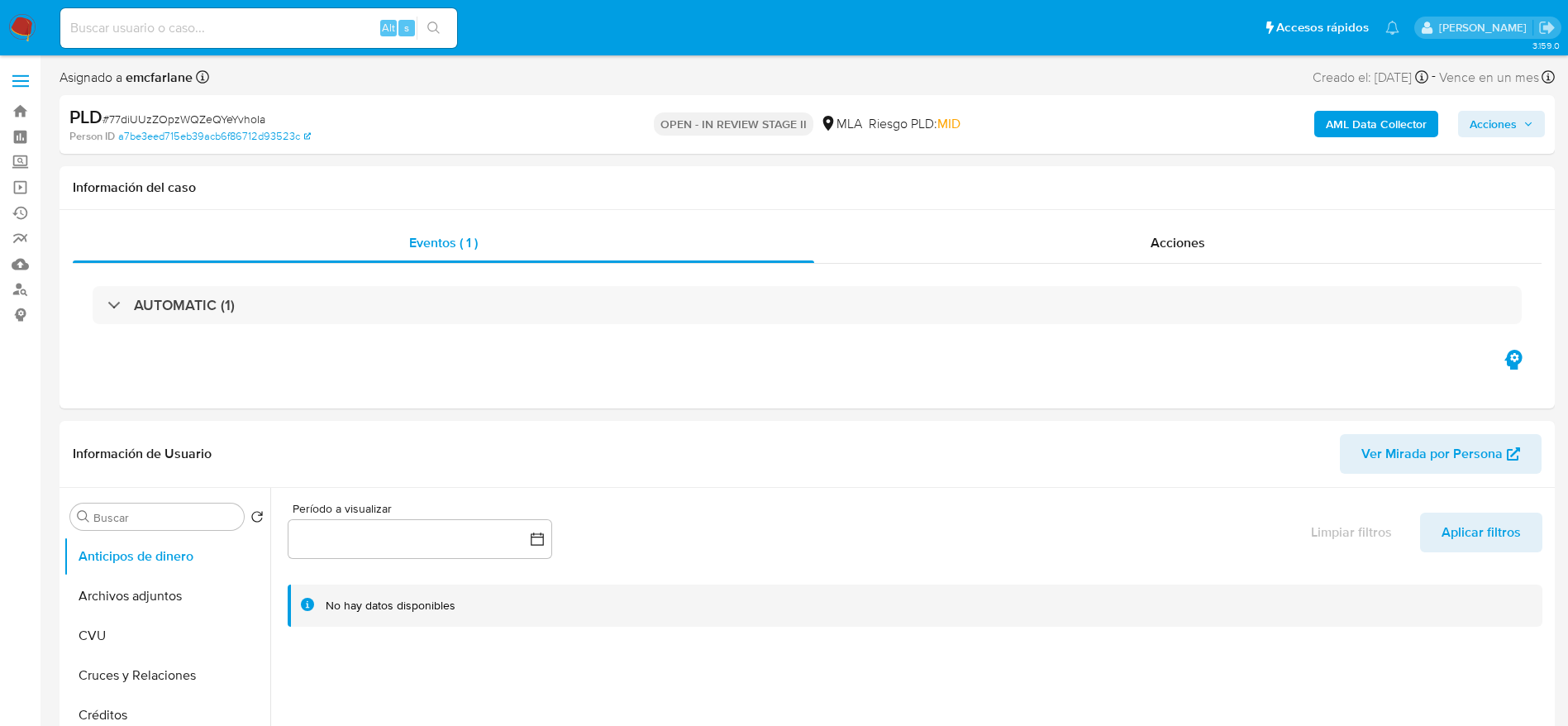
click at [1492, 119] on span "Acciones" at bounding box center [1492, 124] width 47 height 27
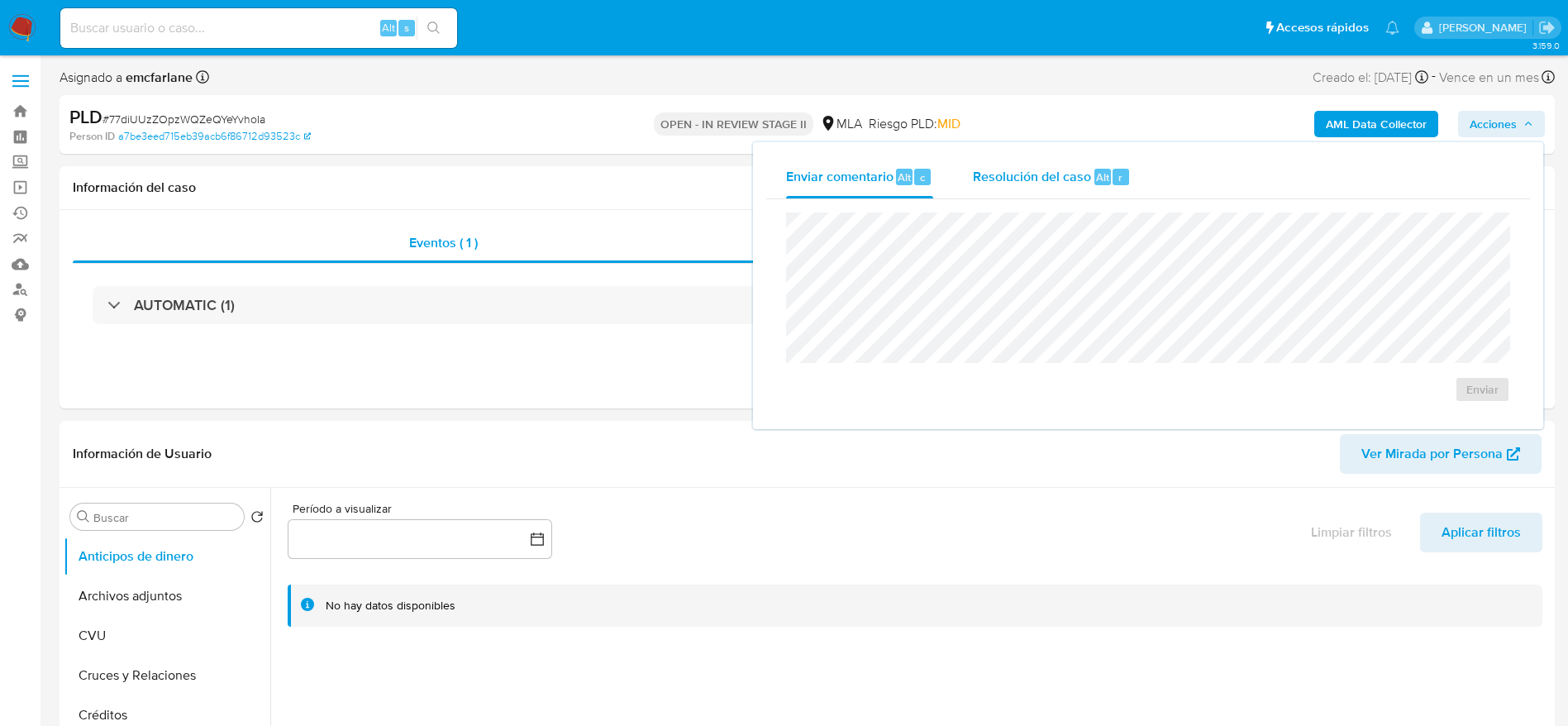
click at [1125, 175] on div "r" at bounding box center [1120, 177] width 17 height 17
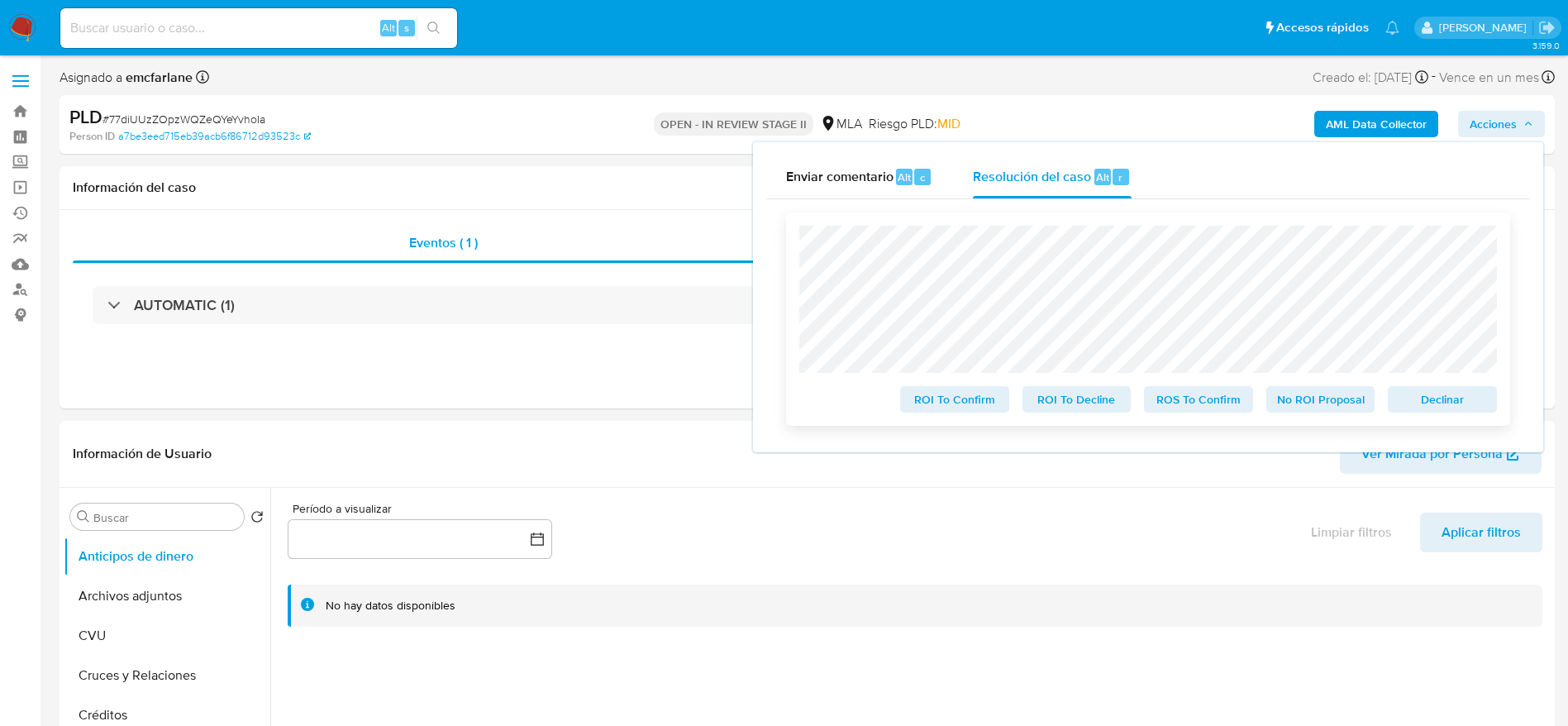
click at [1428, 405] on span "Declinar" at bounding box center [1442, 399] width 86 height 23
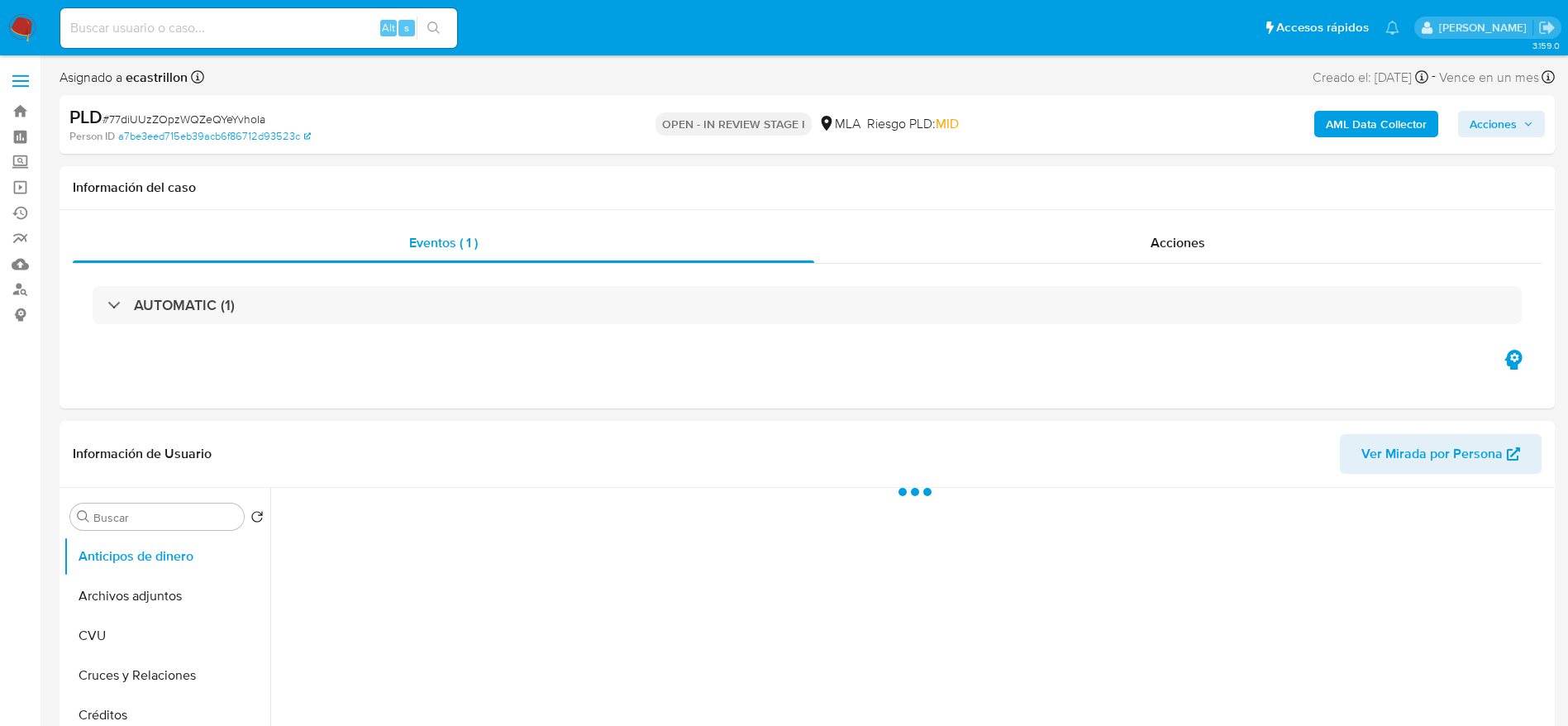
select select "10"
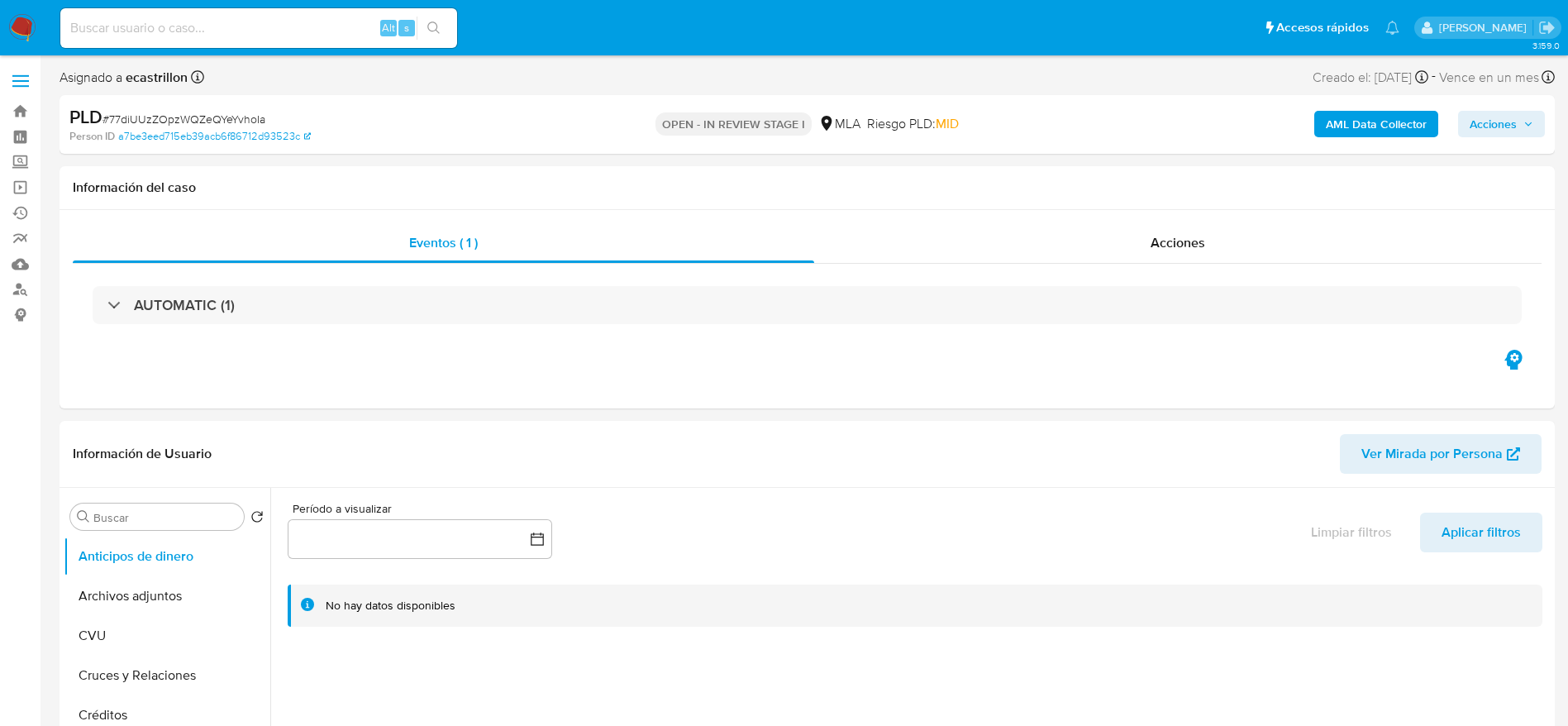
click at [168, 112] on span "# 77diUUzZOpzWQZeQYeYvhoIa" at bounding box center [183, 119] width 163 height 17
copy span "77diUUzZOpzWQZeQYeYvhoIa"
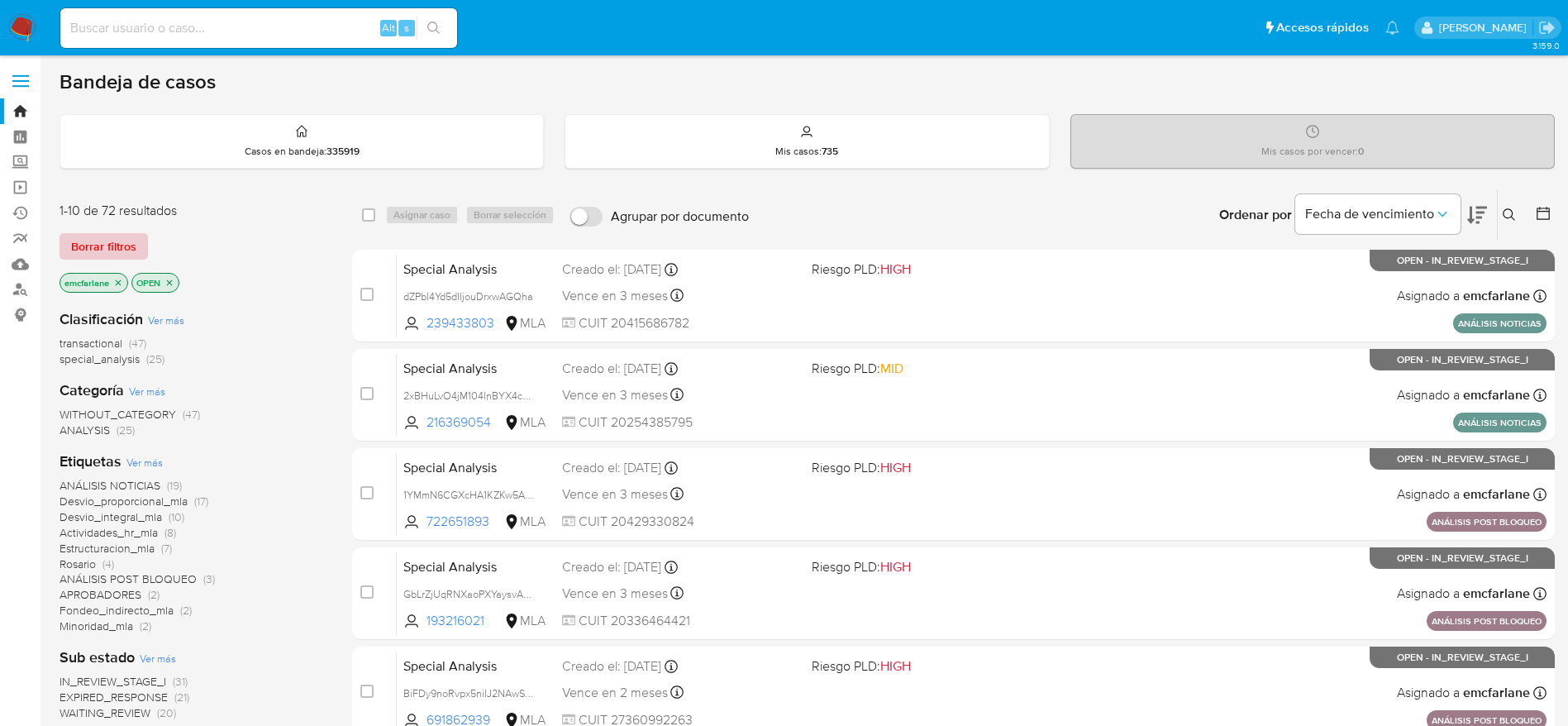
click at [126, 238] on span "Borrar filtros" at bounding box center [104, 246] width 66 height 23
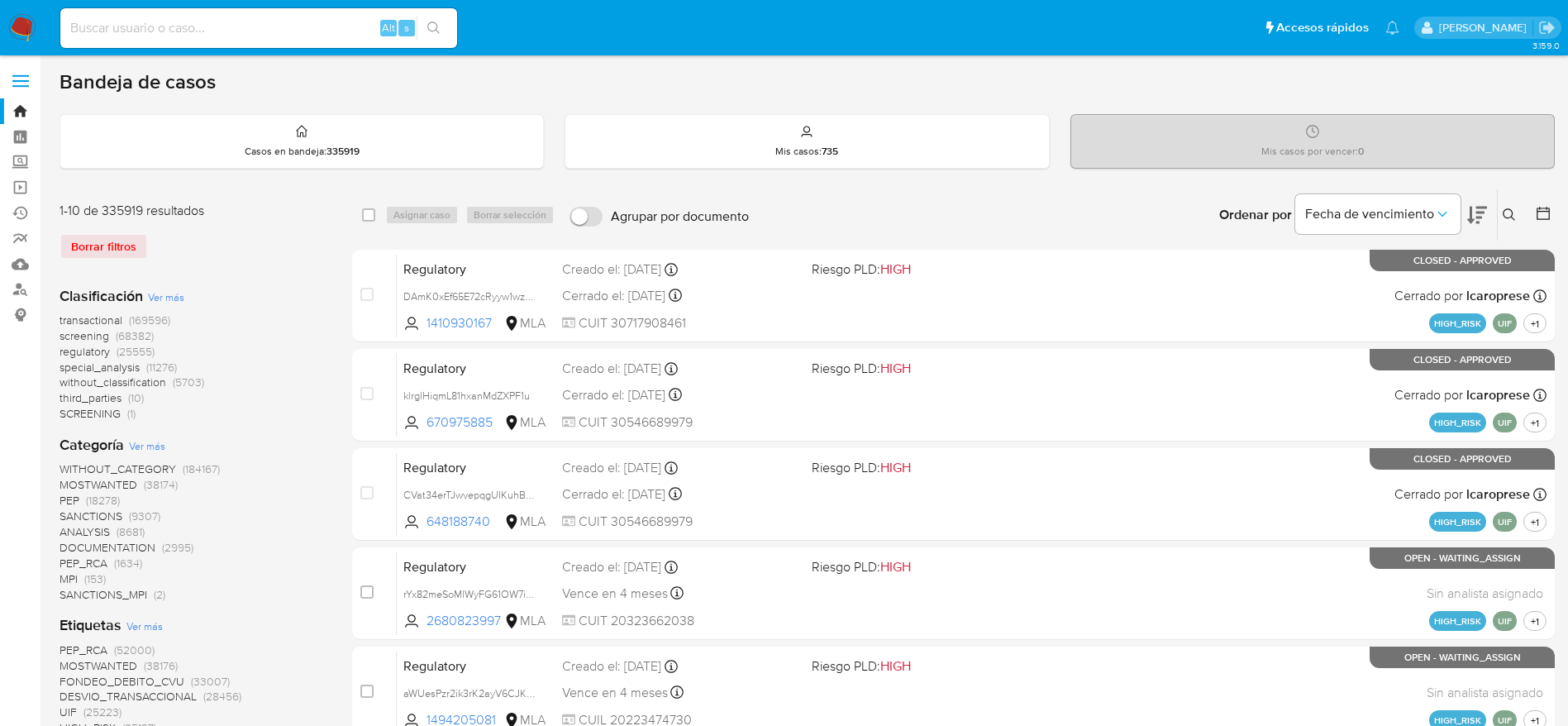
click at [1515, 210] on icon at bounding box center [1509, 214] width 13 height 13
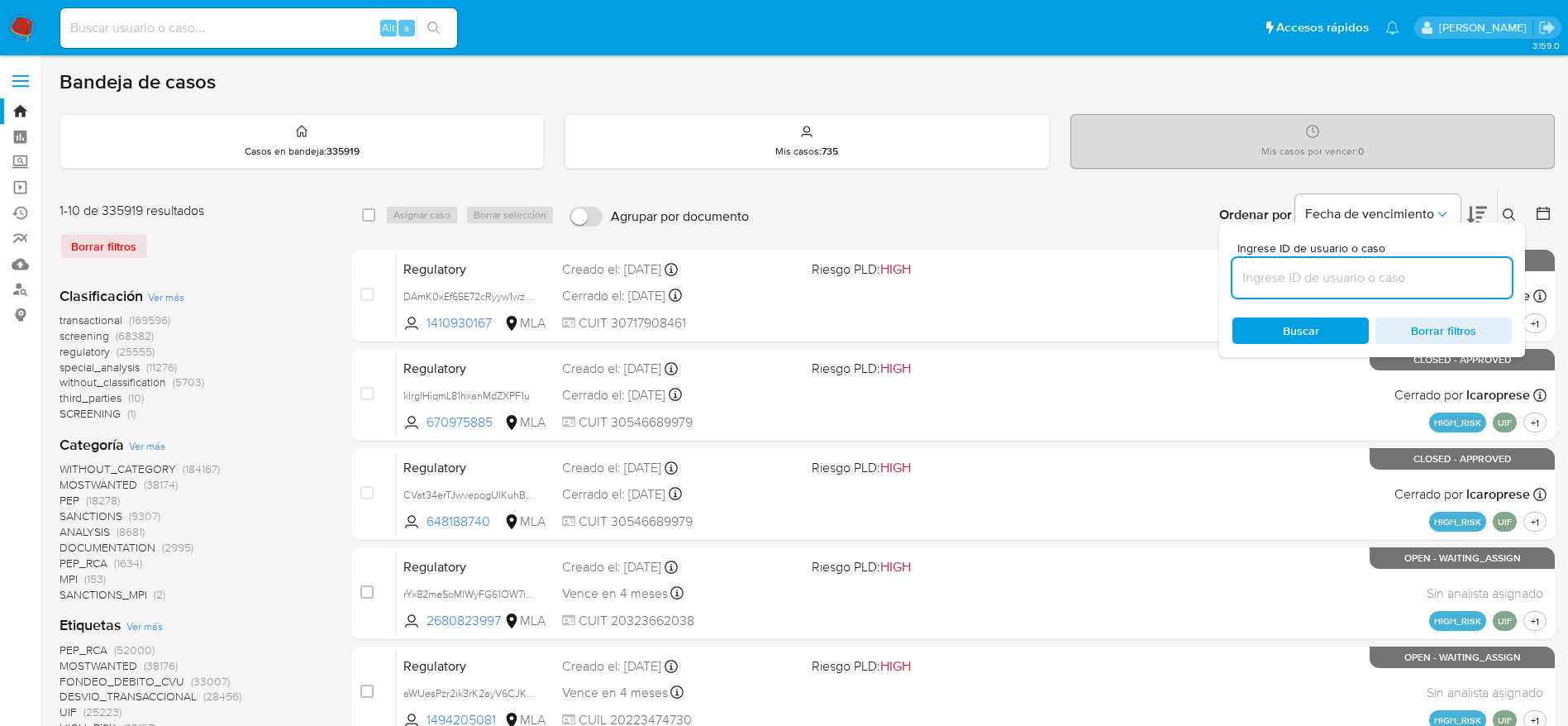
click at [1360, 285] on input at bounding box center [1372, 278] width 280 height 21
type input "77diUUzZOpzWQZeQYeYvhoIa"
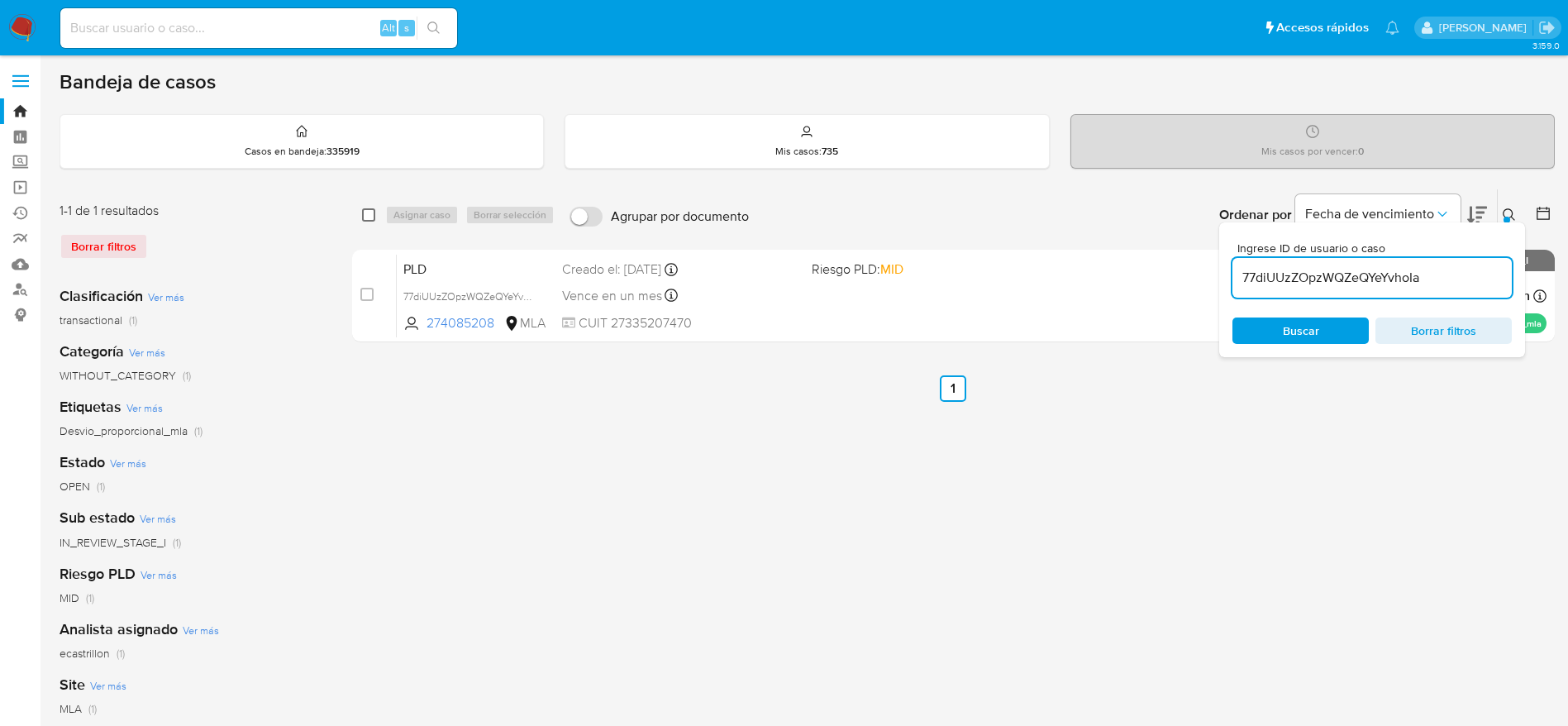
click at [369, 208] on input "checkbox" at bounding box center [369, 214] width 13 height 13
checkbox input "true"
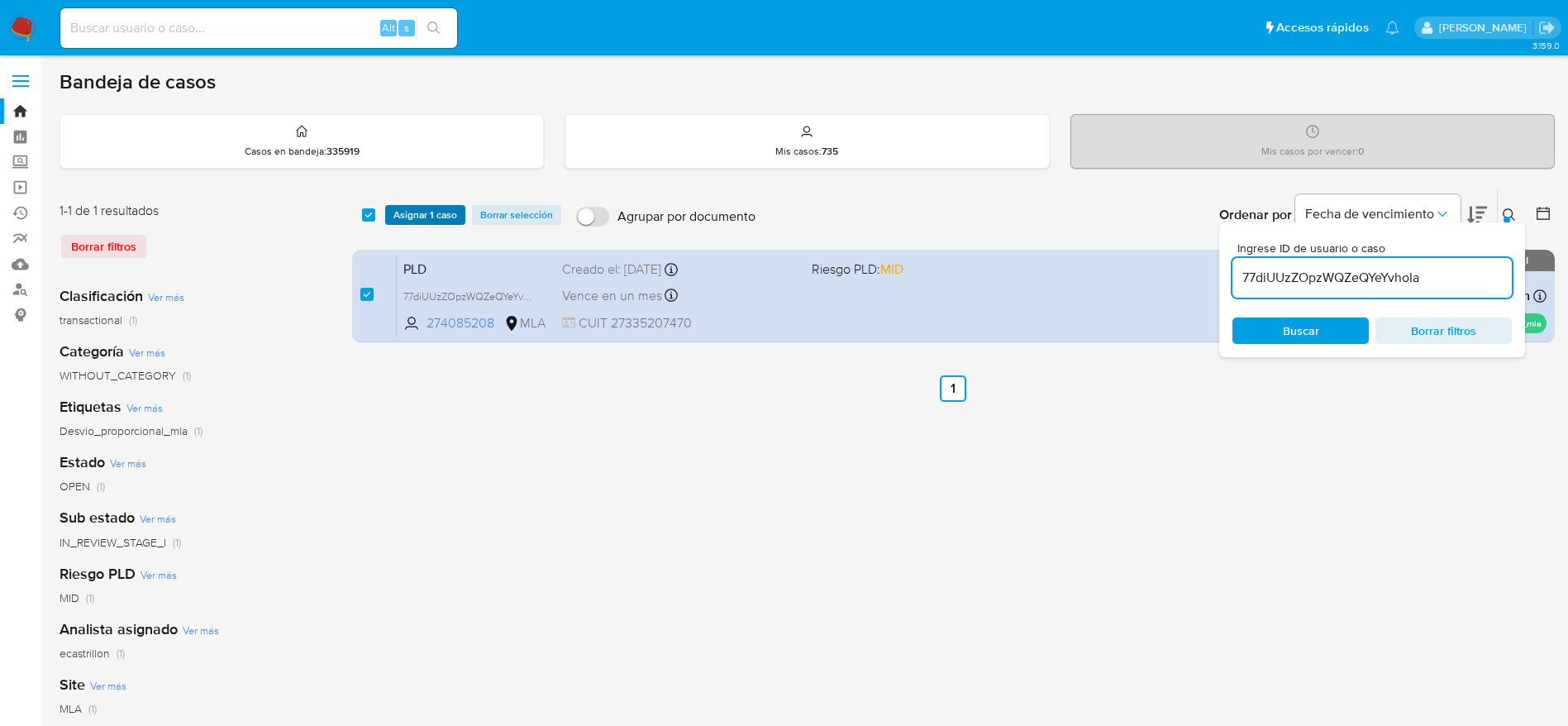
click at [386, 215] on button "Asignar 1 caso" at bounding box center [426, 215] width 80 height 20
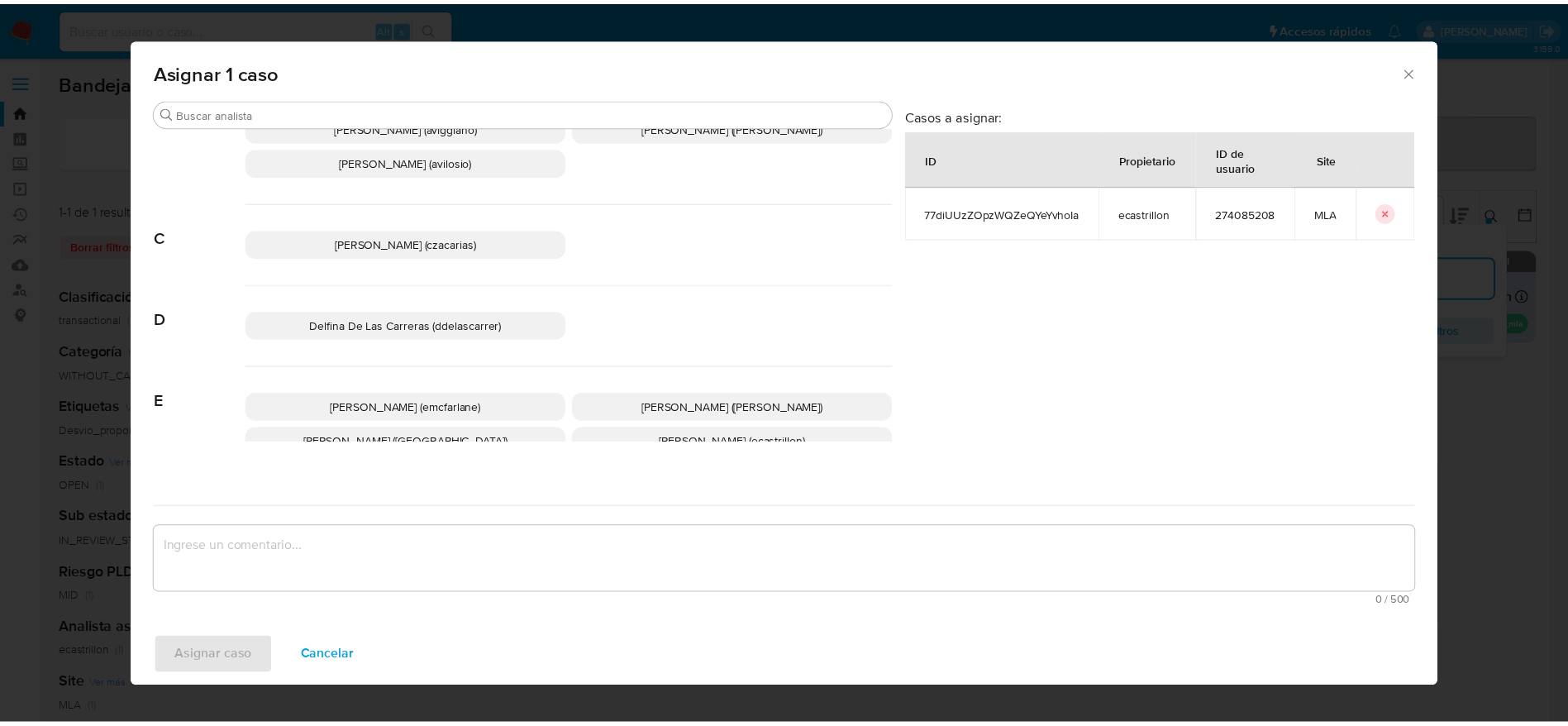
scroll to position [124, 0]
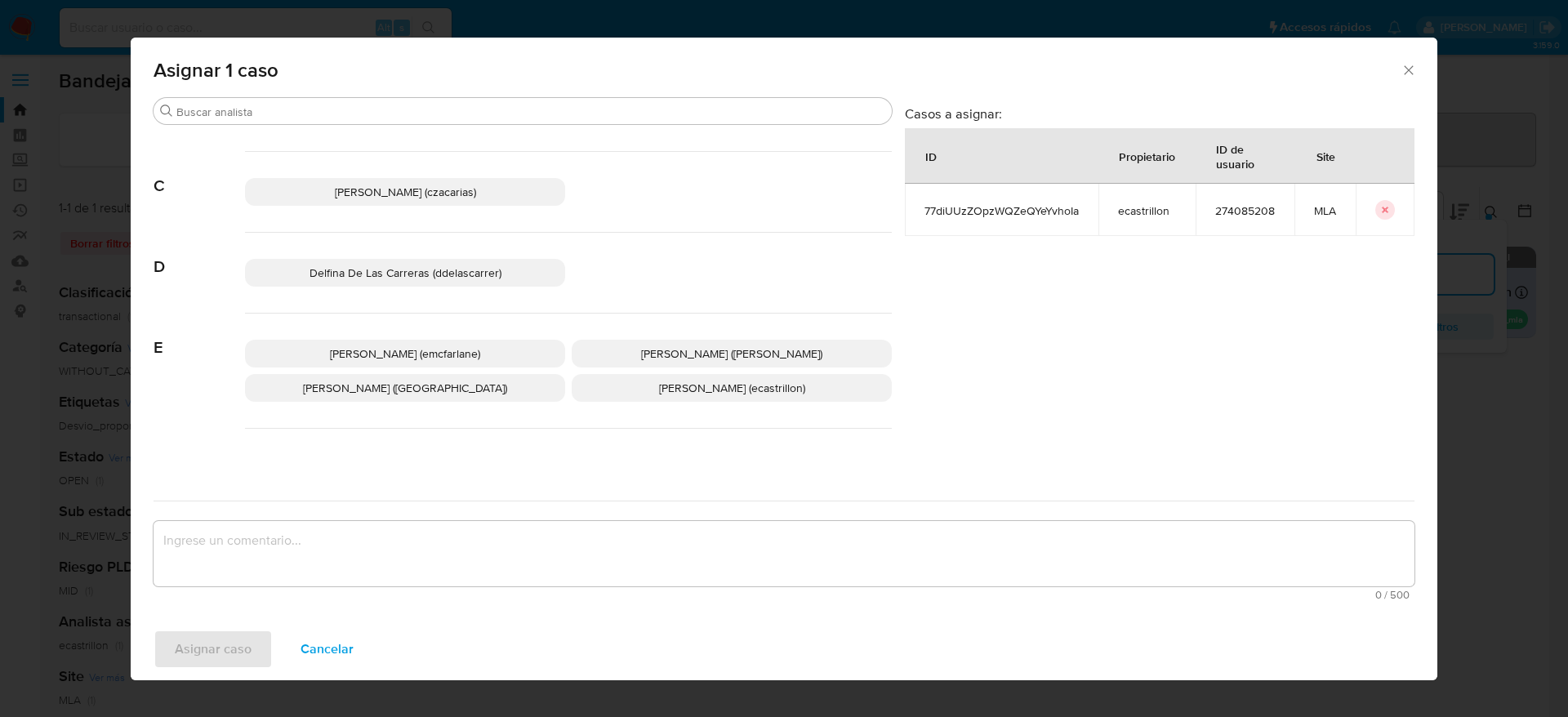
click at [467, 341] on p "Elaine Mc Farlane (emcfarlane)" at bounding box center [405, 354] width 320 height 28
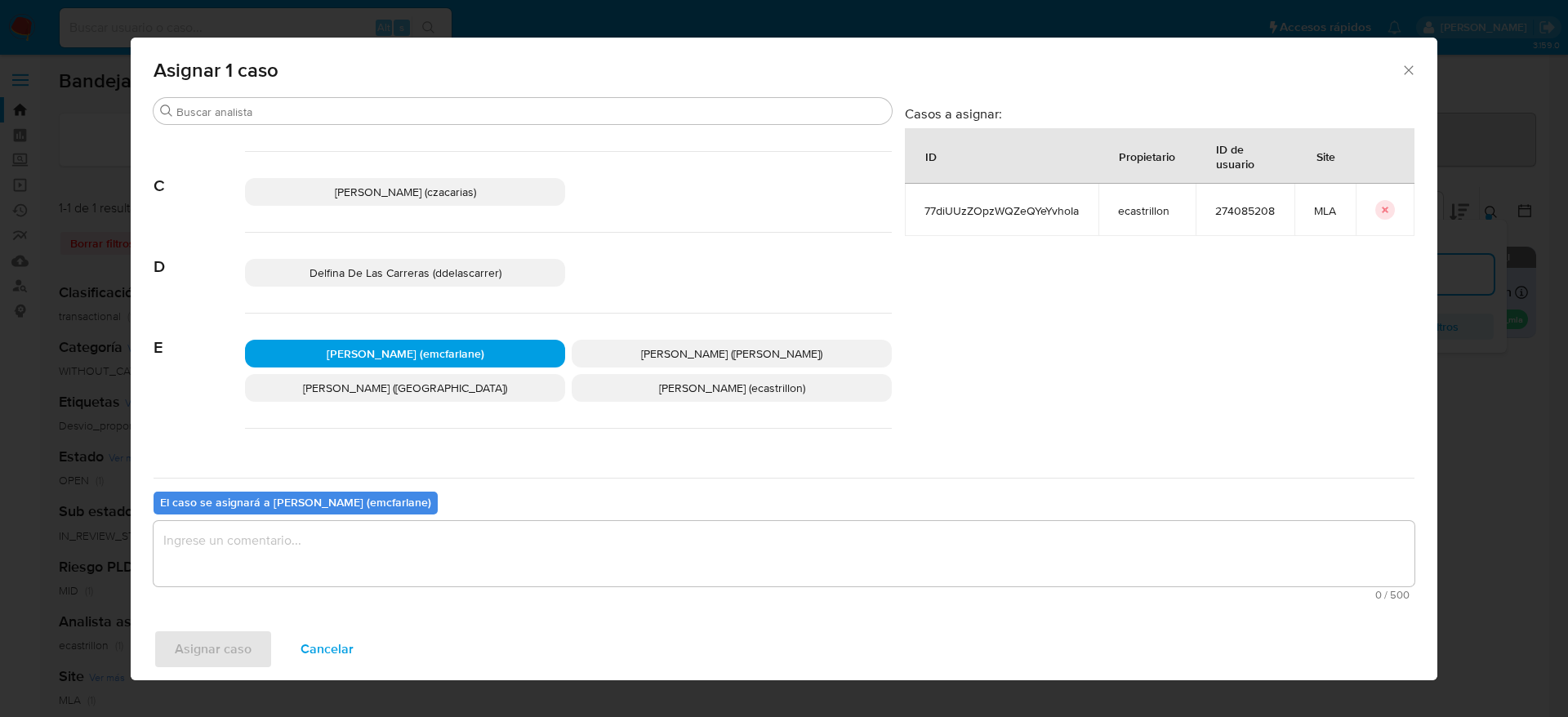
click at [380, 570] on textarea "assign-modal" at bounding box center [784, 554] width 1261 height 65
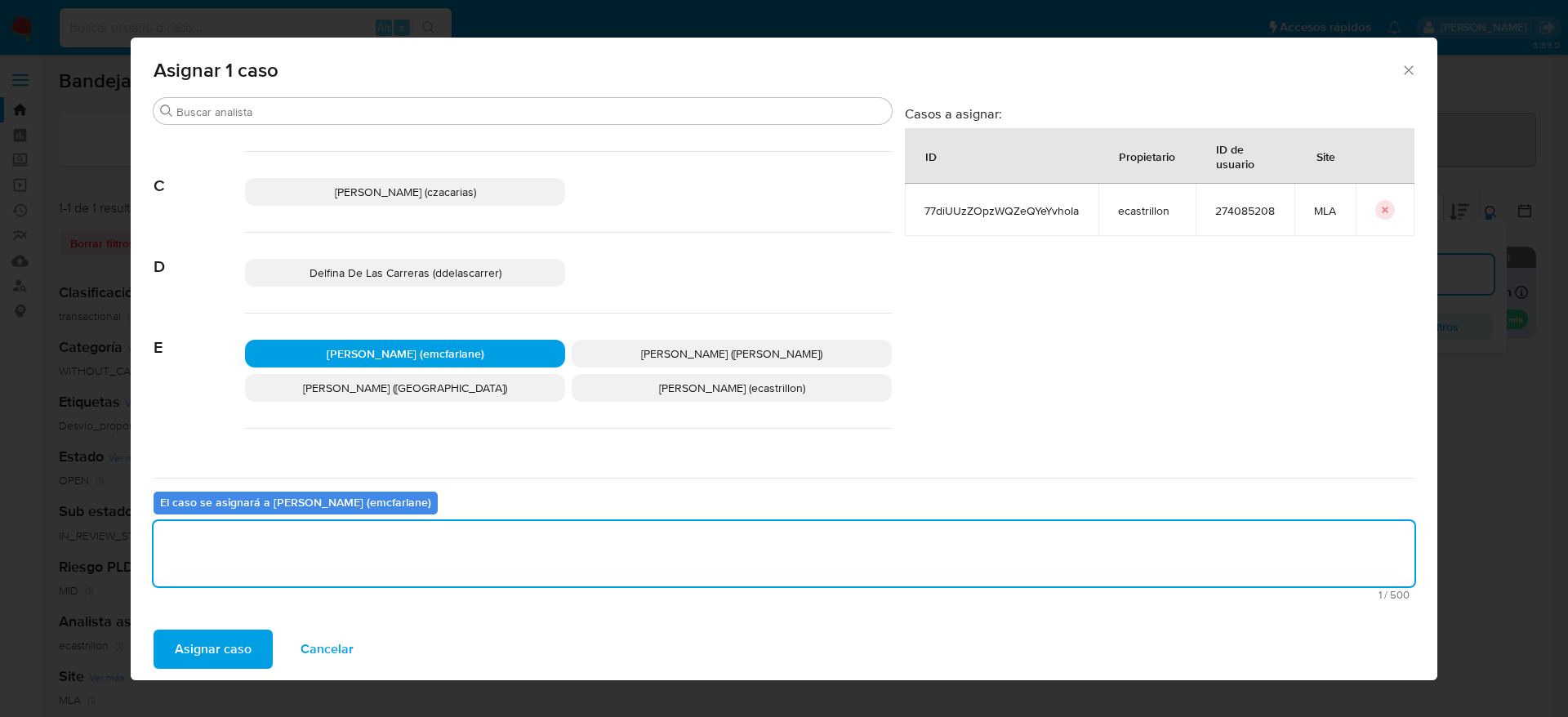
click at [241, 641] on span "Asignar caso" at bounding box center [212, 649] width 76 height 36
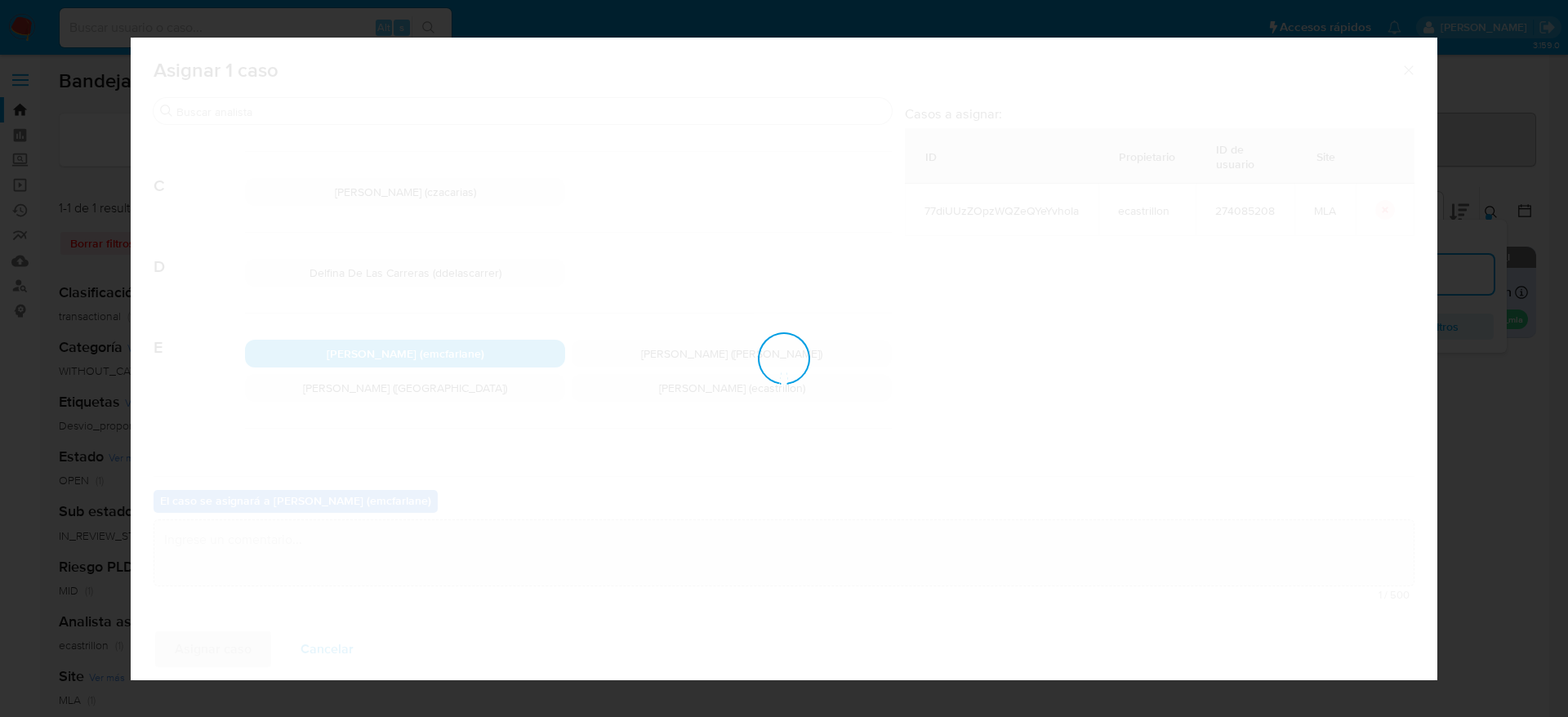
checkbox input "false"
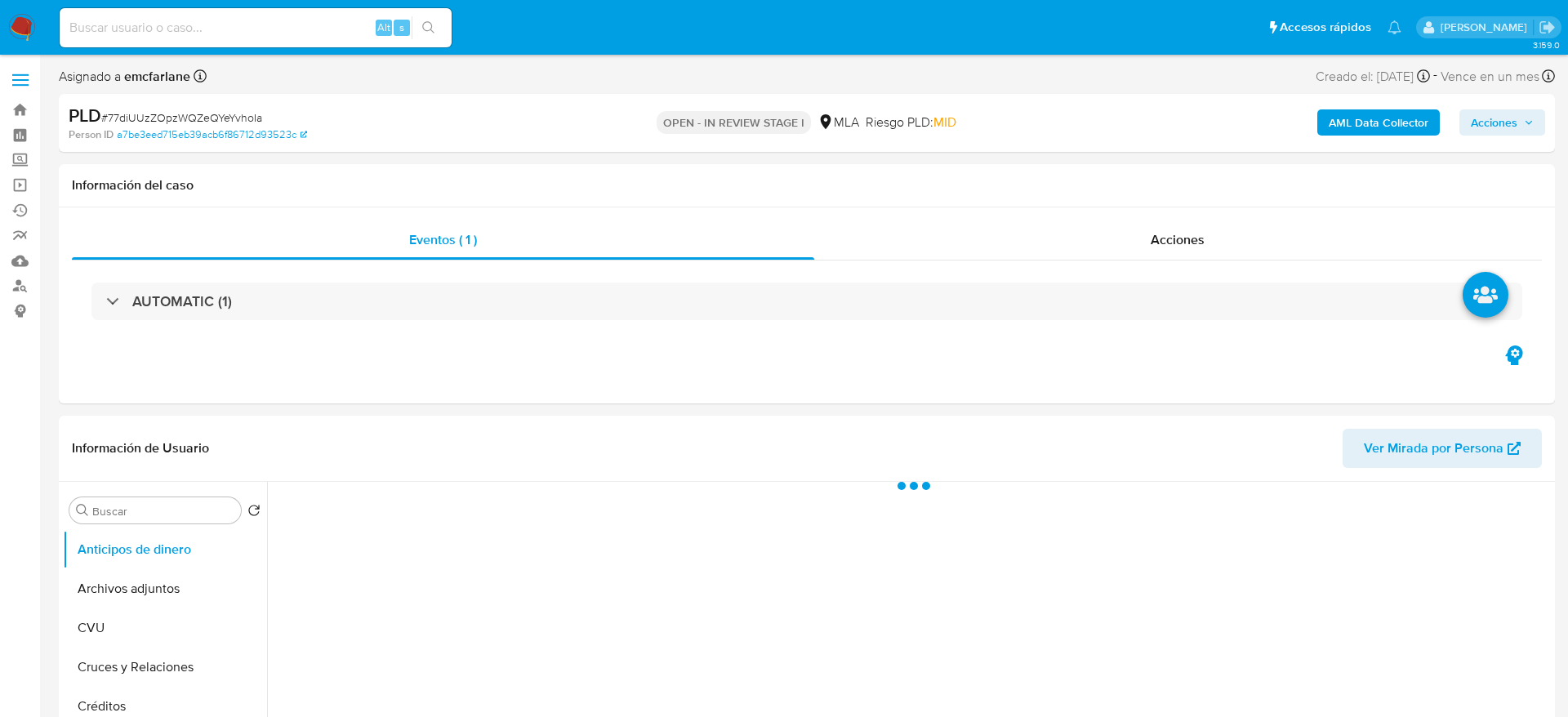
select select "10"
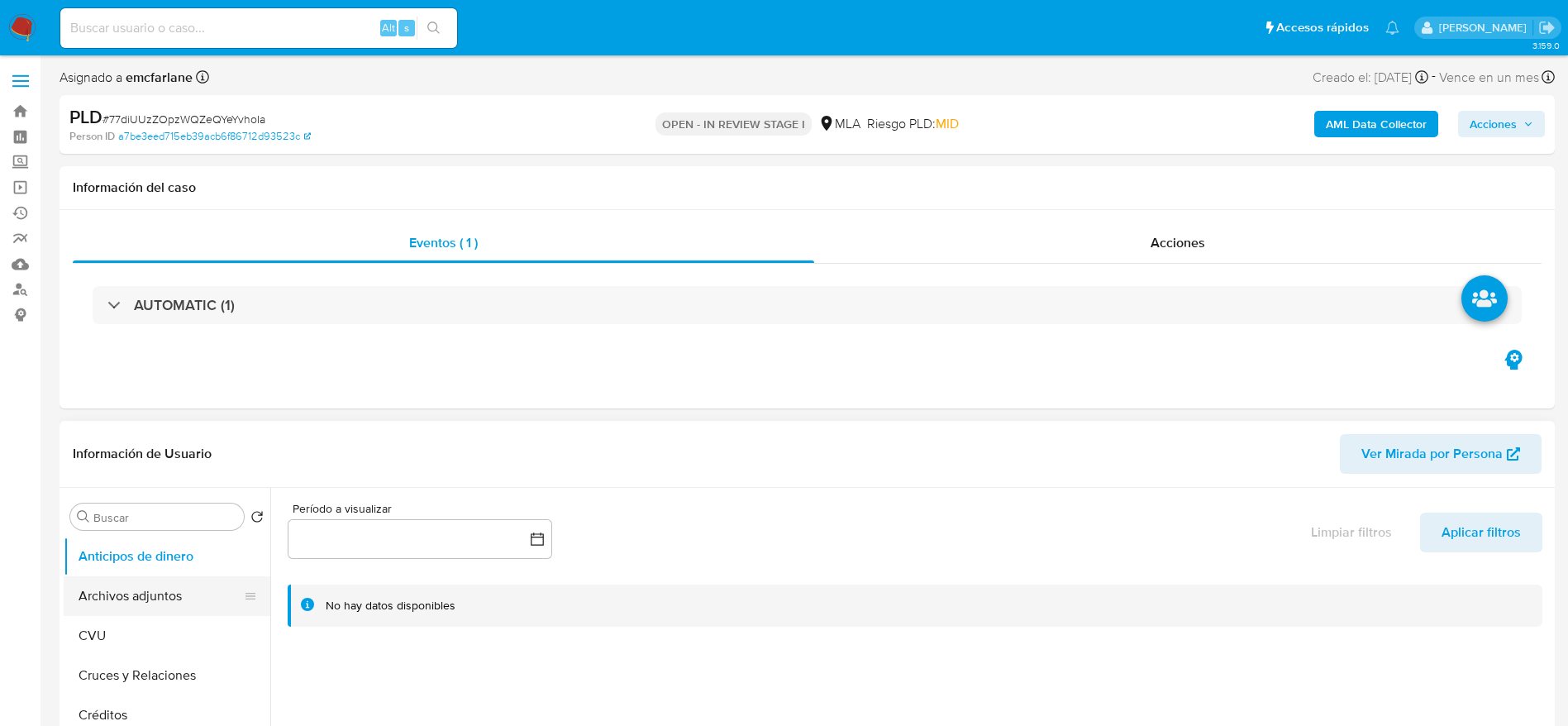
click at [148, 596] on button "Archivos adjuntos" at bounding box center [161, 596] width 194 height 40
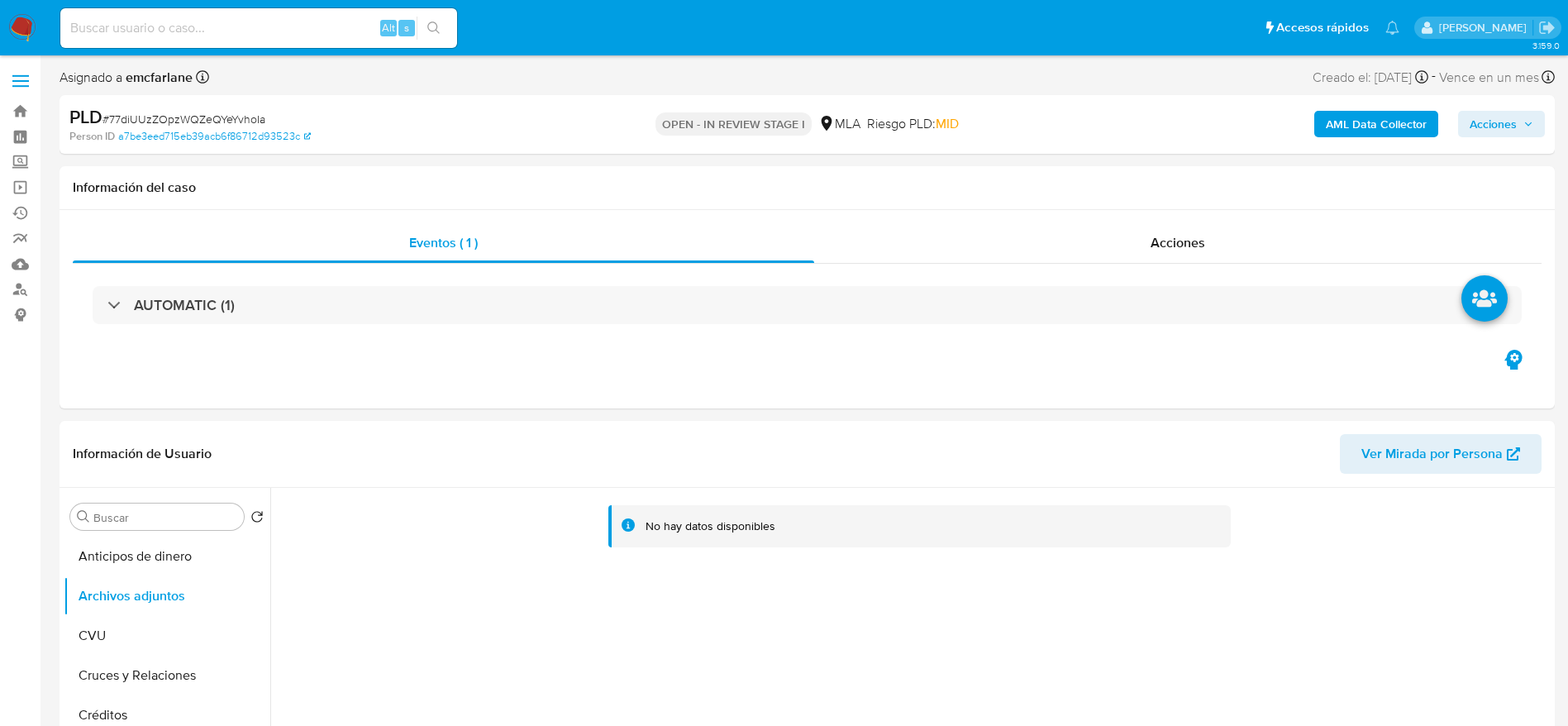
click at [1394, 145] on div "PLD # 77diUUzZOpzWQZeQYeYvhoIa Person ID a7be3eed715eb39acb6f86712d93523c OPEN …" at bounding box center [807, 124] width 1495 height 59
click at [1394, 120] on b "AML Data Collector" at bounding box center [1377, 124] width 101 height 27
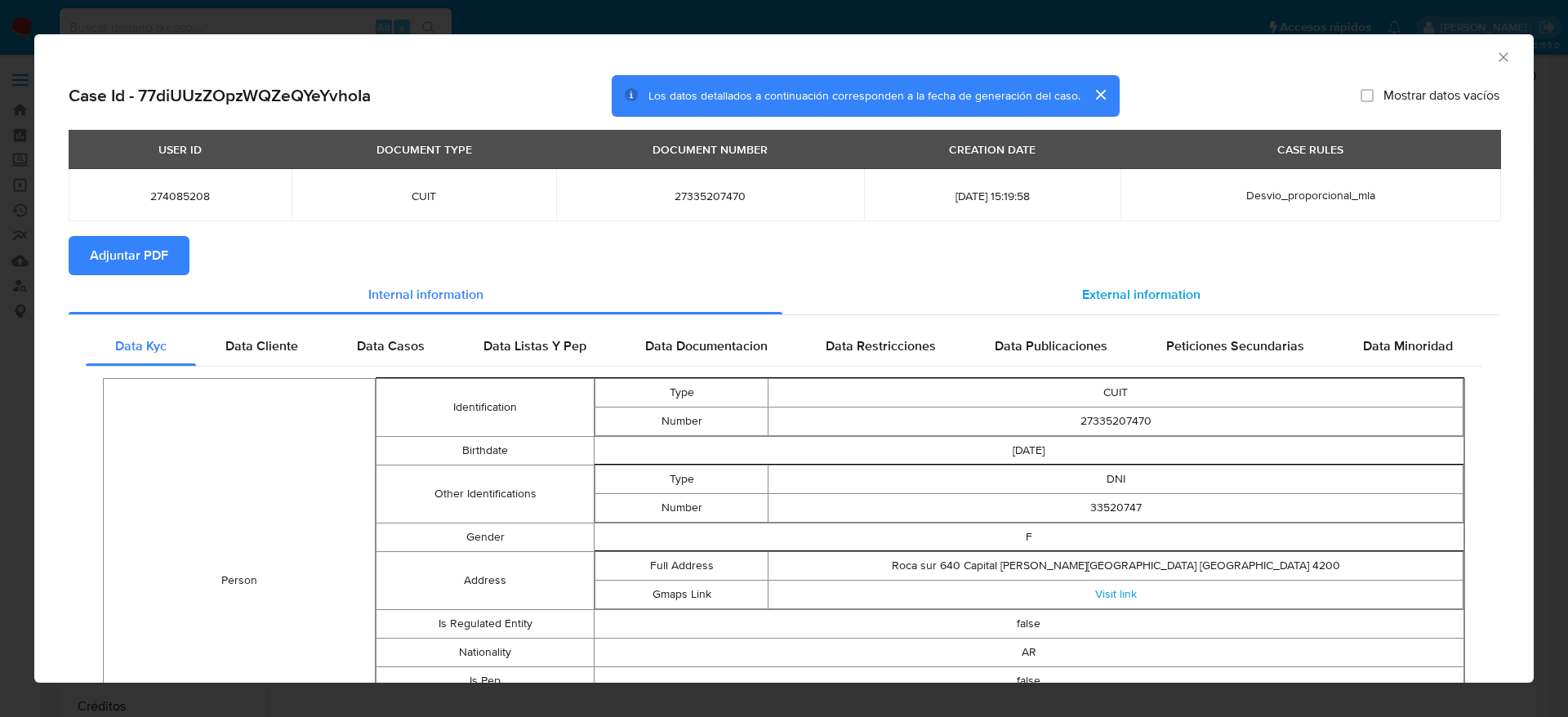
click at [1157, 278] on div "External information" at bounding box center [1140, 295] width 717 height 39
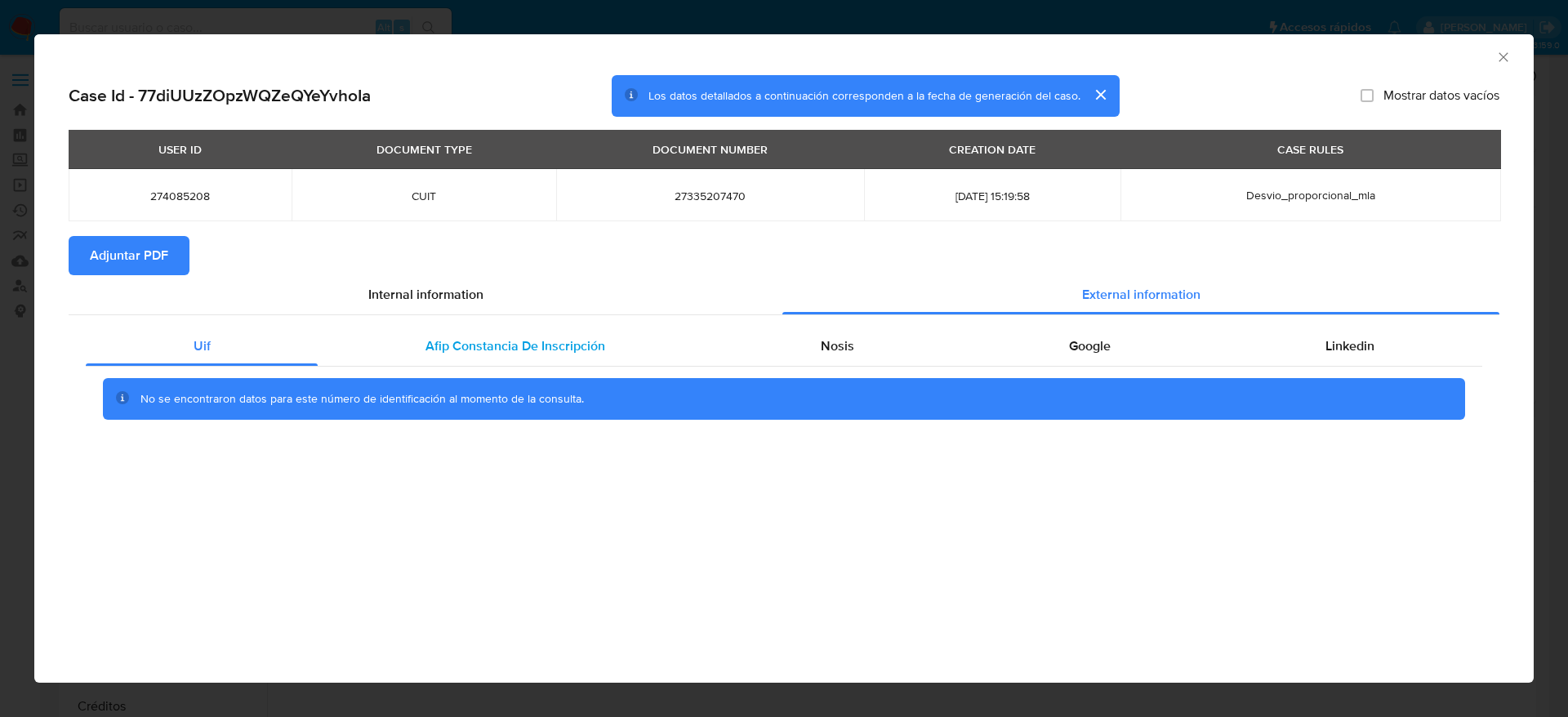
click at [432, 354] on span "Afip Constancia De Inscripción" at bounding box center [515, 345] width 180 height 18
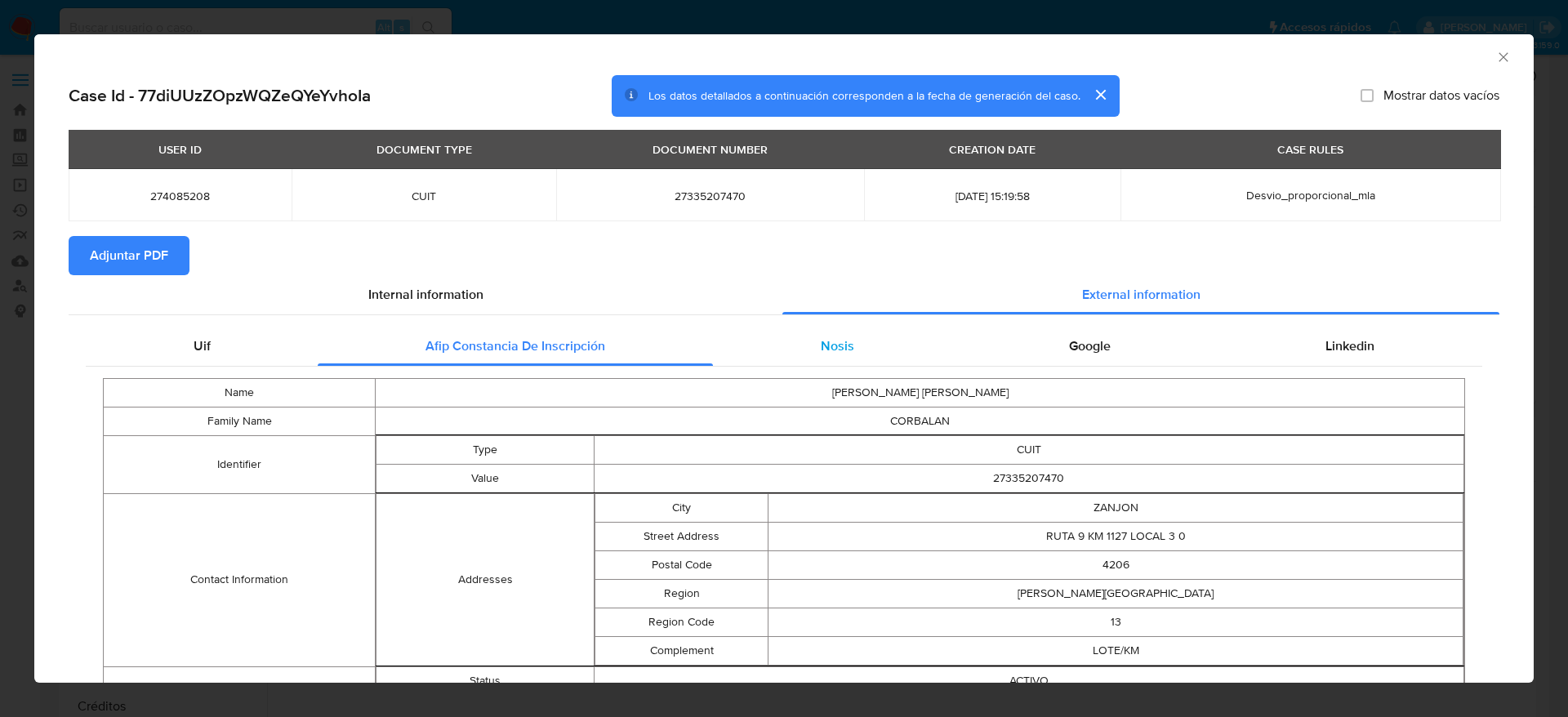
click at [827, 348] on span "Nosis" at bounding box center [837, 345] width 33 height 18
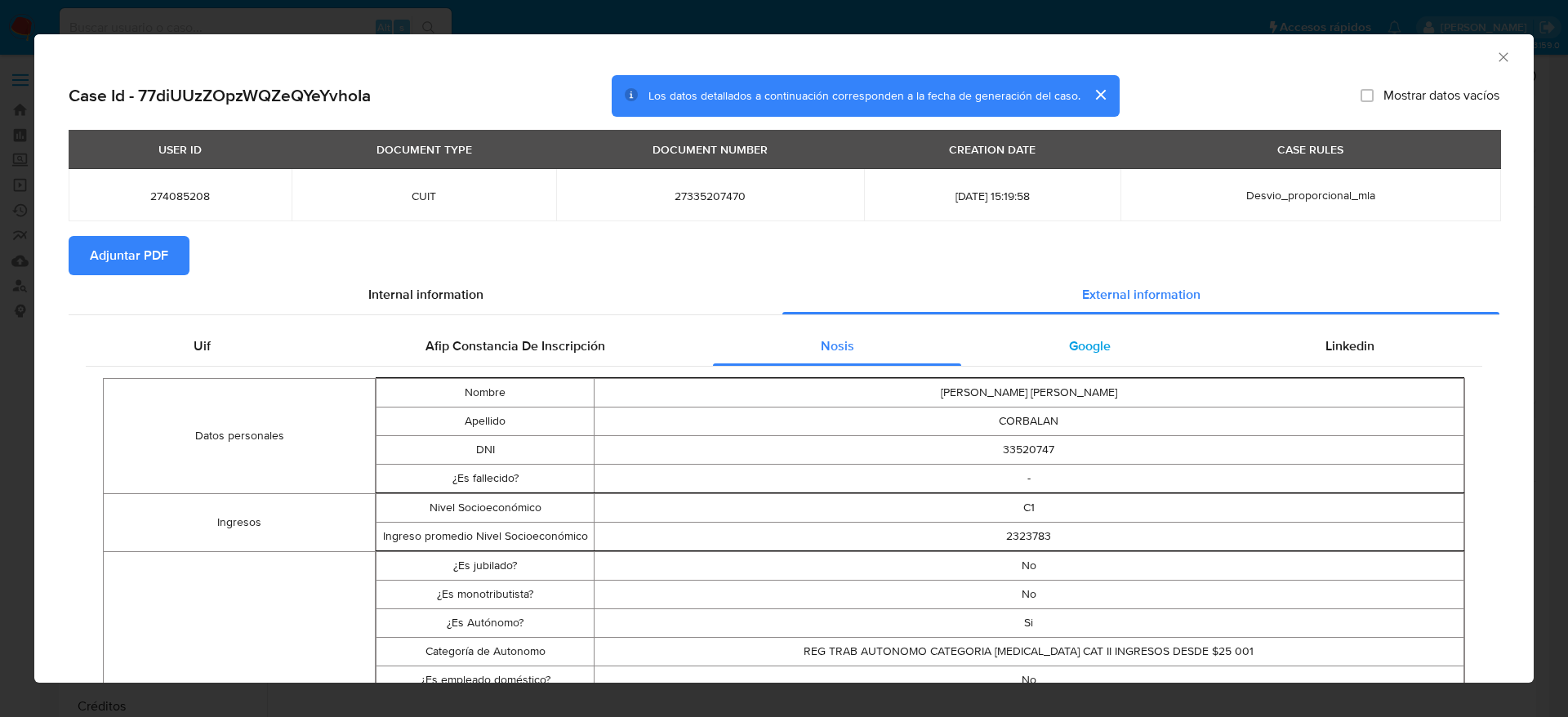
click at [1085, 339] on span "Google" at bounding box center [1089, 345] width 41 height 18
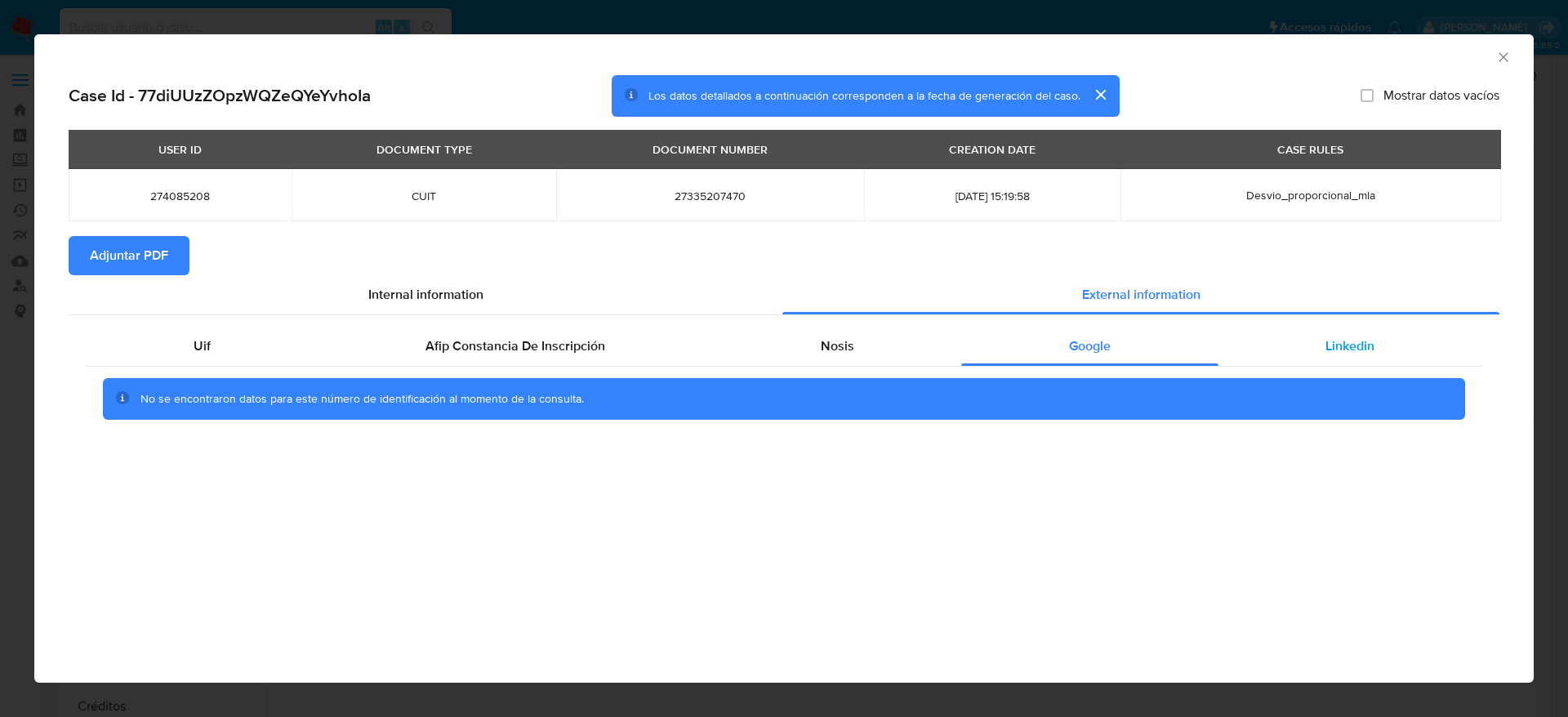
click at [1340, 362] on div "Linkedin" at bounding box center [1350, 346] width 264 height 39
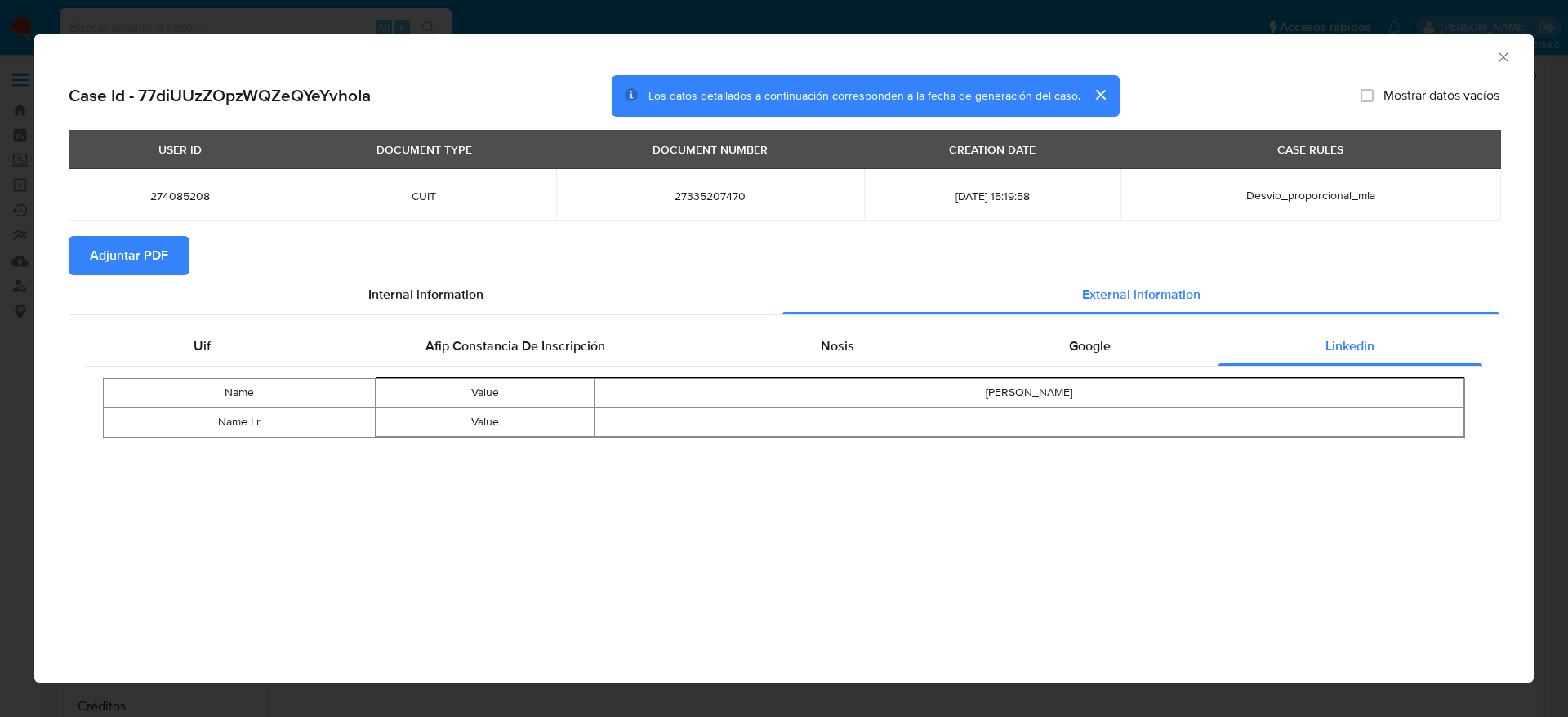
click at [79, 253] on button "Adjuntar PDF" at bounding box center [129, 255] width 121 height 39
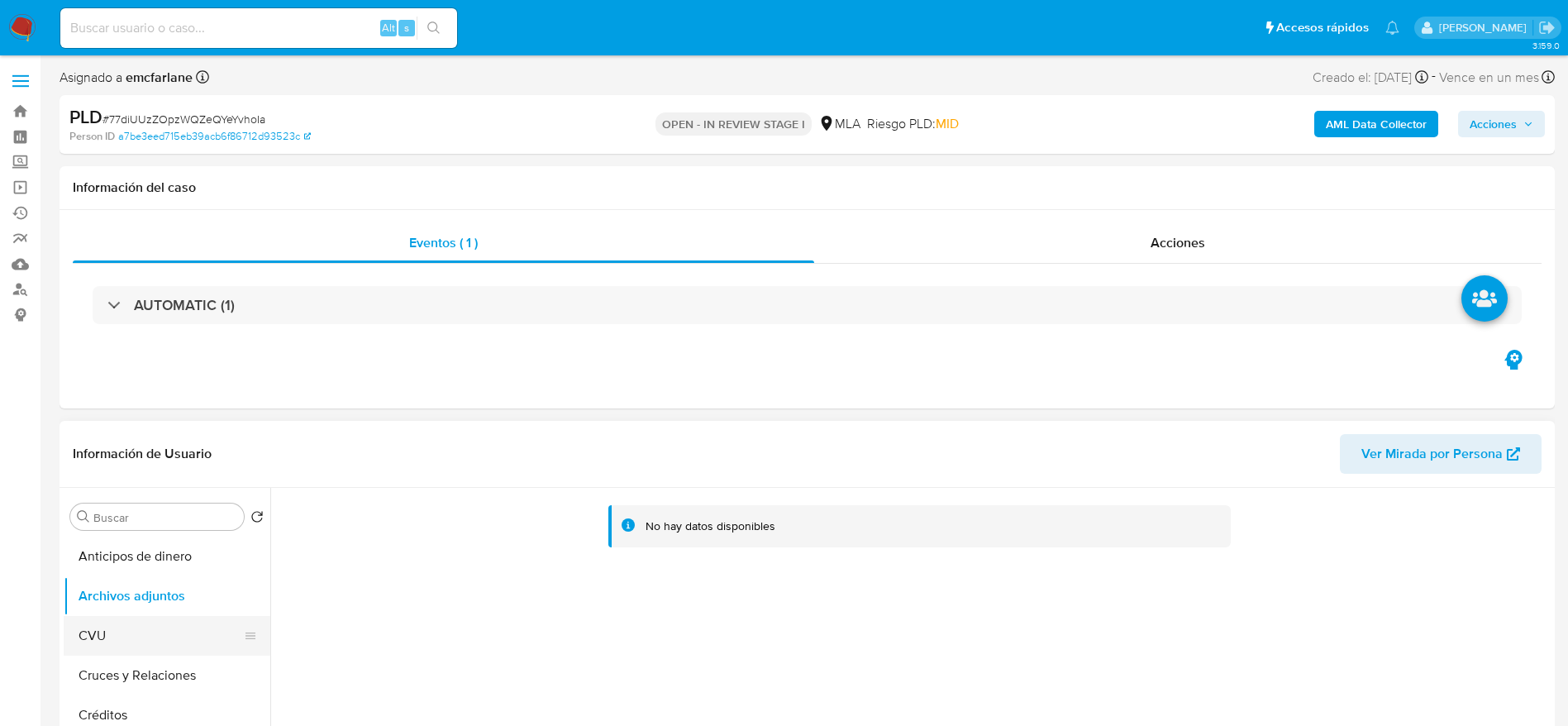
click at [150, 622] on button "CVU" at bounding box center [161, 635] width 194 height 40
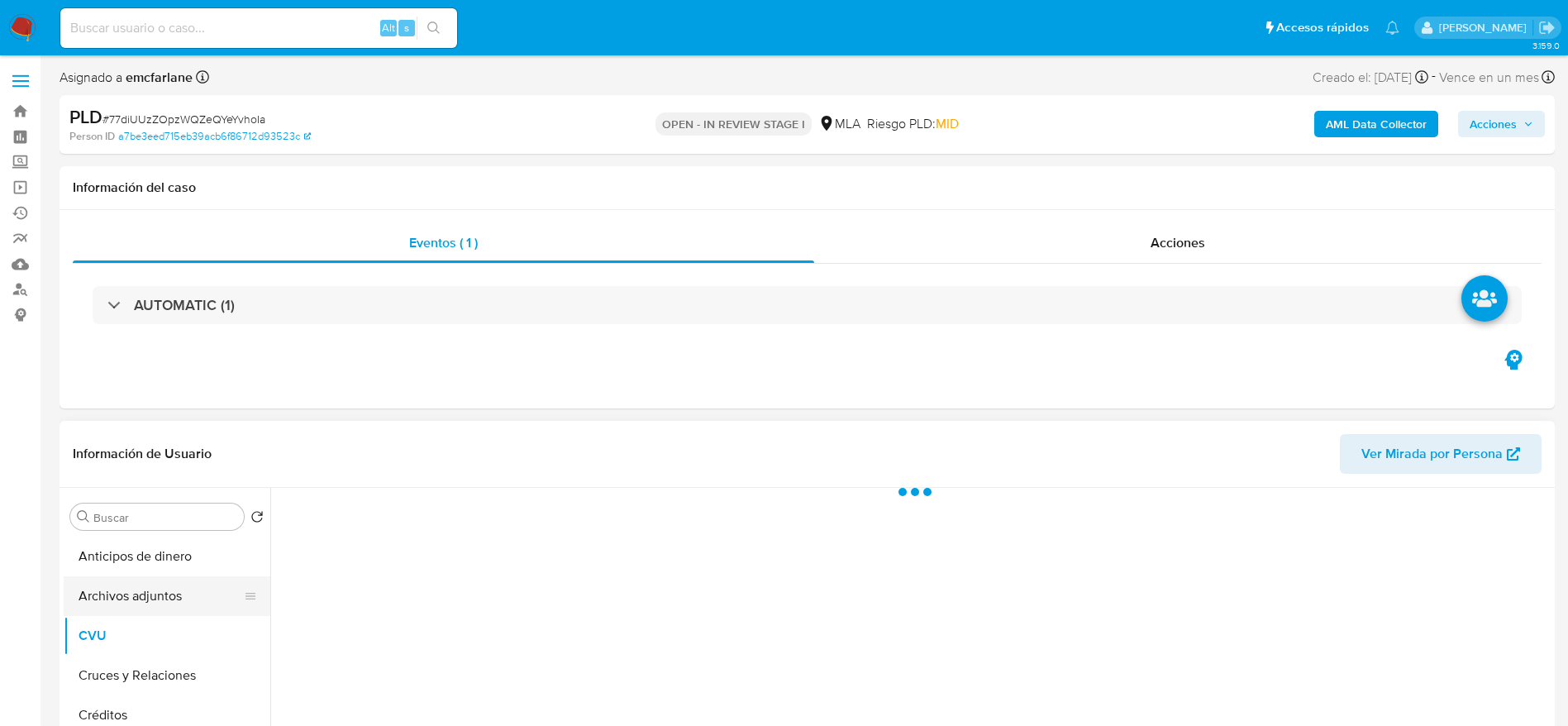
click at [156, 603] on button "Archivos adjuntos" at bounding box center [161, 596] width 194 height 40
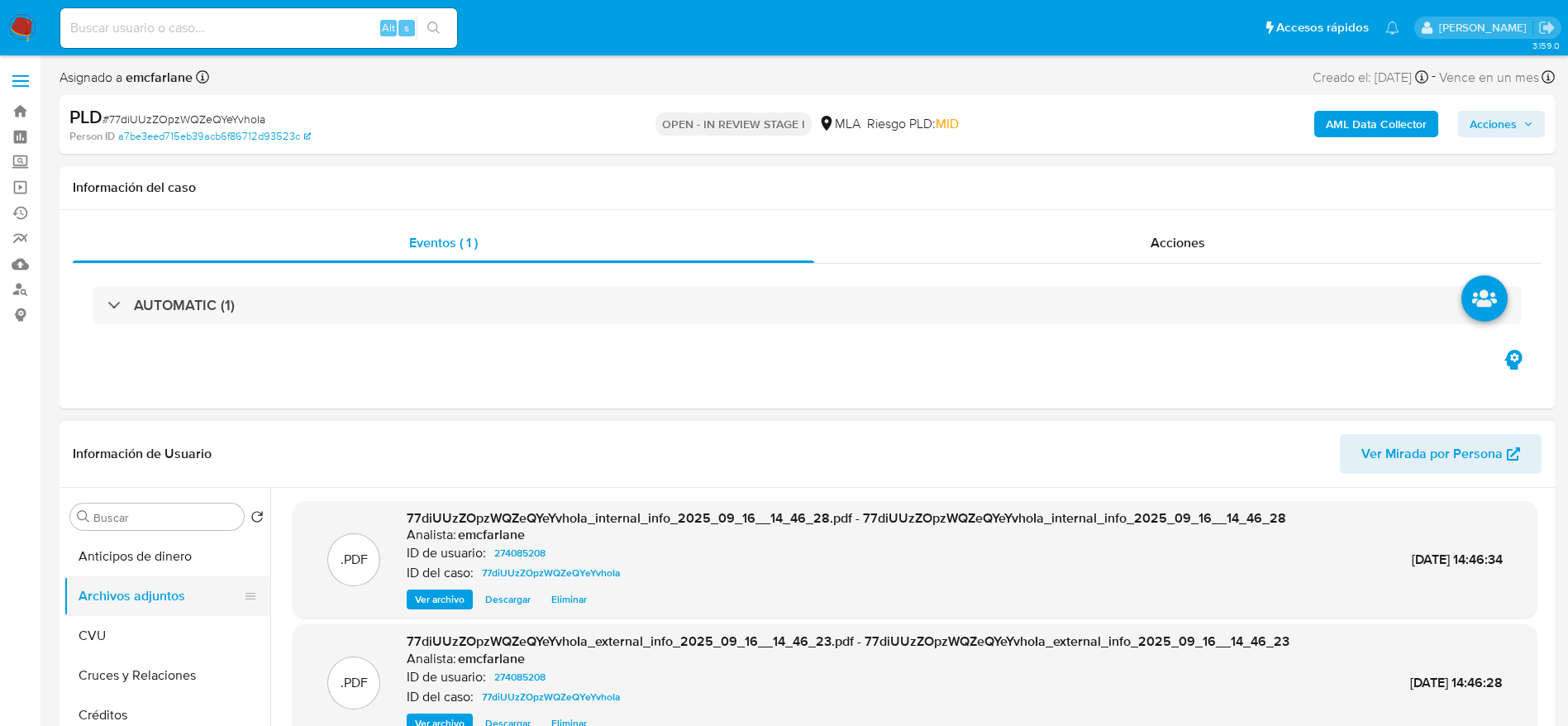
click at [155, 610] on button "Archivos adjuntos" at bounding box center [161, 596] width 194 height 40
drag, startPoint x: 139, startPoint y: 620, endPoint x: 144, endPoint y: 605, distance: 15.8
click at [137, 618] on button "CVU" at bounding box center [167, 635] width 207 height 40
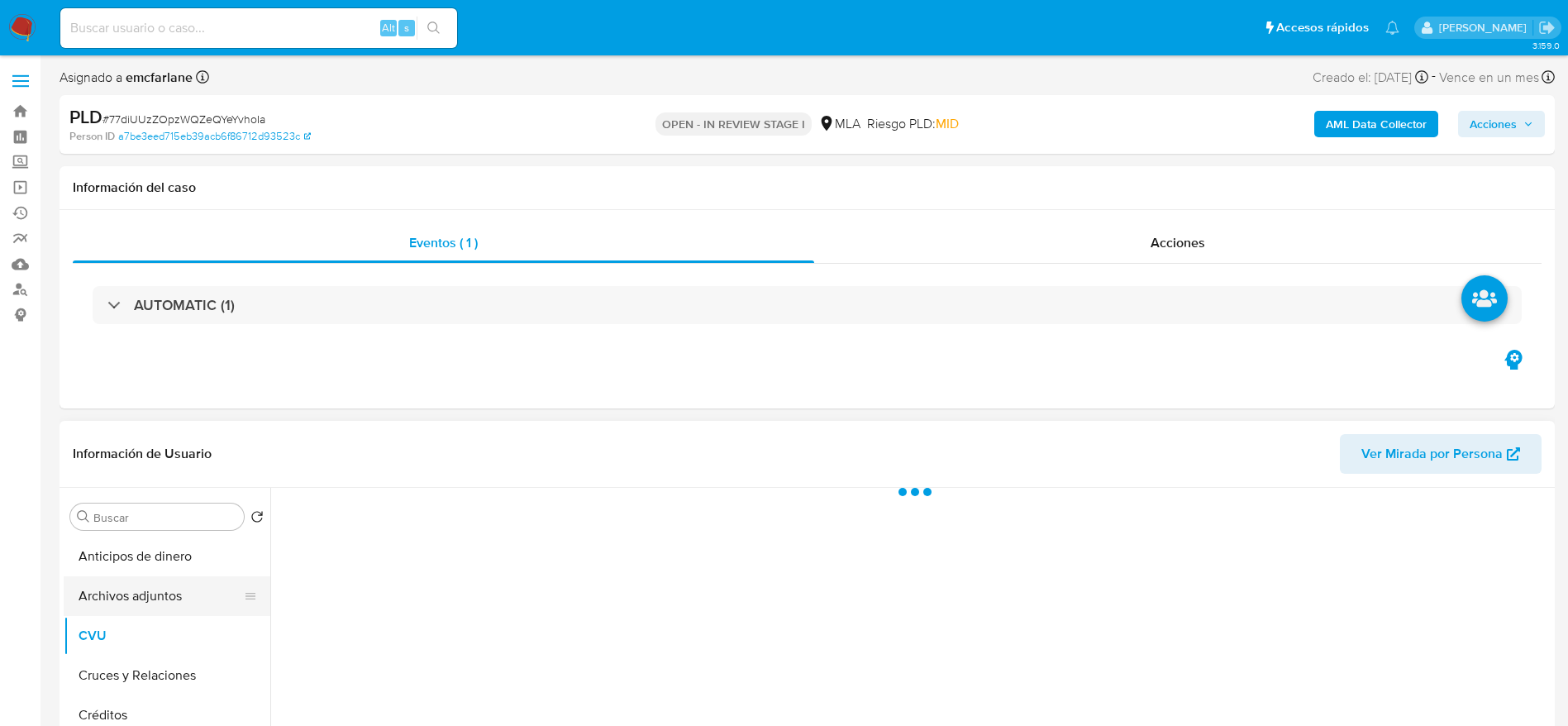
click at [145, 601] on button "Archivos adjuntos" at bounding box center [161, 596] width 194 height 40
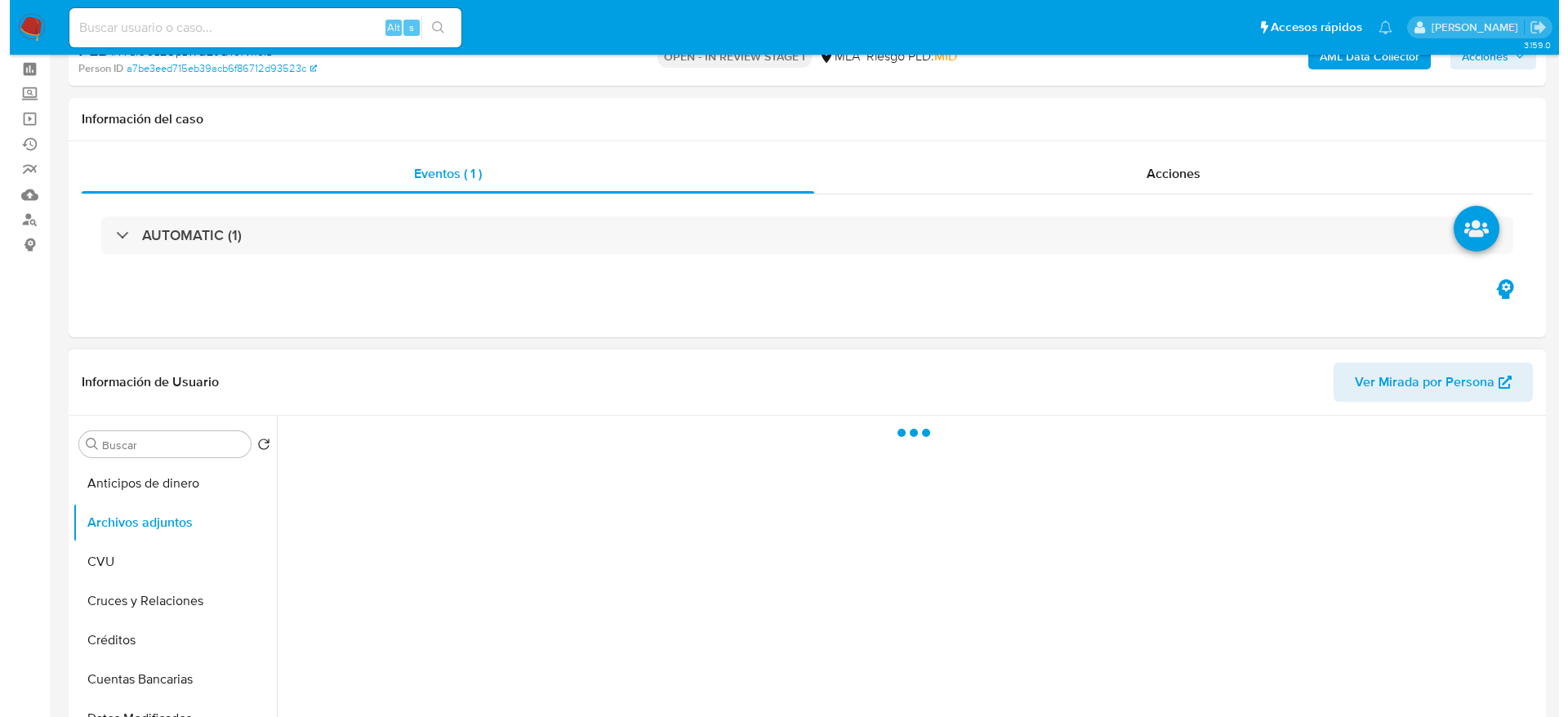
scroll to position [123, 0]
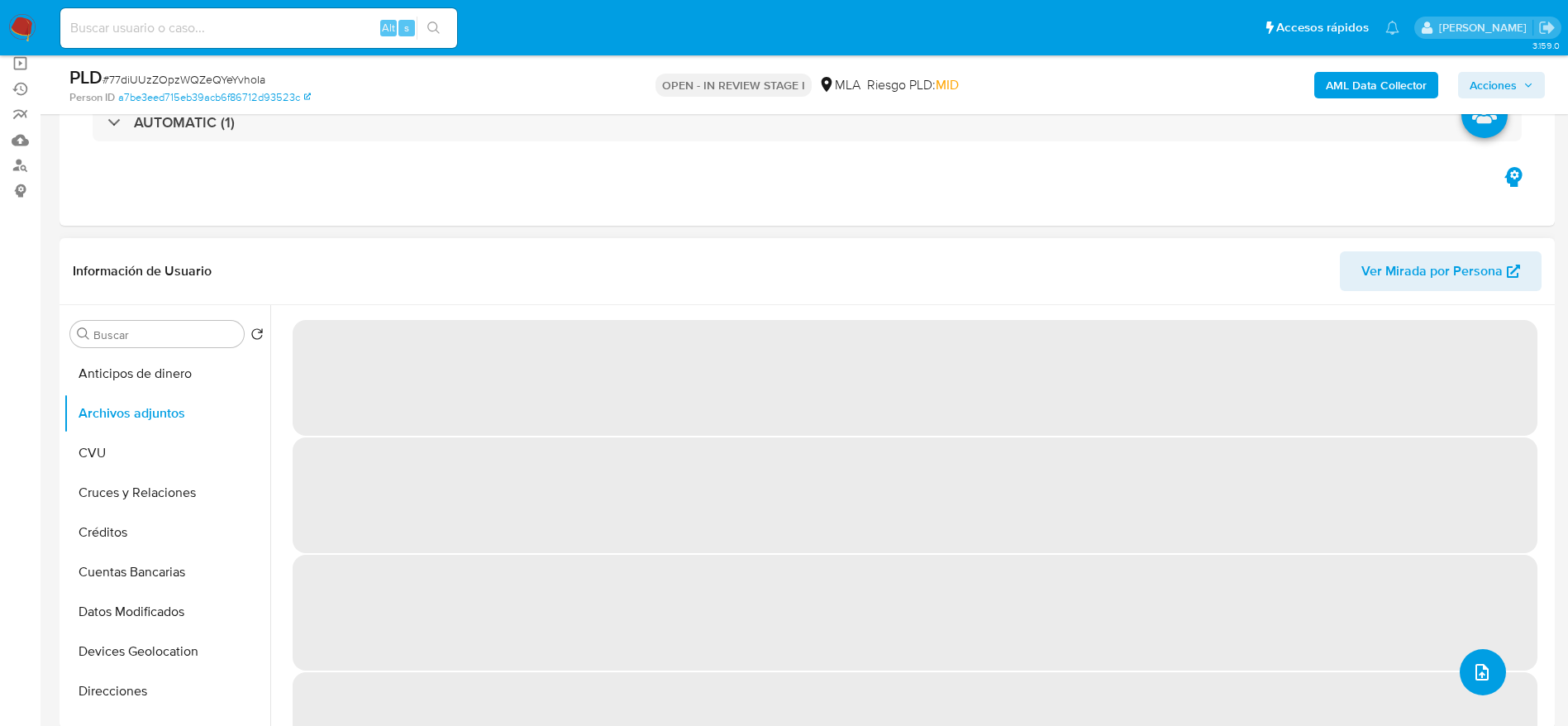
click at [1493, 674] on button "upload-file" at bounding box center [1483, 672] width 46 height 46
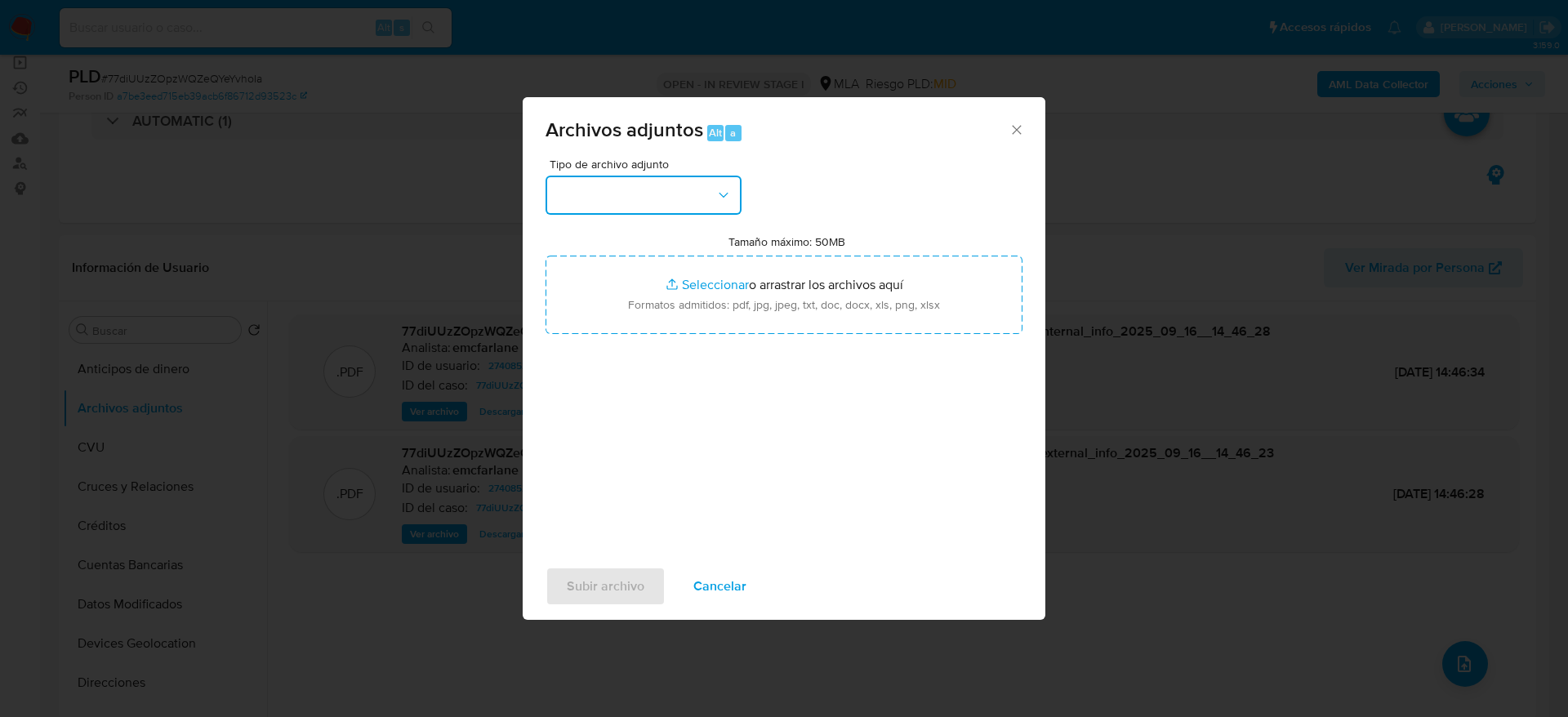
click at [699, 200] on button "button" at bounding box center [643, 195] width 196 height 39
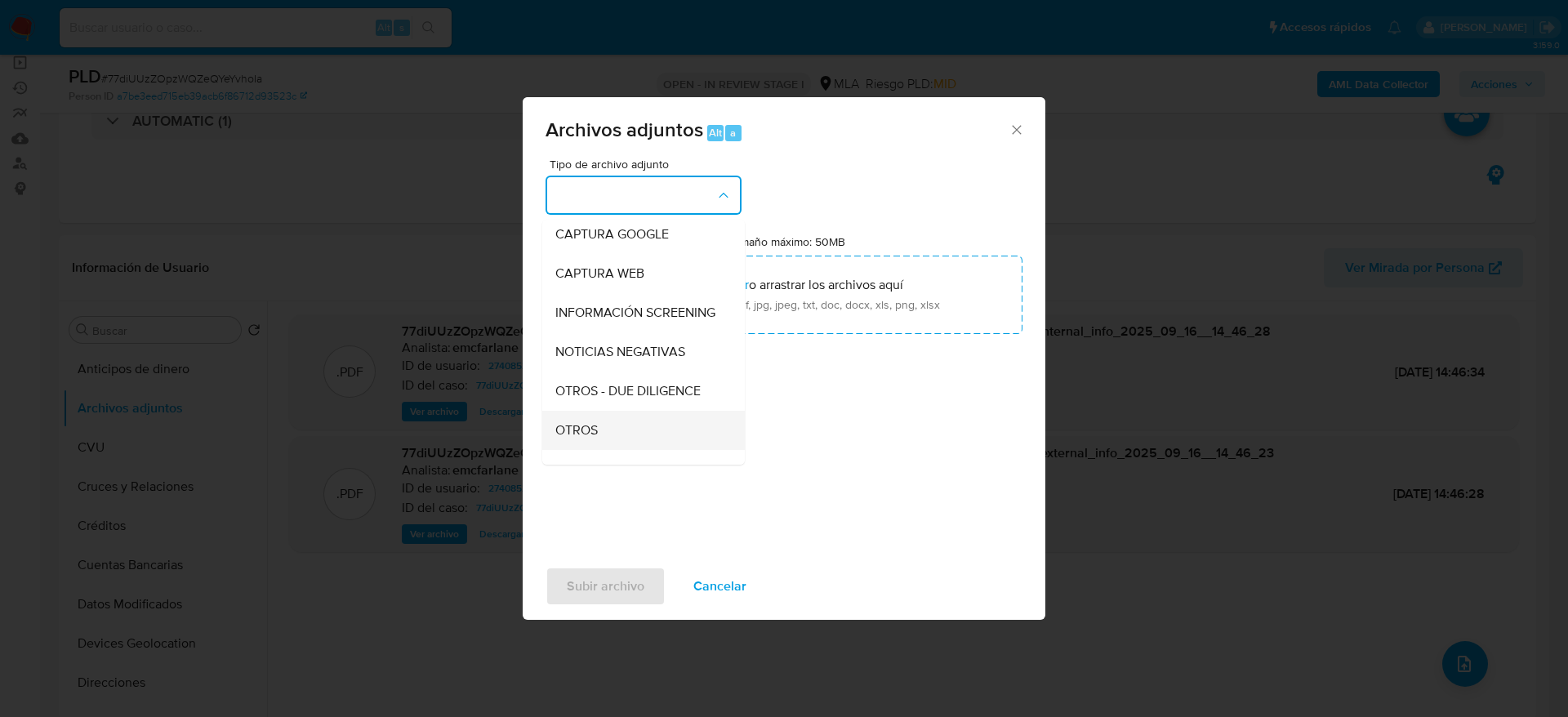
click at [563, 426] on ul "IDENTIFICACIÓN INGRESOS CAPTURA BUREAU CAPTURA GOOGLE CAPTURA WEB INFORMACIÓN S…" at bounding box center [643, 556] width 203 height 918
drag, startPoint x: 589, startPoint y: 443, endPoint x: 568, endPoint y: 432, distance: 23.7
click at [585, 439] on span "OTROS" at bounding box center [576, 430] width 42 height 17
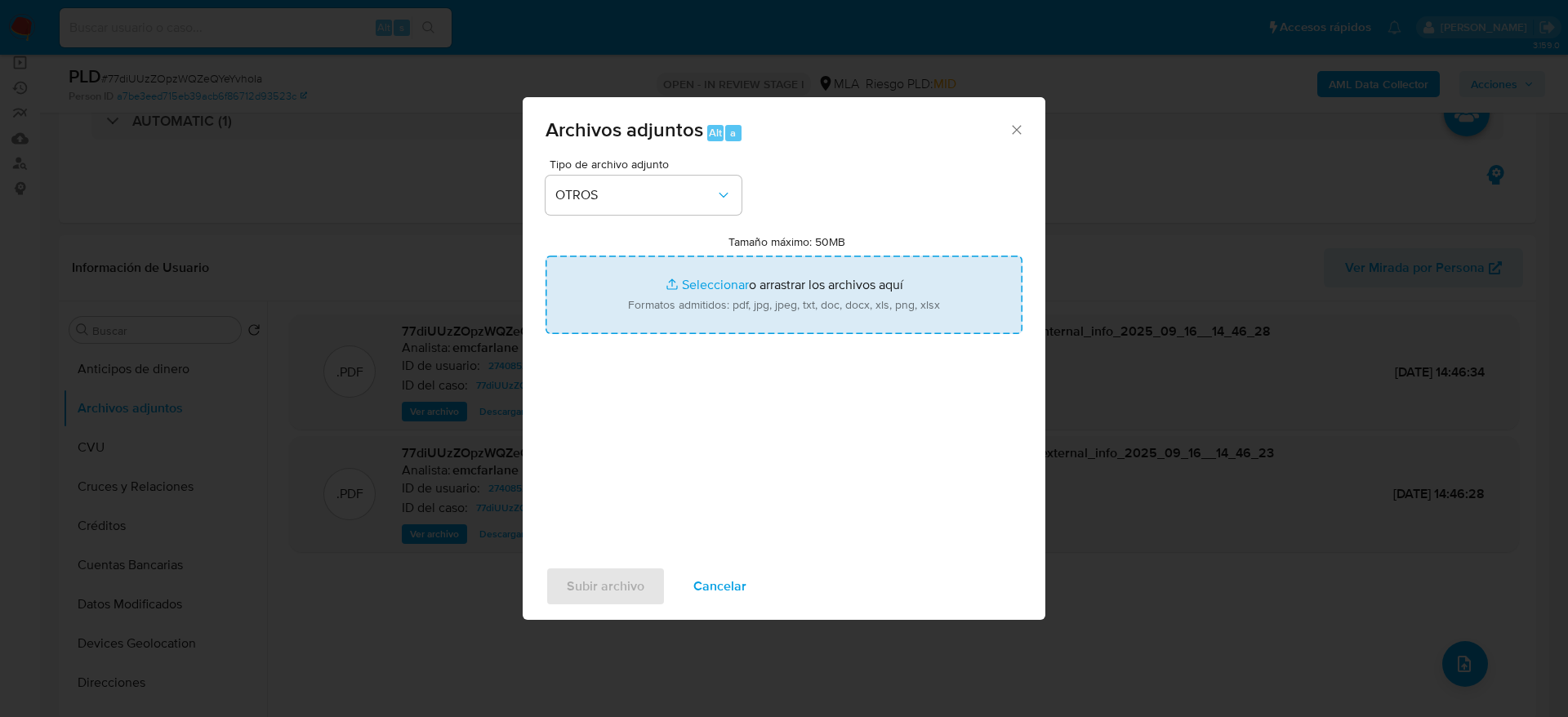
type input "C:\fakepath\Caselog 77diUUzZOpzWQZeQYeYvhoIa.docx"
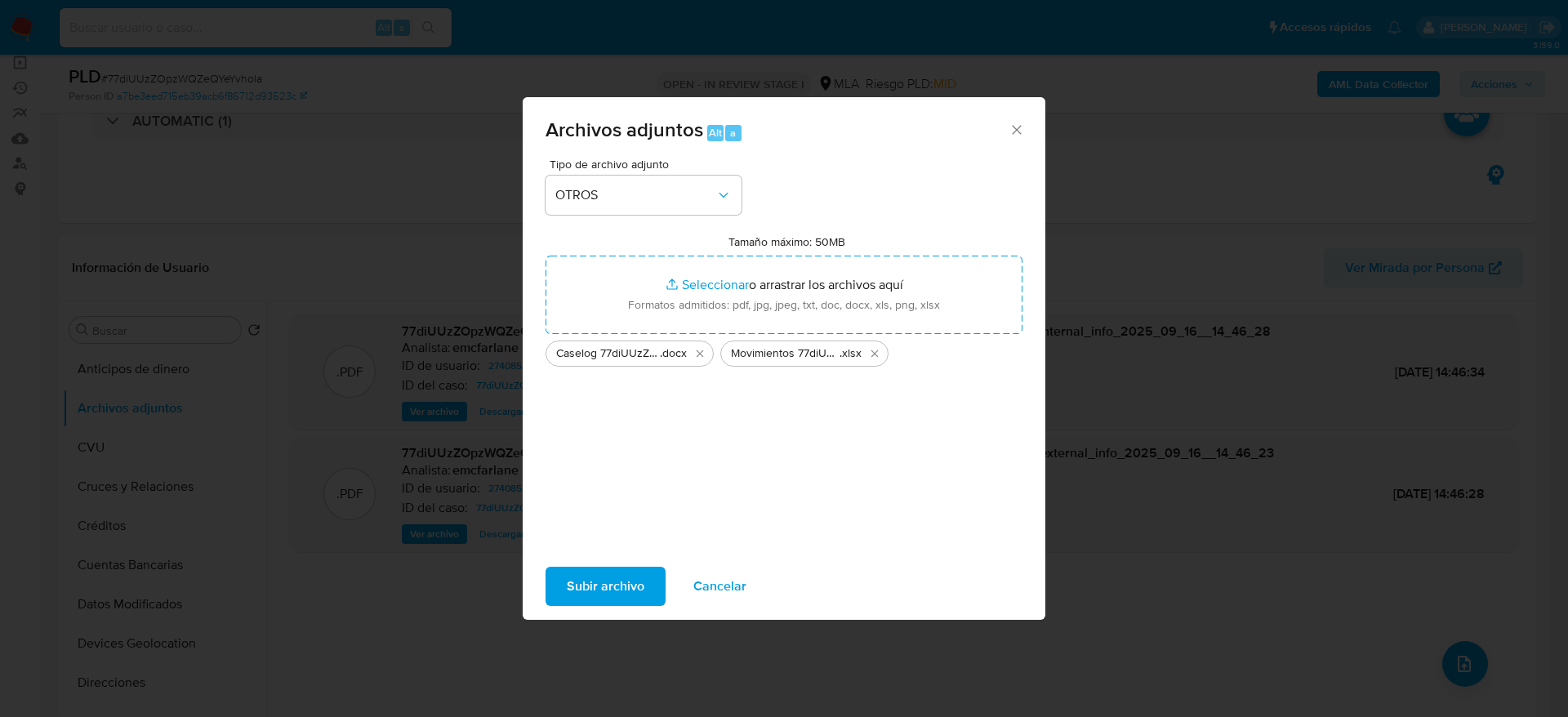
click at [632, 599] on span "Subir archivo" at bounding box center [605, 586] width 77 height 36
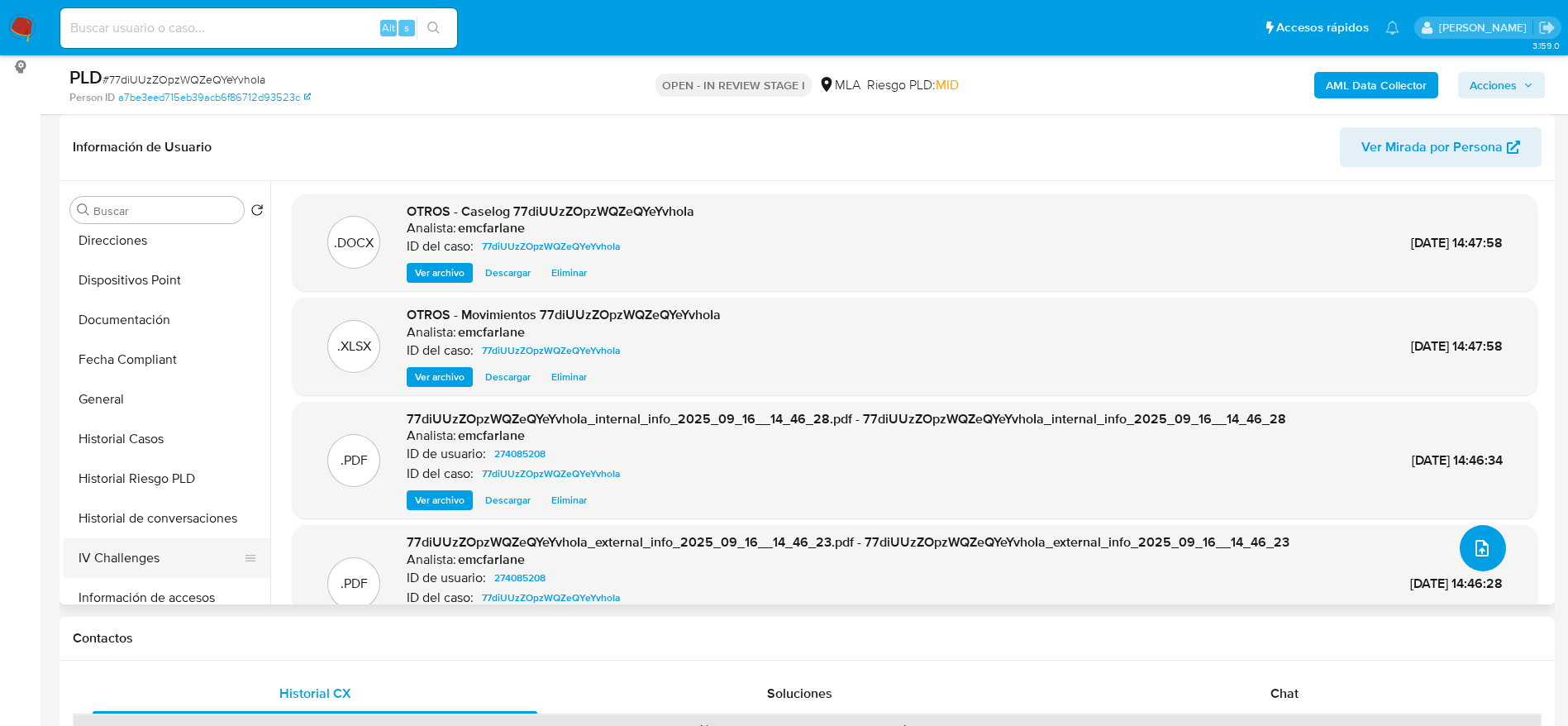
scroll to position [372, 0]
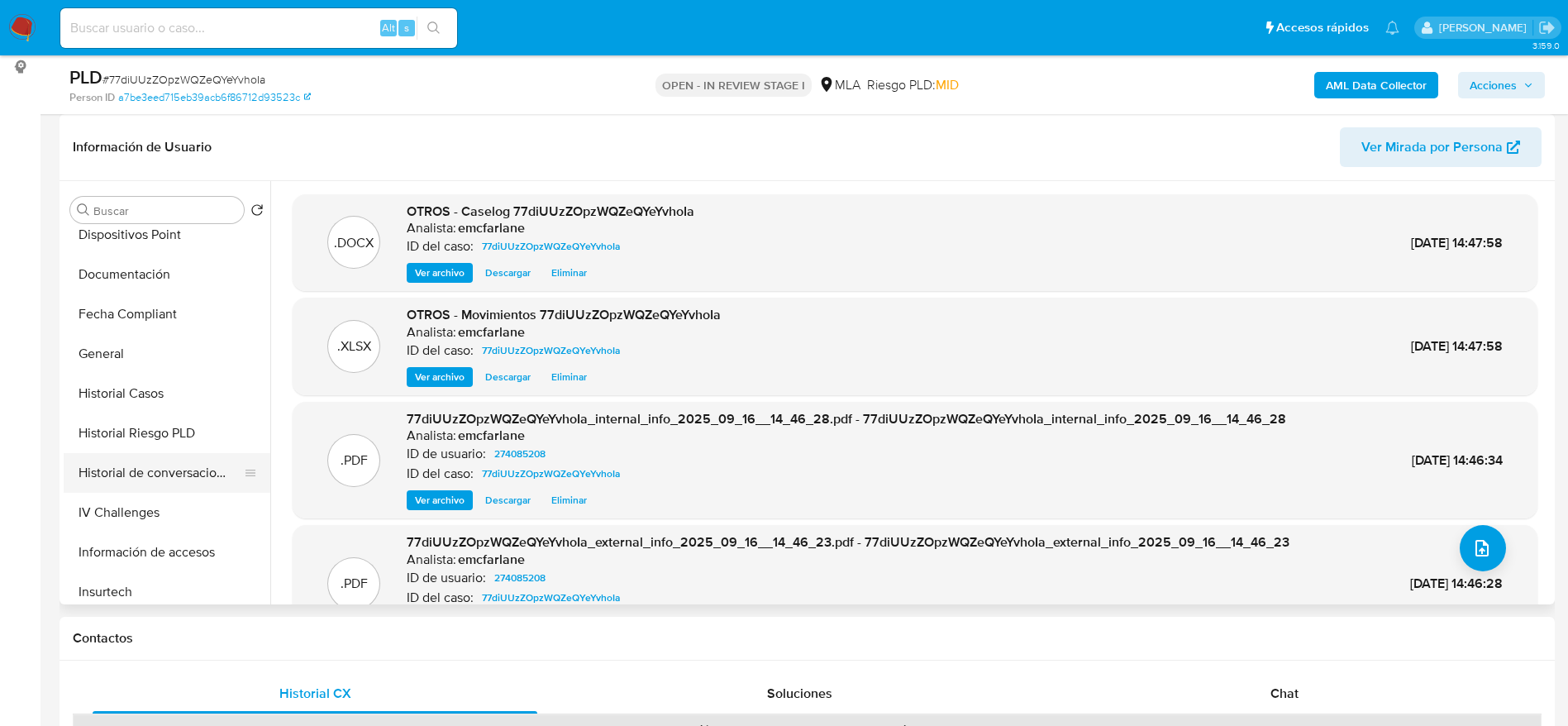
click at [163, 471] on button "Historial de conversaciones" at bounding box center [161, 473] width 194 height 40
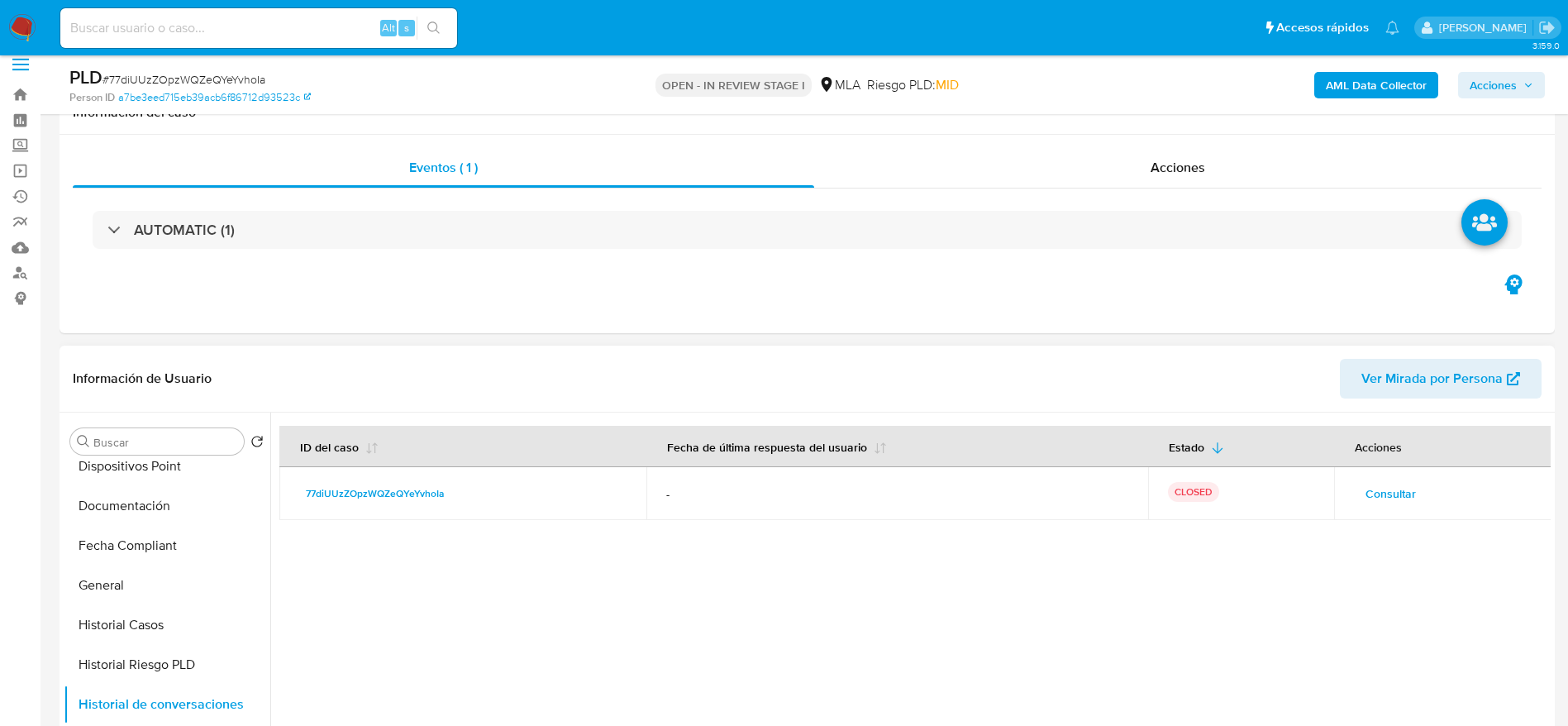
scroll to position [0, 0]
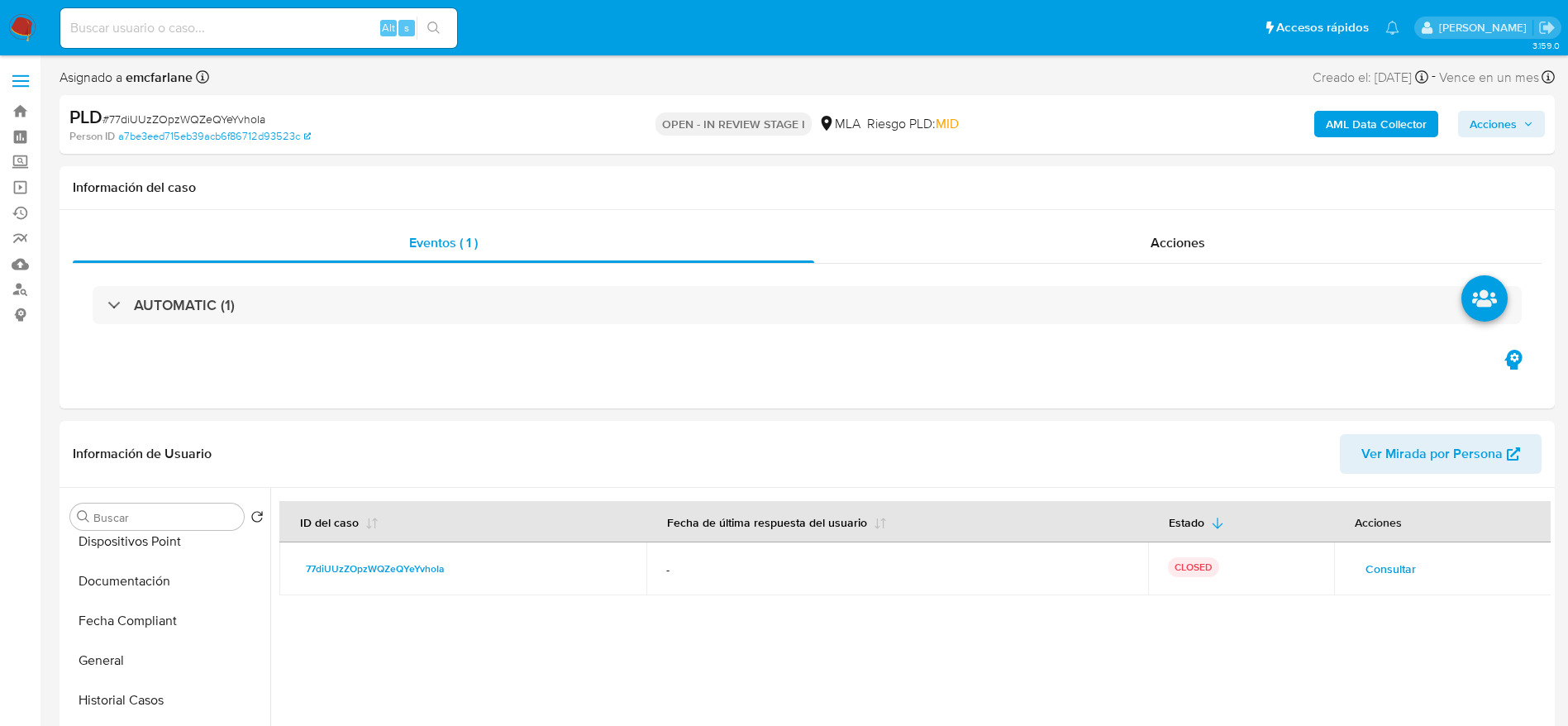
click at [1499, 134] on span "Acciones" at bounding box center [1492, 124] width 47 height 27
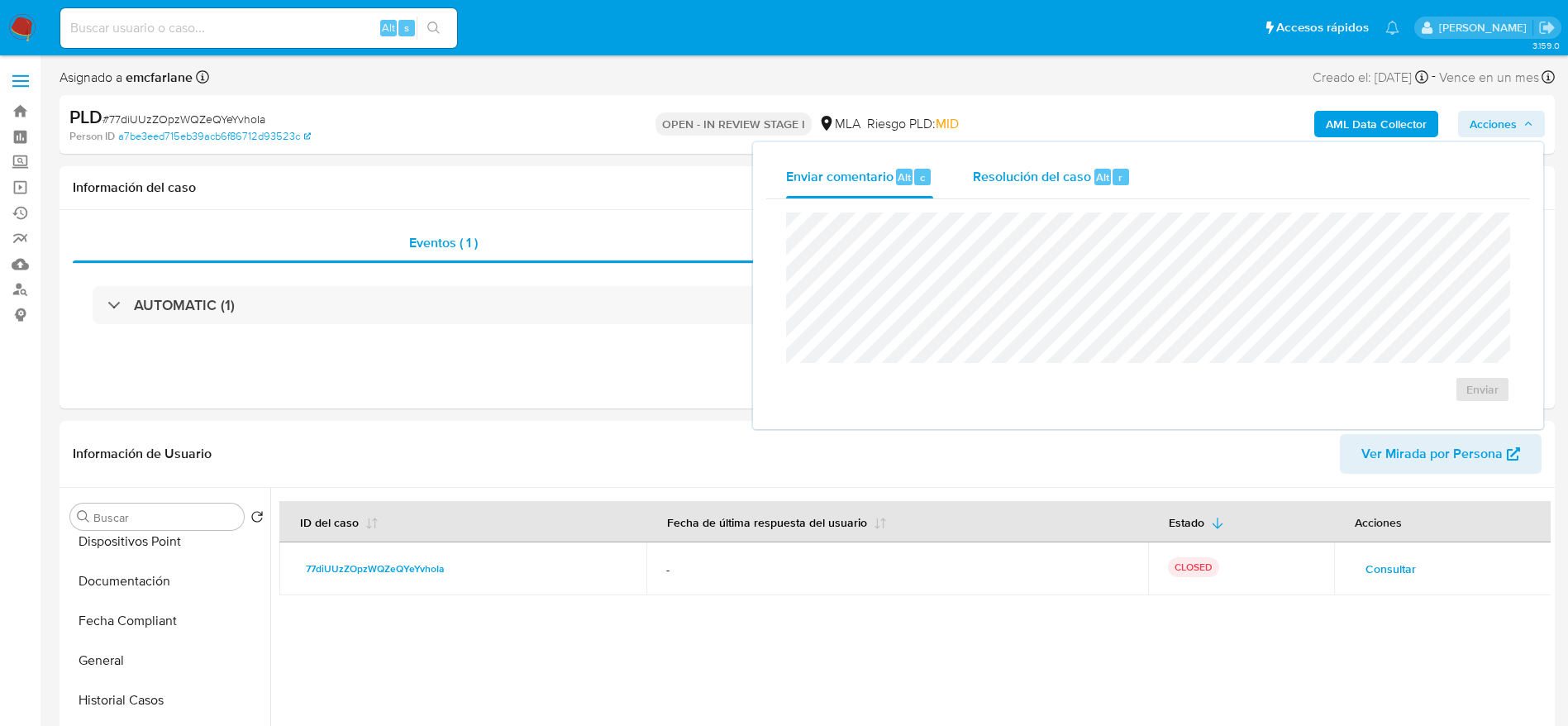
click at [1094, 172] on div "Alt r" at bounding box center [1111, 177] width 35 height 17
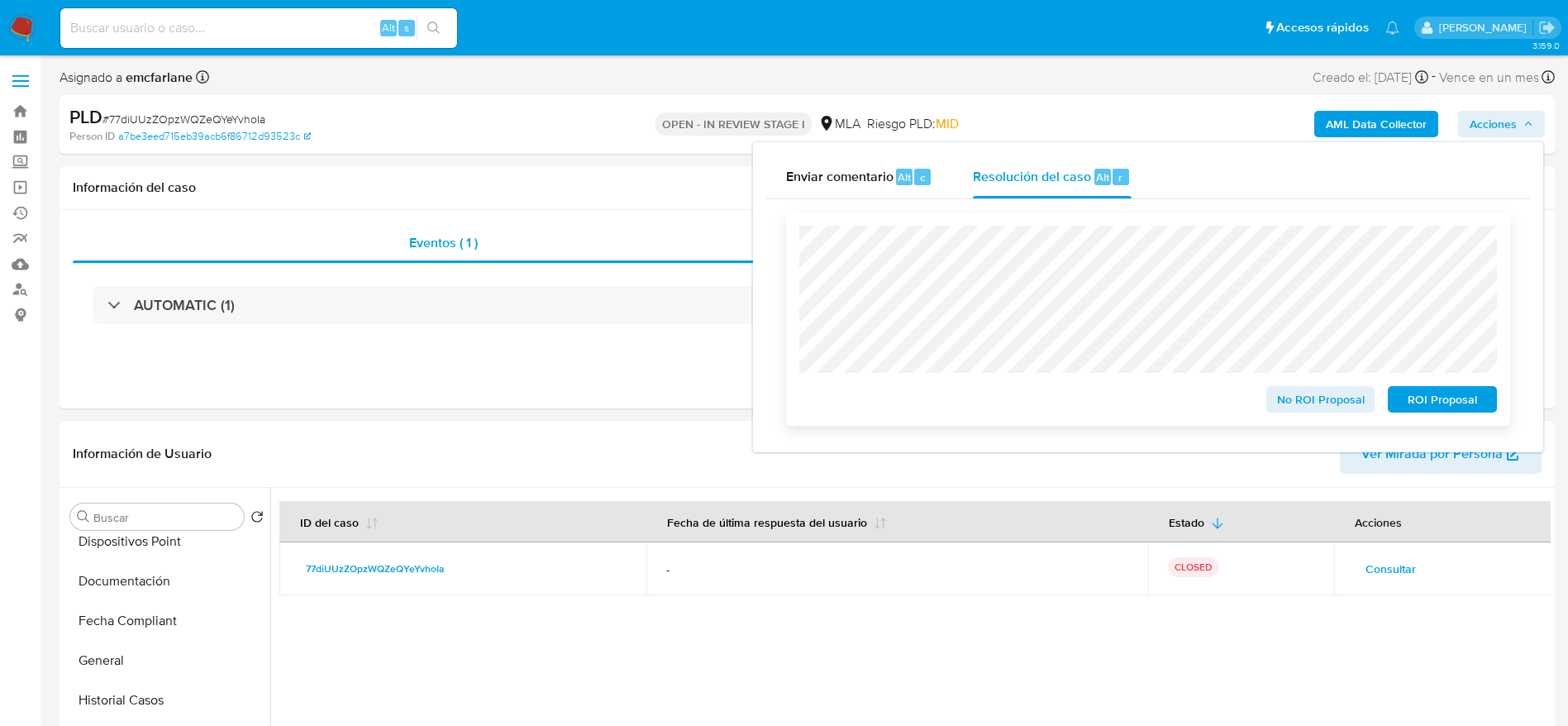
click at [1269, 401] on button "No ROI Proposal" at bounding box center [1321, 400] width 109 height 27
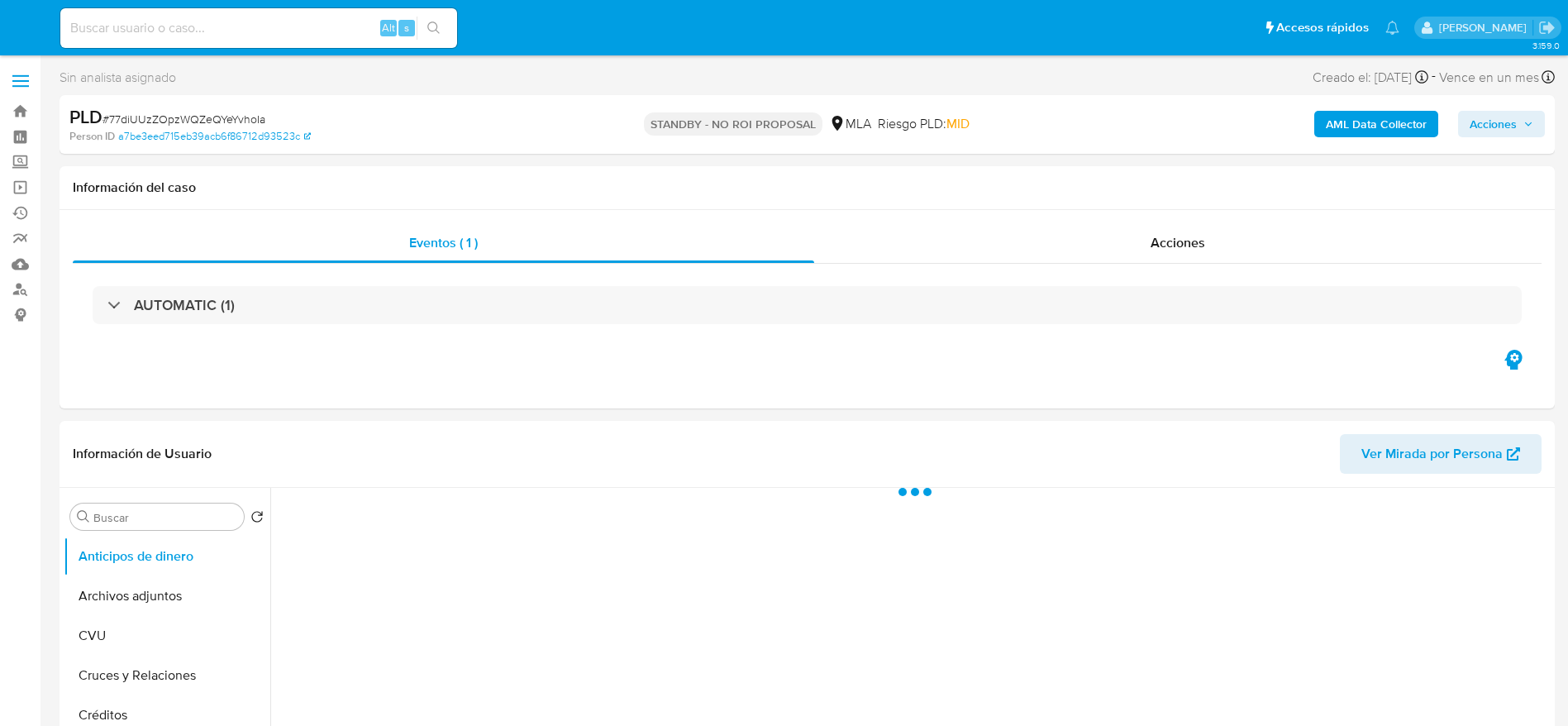
select select "10"
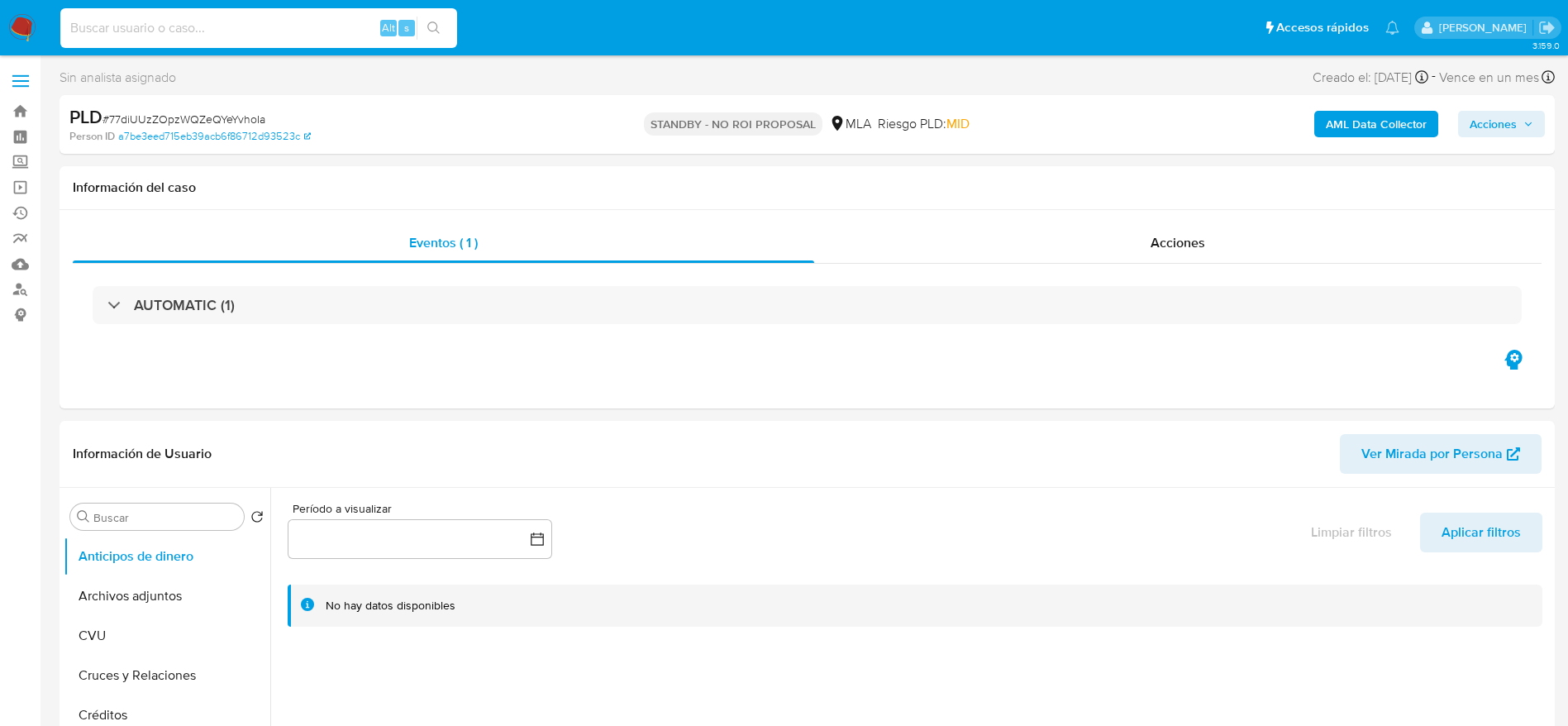
click at [323, 19] on input at bounding box center [259, 28] width 397 height 21
paste input "kjIURcOQCXwloysF80hDqOkx"
type input "kjIURcOQCXwloysF80hDqOkx"
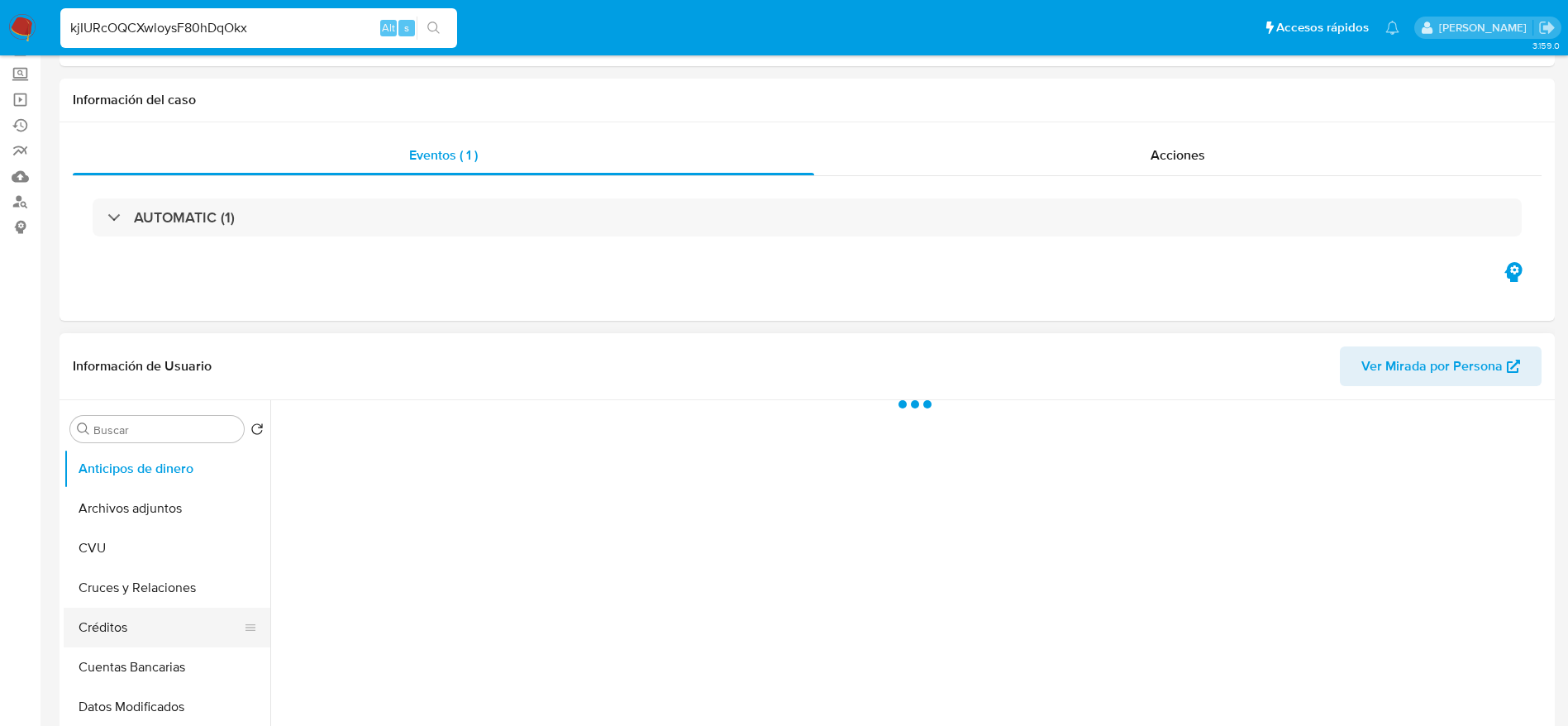
select select "10"
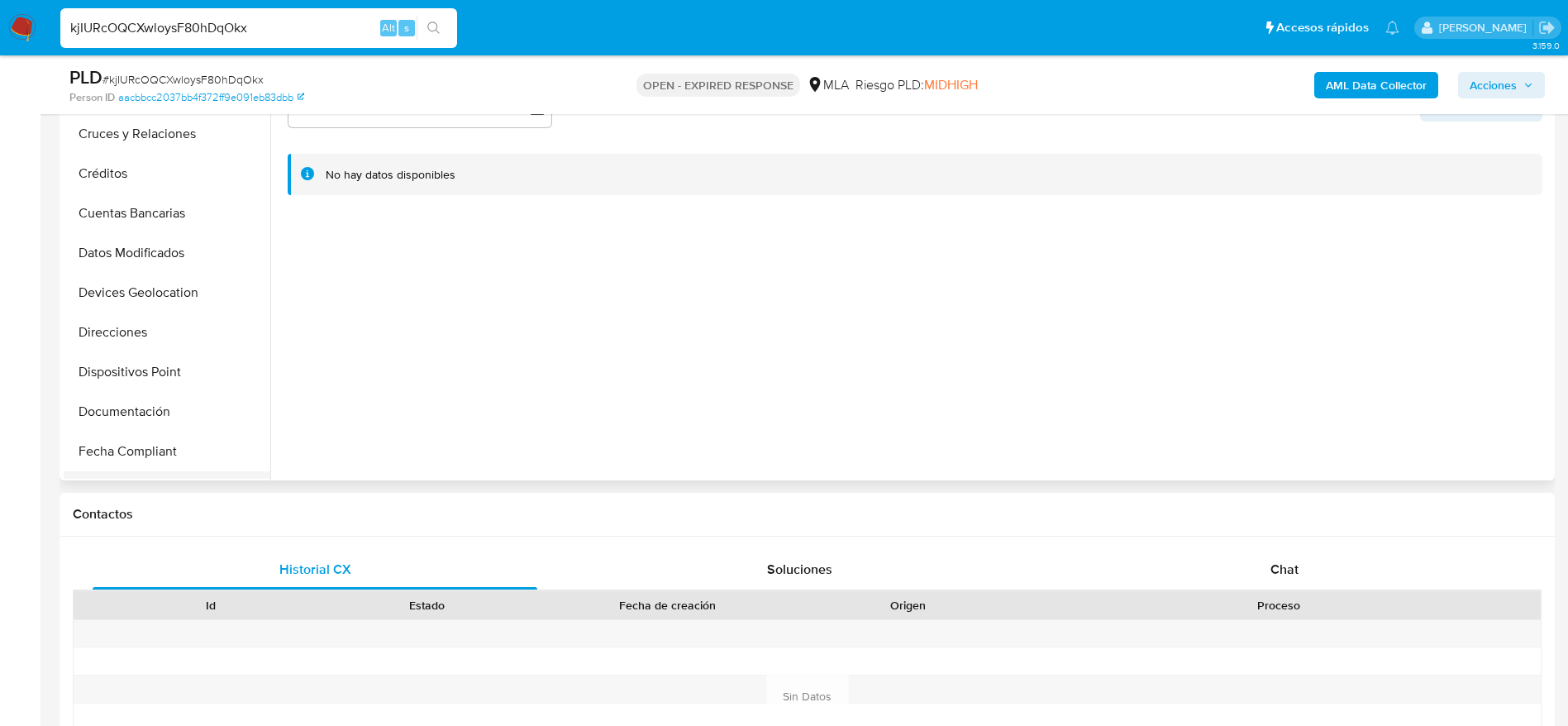
scroll to position [248, 0]
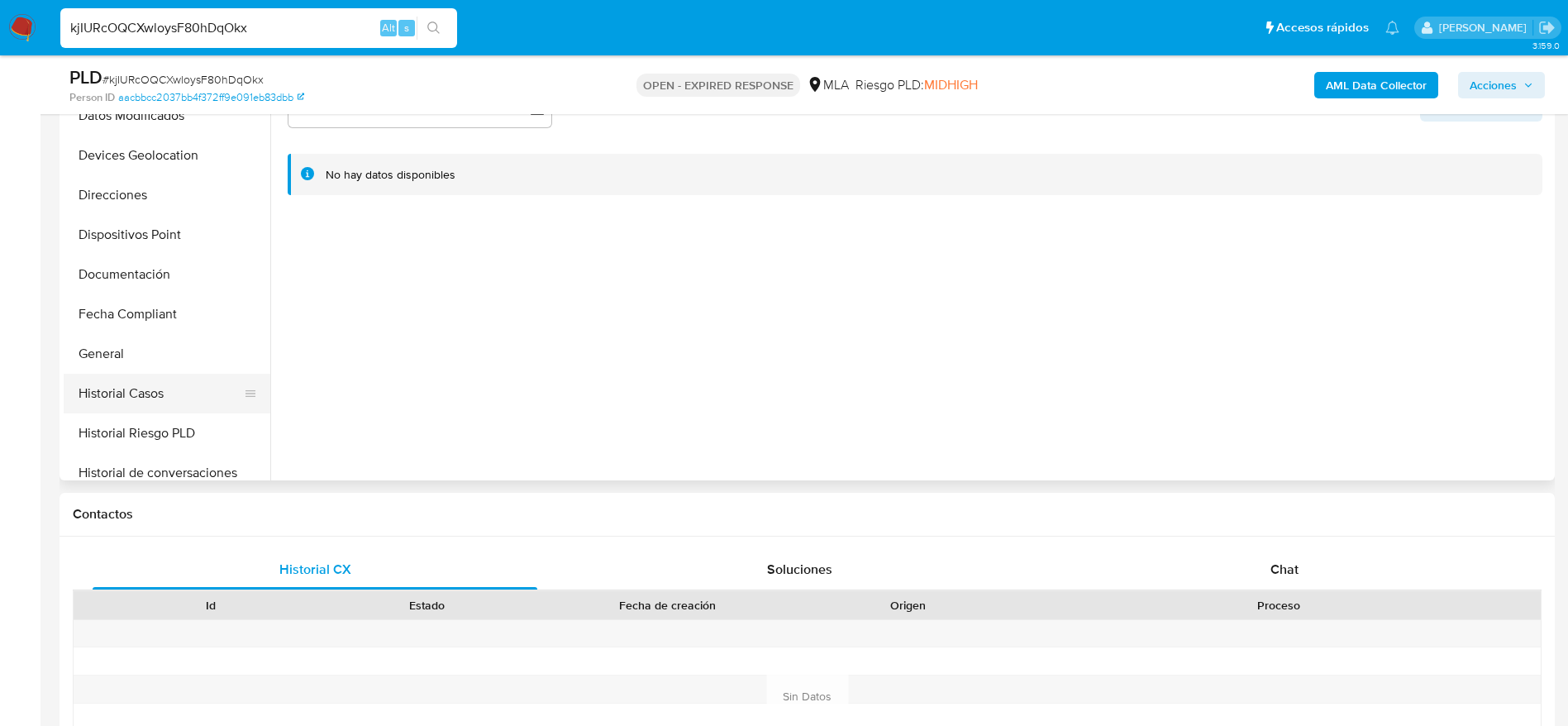
click at [169, 407] on button "Historial Casos" at bounding box center [161, 394] width 194 height 40
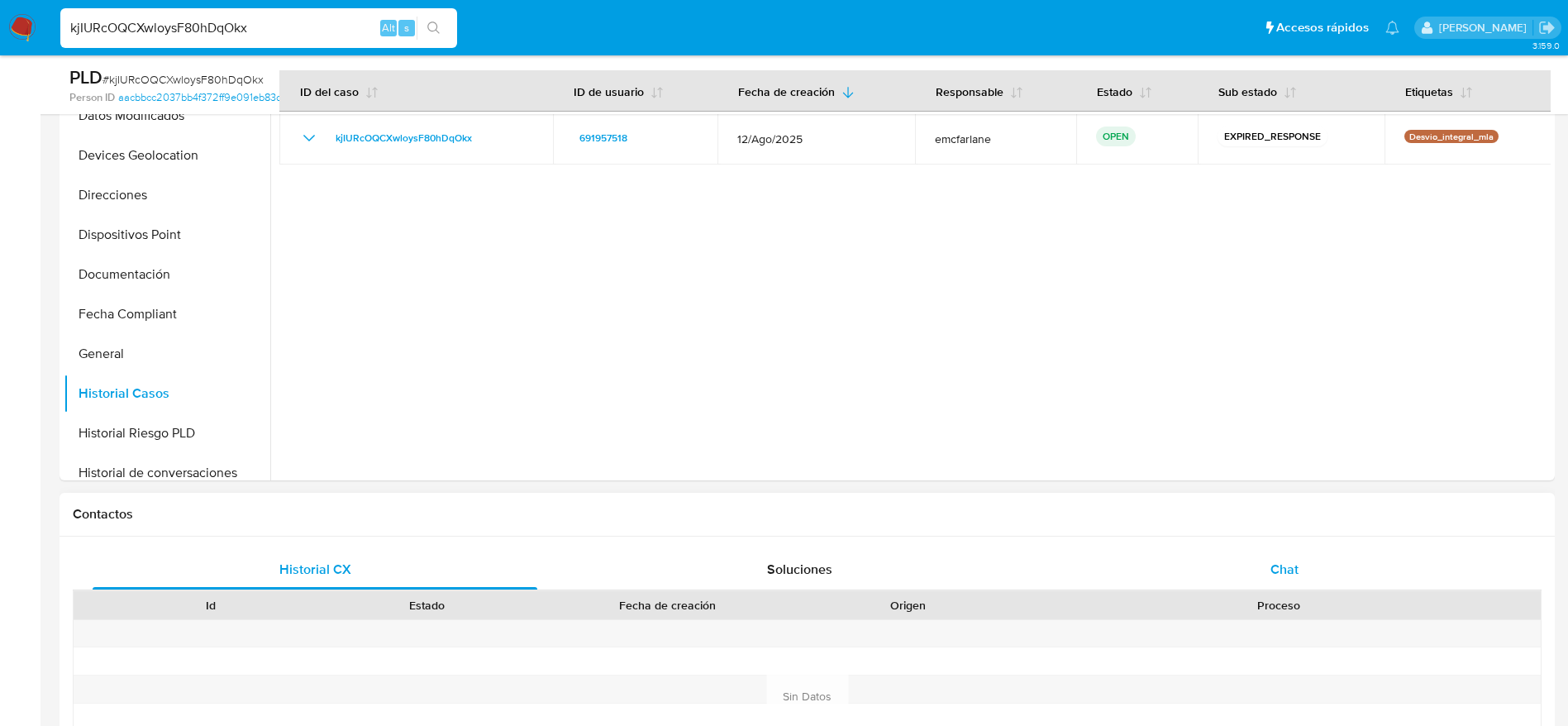
click at [1297, 570] on span "Chat" at bounding box center [1285, 569] width 28 height 19
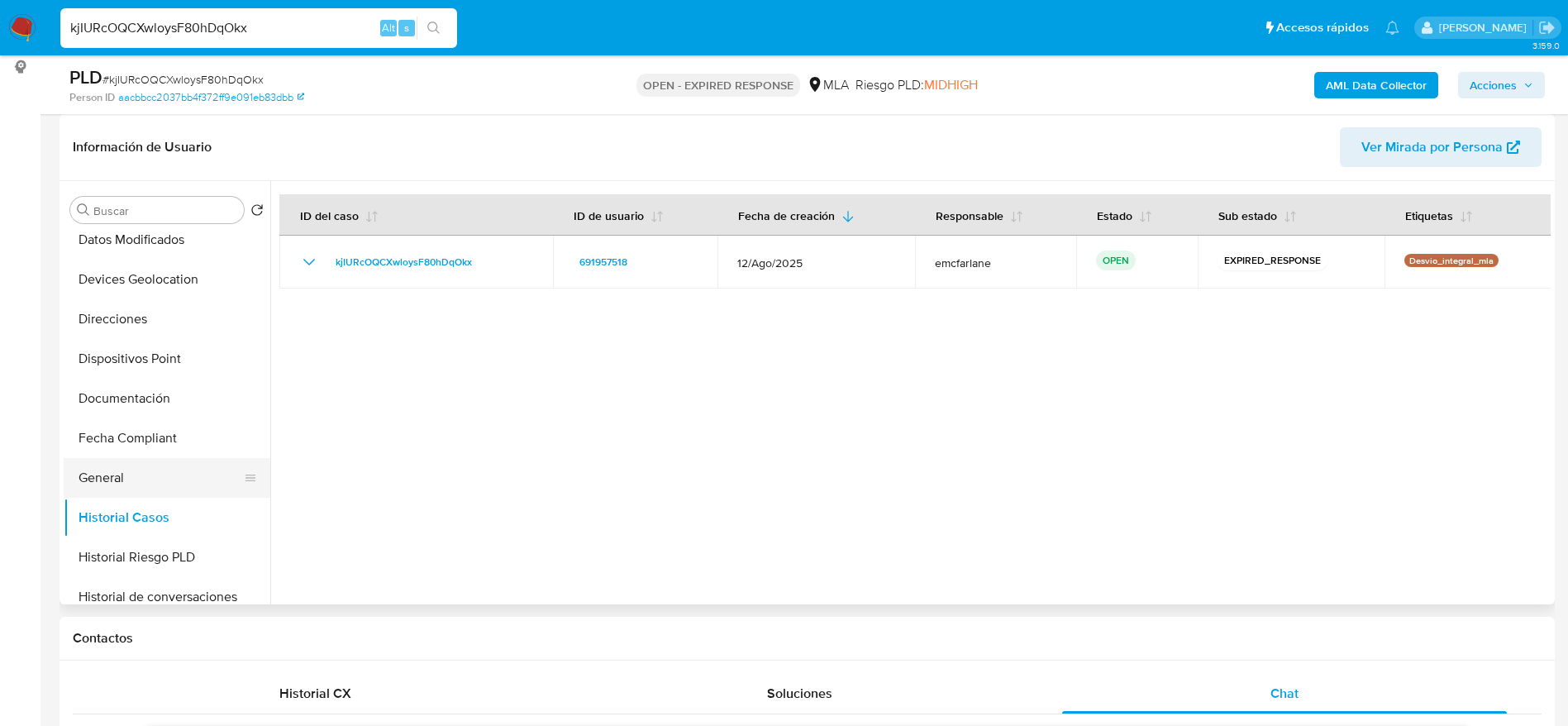
click at [139, 480] on button "General" at bounding box center [161, 478] width 194 height 40
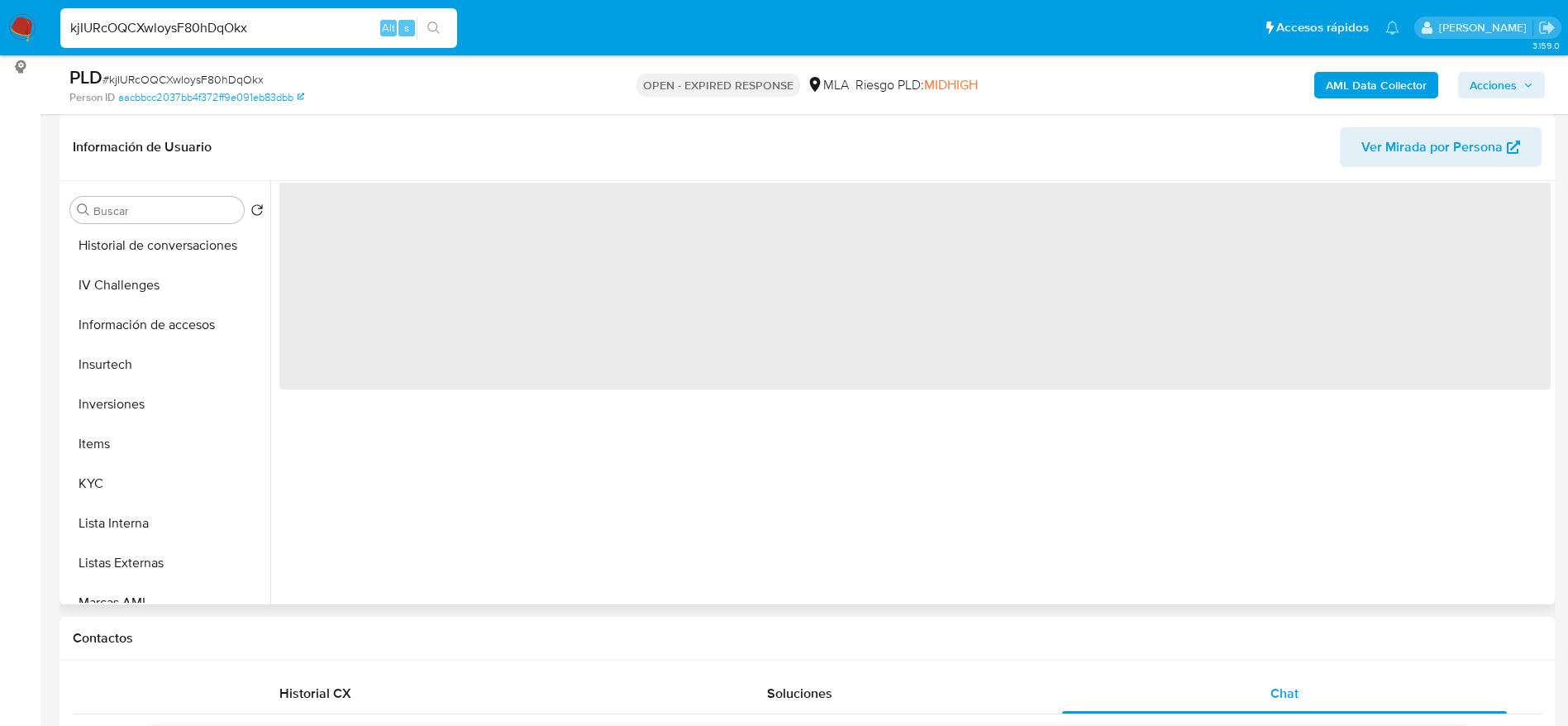
scroll to position [620, 0]
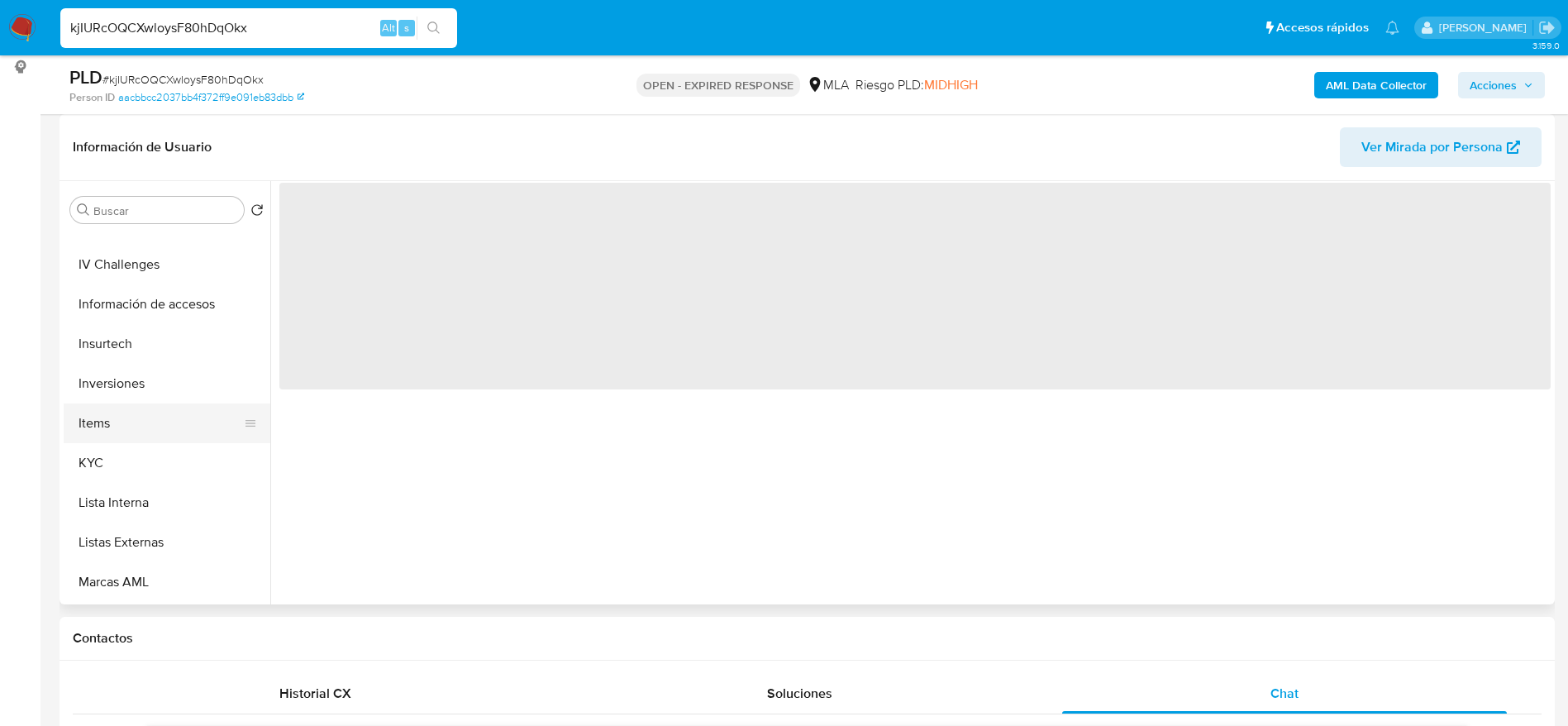
click at [129, 439] on button "Items" at bounding box center [161, 423] width 194 height 40
click at [135, 458] on button "KYC" at bounding box center [161, 463] width 194 height 40
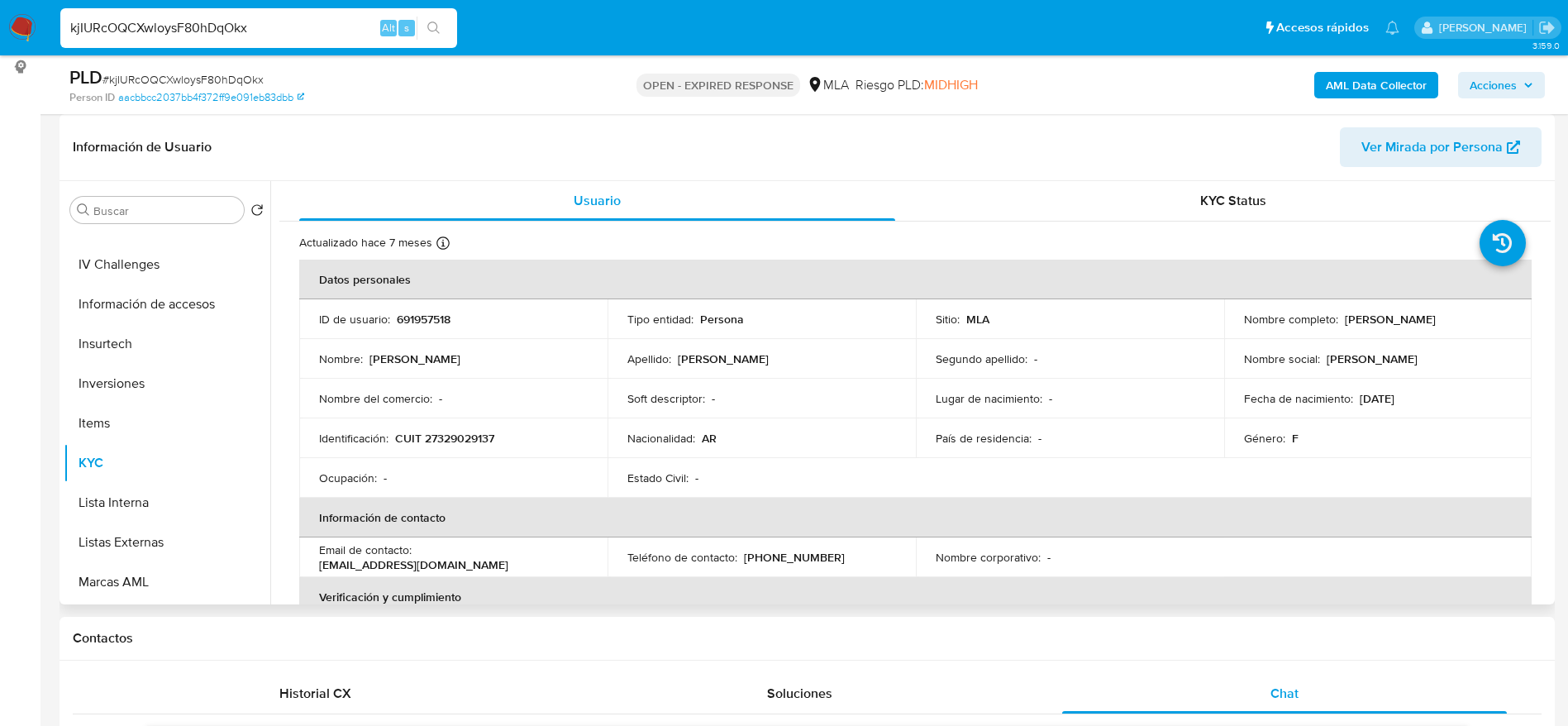
click at [451, 444] on p "CUIT 27329029137" at bounding box center [445, 438] width 99 height 15
copy p "27329029137"
click at [505, 375] on td "Nombre : Lucila Mariel" at bounding box center [453, 359] width 308 height 40
click at [469, 435] on p "CUIT 27329029137" at bounding box center [445, 438] width 99 height 15
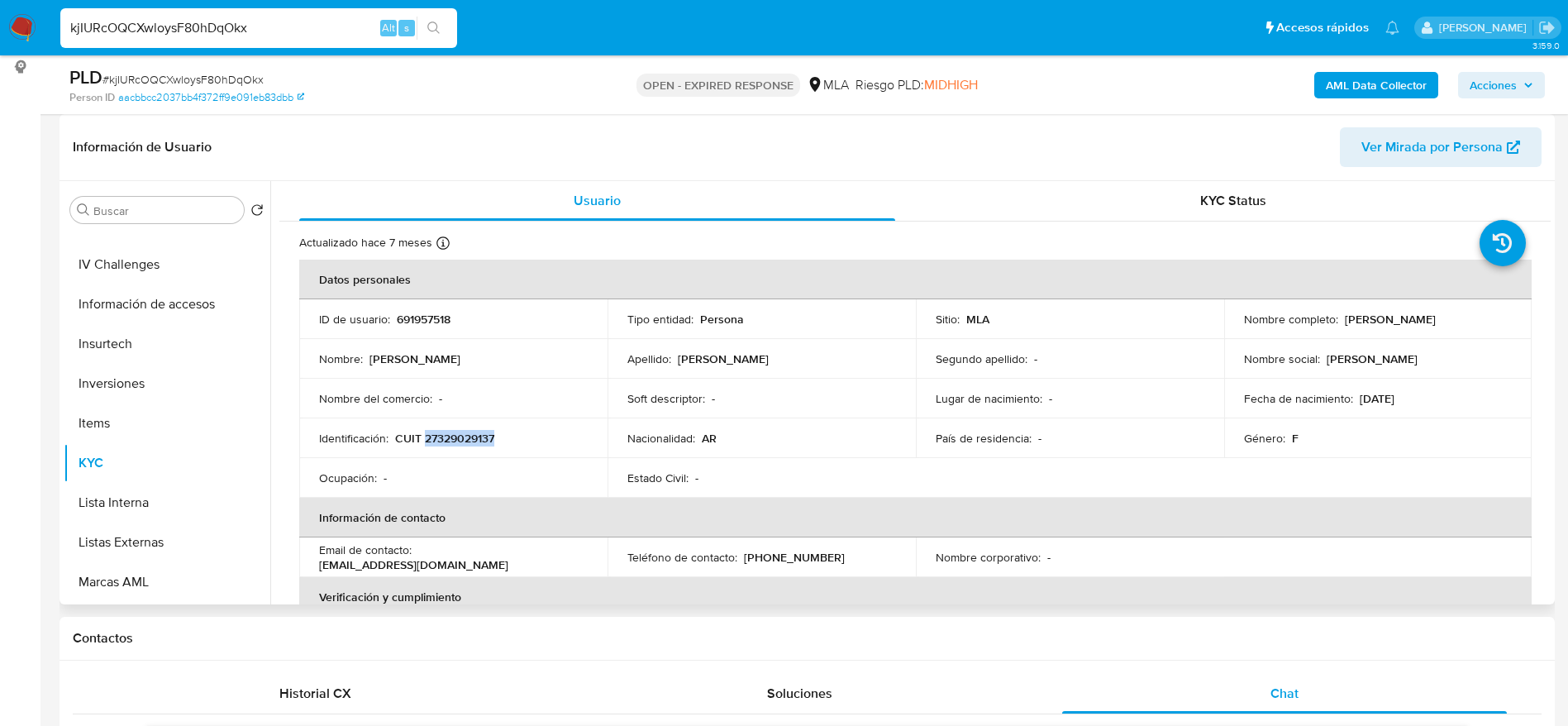
click at [469, 435] on p "CUIT 27329029137" at bounding box center [445, 438] width 99 height 15
copy p "27329029137"
drag, startPoint x: 1339, startPoint y: 322, endPoint x: 1470, endPoint y: 317, distance: 131.1
click at [1470, 317] on div "Nombre completo : Lucila Mariel Garavaglia" at bounding box center [1378, 319] width 268 height 15
copy p "Lucila Mariel Garavaglia"
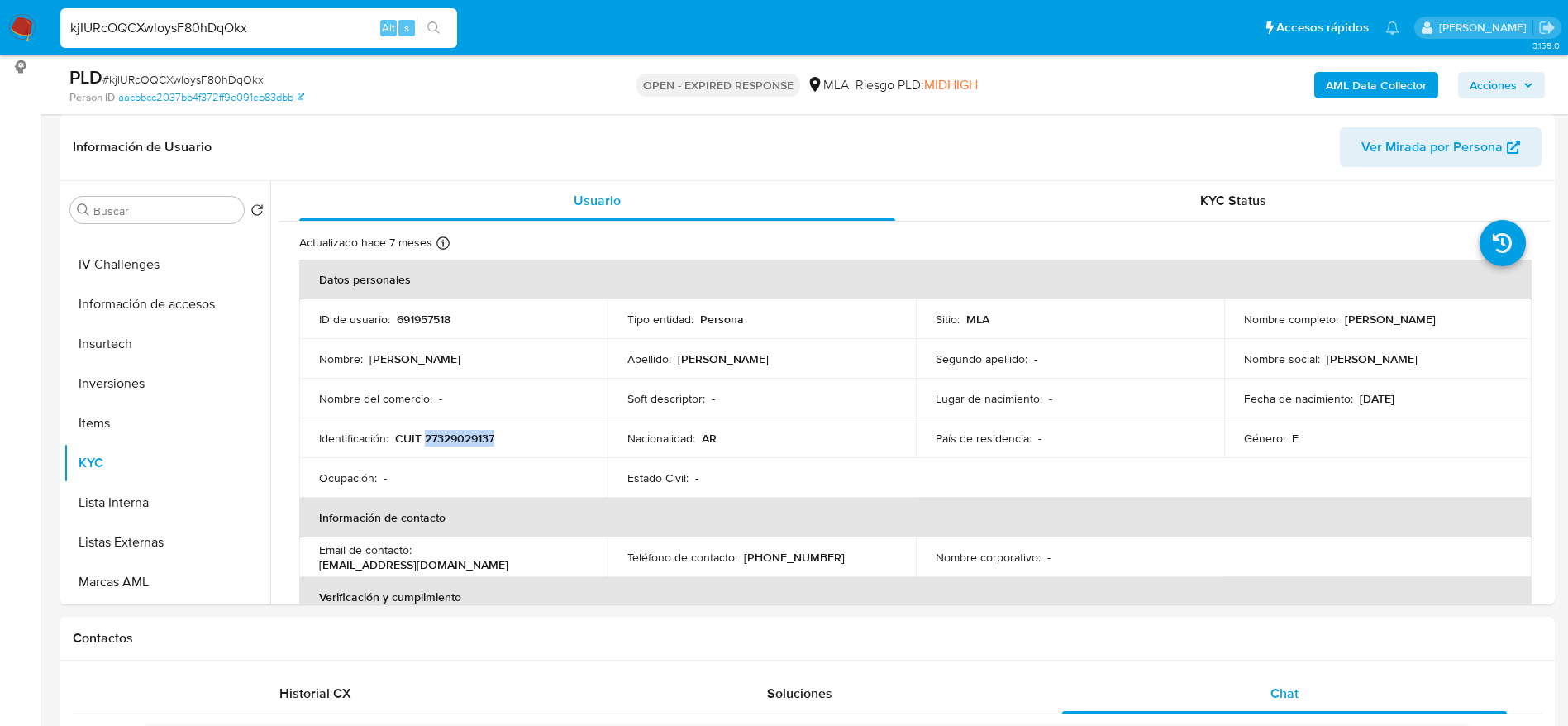
click at [20, 18] on img at bounding box center [22, 28] width 28 height 28
